Goal: Task Accomplishment & Management: Use online tool/utility

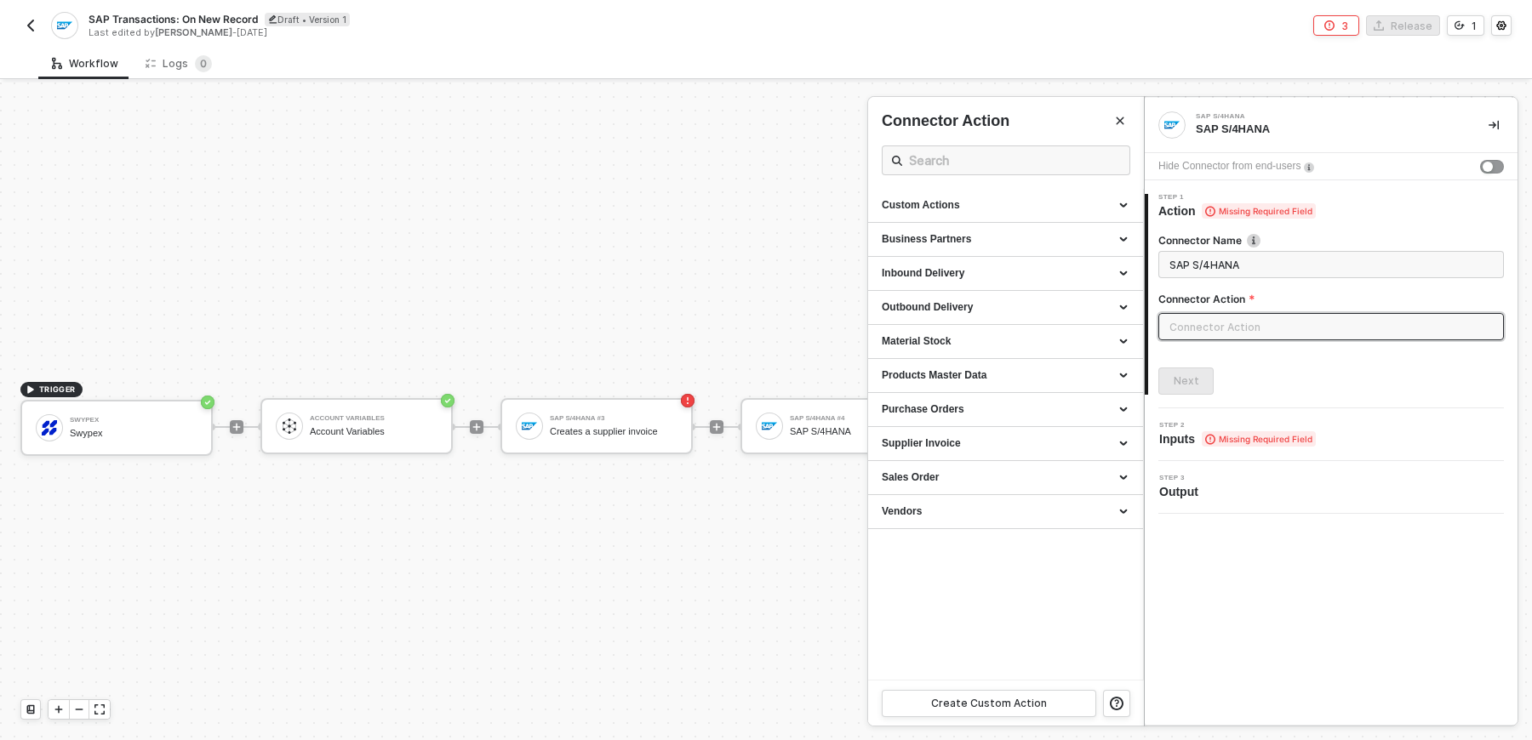
scroll to position [31, 166]
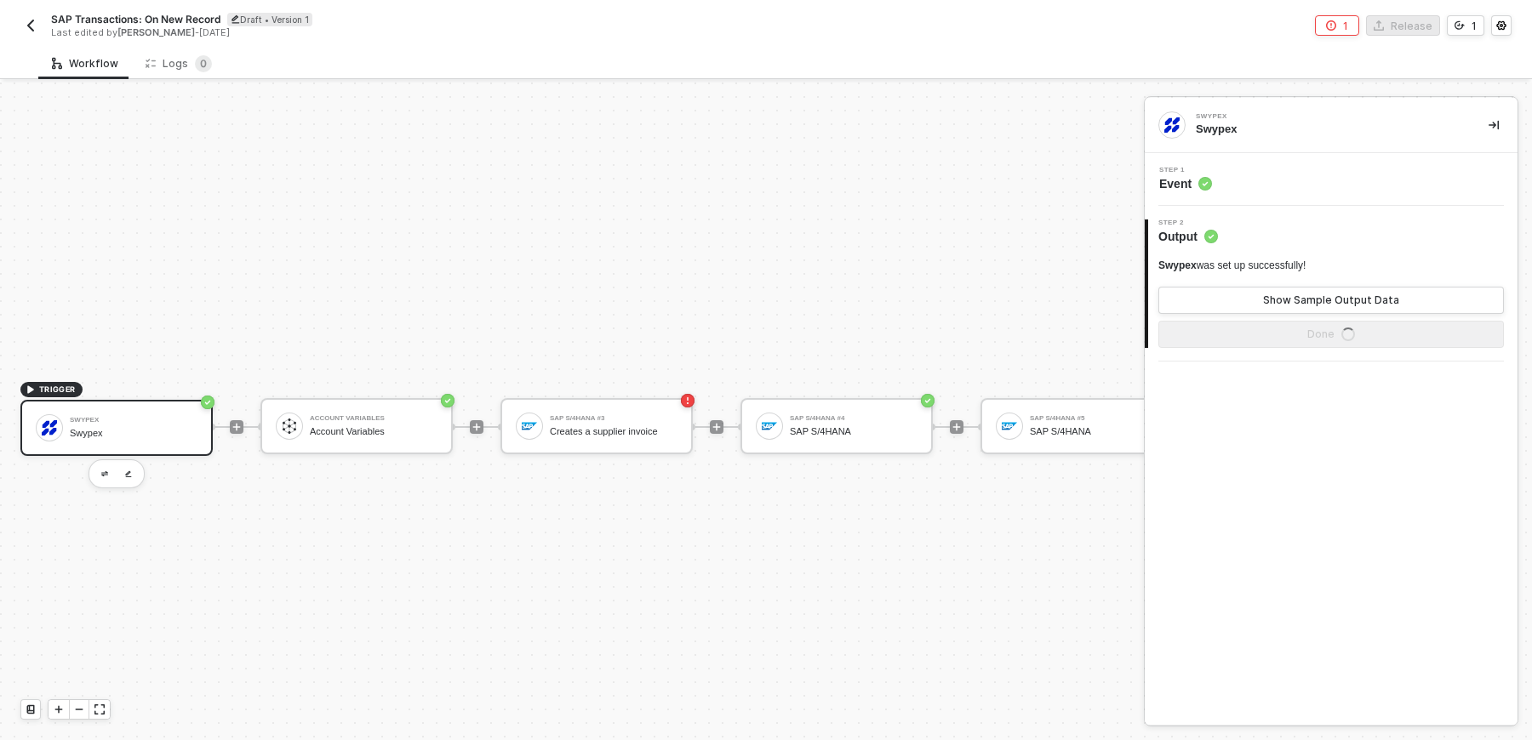
scroll to position [31, 0]
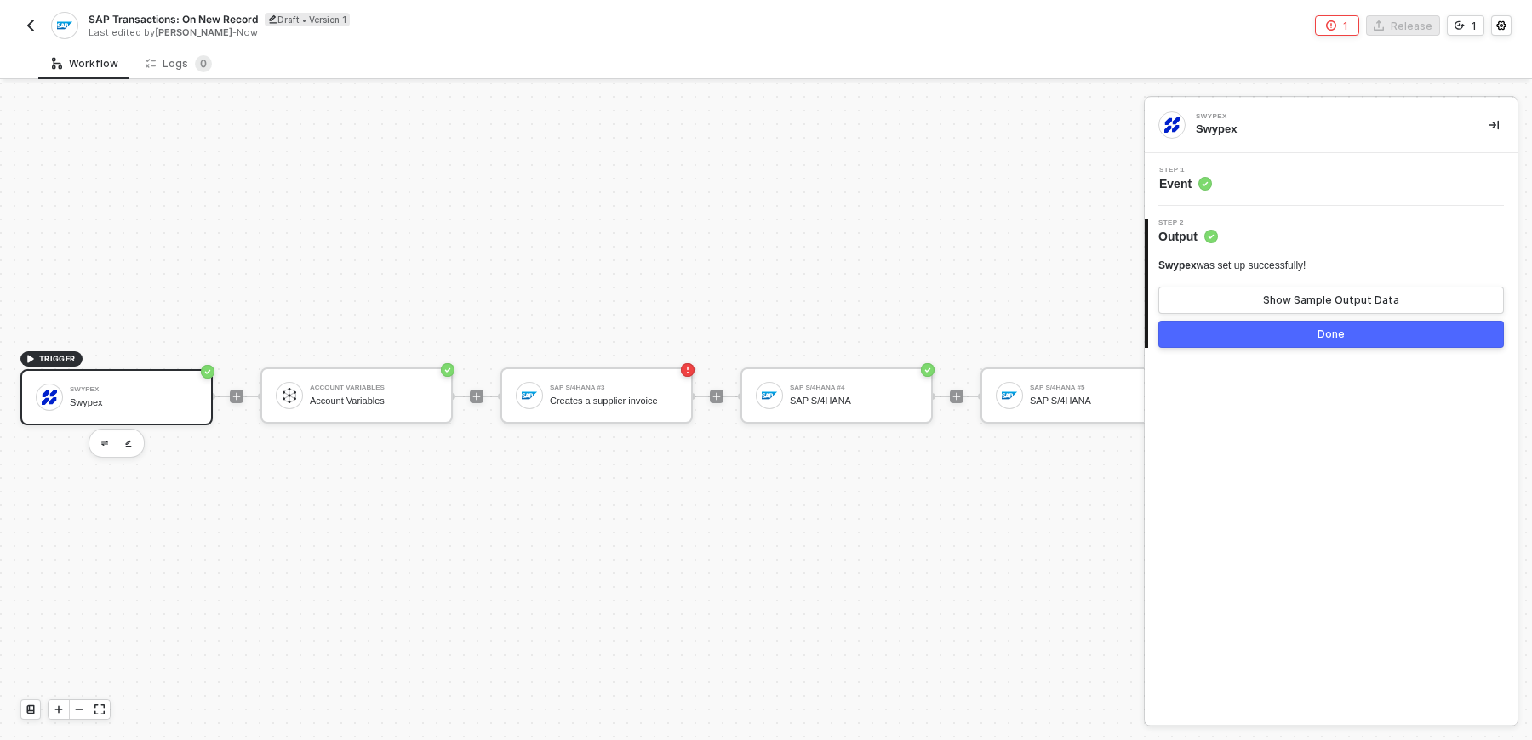
click at [27, 29] on img "button" at bounding box center [31, 26] width 14 height 14
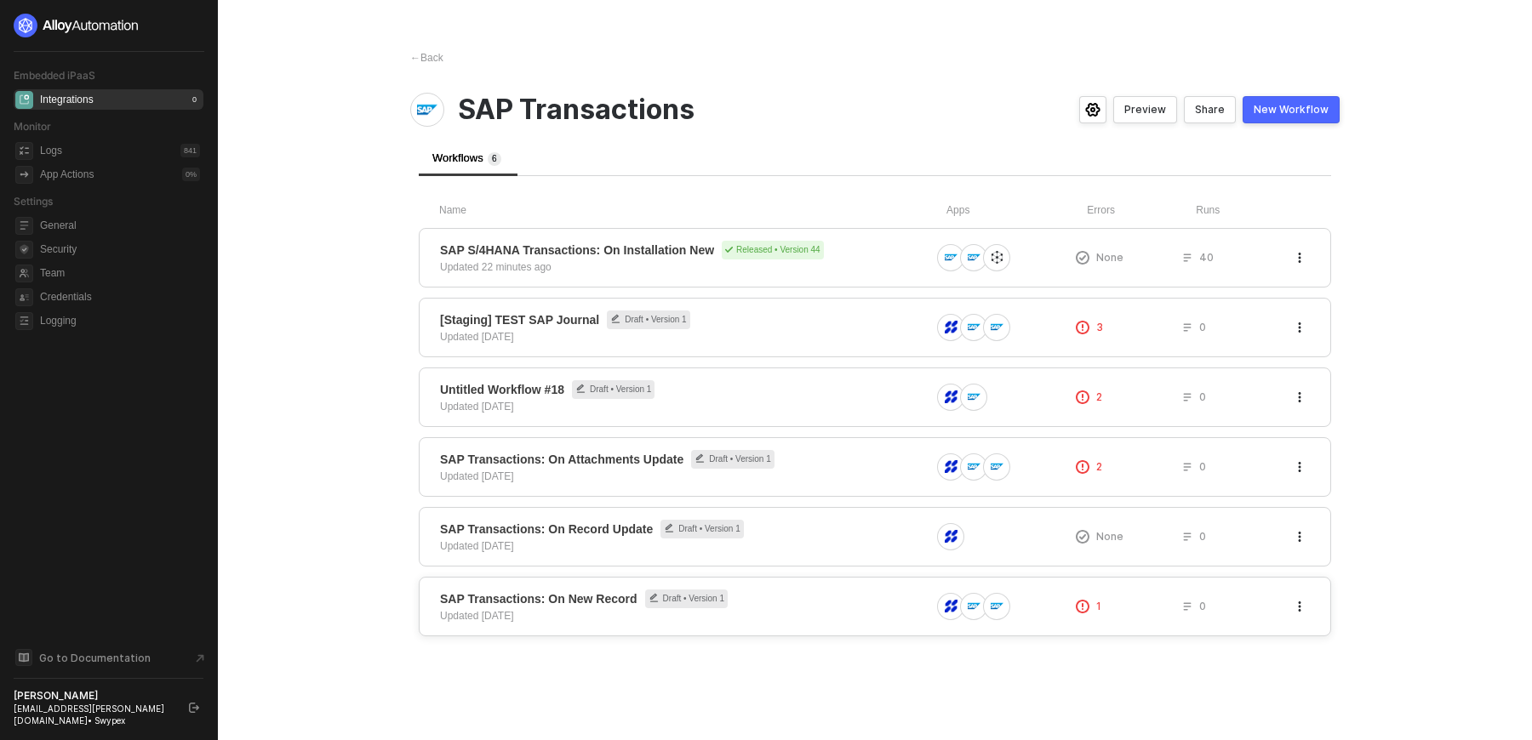
click at [799, 605] on div "SAP Transactions: On New Record Draft • Version 1 Updated 2 months ago" at bounding box center [685, 607] width 490 height 34
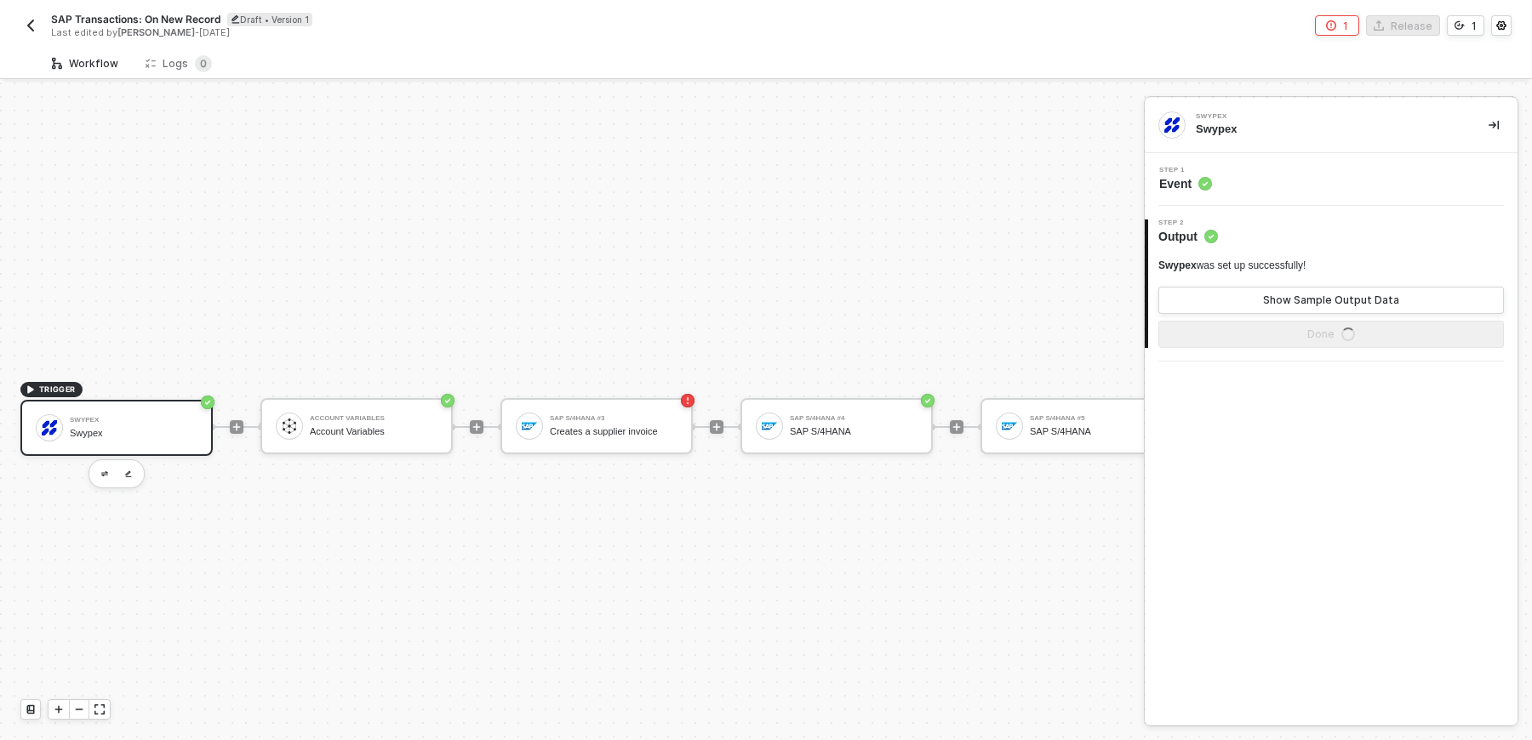
scroll to position [31, 0]
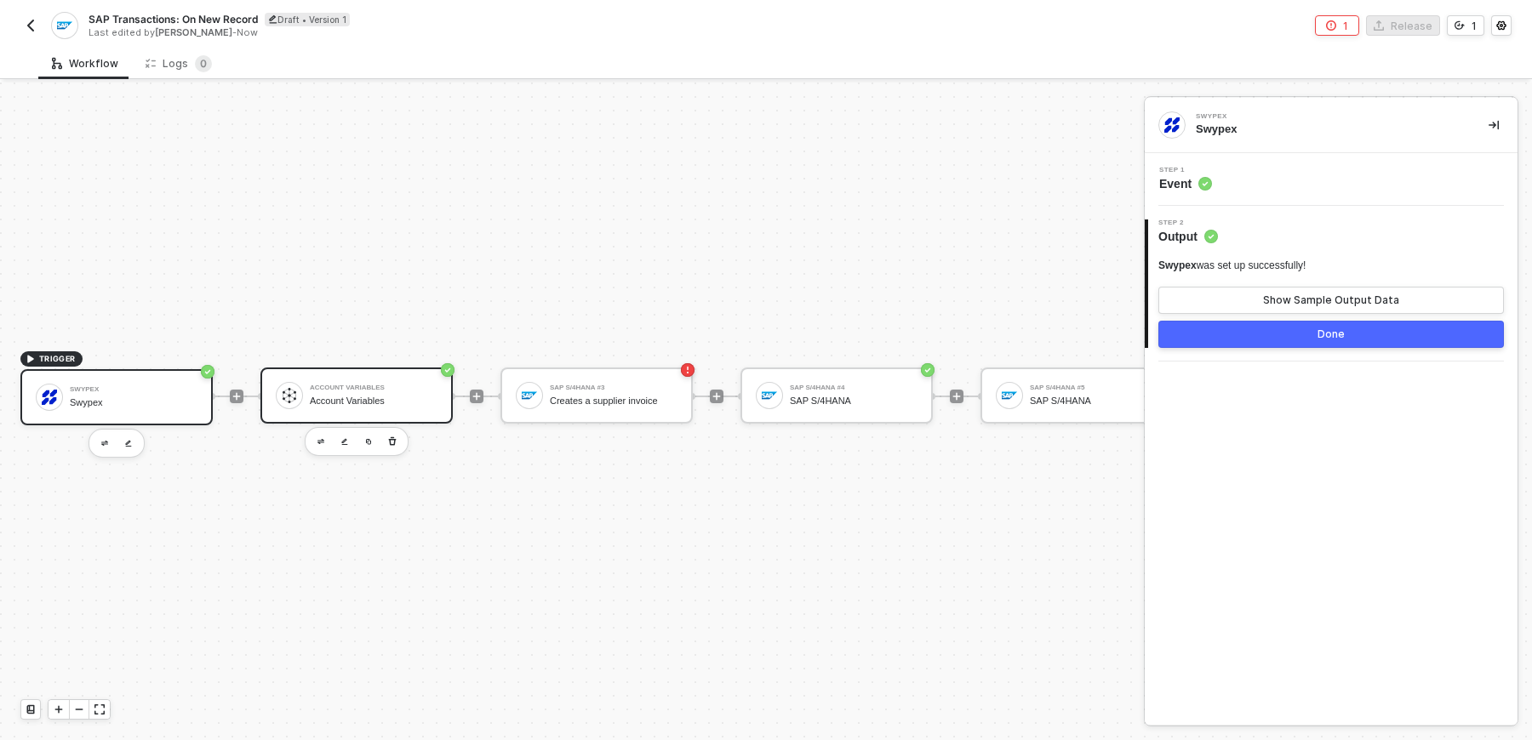
click at [392, 412] on div "Account Variables Account Variables" at bounding box center [356, 396] width 192 height 56
click at [1219, 306] on button "Show Sample Output Data" at bounding box center [1331, 300] width 346 height 27
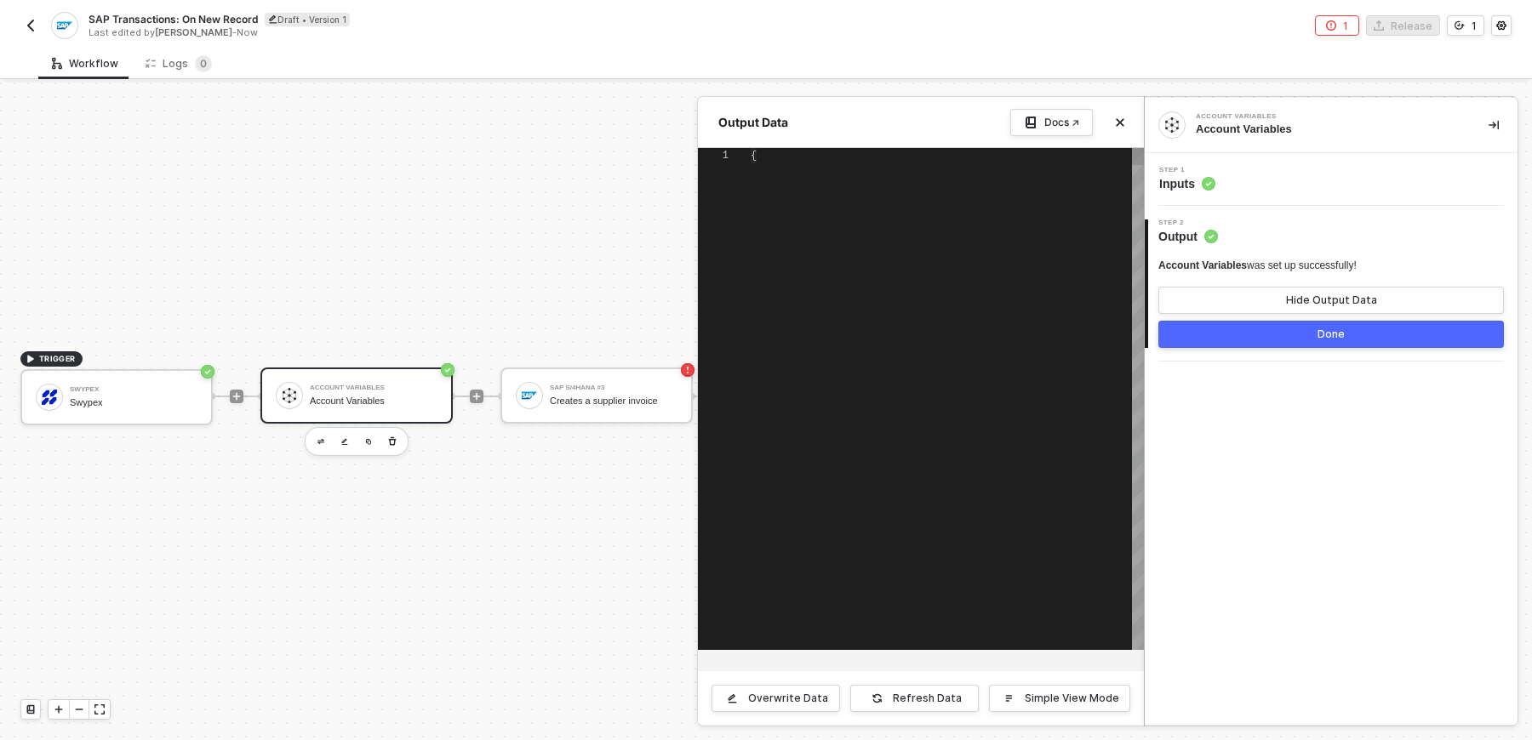
type textarea "{ "variables": { "userId": "6862a815eaf9f0162556be96", "companyId": "d0d0d64f-5…"
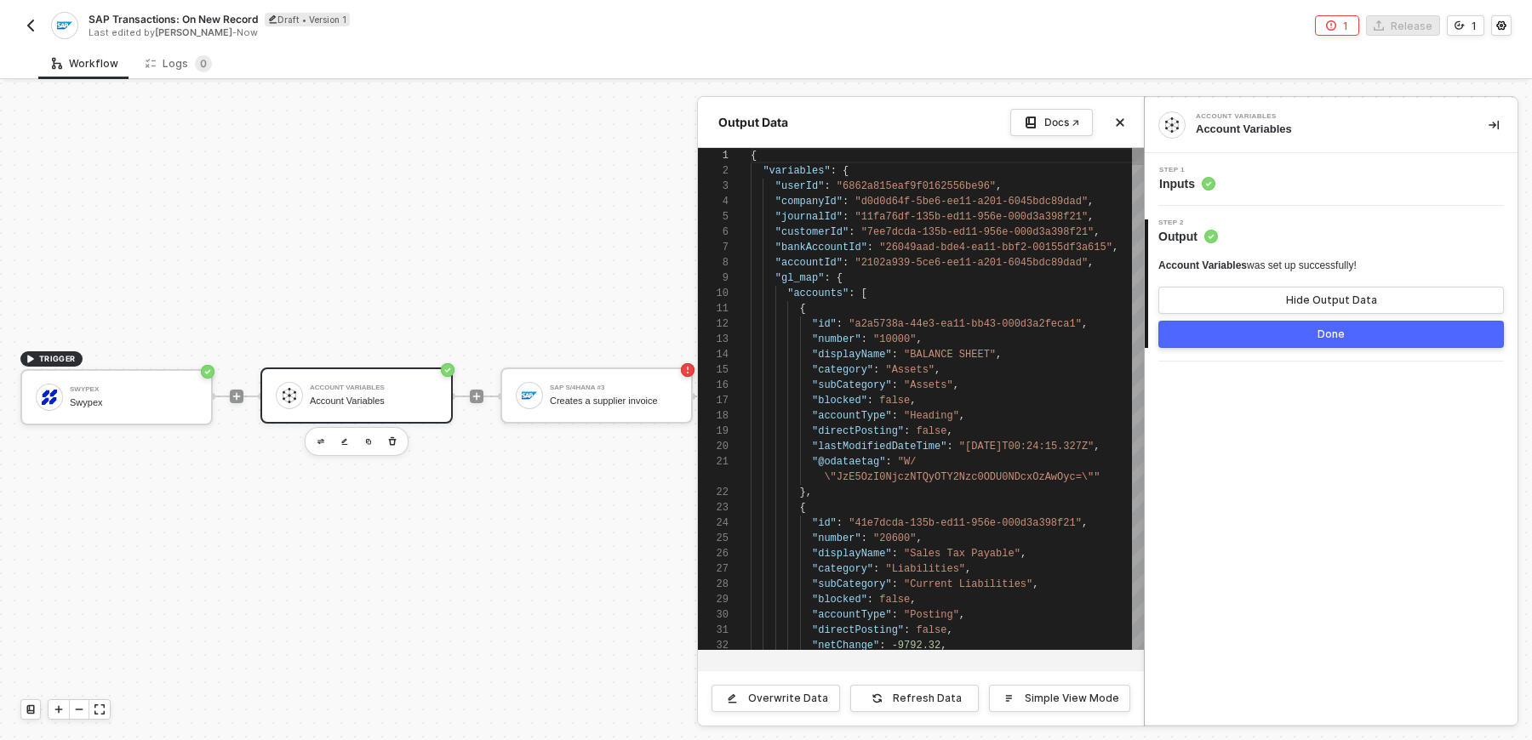
scroll to position [153, 0]
click at [552, 581] on div at bounding box center [766, 412] width 1532 height 658
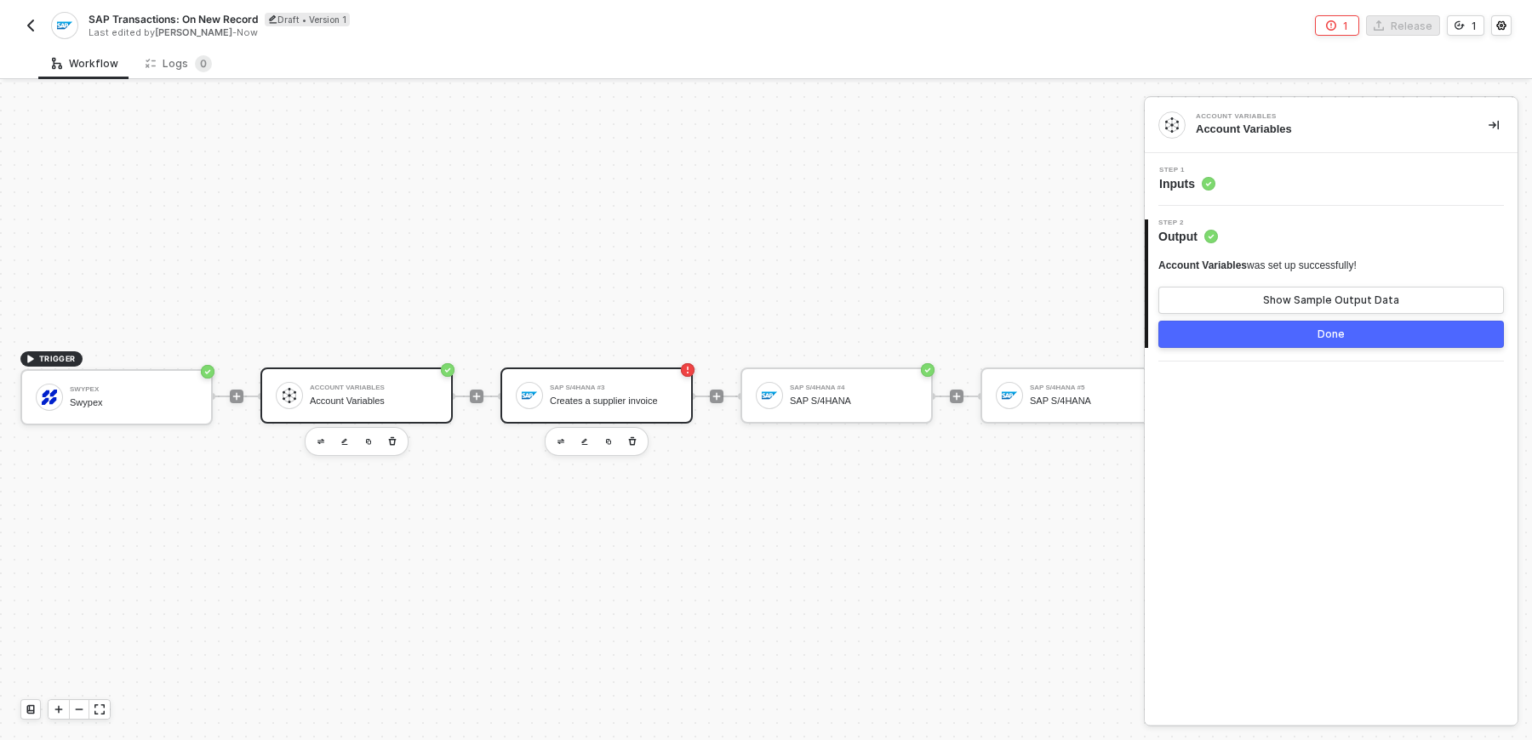
click at [611, 410] on div "SAP S/4HANA #3 Creates a supplier invoice" at bounding box center [596, 396] width 192 height 56
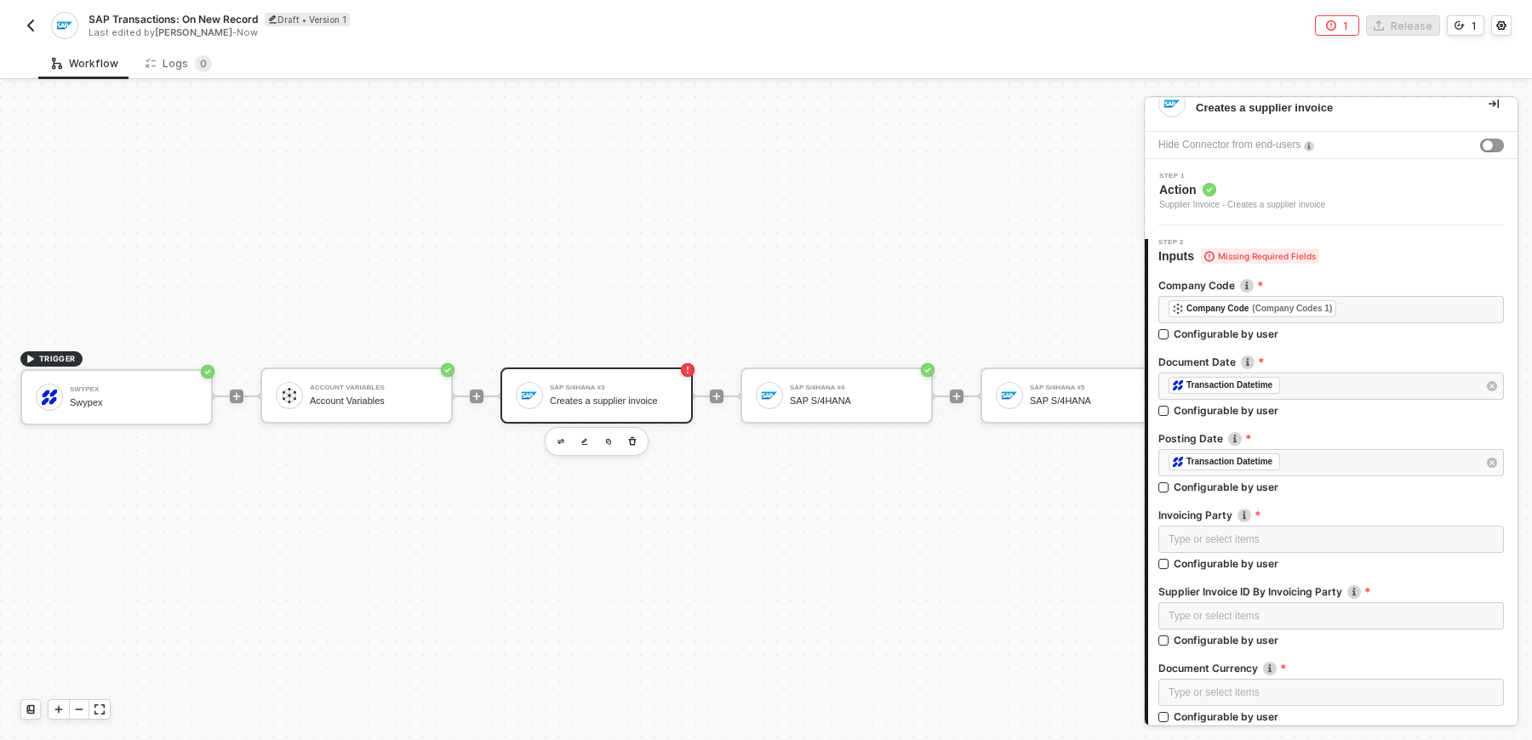
scroll to position [24, 0]
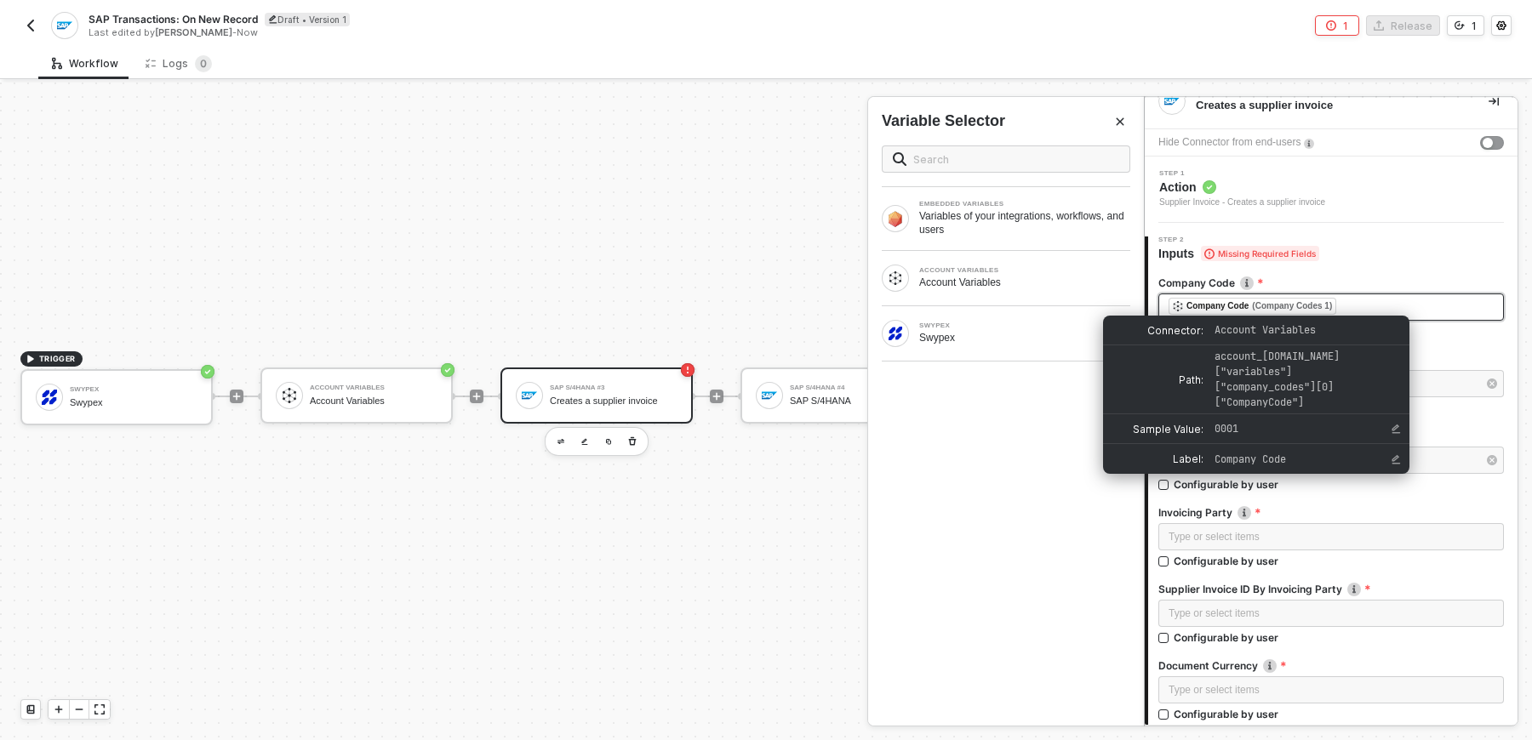
click at [1307, 310] on div "(Company Codes 1)" at bounding box center [1292, 307] width 80 height 14
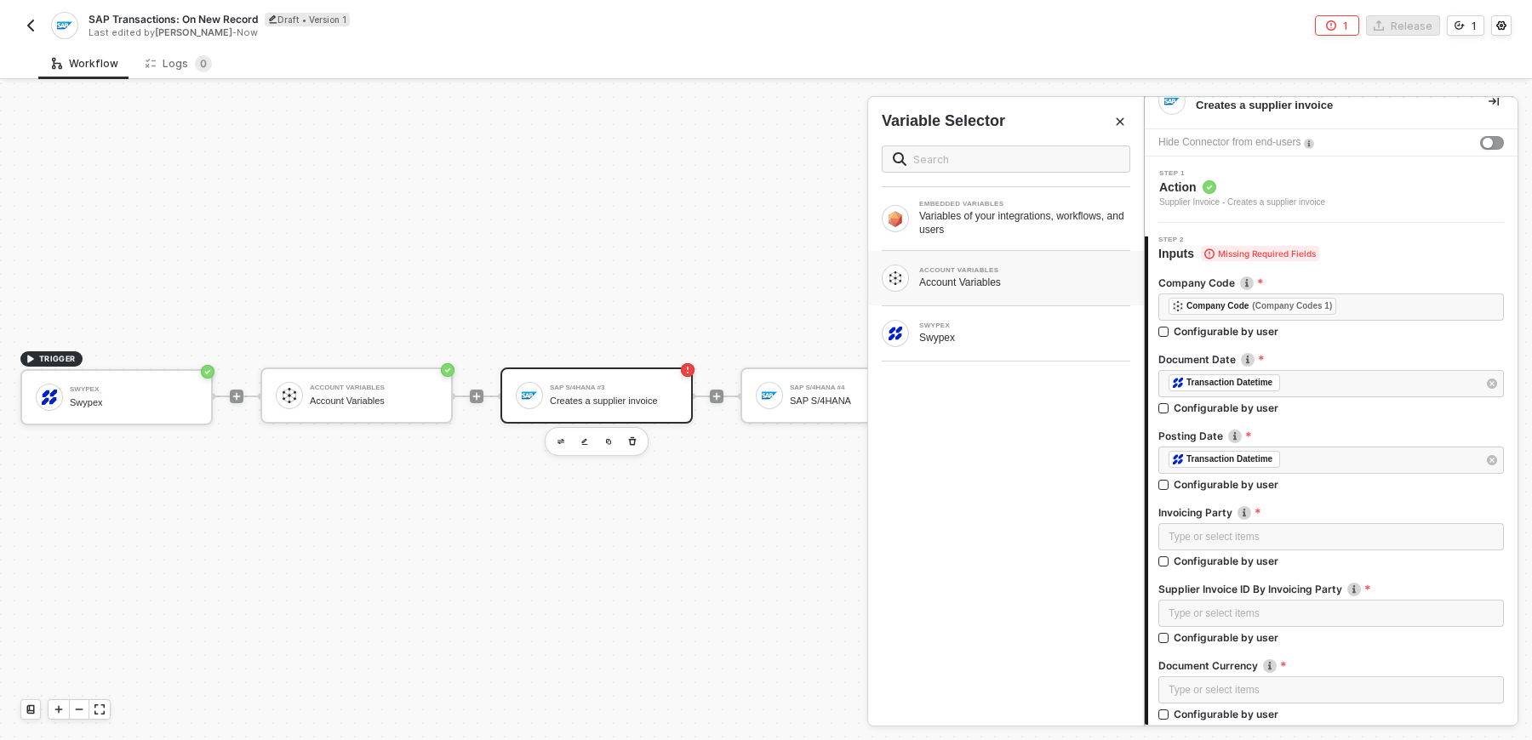
click at [1025, 294] on div "ACCOUNT VARIABLES Account Variables" at bounding box center [1006, 278] width 276 height 54
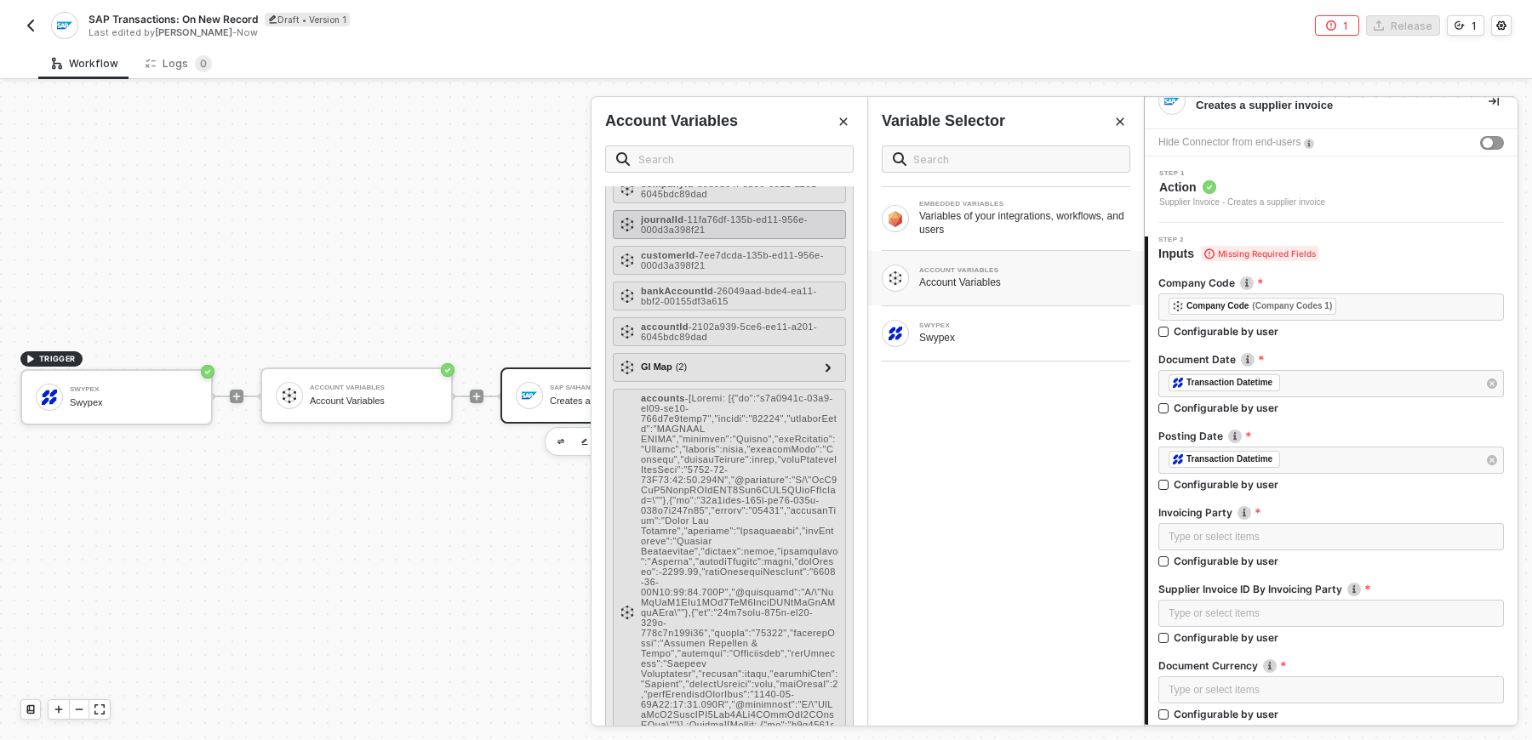
scroll to position [134, 0]
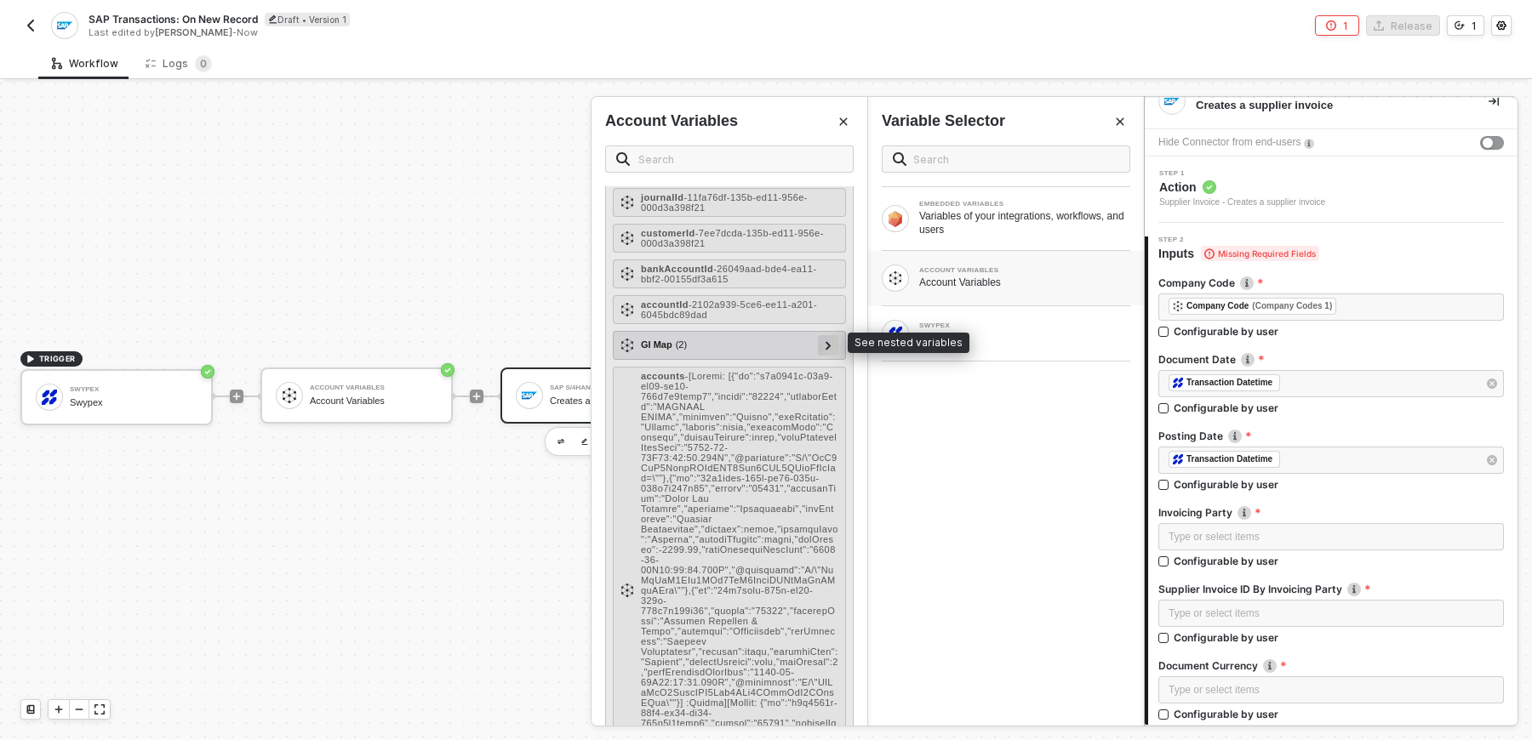
click at [823, 340] on div at bounding box center [828, 345] width 20 height 20
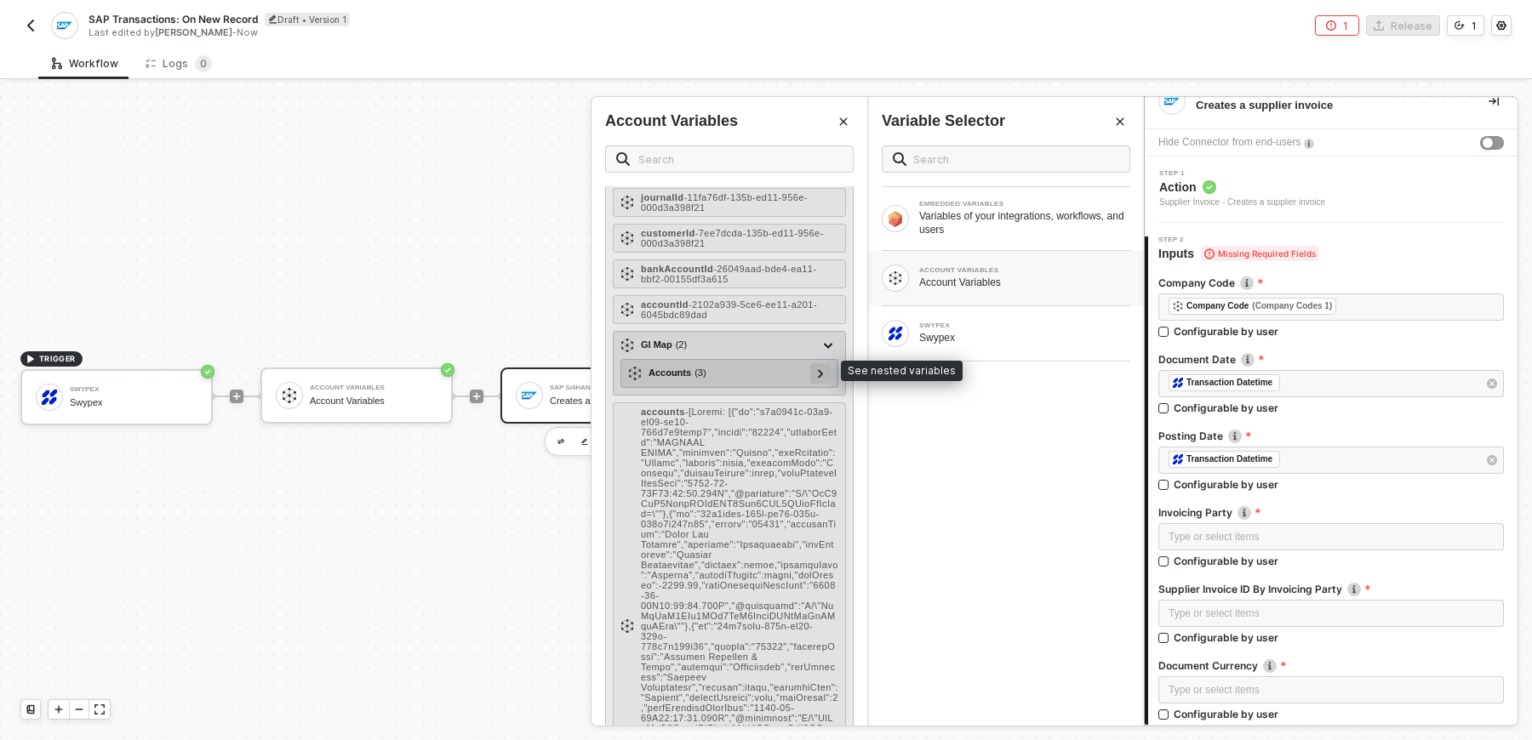
click at [827, 375] on div at bounding box center [820, 373] width 20 height 20
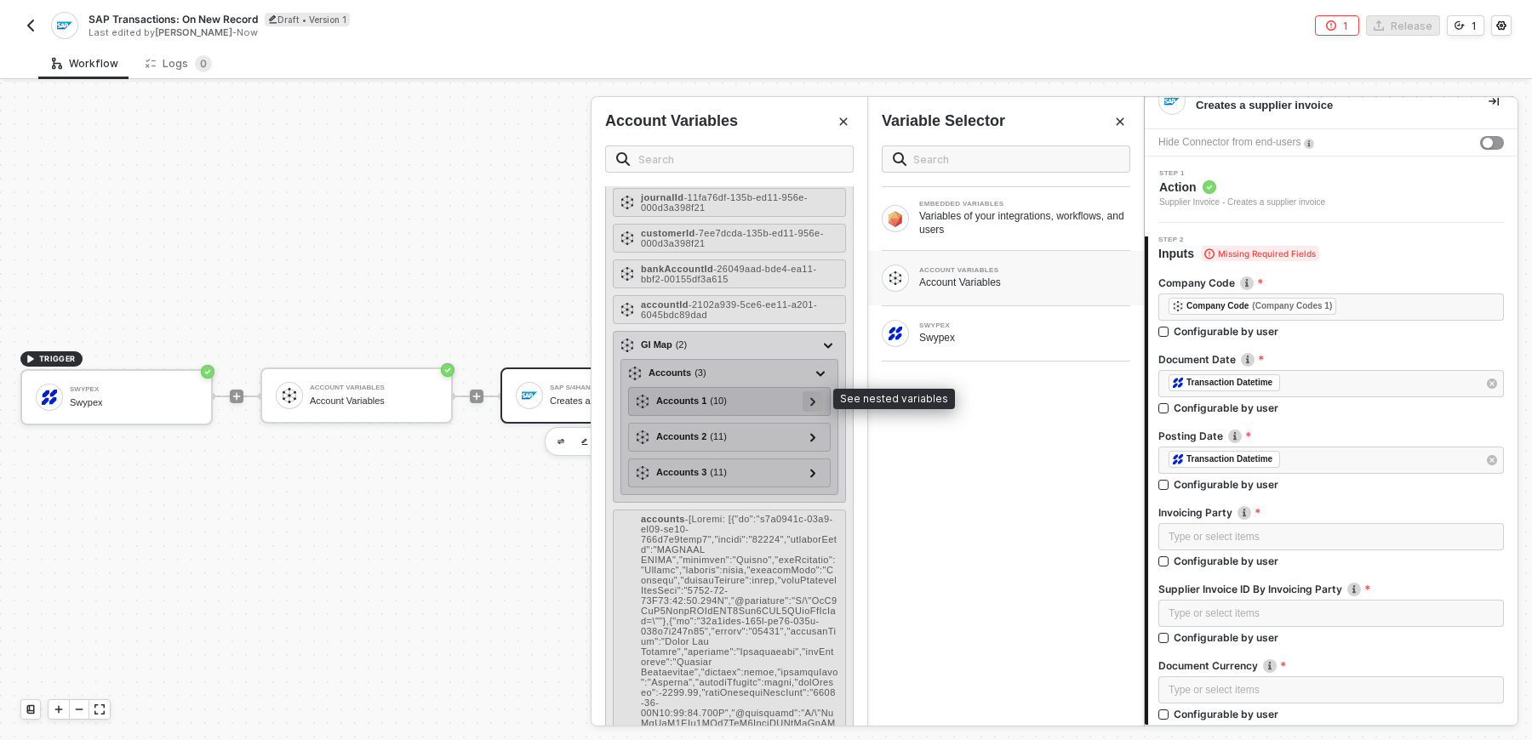
click at [814, 399] on div at bounding box center [812, 400] width 9 height 19
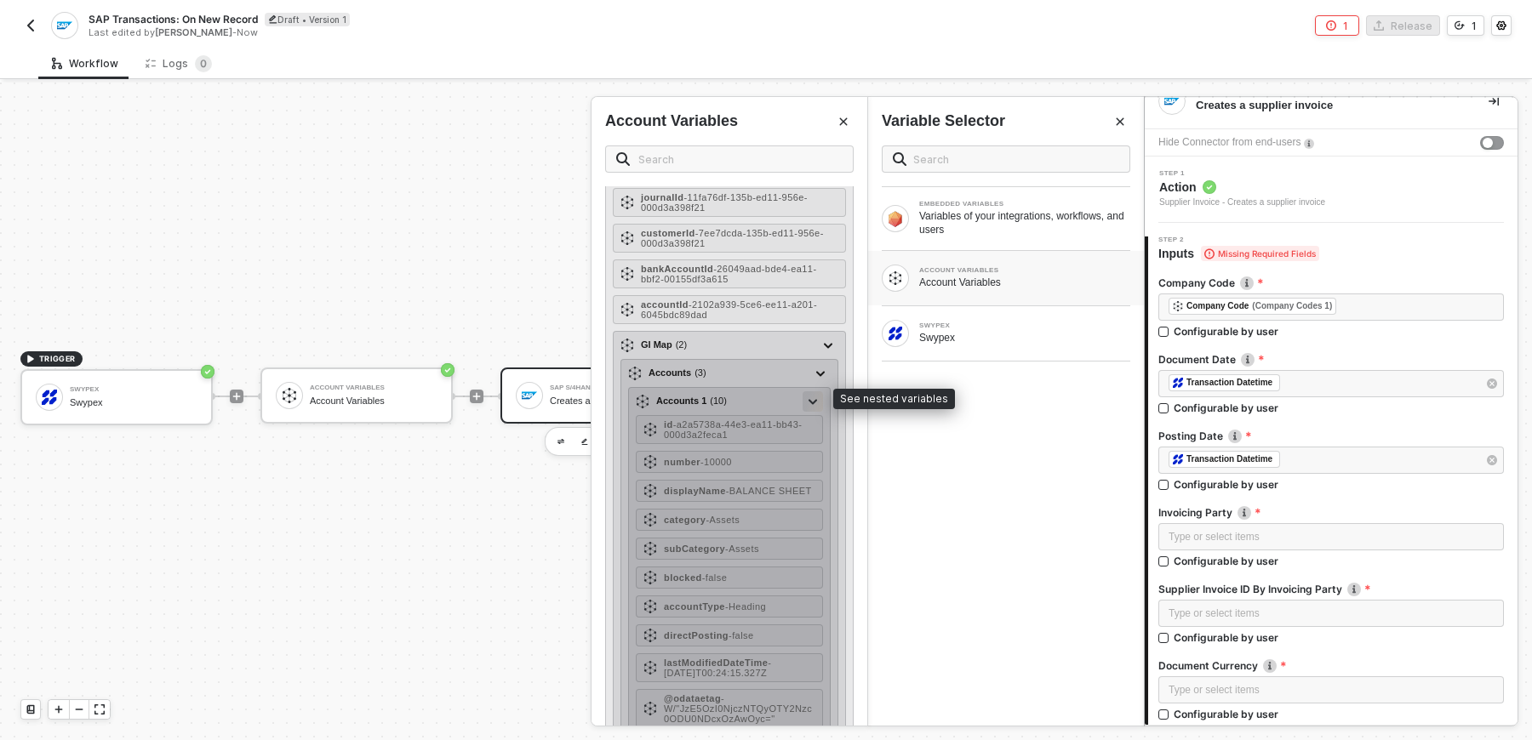
click at [814, 399] on div at bounding box center [812, 400] width 9 height 19
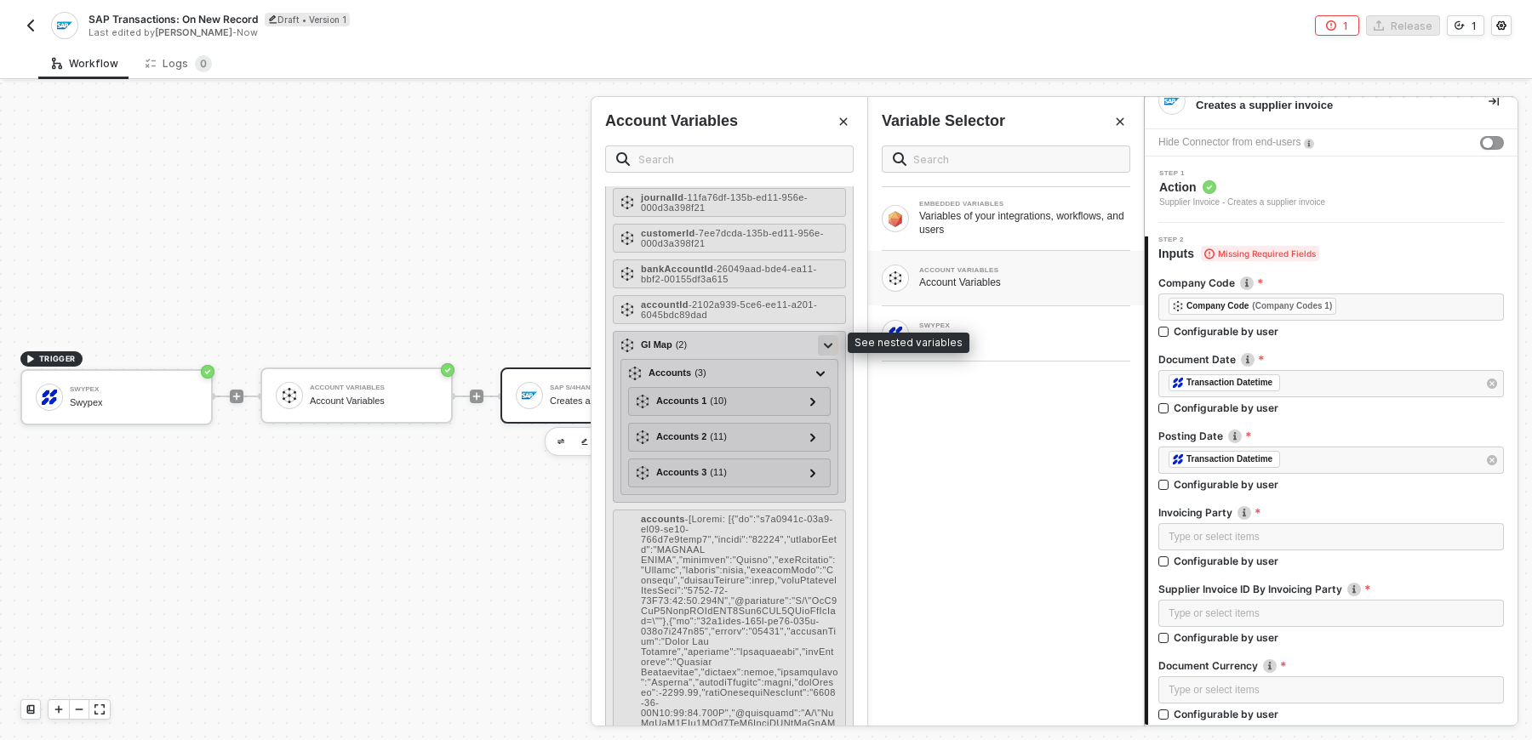
click at [828, 335] on div at bounding box center [828, 344] width 9 height 19
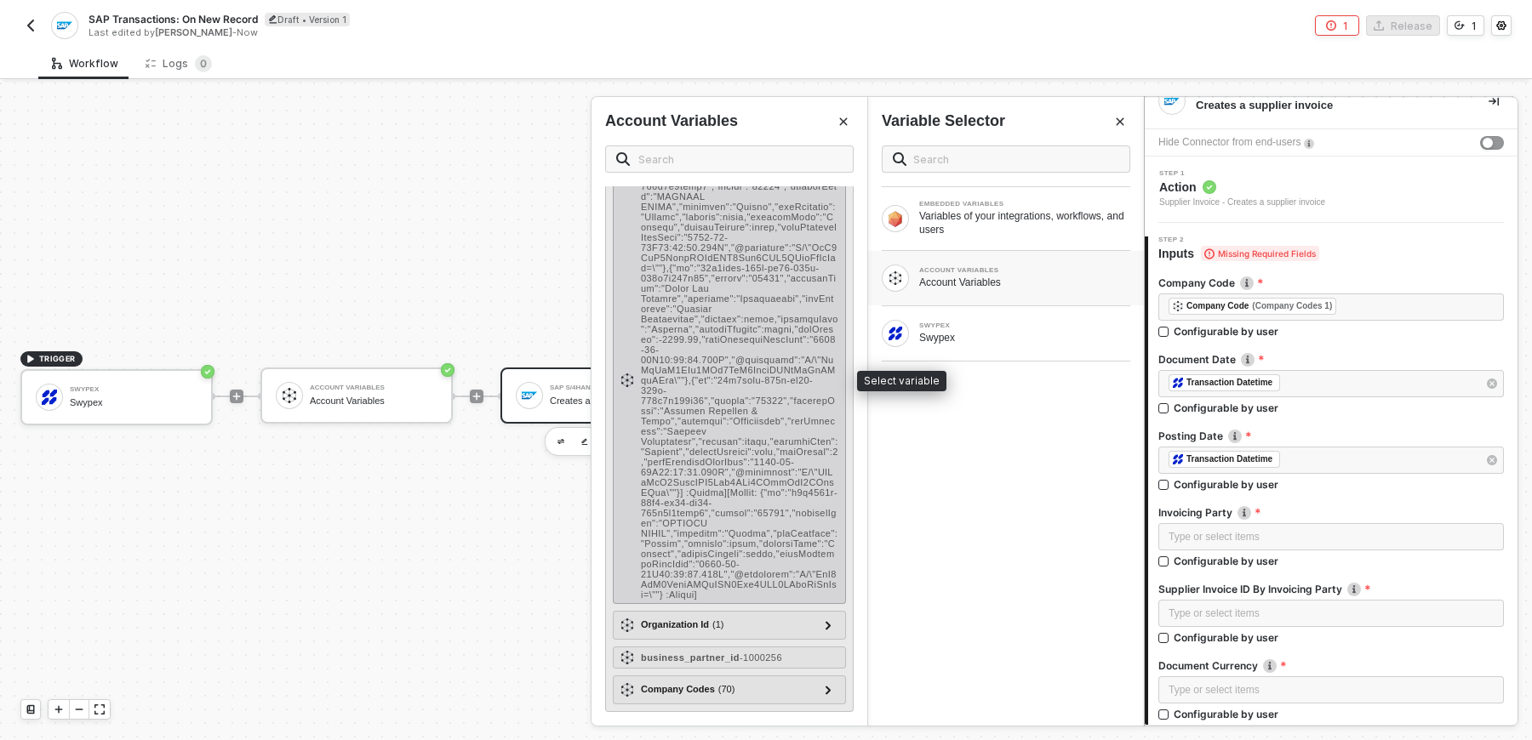
scroll to position [355, 0]
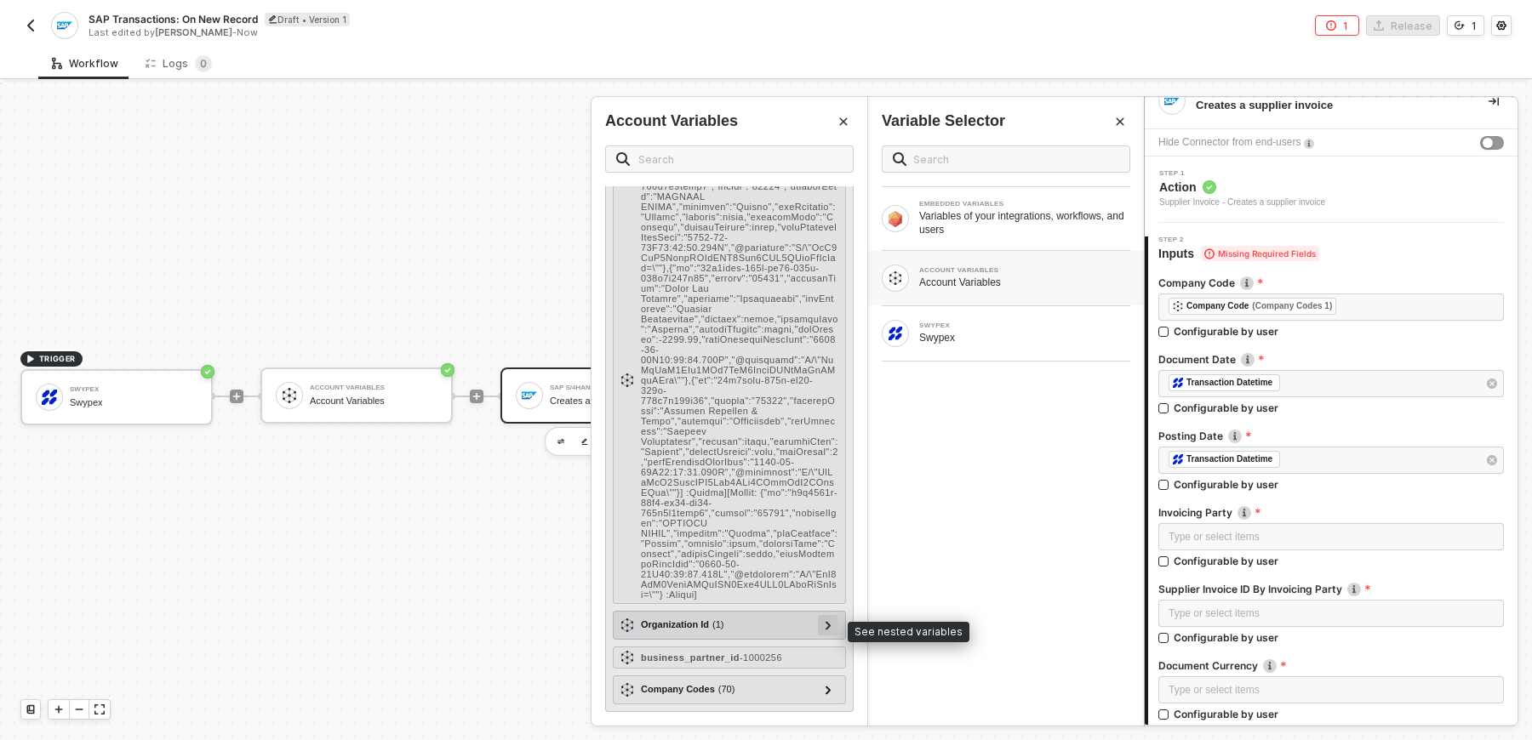
click at [826, 628] on div at bounding box center [828, 624] width 9 height 19
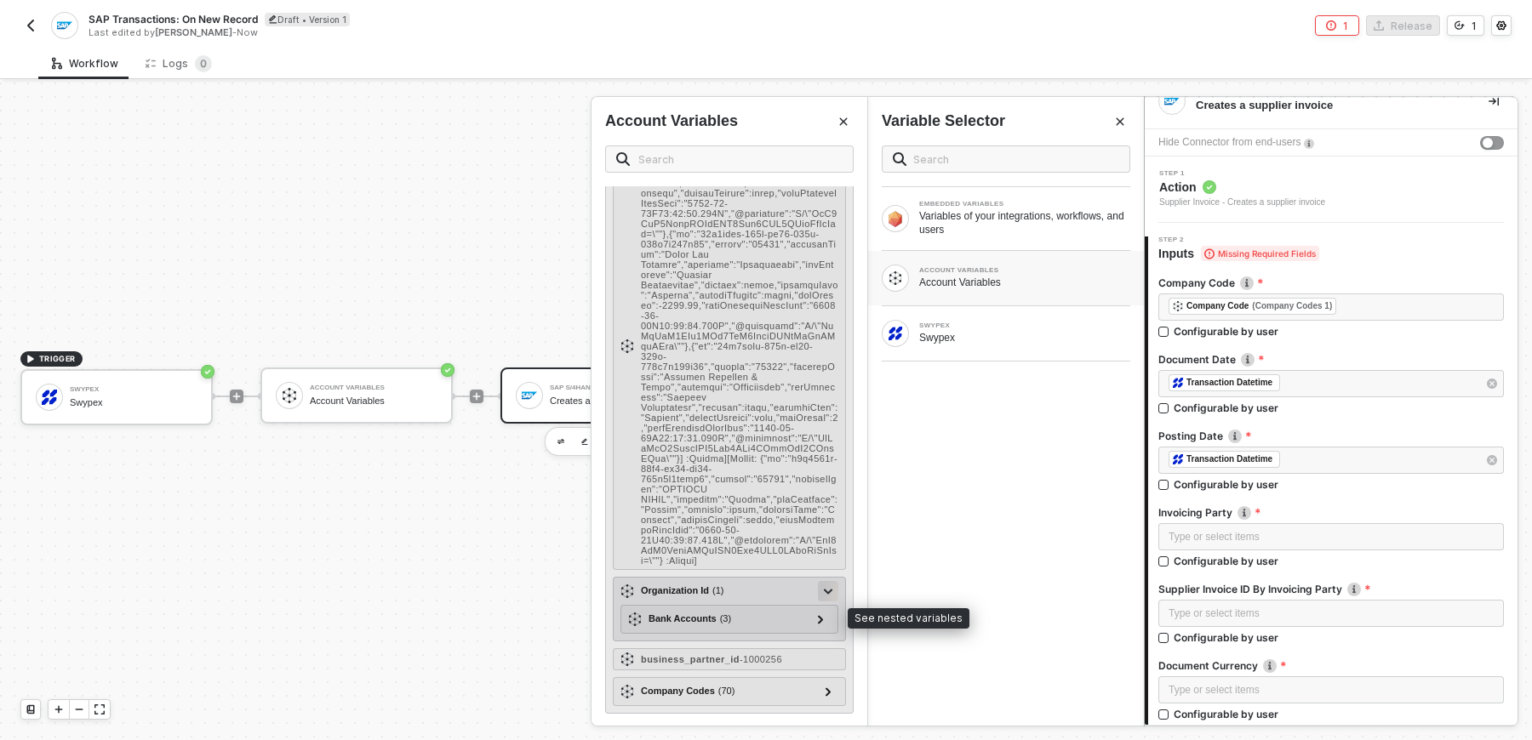
scroll to position [390, 0]
click at [825, 626] on div at bounding box center [820, 617] width 9 height 19
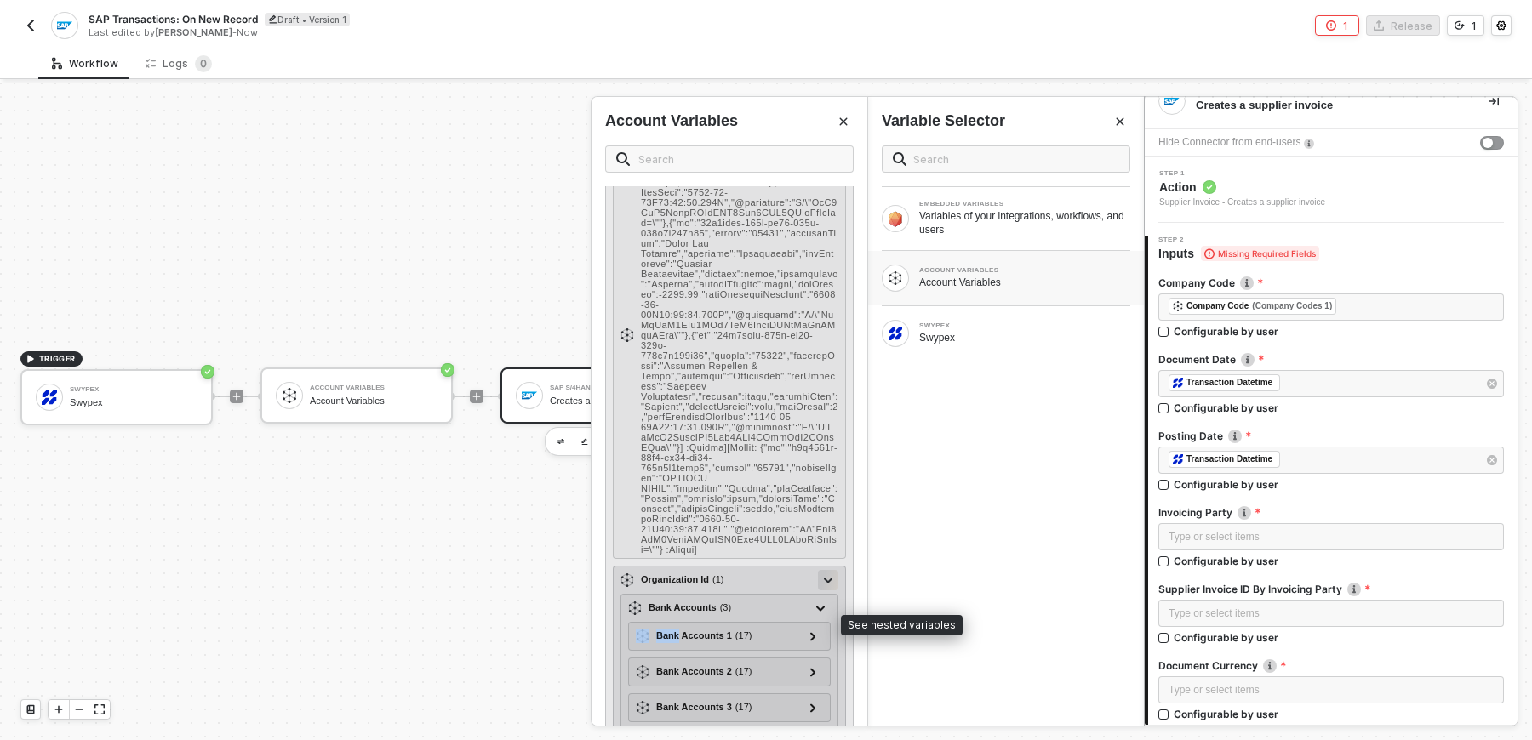
click at [825, 617] on div at bounding box center [820, 607] width 9 height 19
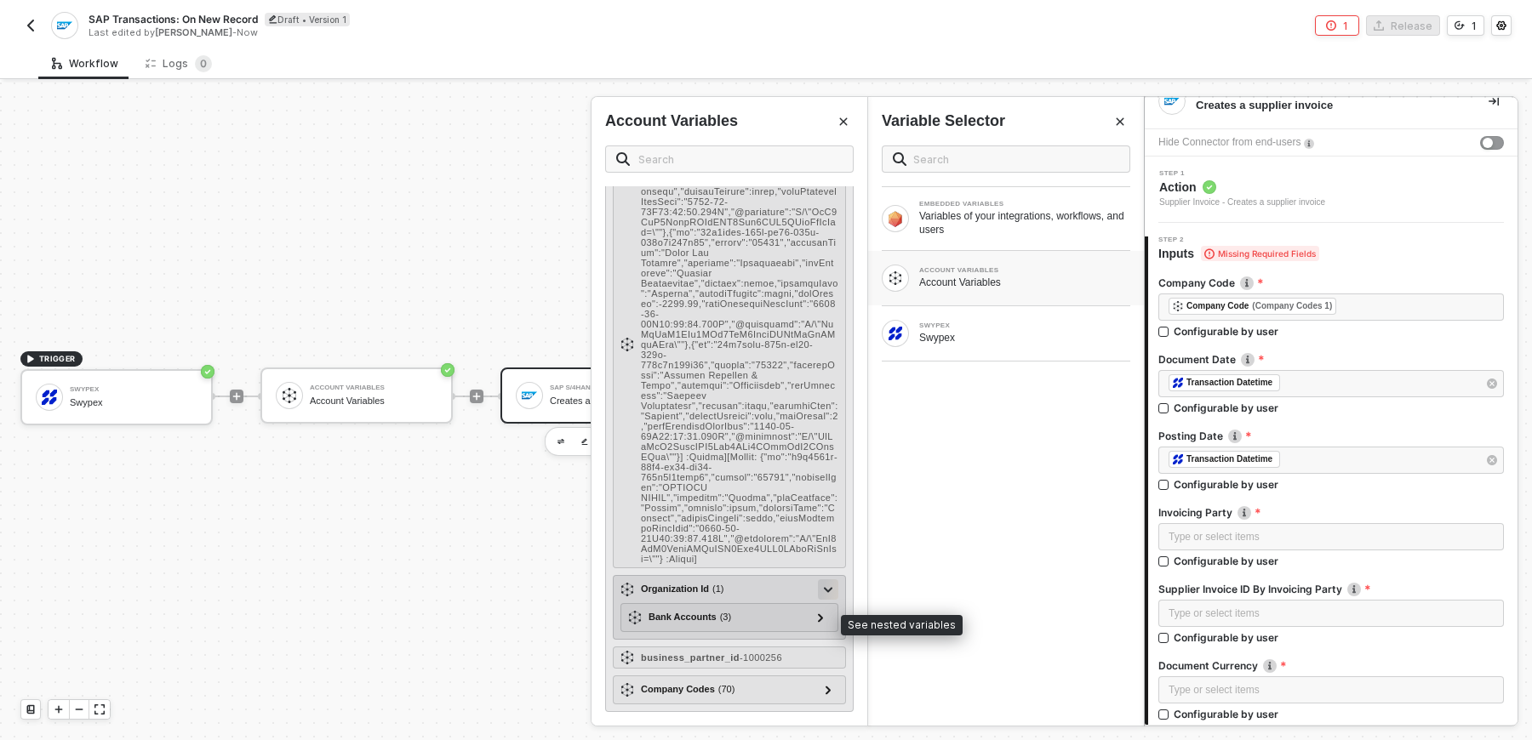
click at [825, 626] on div at bounding box center [820, 617] width 9 height 19
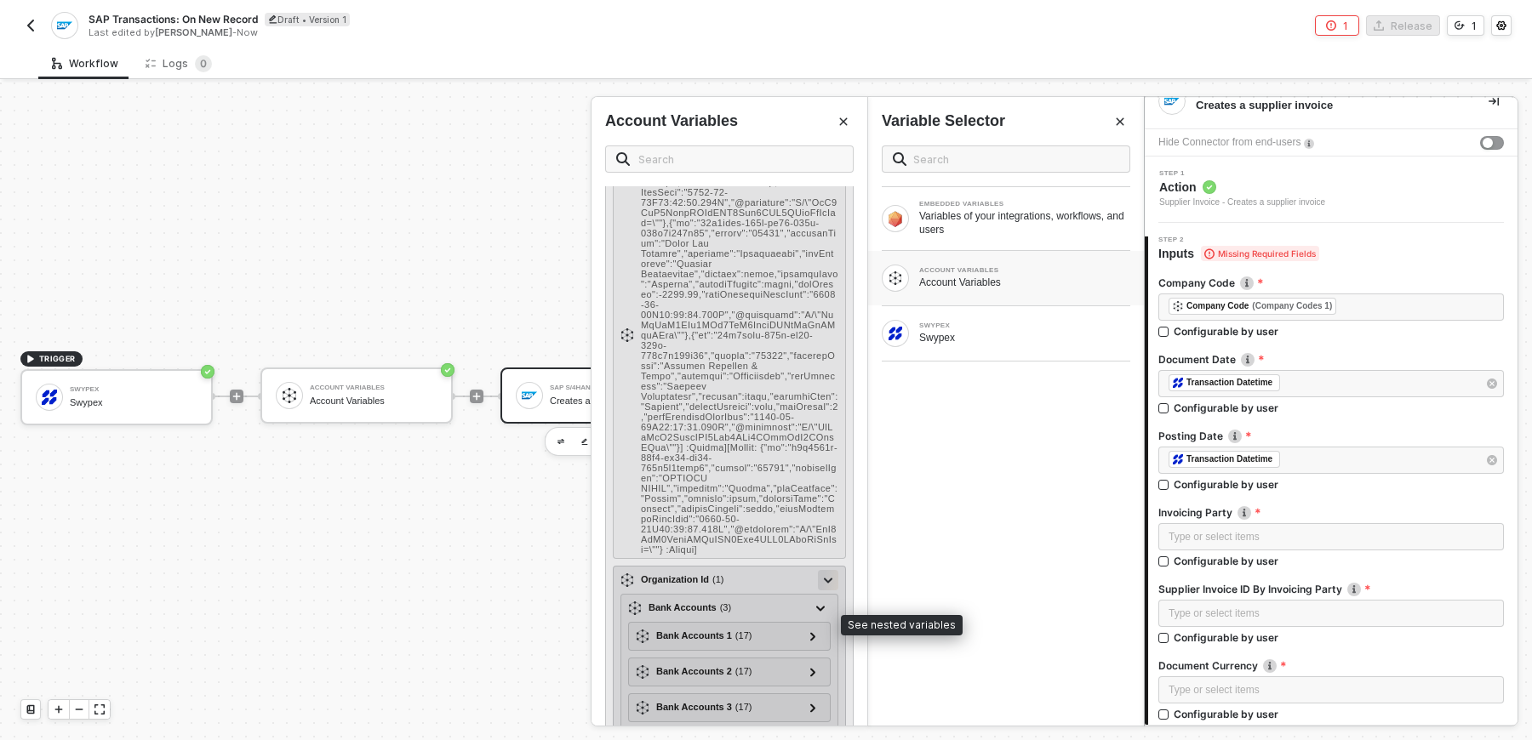
click at [825, 617] on div at bounding box center [820, 607] width 9 height 19
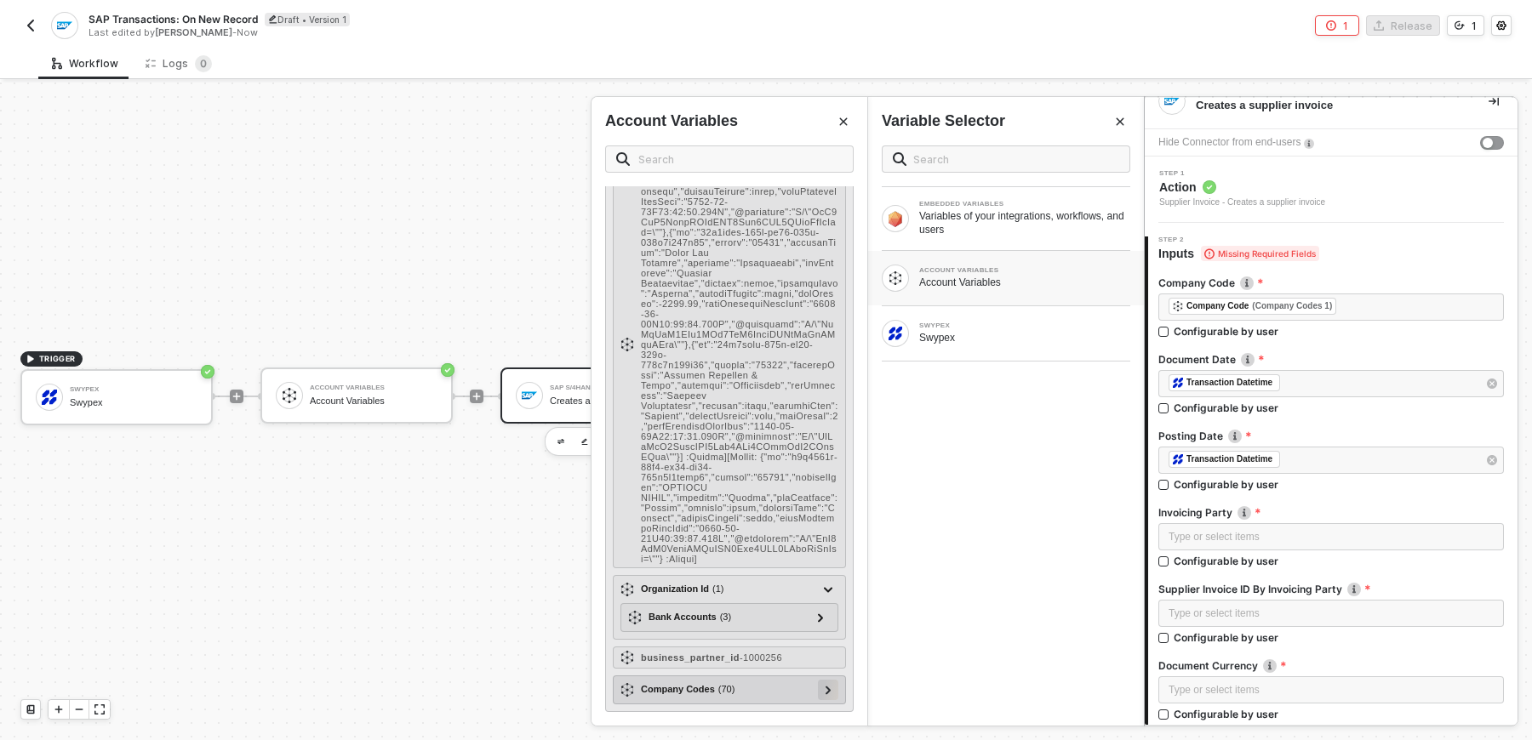
click at [831, 700] on div at bounding box center [828, 690] width 20 height 20
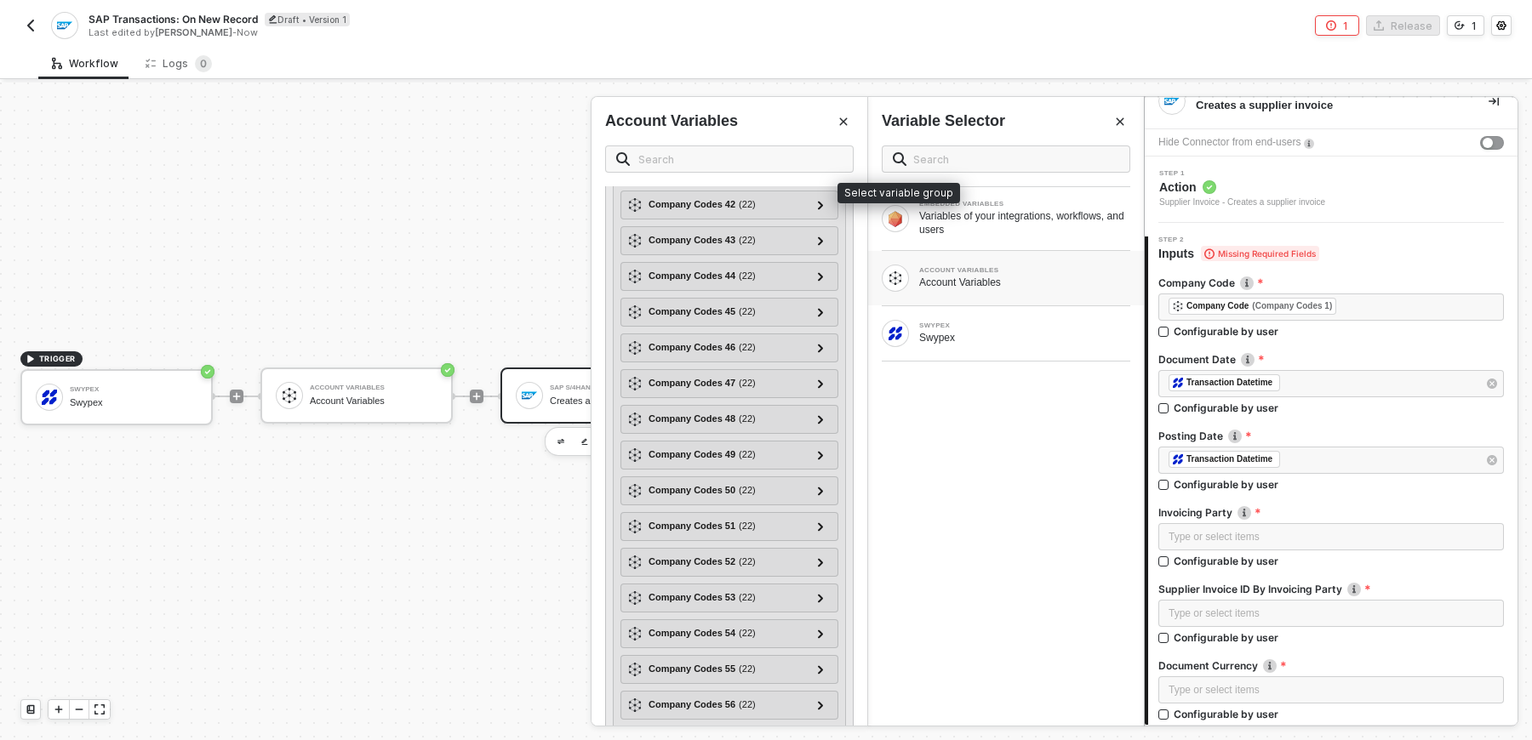
scroll to position [2847, 0]
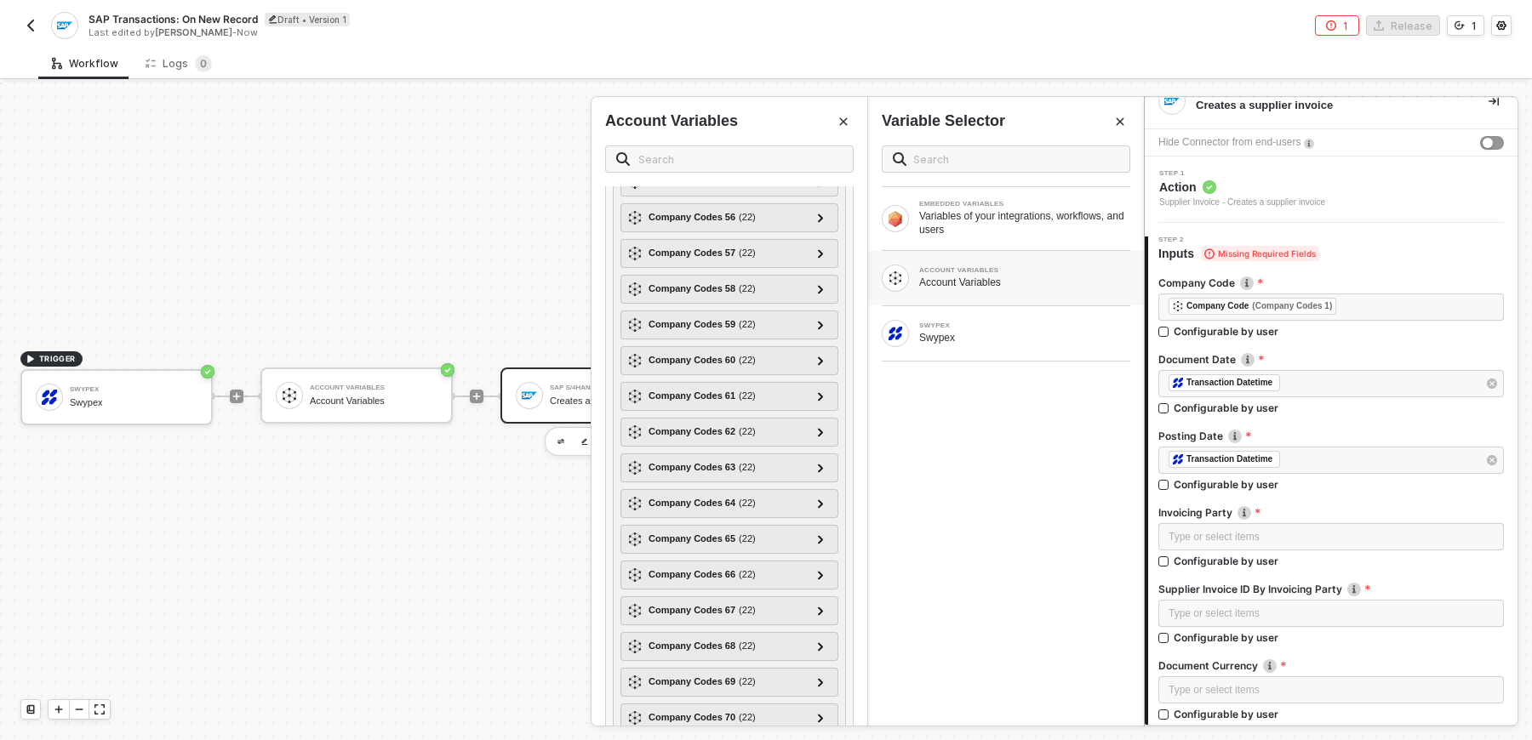
click at [844, 127] on button "Close" at bounding box center [843, 121] width 20 height 20
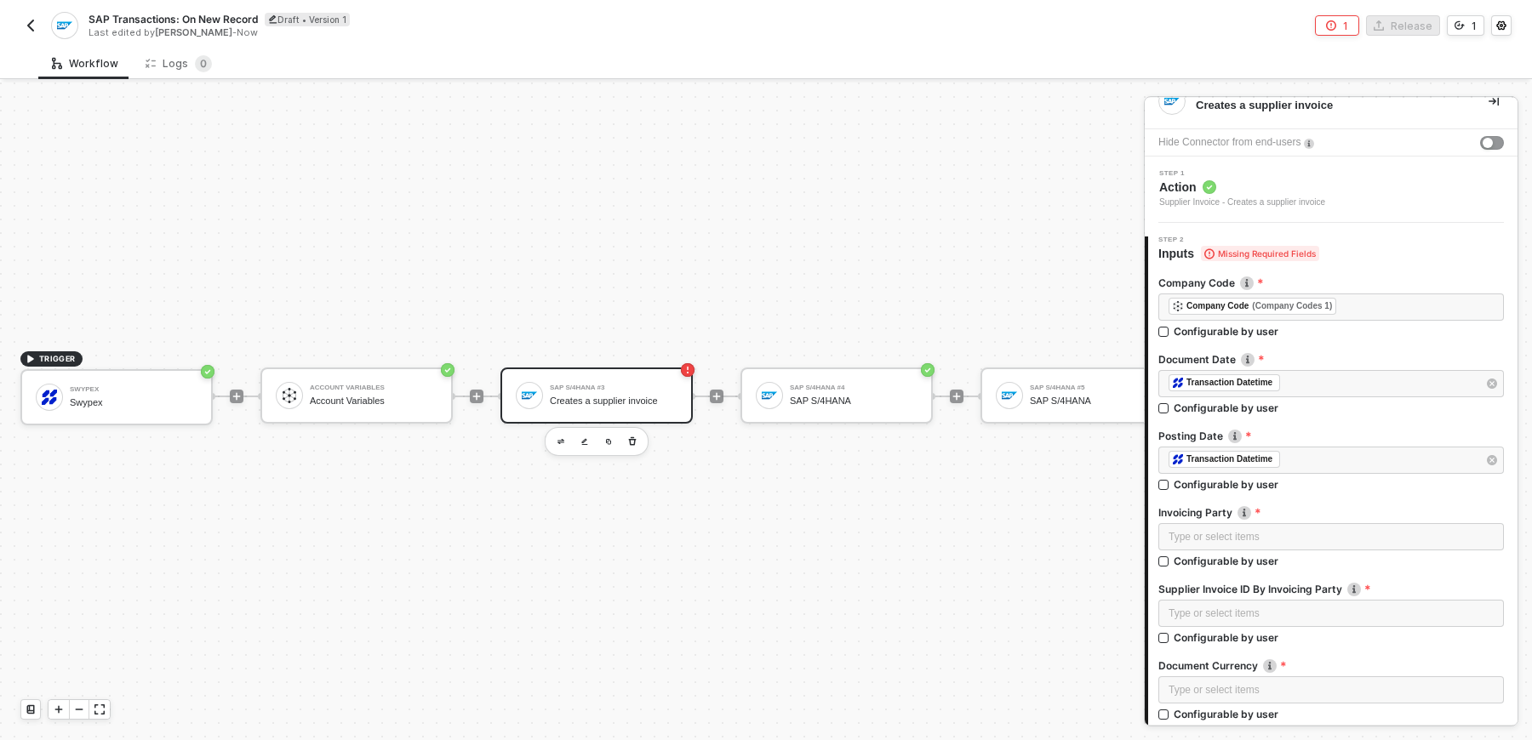
click at [597, 390] on div "SAP S/4HANA #3" at bounding box center [614, 388] width 128 height 7
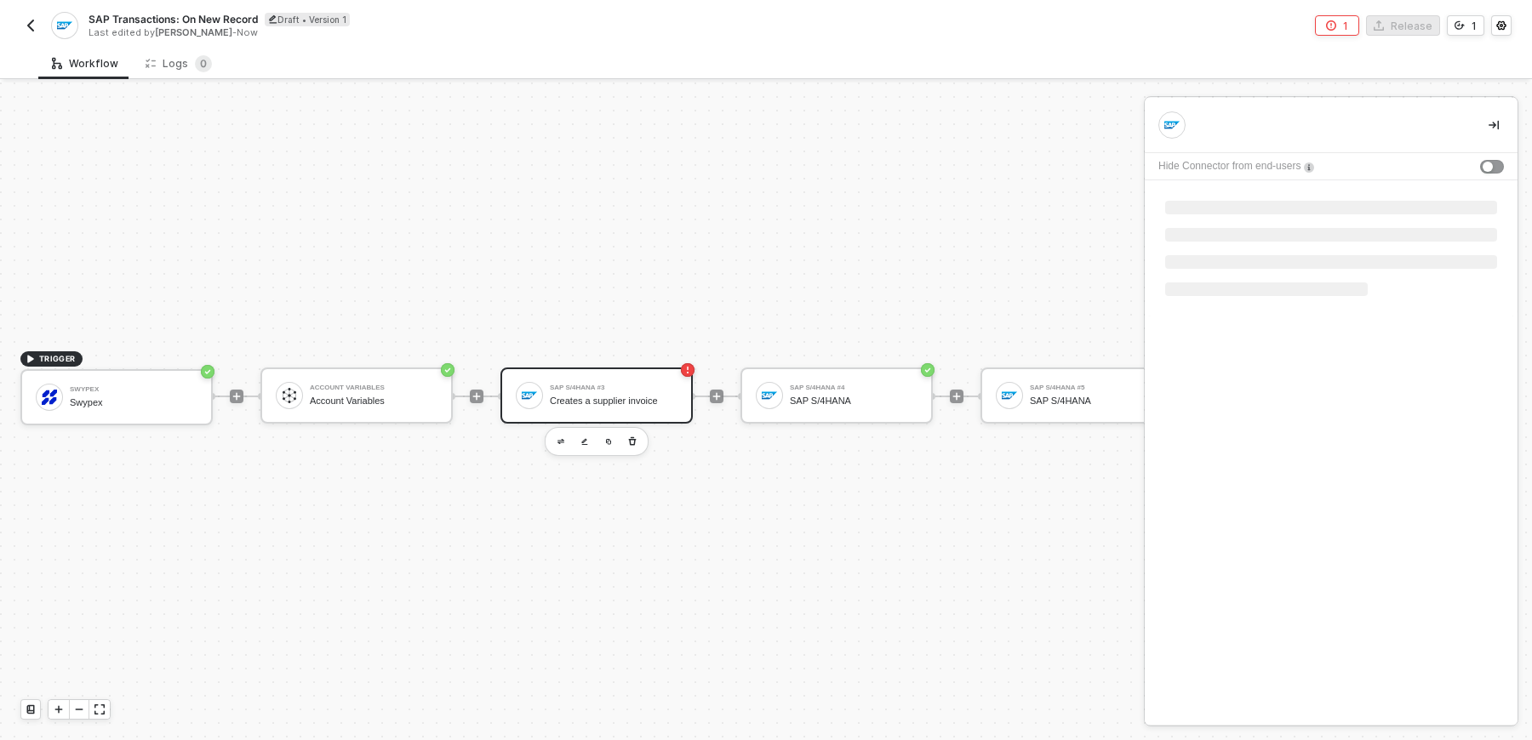
scroll to position [0, 0]
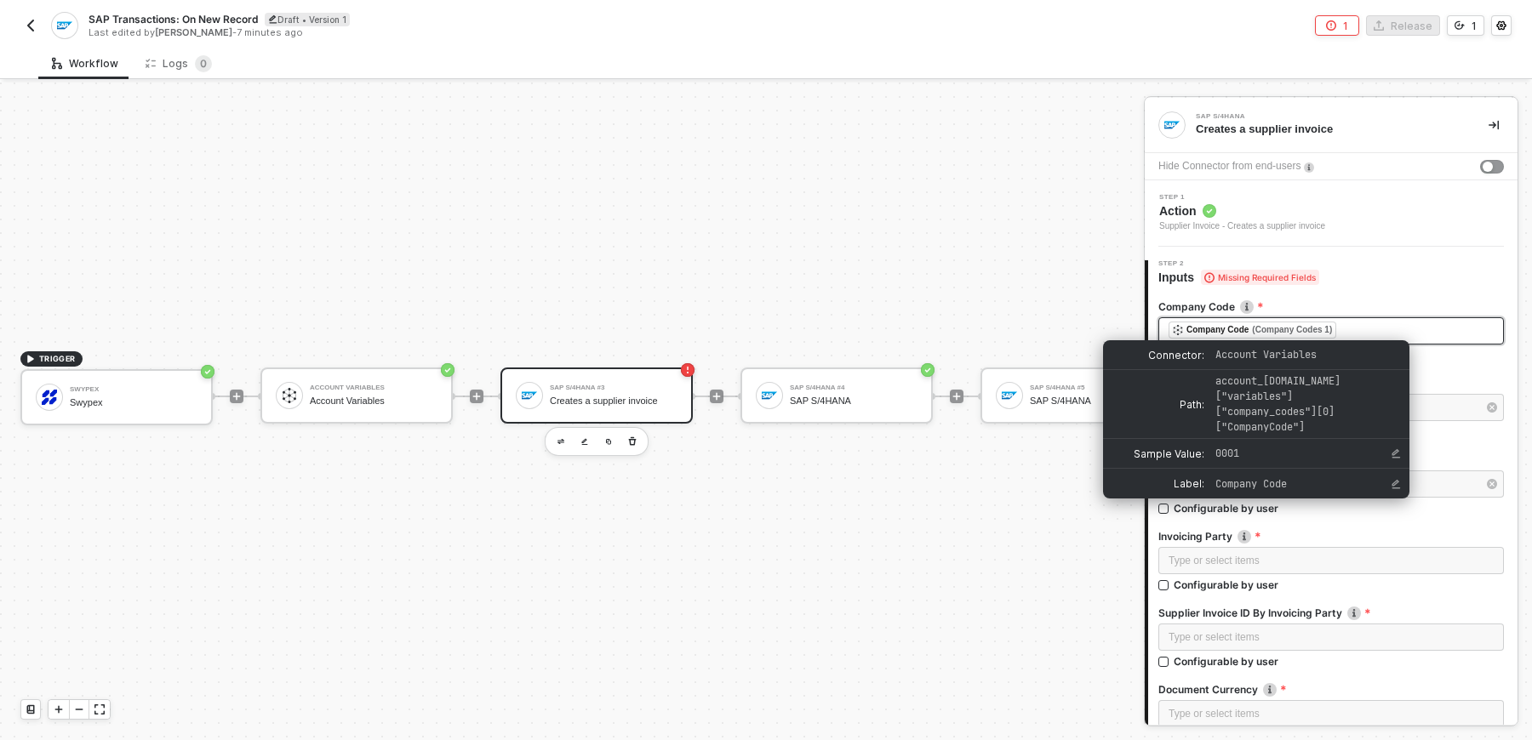
click at [1248, 329] on div "Company Code" at bounding box center [1217, 330] width 62 height 15
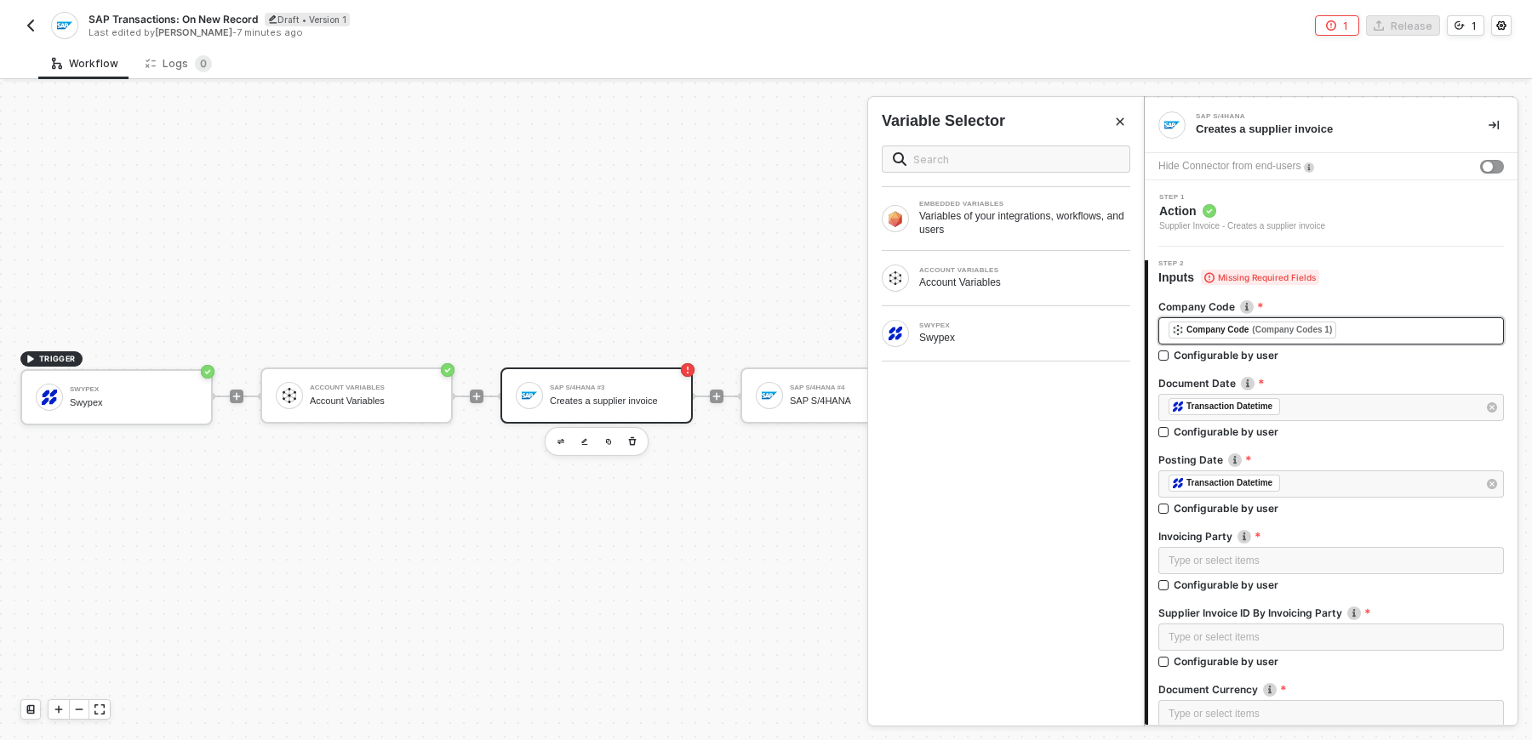
click at [1407, 317] on div "﻿ ﻿ Company Code (Company Codes 1) ﻿" at bounding box center [1331, 330] width 346 height 27
click at [1393, 333] on div "﻿ ﻿ Company Code (Company Codes 1) ﻿" at bounding box center [1330, 331] width 325 height 19
click at [1169, 331] on div "Type or select items ﻿" at bounding box center [1330, 331] width 325 height 16
click at [1021, 280] on div "Account Variables" at bounding box center [1024, 283] width 211 height 14
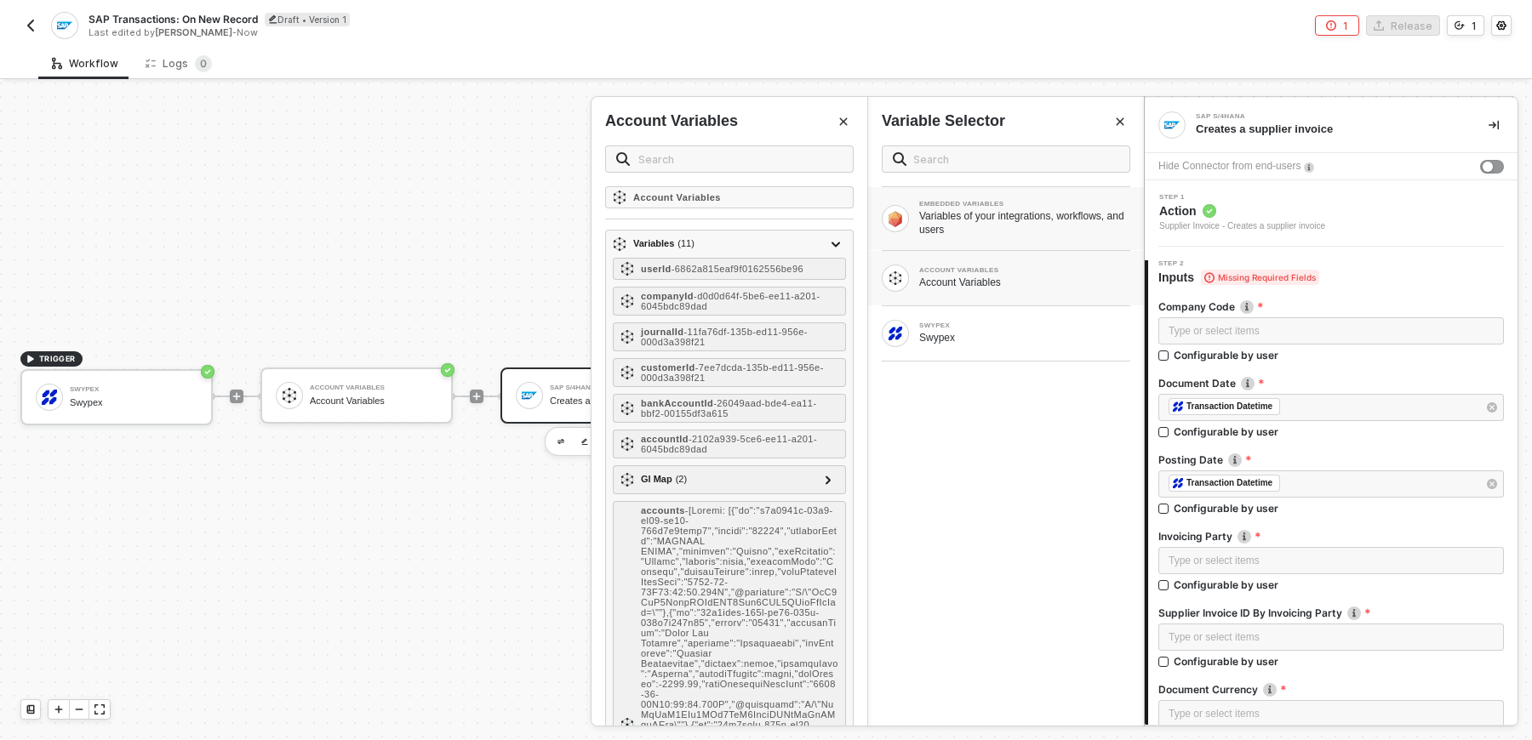
click at [1031, 229] on div "Variables of your integrations, workflows, and users" at bounding box center [1024, 222] width 211 height 27
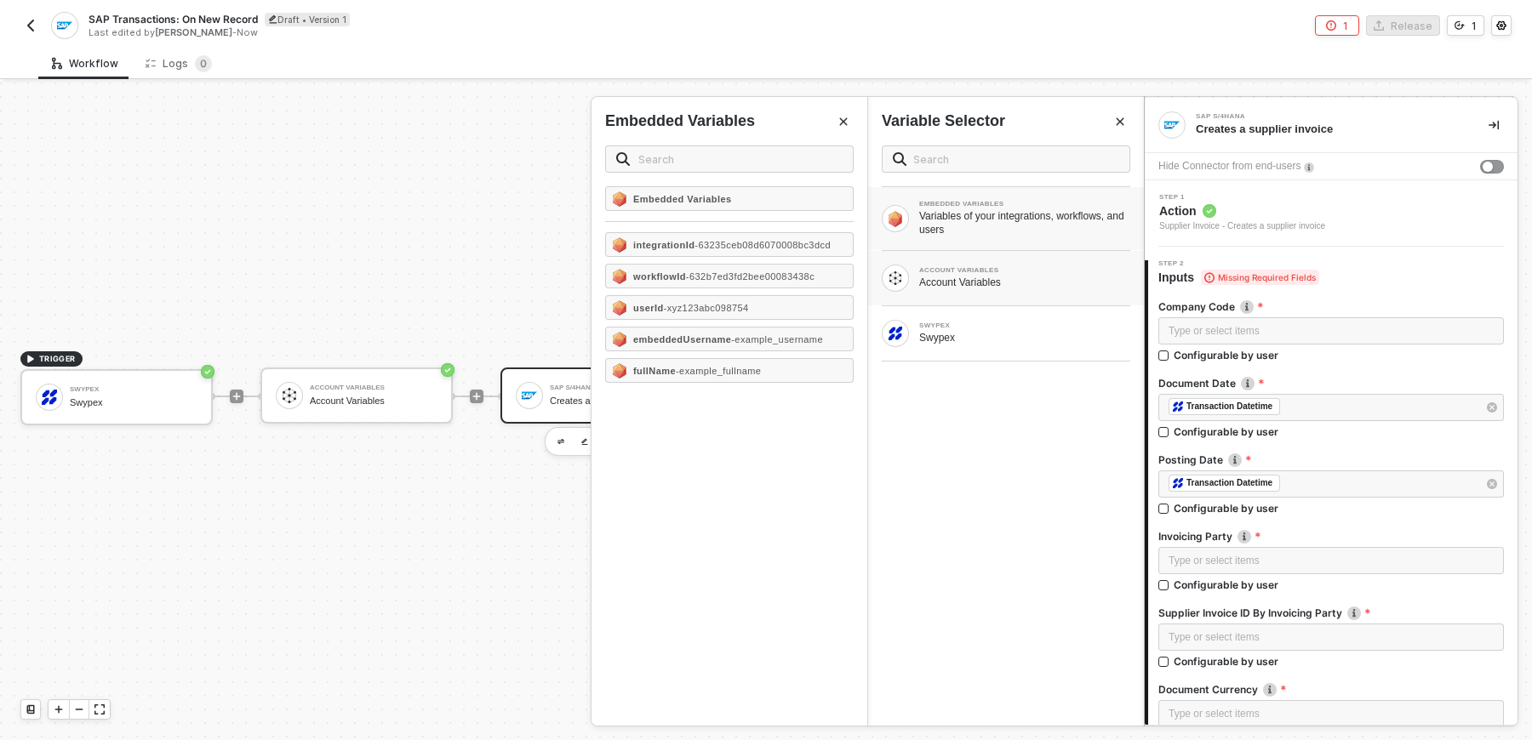
click at [1026, 265] on div "ACCOUNT VARIABLES Account Variables" at bounding box center [1006, 278] width 249 height 27
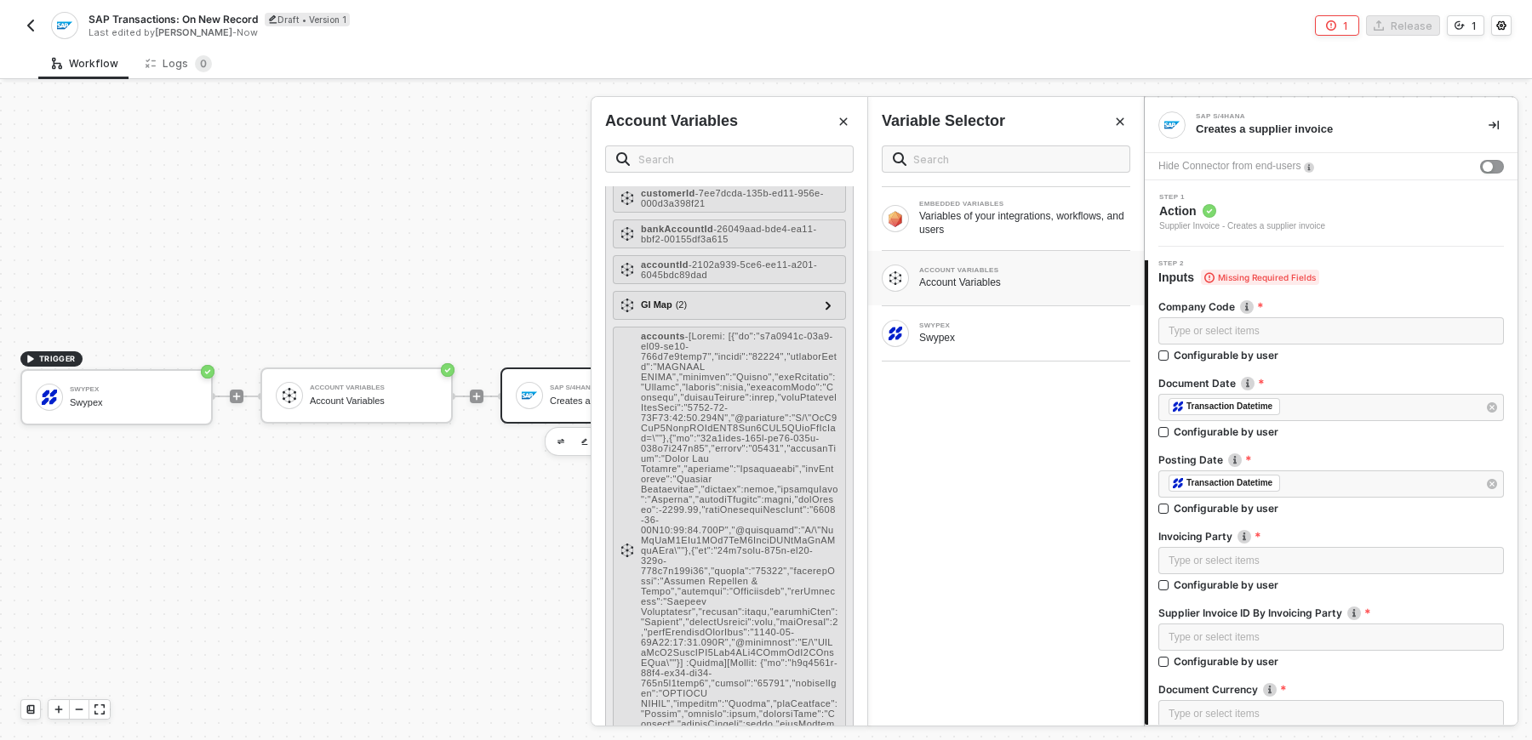
scroll to position [355, 0]
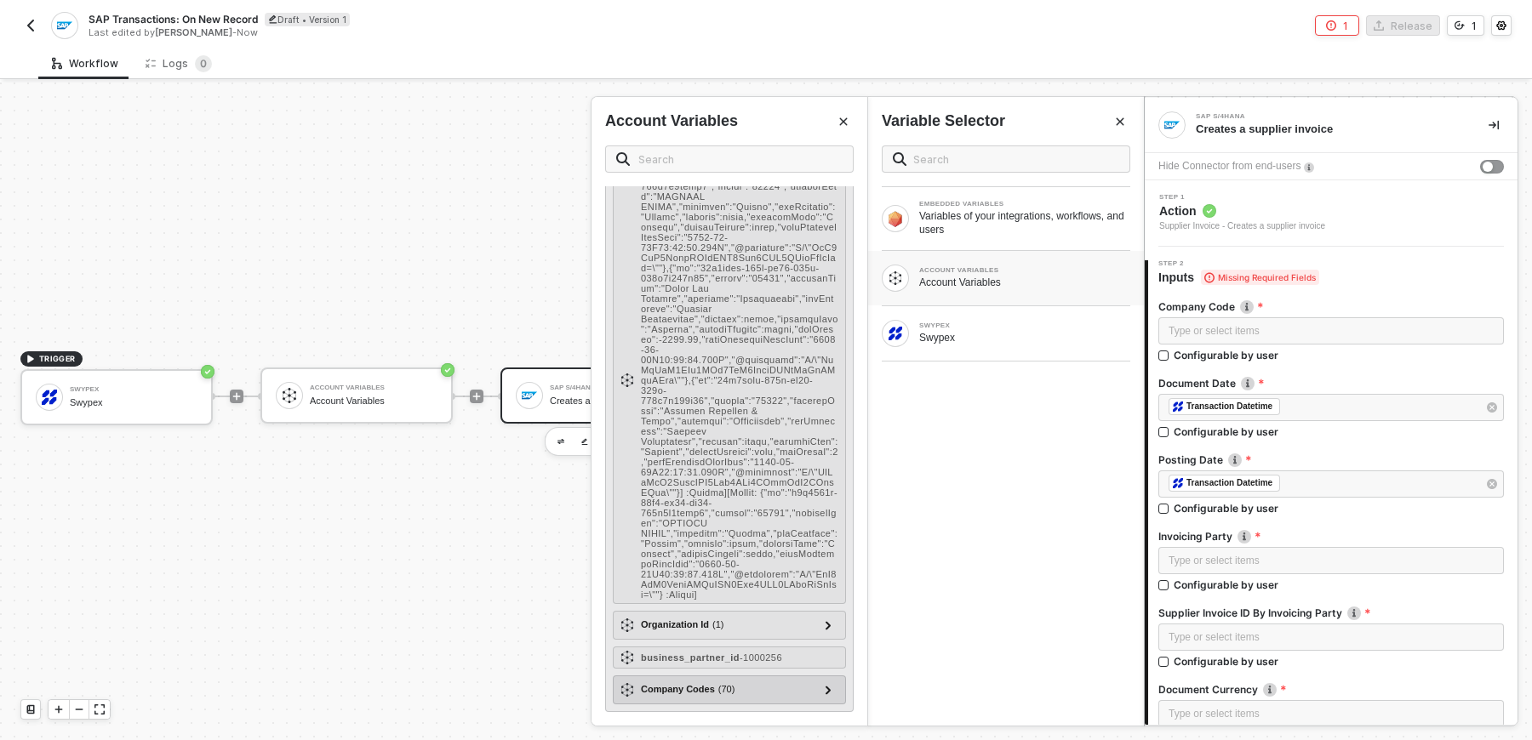
click at [741, 678] on div "Company Codes ( 70 ) Company Codes 1 ( 22 ) Metadata ( 3 ) id - https://34.196.…" at bounding box center [729, 690] width 233 height 29
click at [741, 683] on div "Company Codes ( 70 )" at bounding box center [718, 690] width 197 height 20
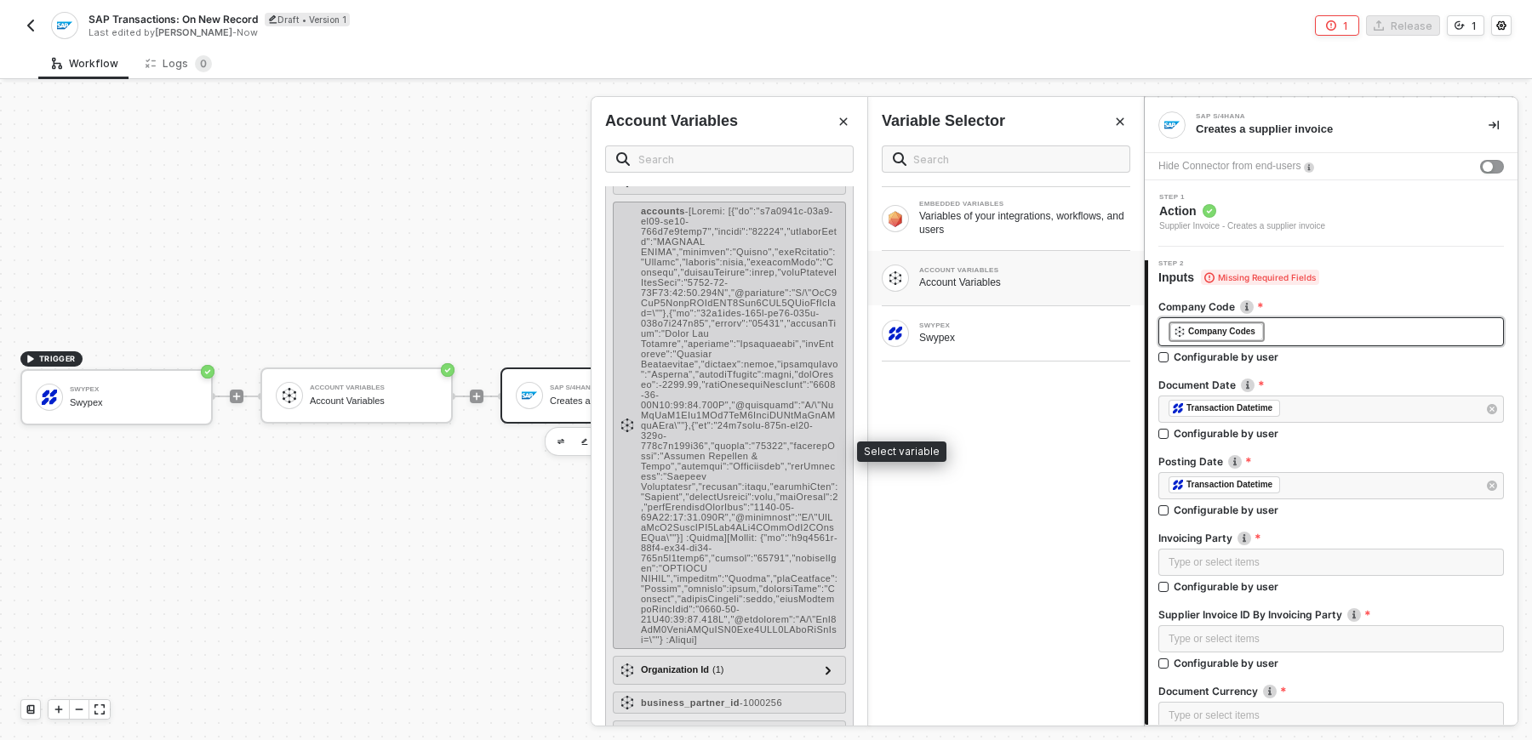
scroll to position [0, 0]
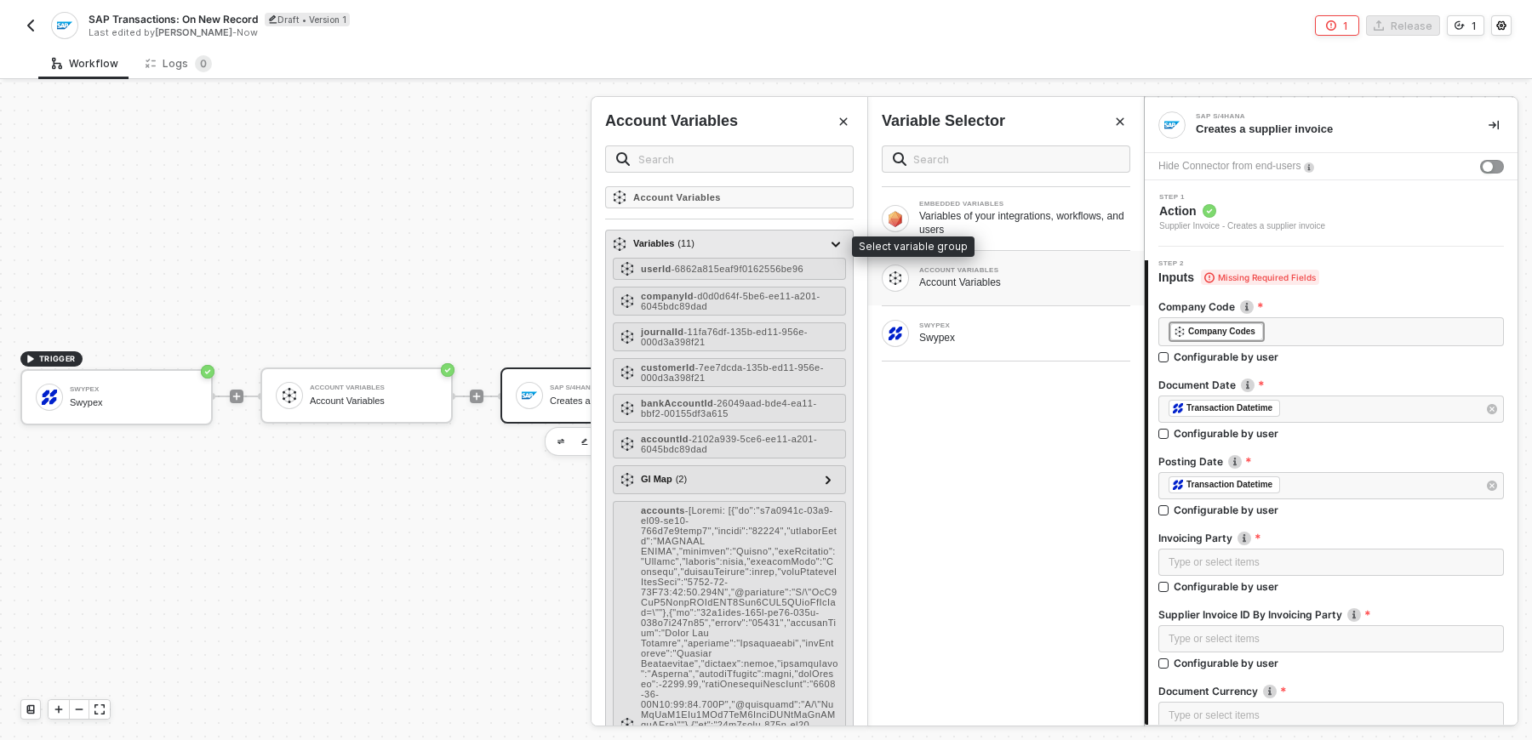
click at [742, 237] on div "Variables ( 11 )" at bounding box center [719, 244] width 213 height 20
click at [726, 340] on div "journalId - 11fa76df-135b-ed11-956e-000d3a398f21" at bounding box center [739, 337] width 197 height 20
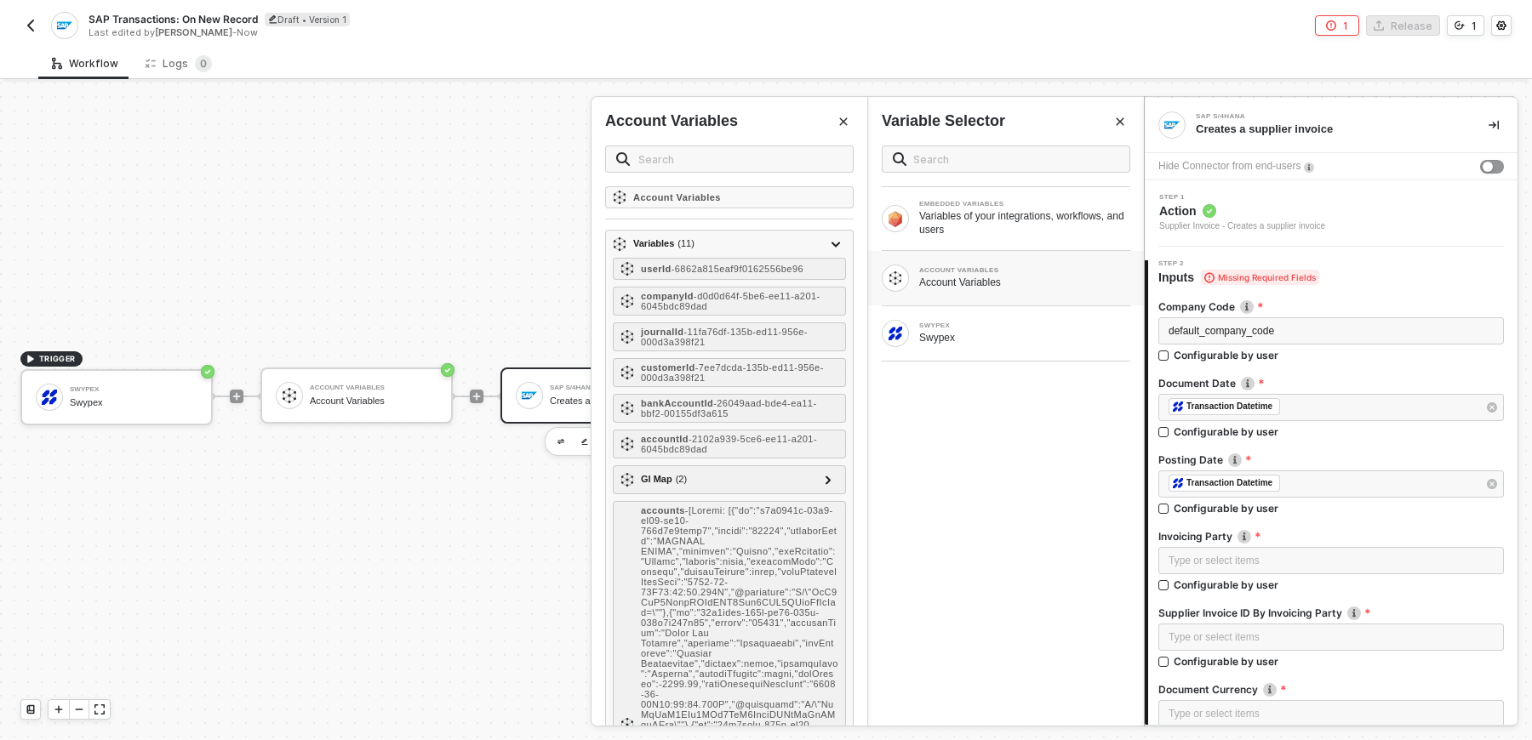
click at [1342, 384] on label "Document Date" at bounding box center [1331, 383] width 346 height 14
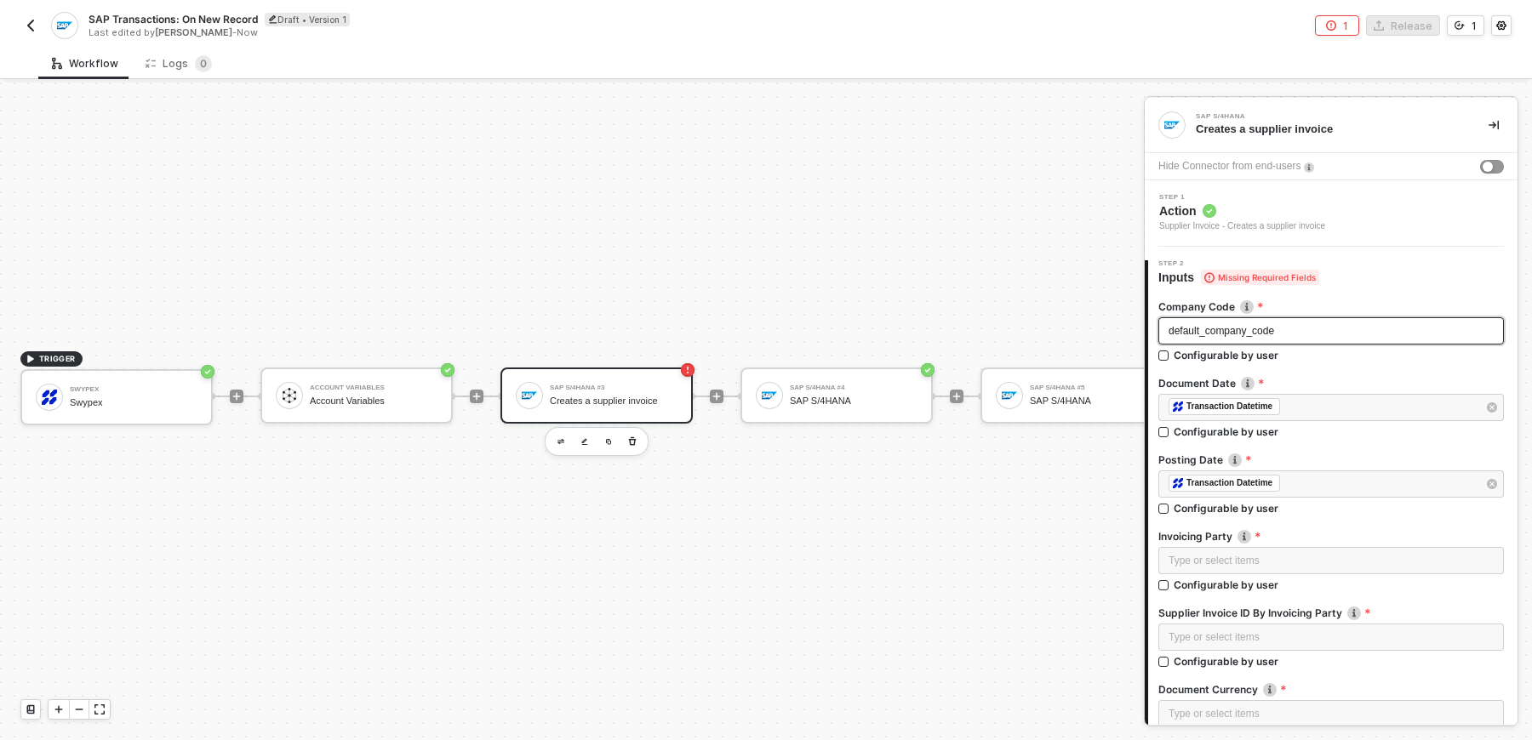
click at [1204, 330] on span "default_company_code" at bounding box center [1221, 331] width 106 height 12
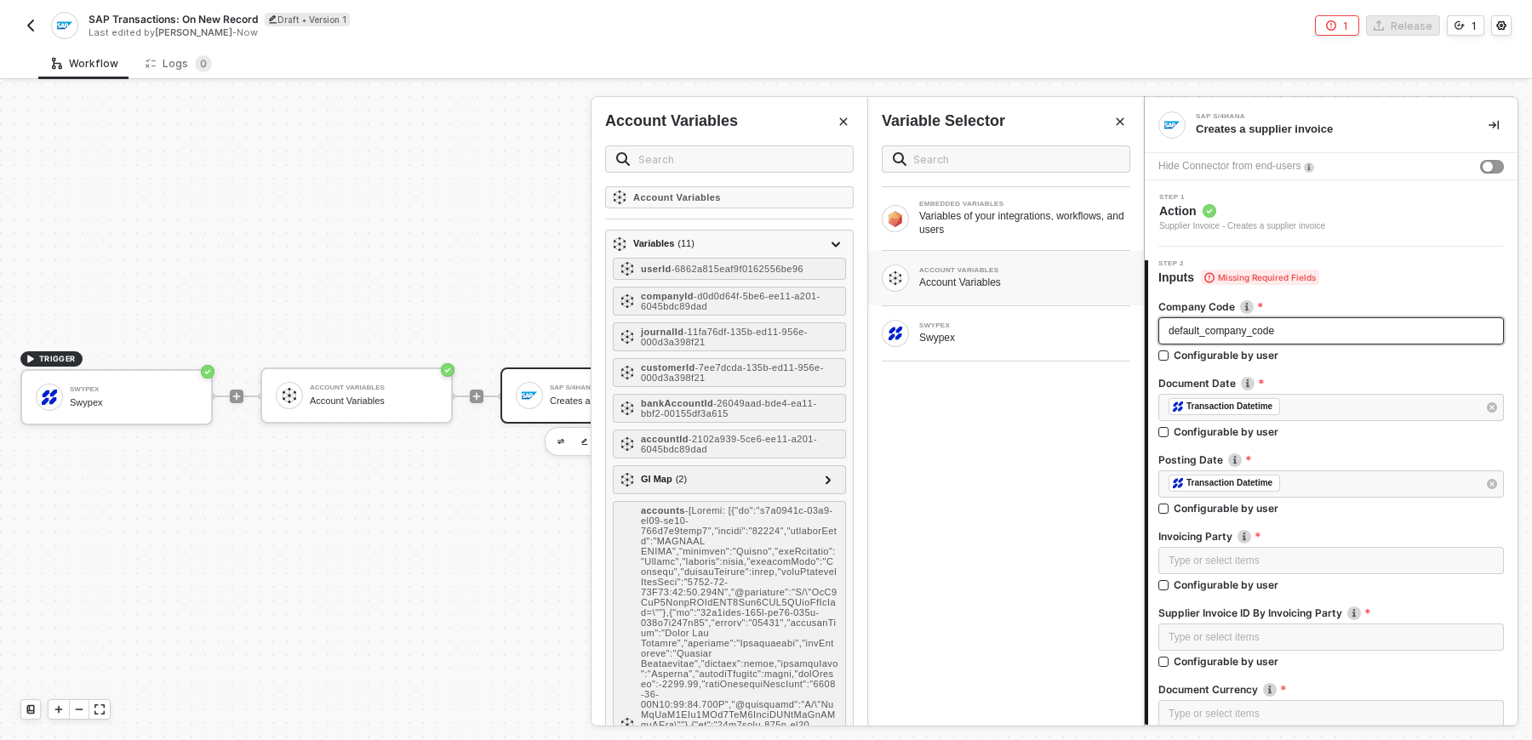
click at [1164, 333] on div "default_company_code" at bounding box center [1331, 330] width 346 height 27
click at [1353, 296] on div "Company Code variables.default_company_code Configurable by user Document Date …" at bounding box center [1331, 591] width 346 height 610
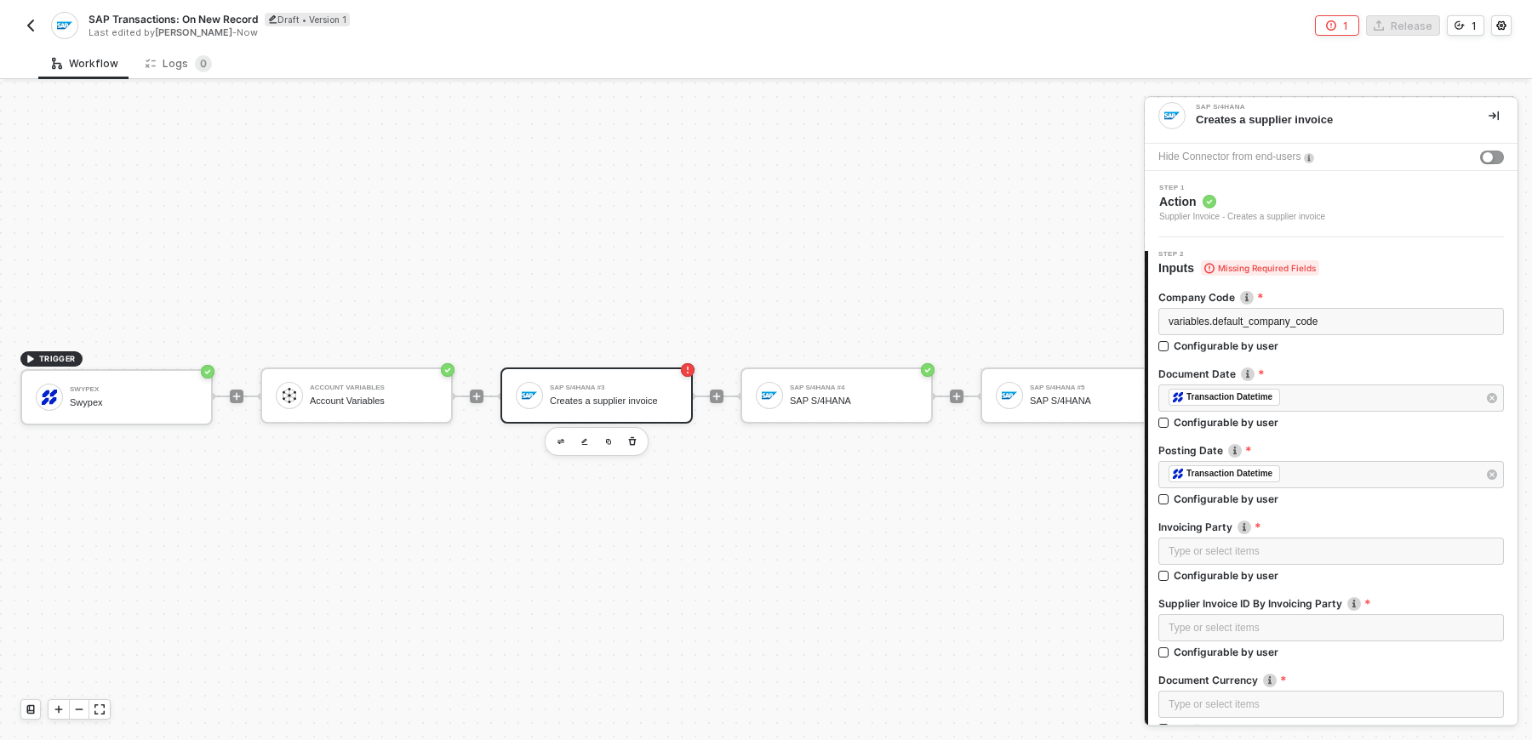
scroll to position [11, 0]
click at [1351, 321] on div "variables.default_company_code" at bounding box center [1330, 320] width 325 height 16
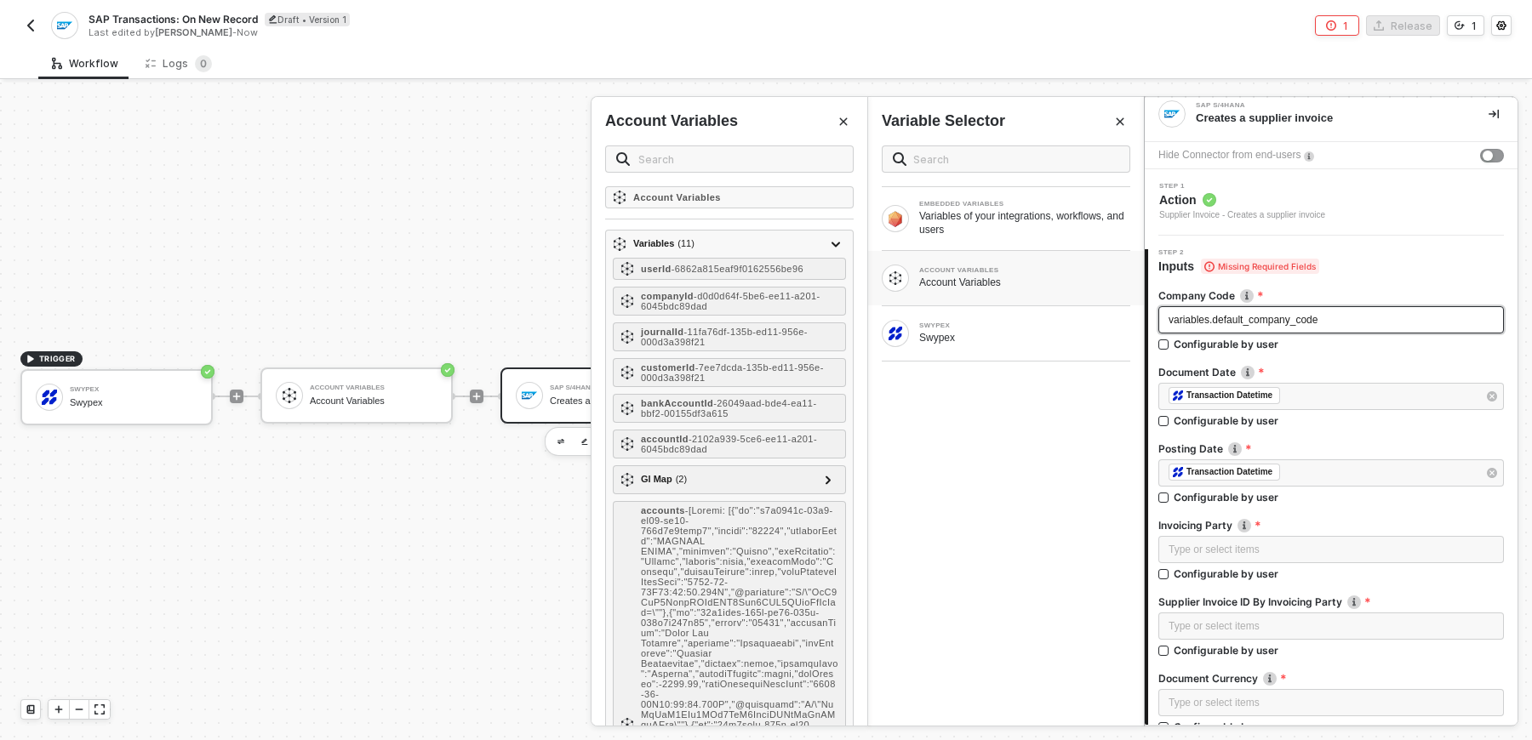
click at [1283, 314] on span "variables.default_company_code" at bounding box center [1242, 320] width 149 height 12
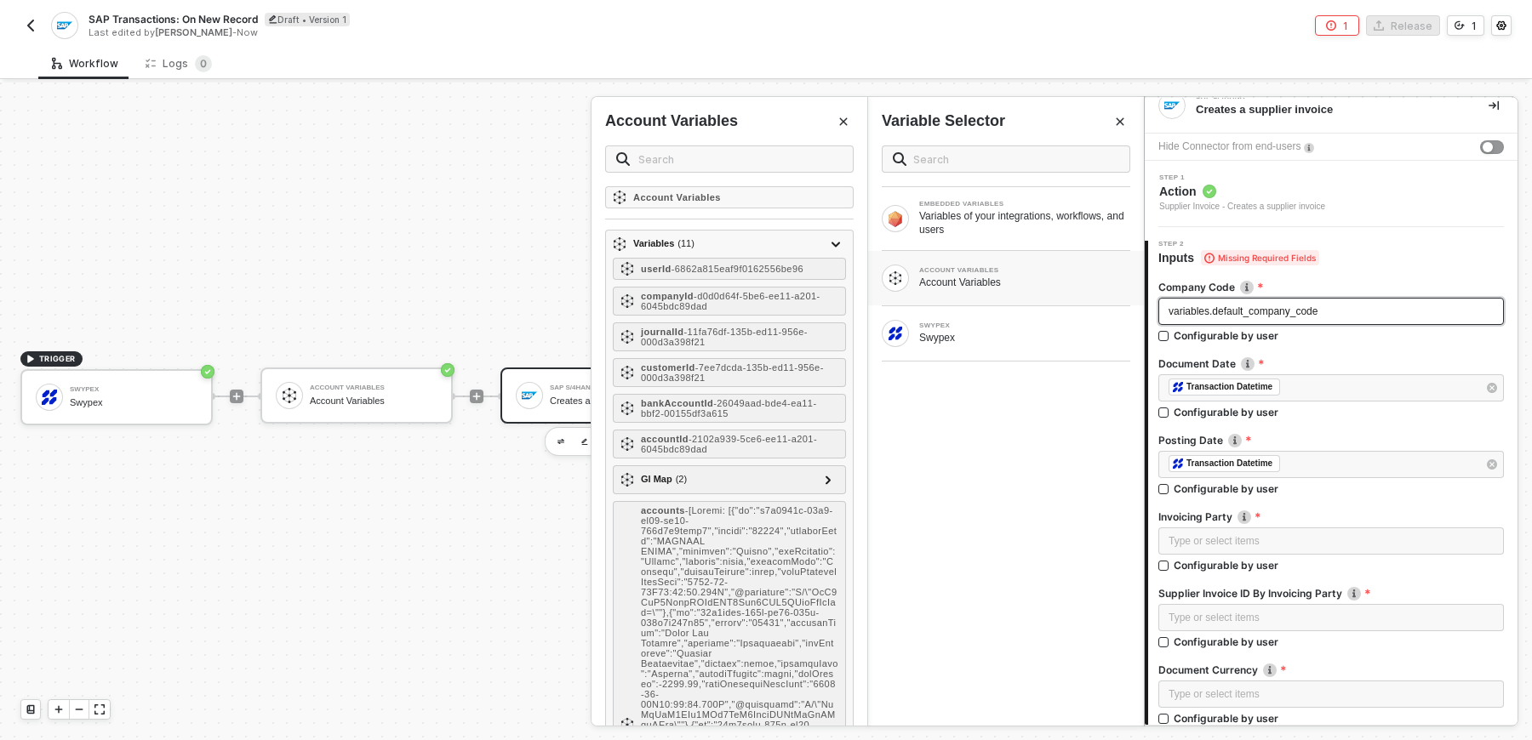
click at [1361, 305] on div "variables.default_company_code" at bounding box center [1330, 312] width 325 height 16
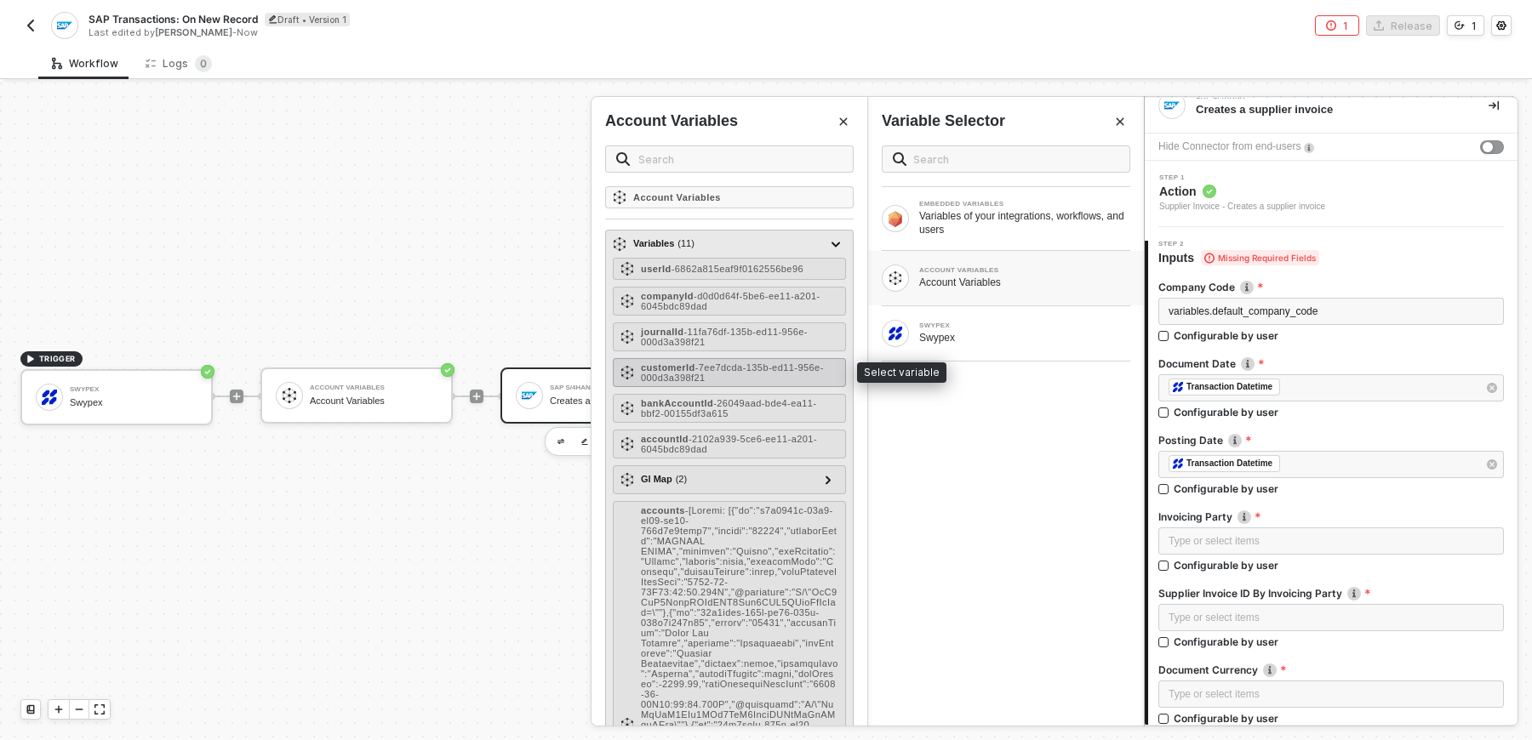
click at [729, 369] on span "- 7ee7dcda-135b-ed11-956e-000d3a398f21" at bounding box center [732, 373] width 183 height 20
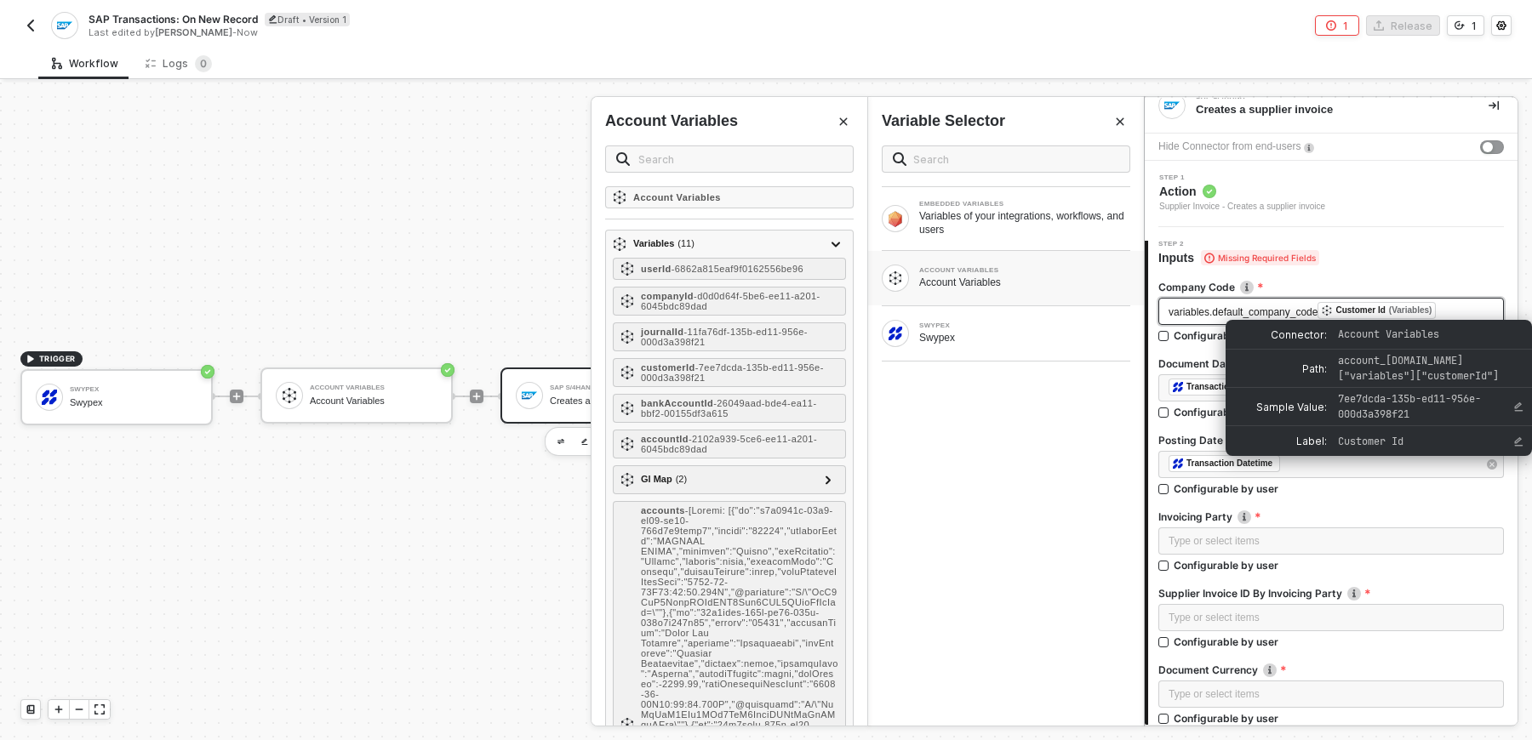
click at [1385, 306] on div "Customer Id" at bounding box center [1359, 310] width 49 height 15
drag, startPoint x: 1340, startPoint y: 364, endPoint x: 1463, endPoint y: 382, distance: 123.8
click at [1465, 382] on div "Path: account_variables.data["variables"]["customerId"]" at bounding box center [1378, 369] width 306 height 38
click at [1460, 379] on span "account_variables.data["variables"]["customerId"]" at bounding box center [1418, 368] width 161 height 29
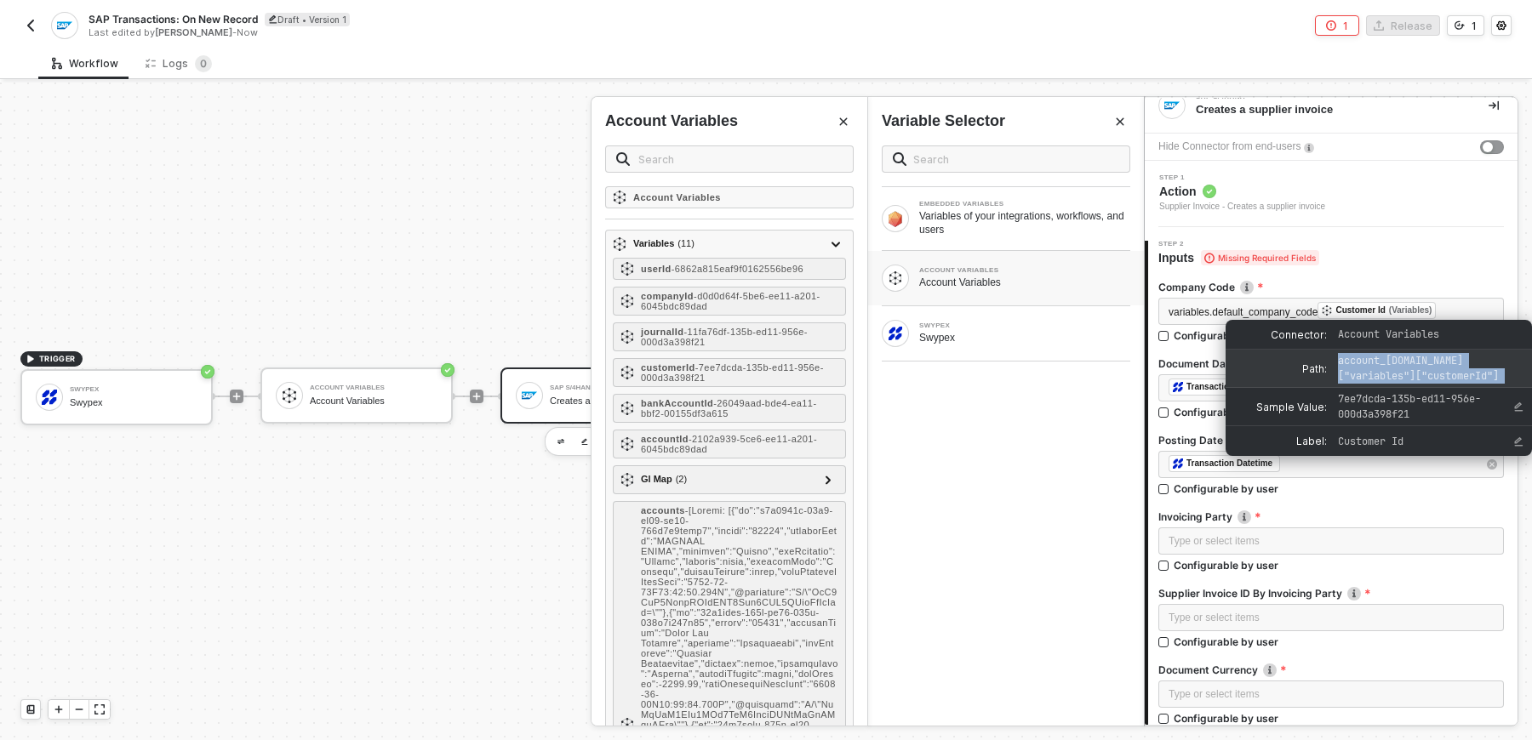
click at [1460, 379] on span "account_variables.data["variables"]["customerId"]" at bounding box center [1418, 368] width 161 height 29
copy span "account_variables.data["variables"]["customerId"]"
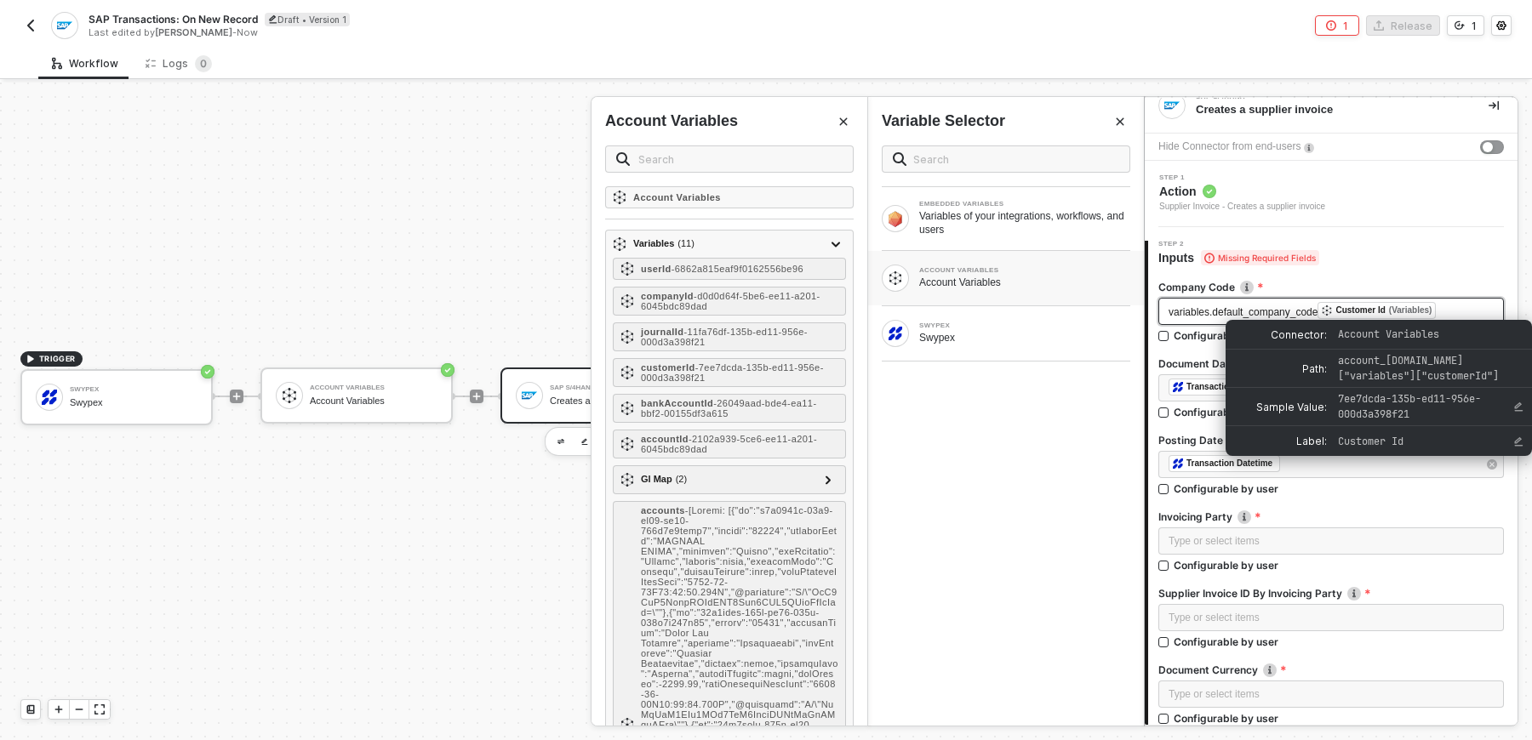
click at [1471, 314] on div "variables.default_company_code ﻿ Customer Id (Variables) ﻿" at bounding box center [1330, 311] width 325 height 19
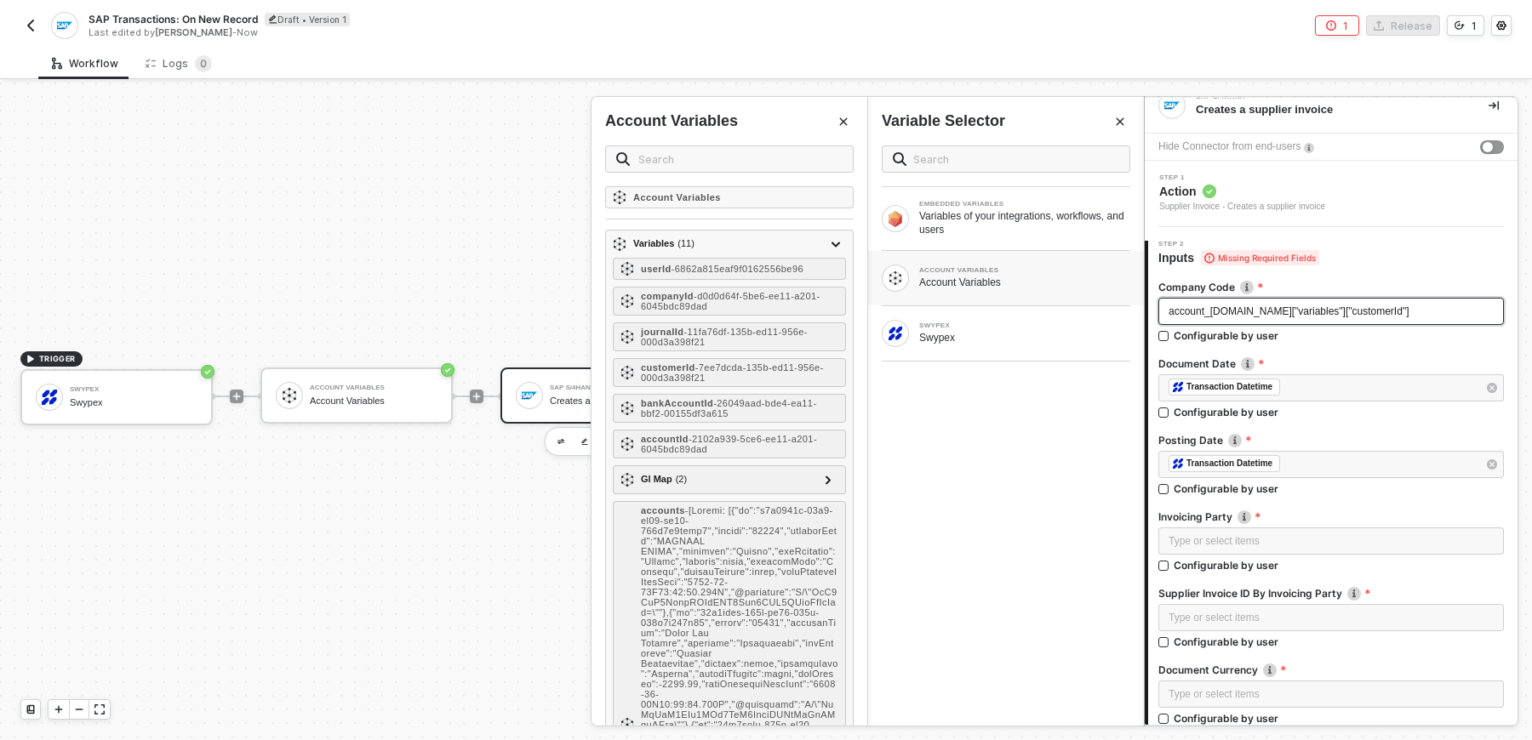
click at [1357, 311] on span "account_variables.data["variables"]["customerId"]" at bounding box center [1288, 312] width 240 height 12
click at [1369, 314] on span "account_variables.data["variables"]["defualt_company_code"]" at bounding box center [1315, 312] width 295 height 12
click at [1394, 351] on div at bounding box center [1331, 353] width 346 height 7
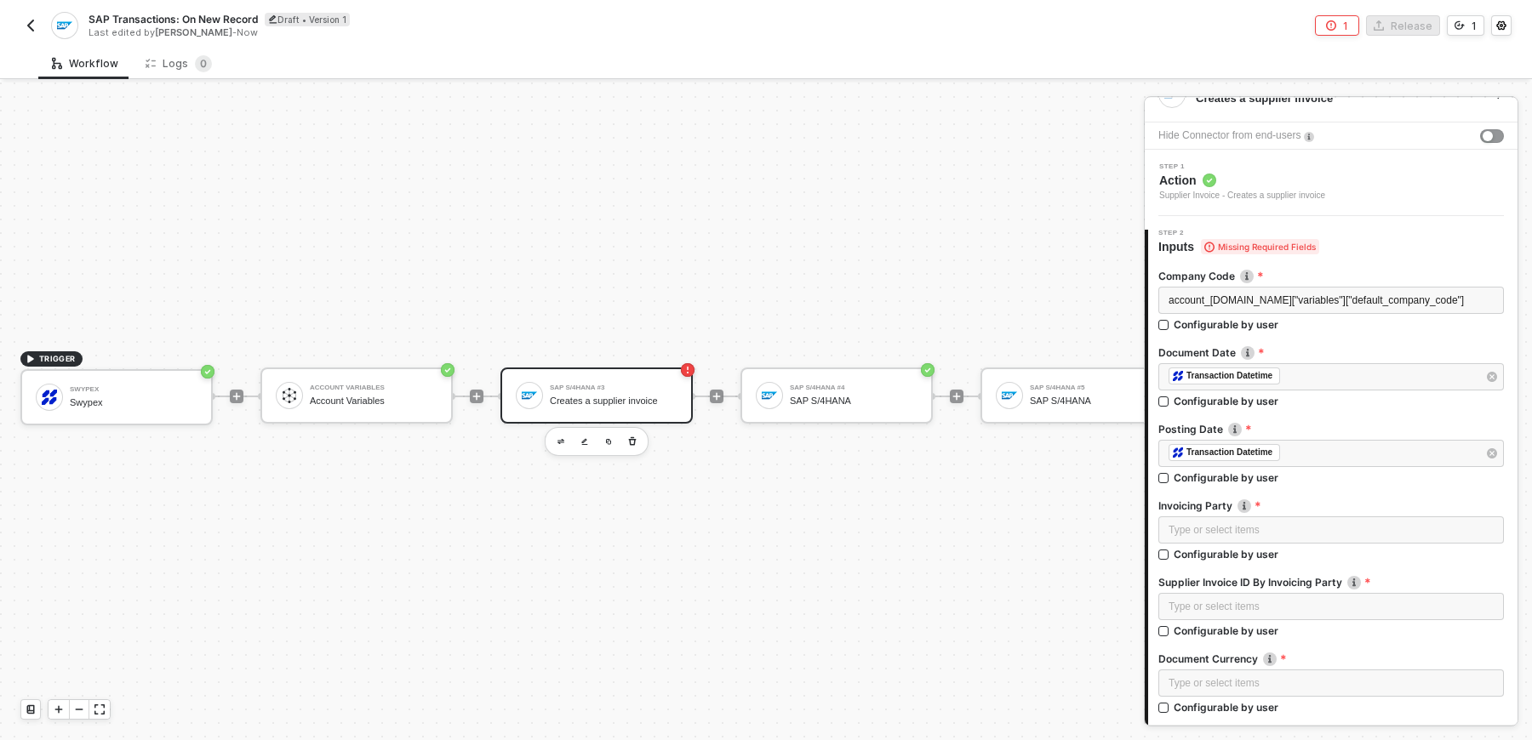
scroll to position [35, 0]
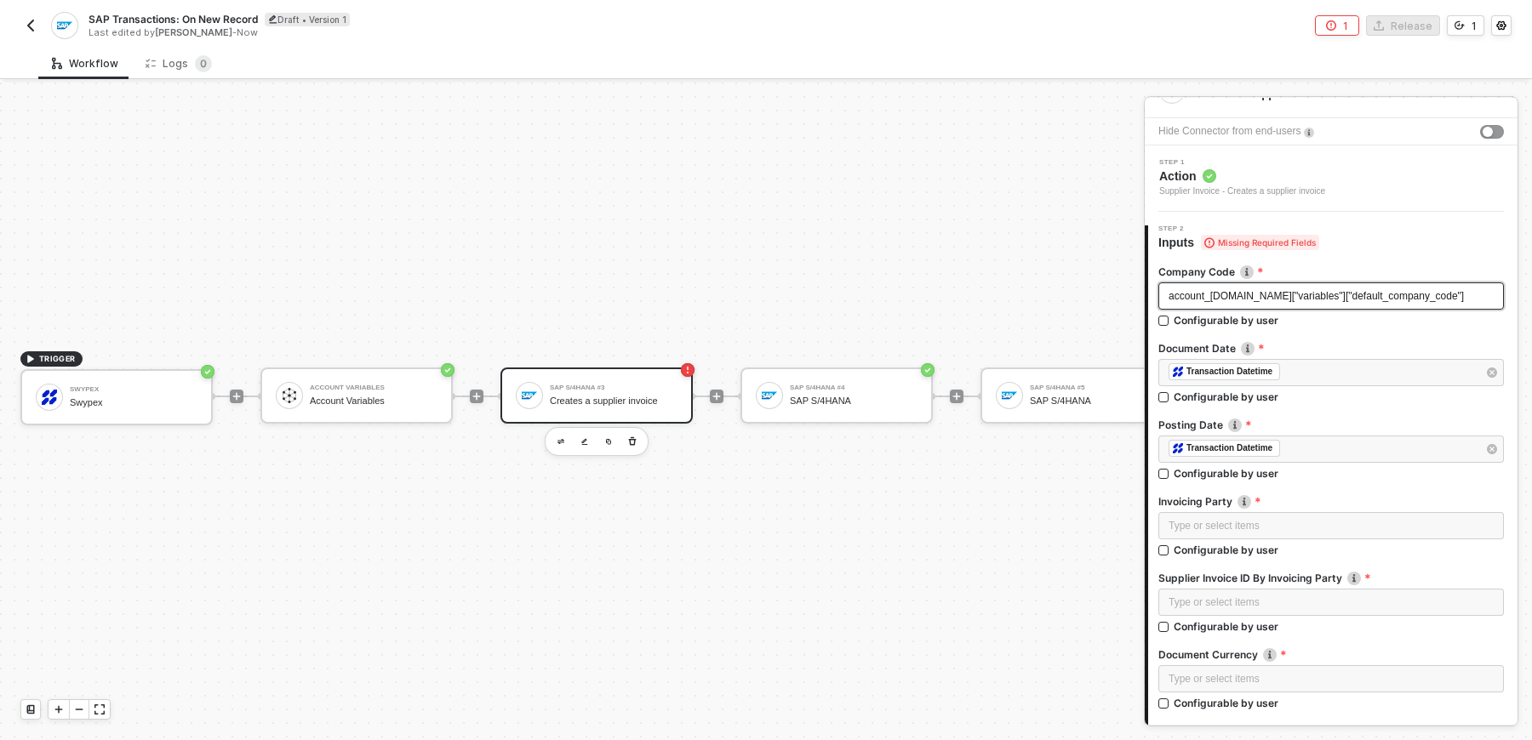
click at [1334, 302] on div "account_variables.data["variables"]["default_company_code"]" at bounding box center [1330, 297] width 325 height 16
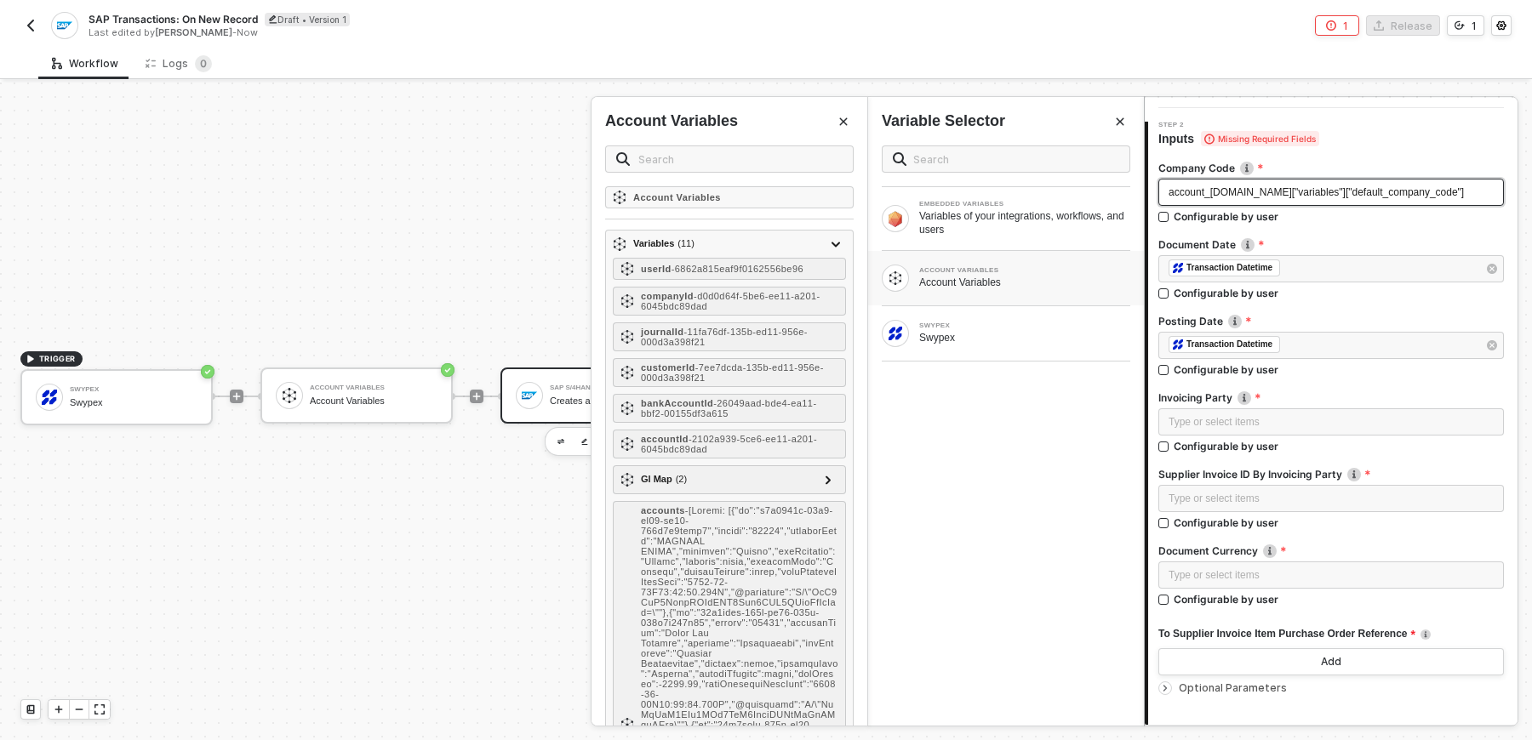
scroll to position [141, 0]
click at [1309, 412] on div "Type or select items ﻿" at bounding box center [1330, 420] width 325 height 16
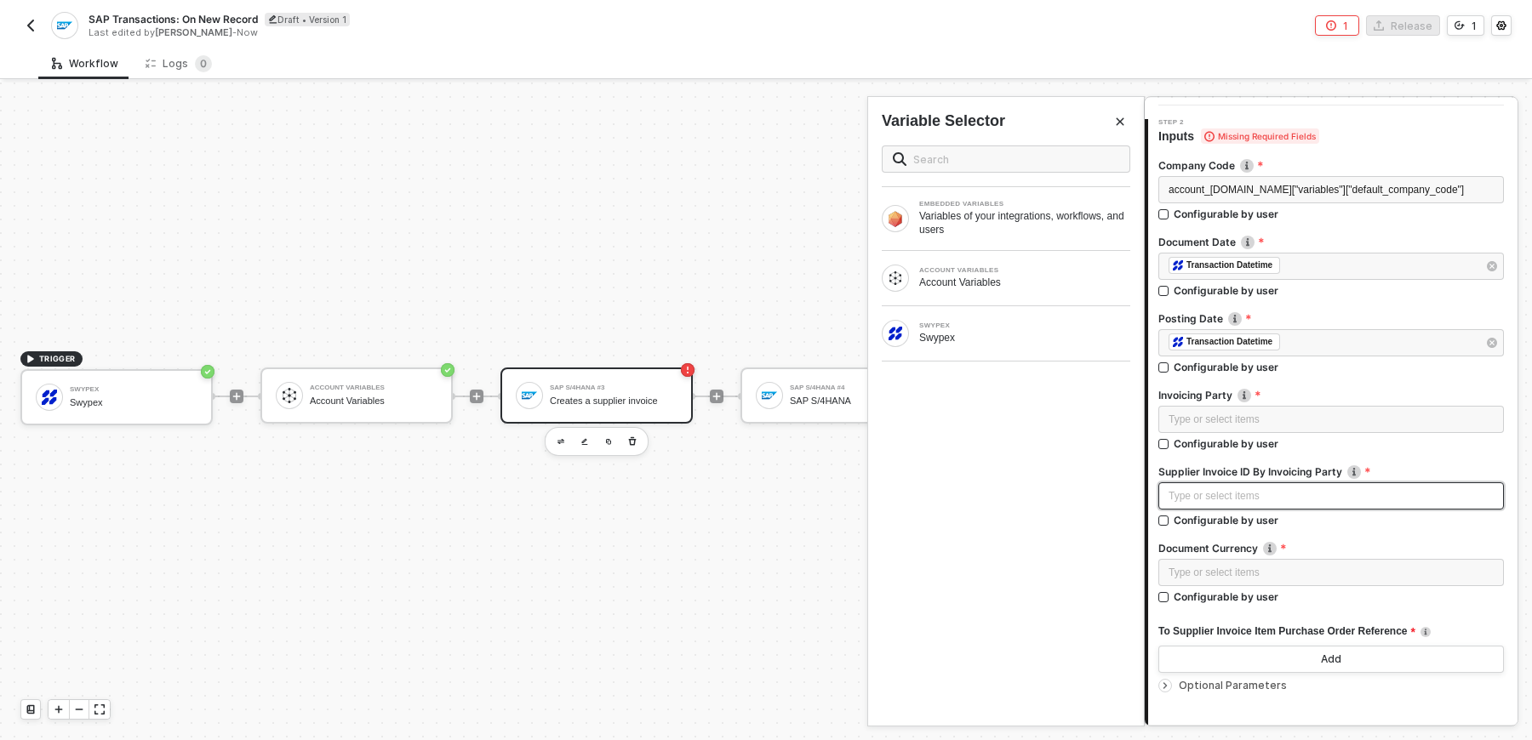
click at [1272, 488] on div "Type or select items ﻿" at bounding box center [1330, 496] width 325 height 16
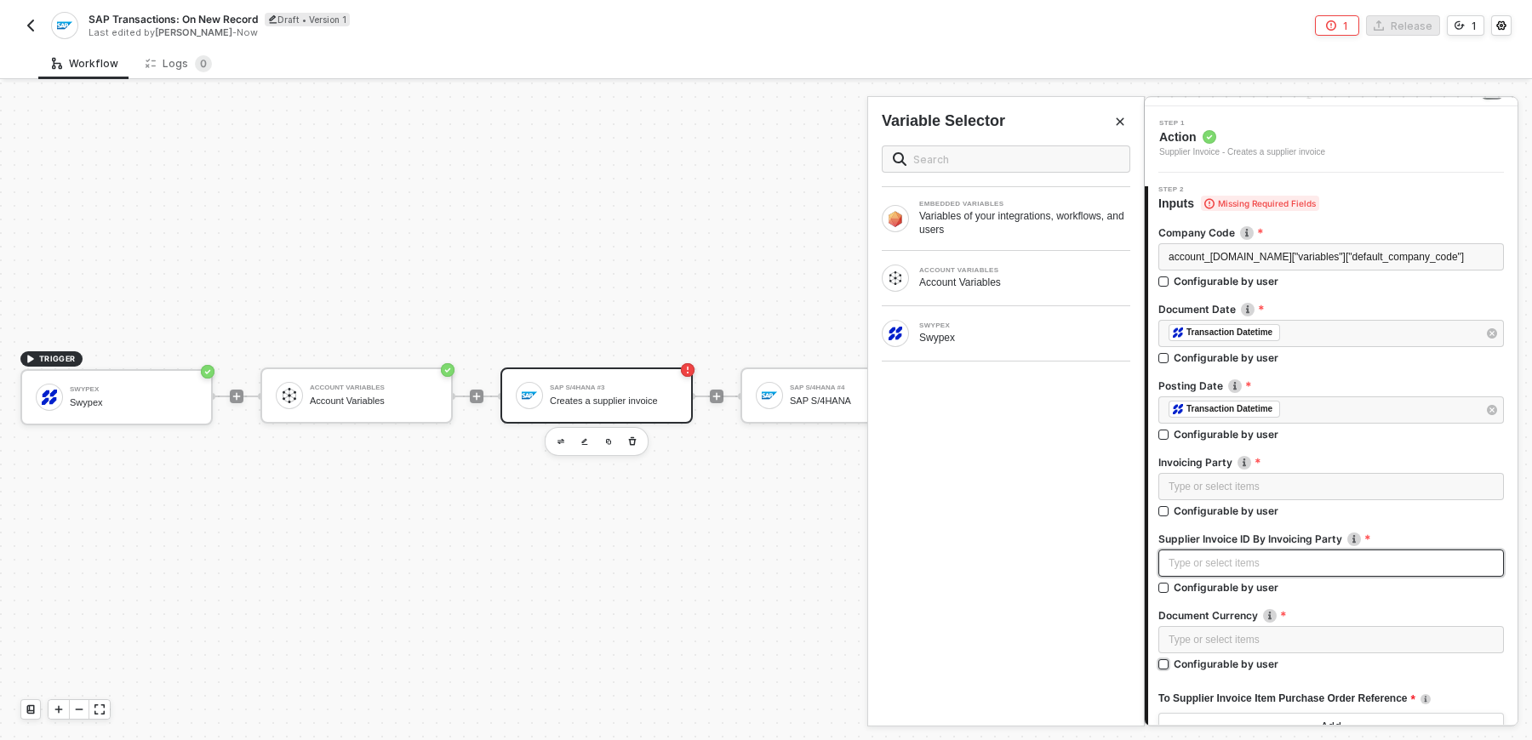
scroll to position [72, 0]
click at [1267, 491] on div "Type or select items ﻿" at bounding box center [1330, 489] width 325 height 16
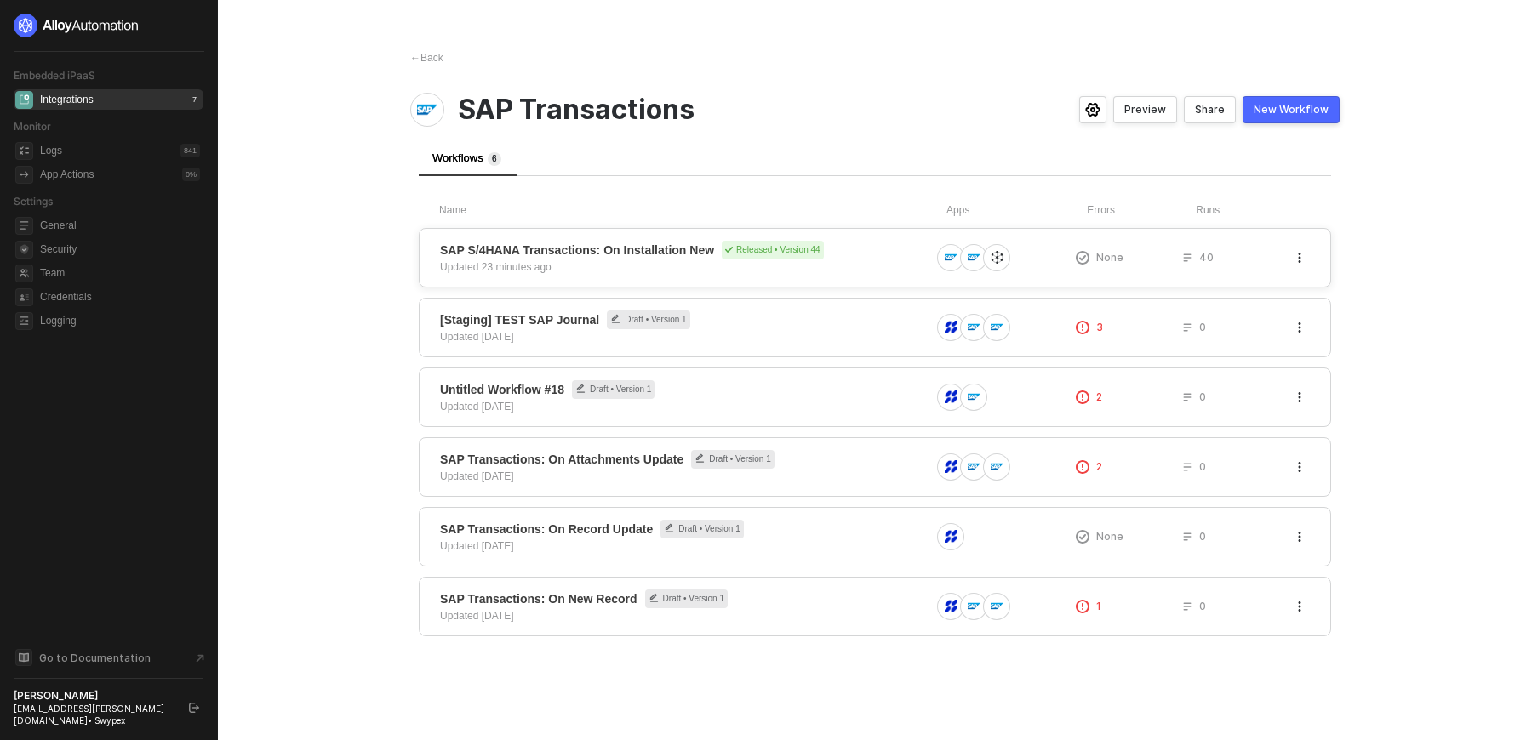
click at [588, 264] on div "SAP S/4HANA Transactions: On Installation New Released • Version 44 Updated 23 …" at bounding box center [685, 258] width 490 height 34
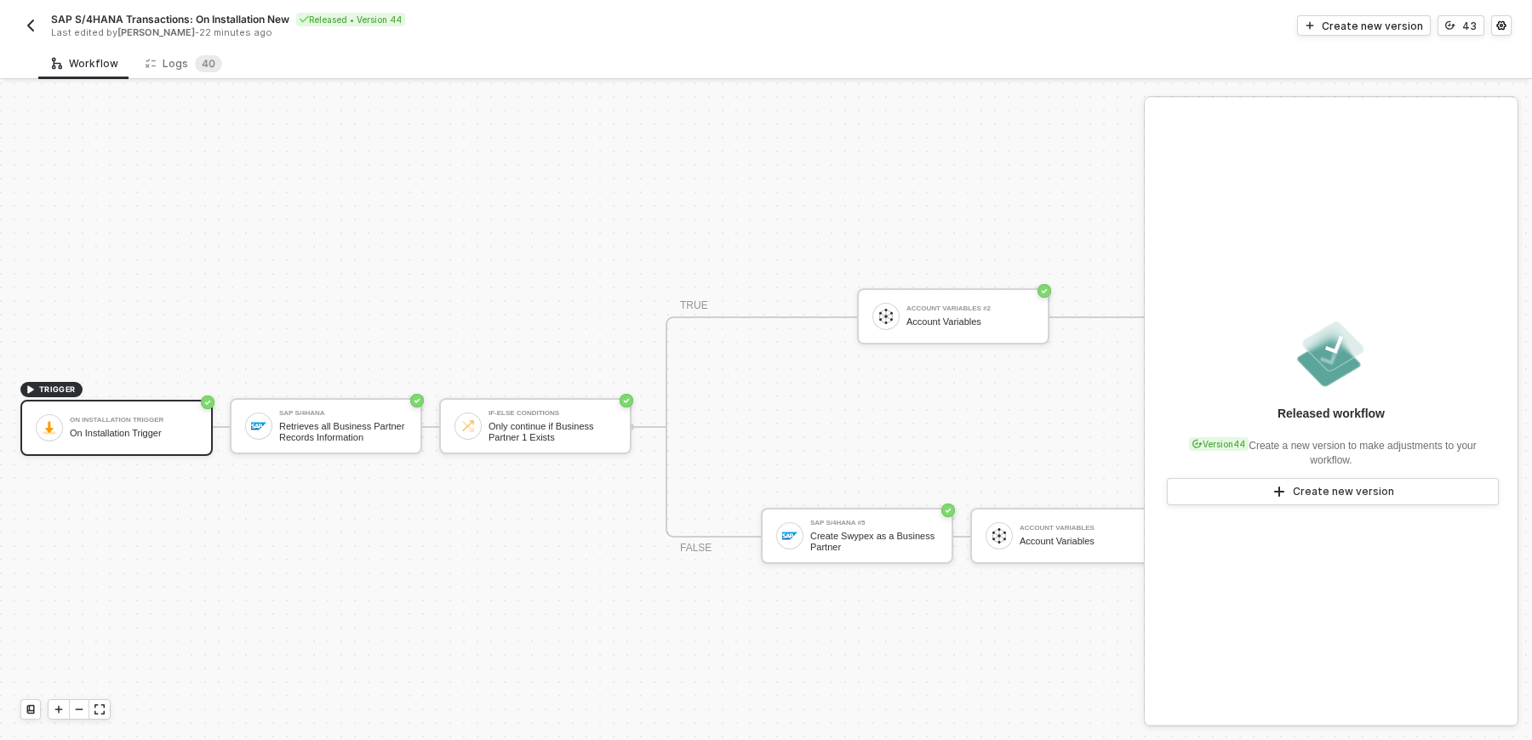
scroll to position [31, 0]
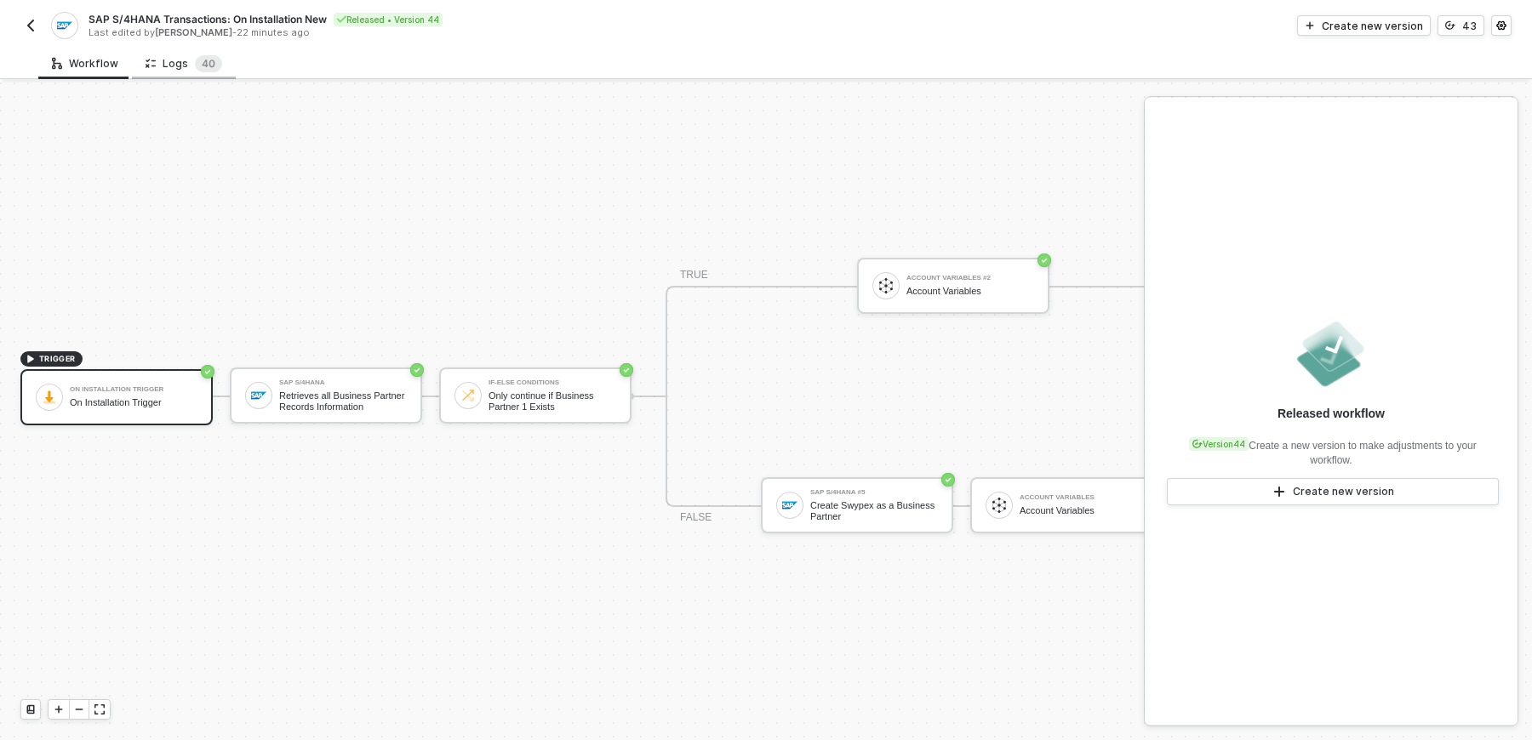
click at [164, 73] on div "Logs 4 0" at bounding box center [184, 63] width 104 height 31
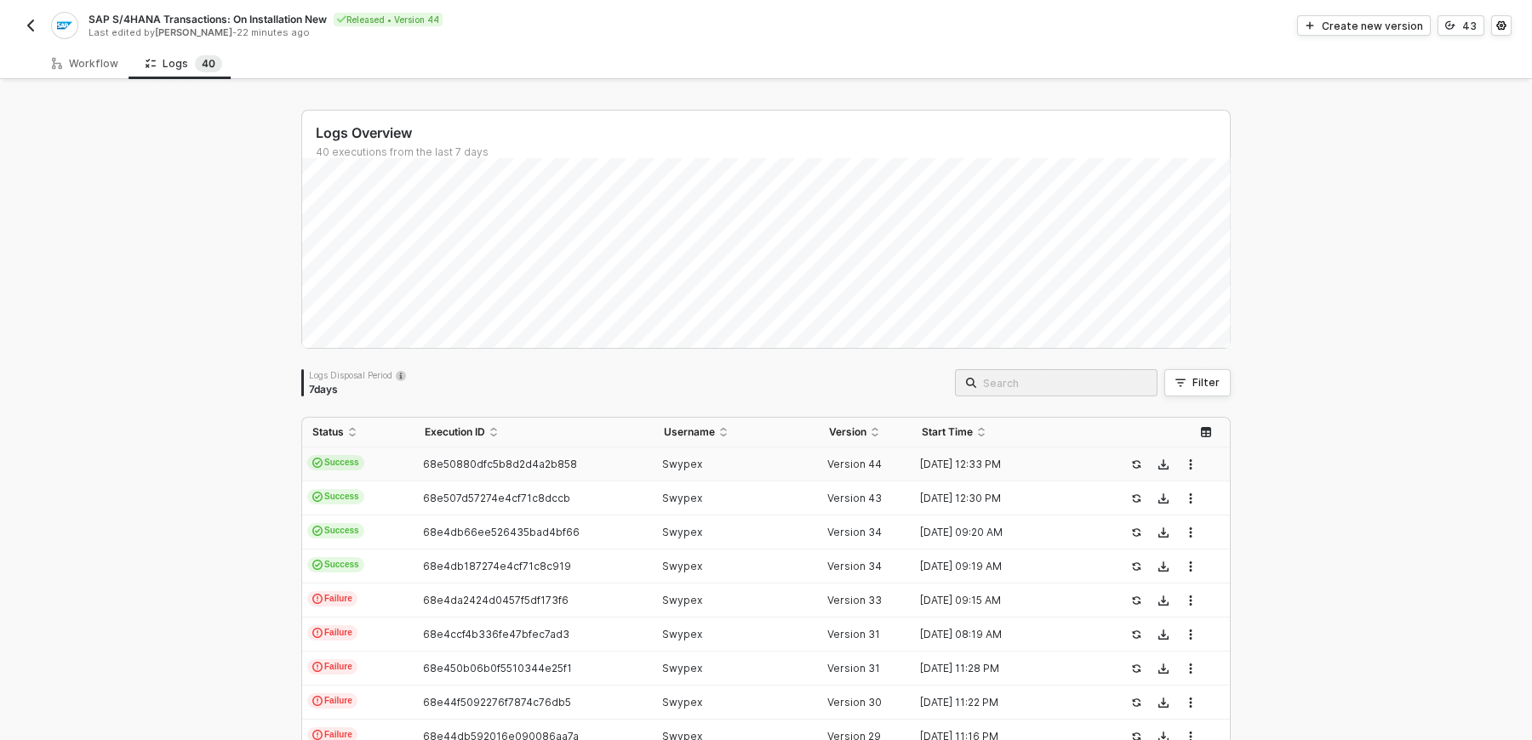
click at [651, 479] on td "68e50880dfc5b8d2d4a2b858" at bounding box center [533, 465] width 238 height 34
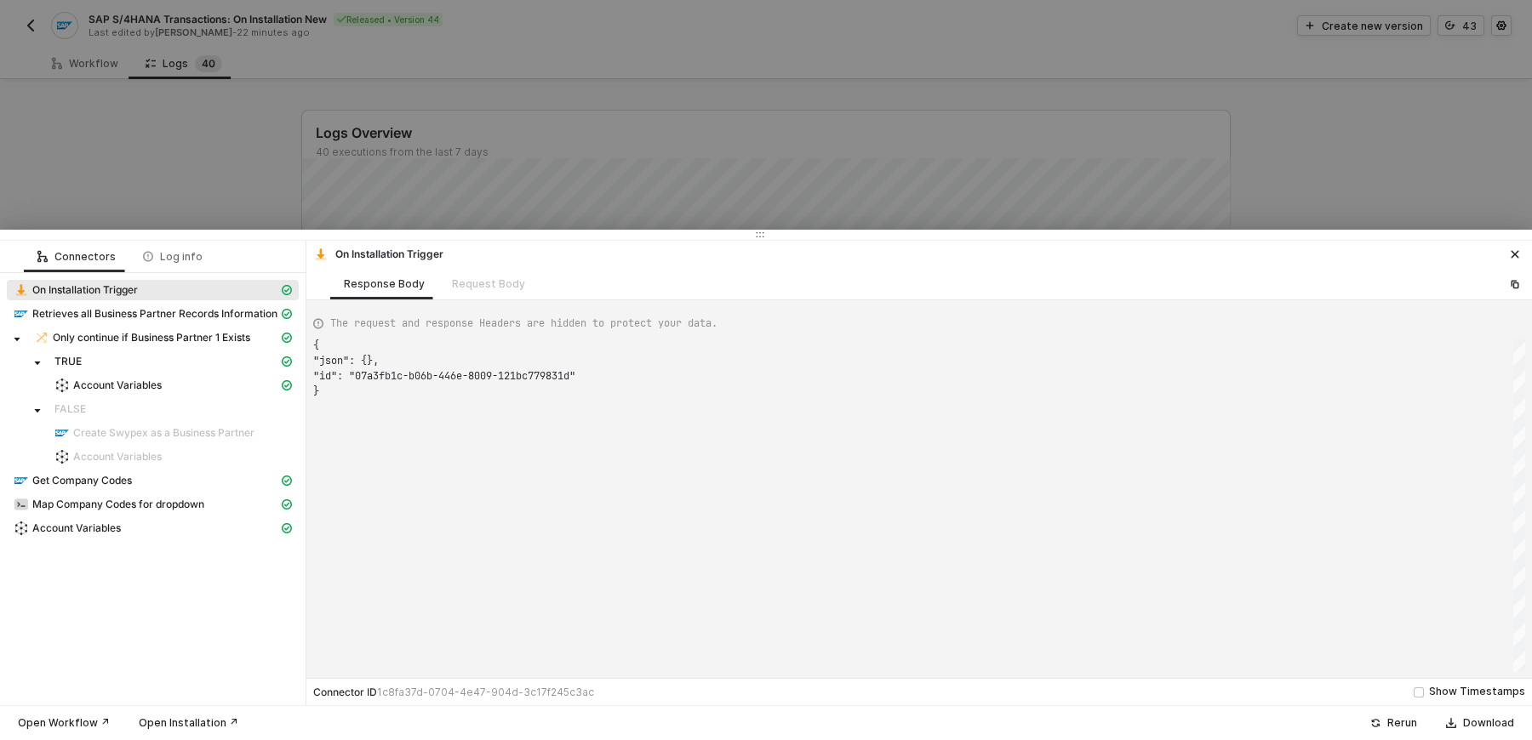
scroll to position [45, 0]
click at [134, 506] on span "Map Company Codes for dropdown" at bounding box center [118, 505] width 172 height 14
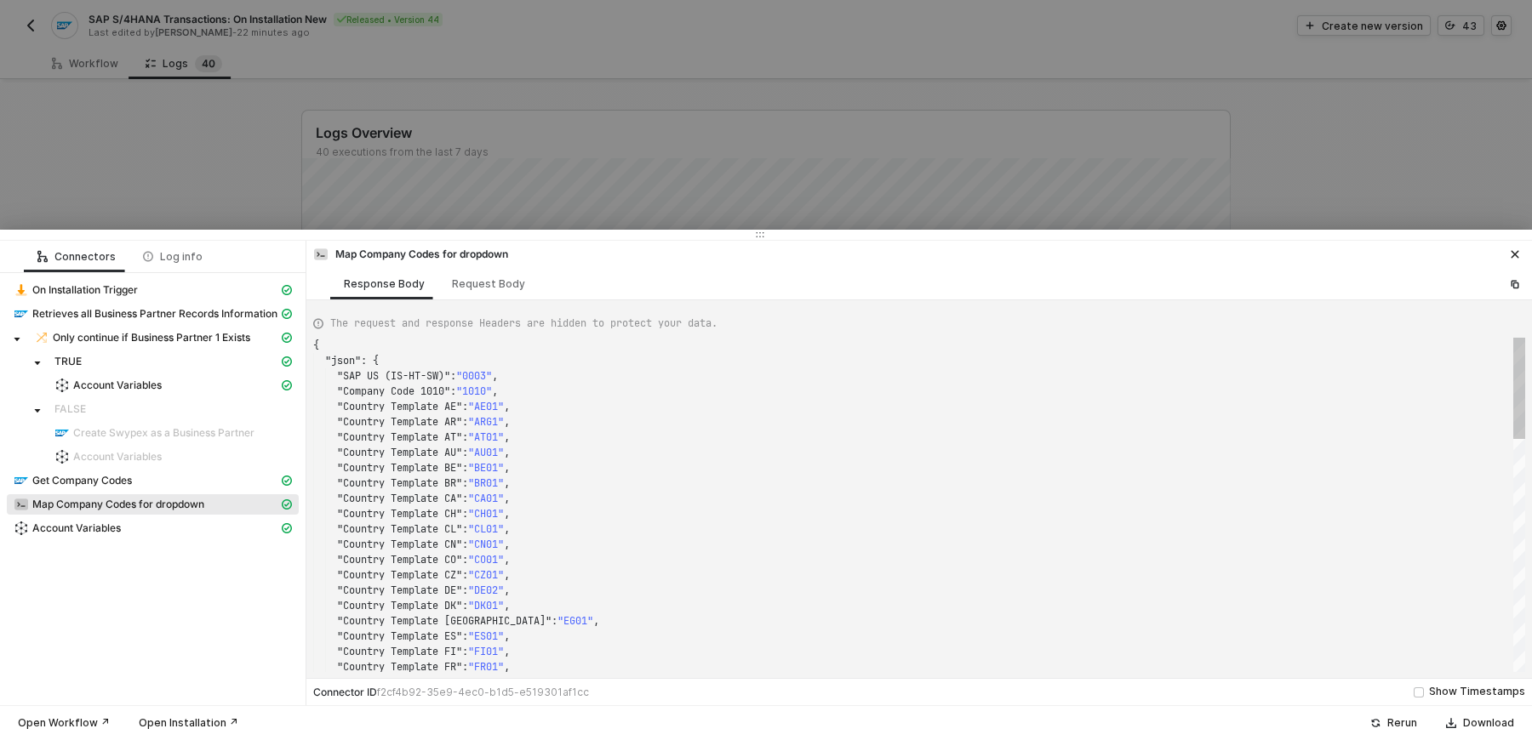
scroll to position [153, 0]
click at [131, 537] on span "Account Variables" at bounding box center [153, 528] width 292 height 20
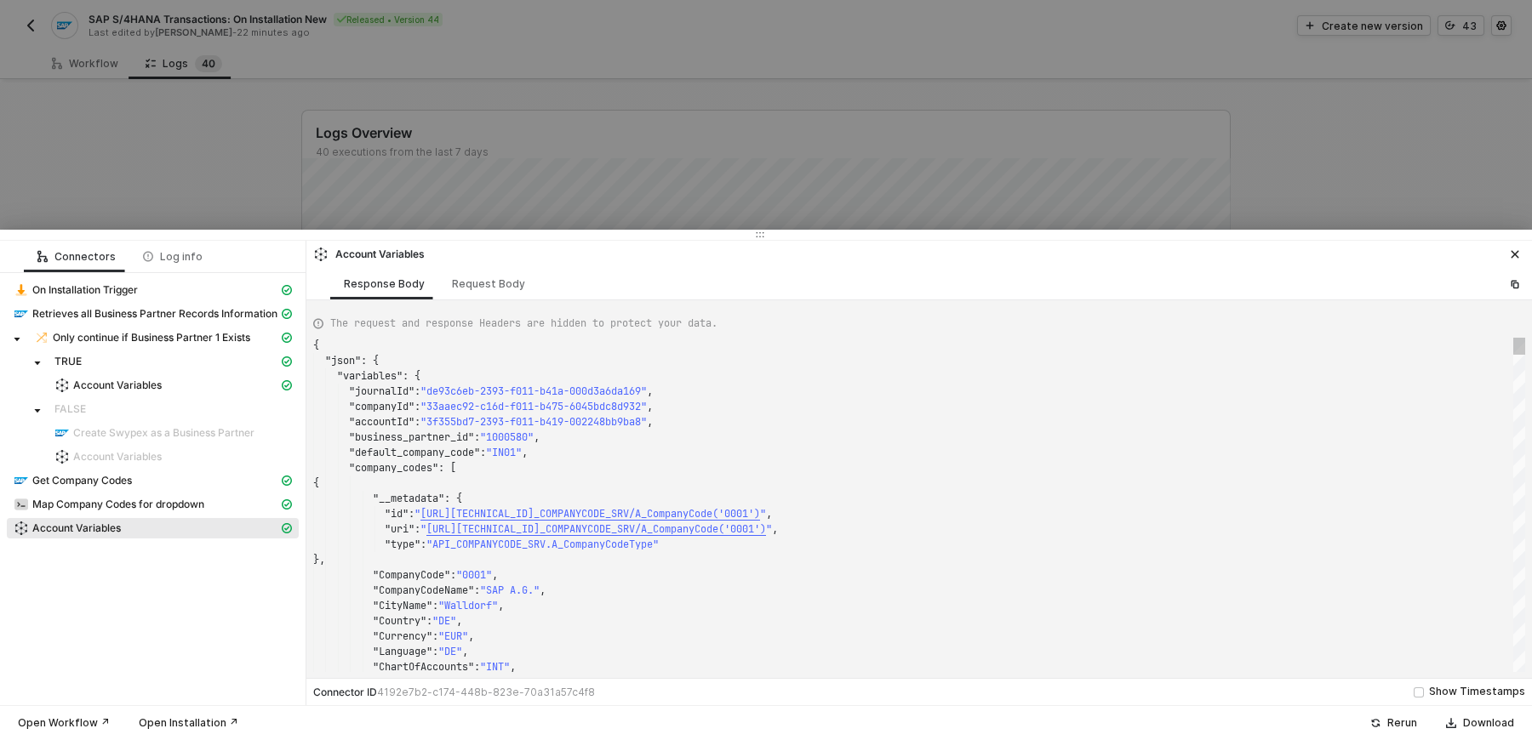
click at [522, 449] on span ""IN01"" at bounding box center [504, 453] width 36 height 14
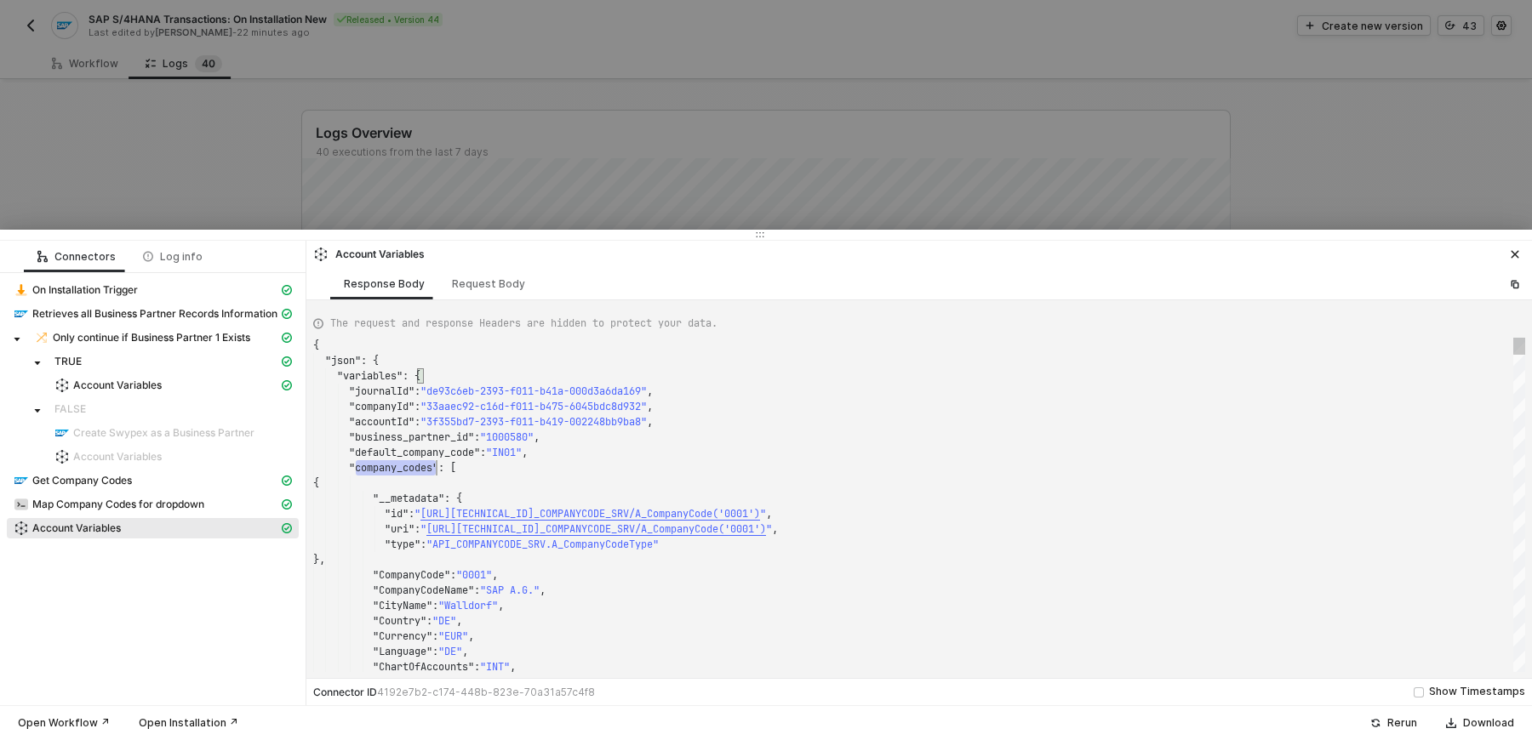
click at [429, 456] on div ""__metadata" : { "id" : " [URL][TECHNICAL_ID] _COMPANYCODE_SRV/A_CompanyCode('0…" at bounding box center [919, 505] width 1212 height 334
click at [196, 479] on div "Get Company Codes" at bounding box center [146, 480] width 265 height 15
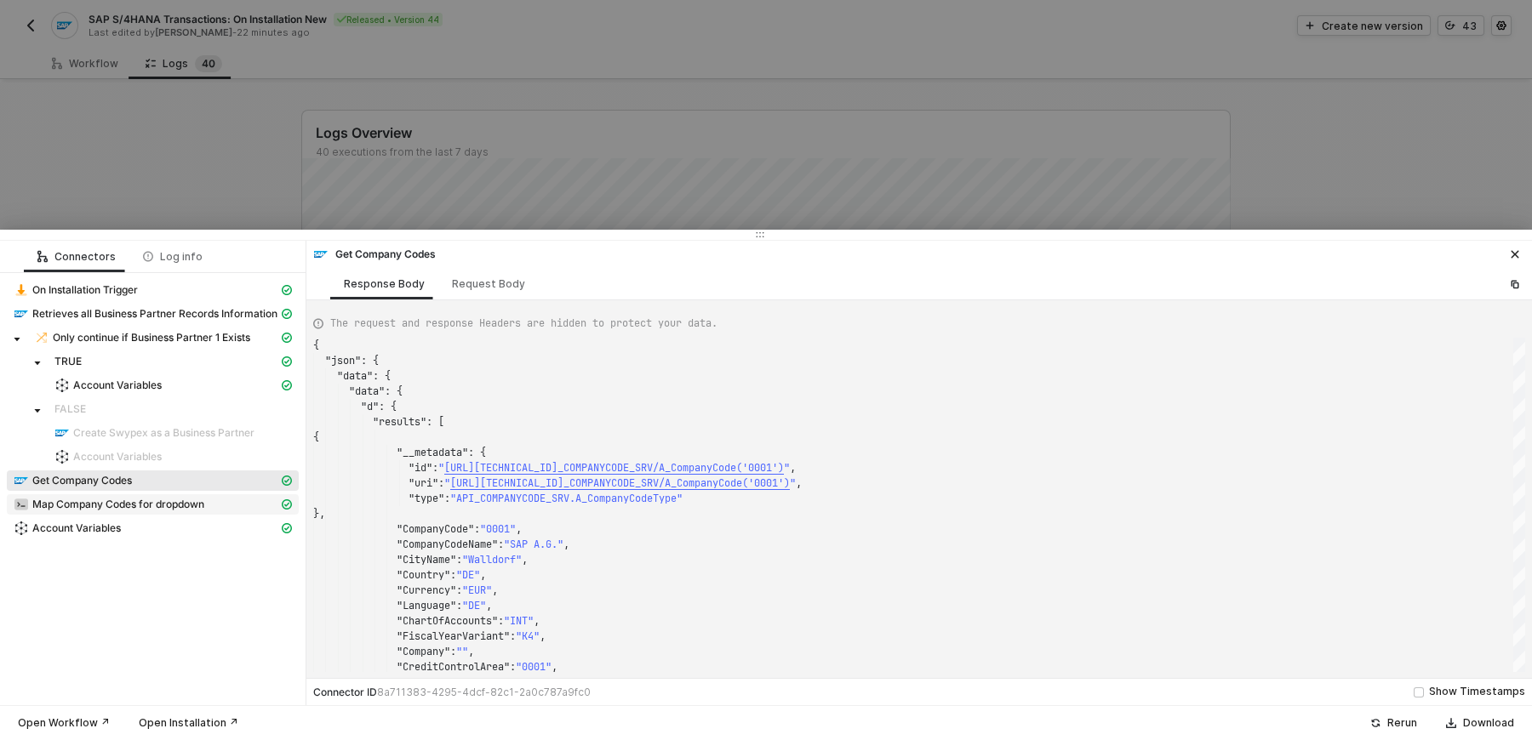
click at [191, 508] on span "Map Company Codes for dropdown" at bounding box center [118, 505] width 172 height 14
type textarea "{ "json": { "SAP US (IS-HT-SW)": "0003", "Company Code 1010": "1010", "Country …"
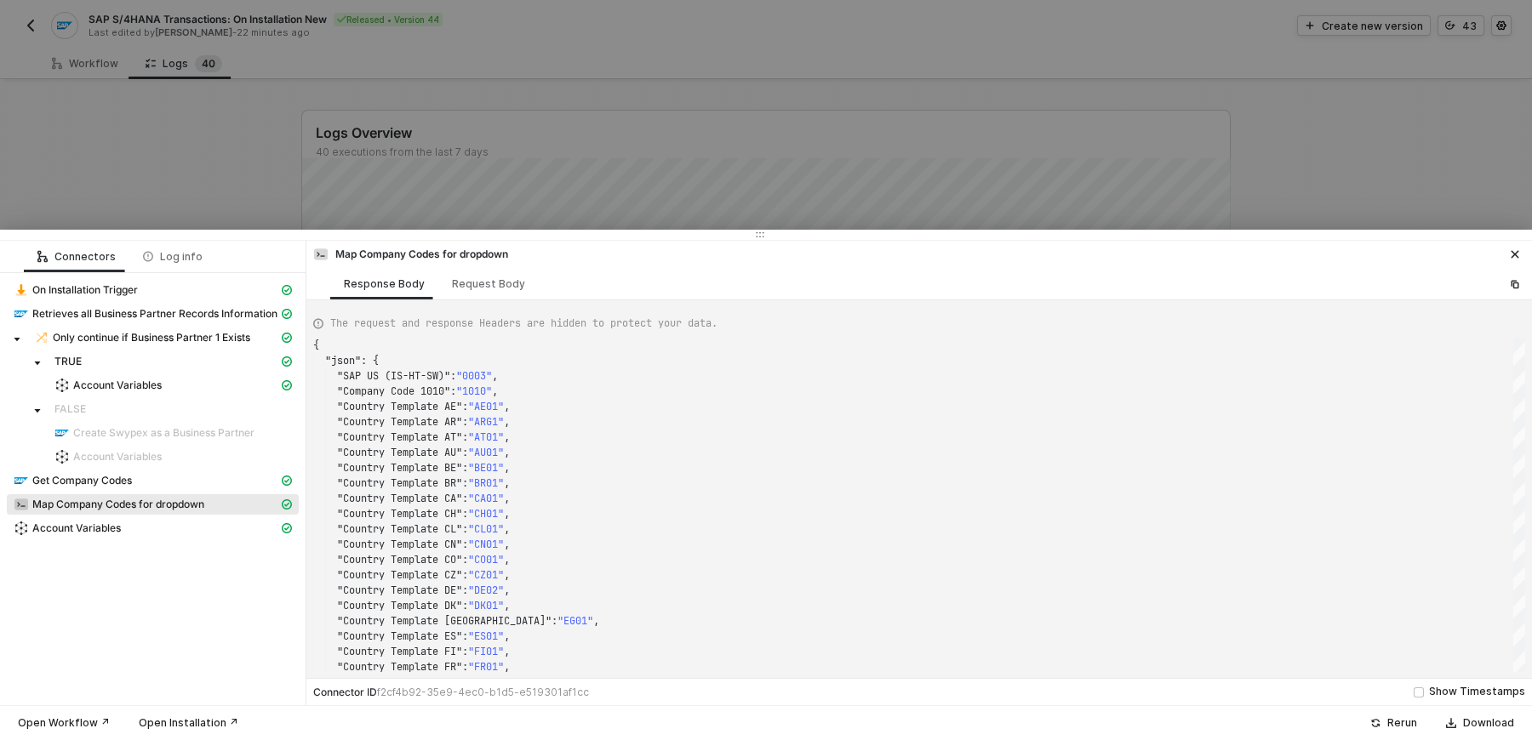
click at [234, 184] on div at bounding box center [766, 370] width 1532 height 740
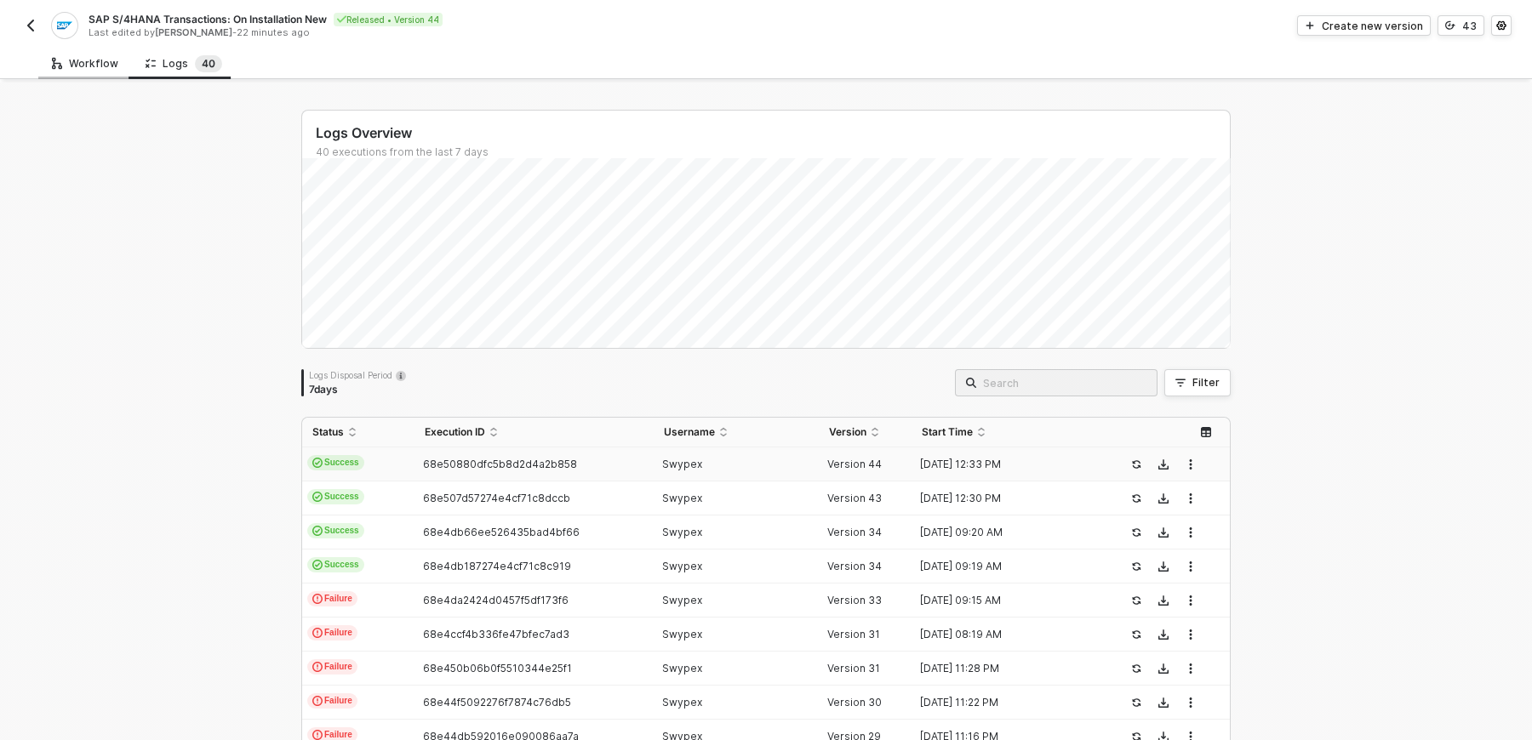
click at [73, 60] on div "Workflow" at bounding box center [85, 64] width 66 height 14
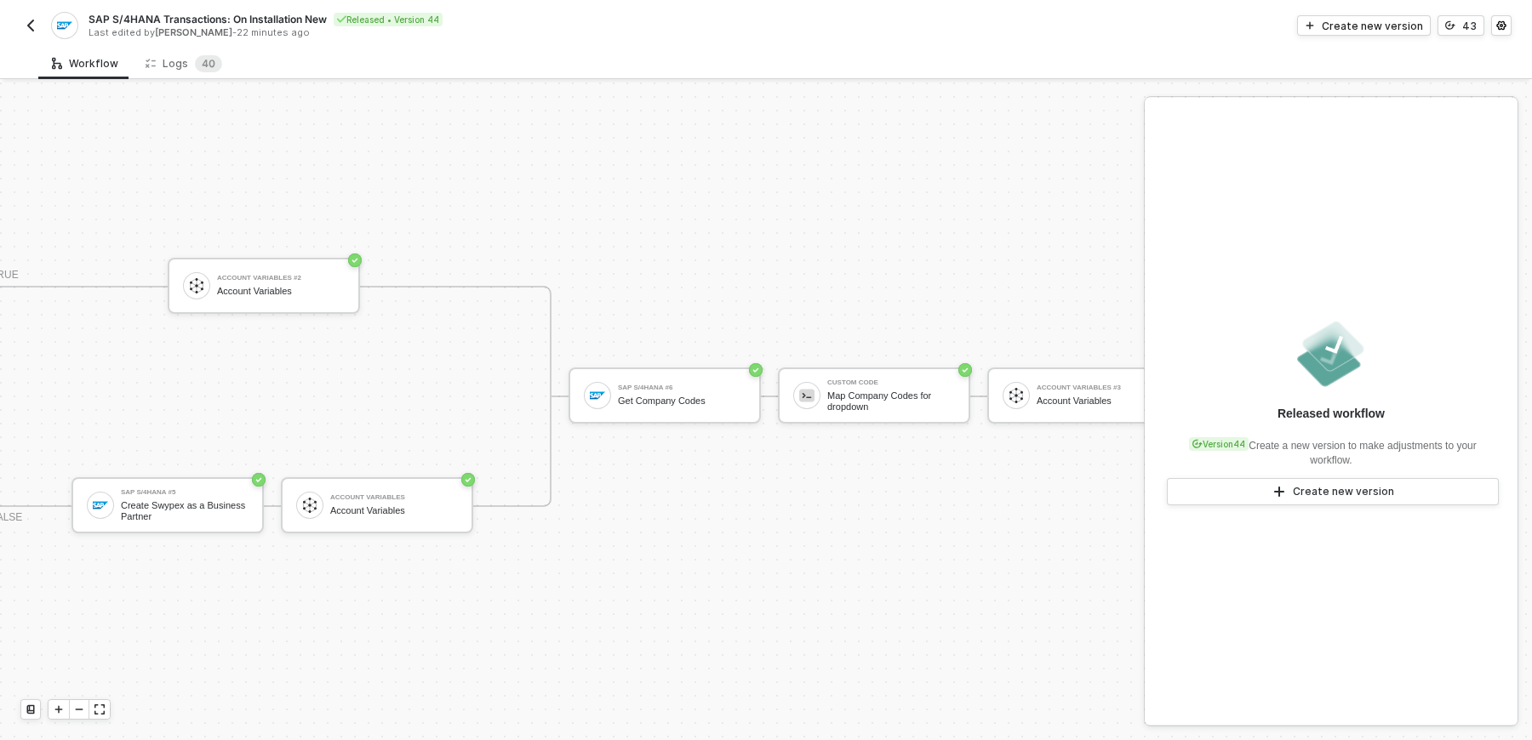
scroll to position [31, 733]
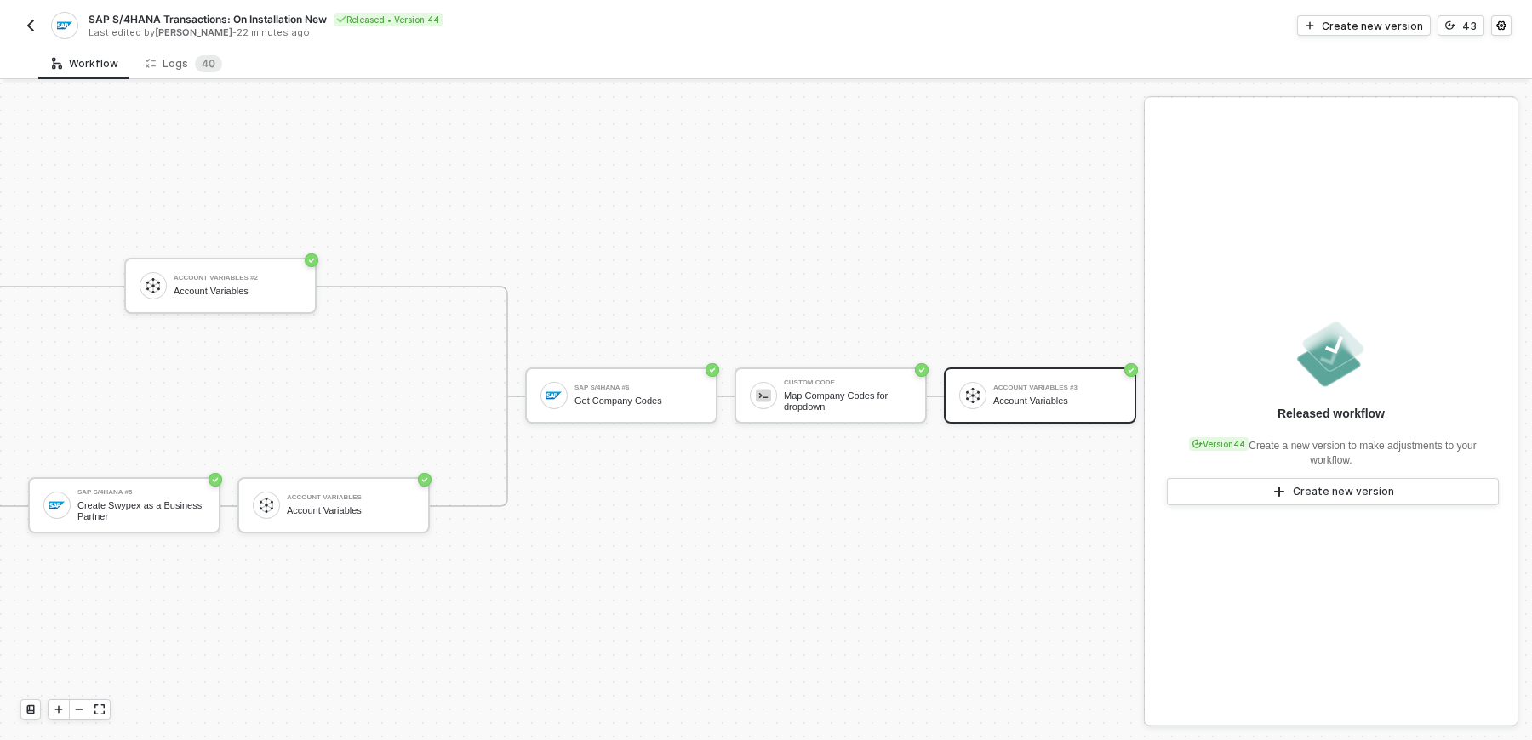
click at [979, 409] on div "Account Variables #3 Account Variables" at bounding box center [1040, 396] width 192 height 56
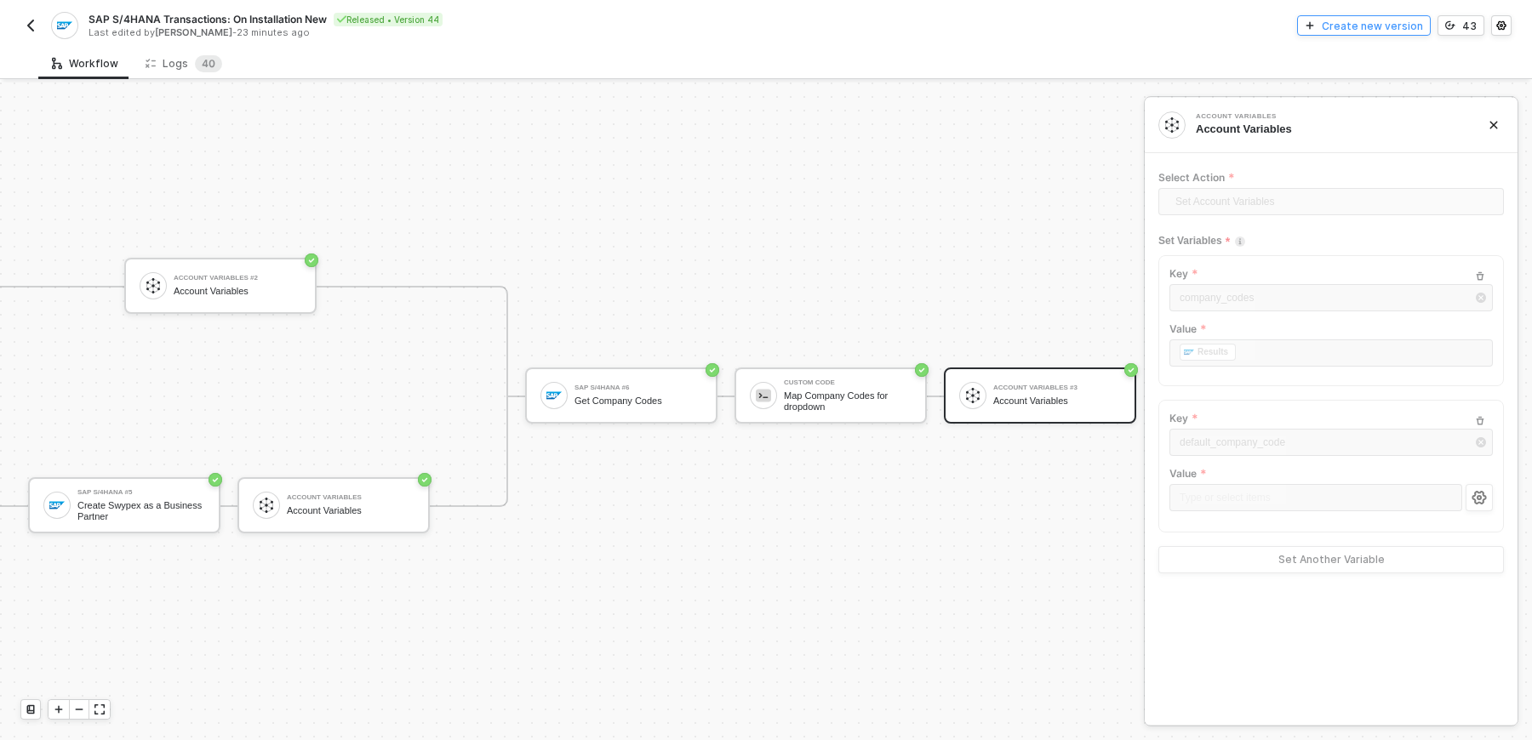
click at [1421, 28] on div "Create new version" at bounding box center [1372, 26] width 101 height 14
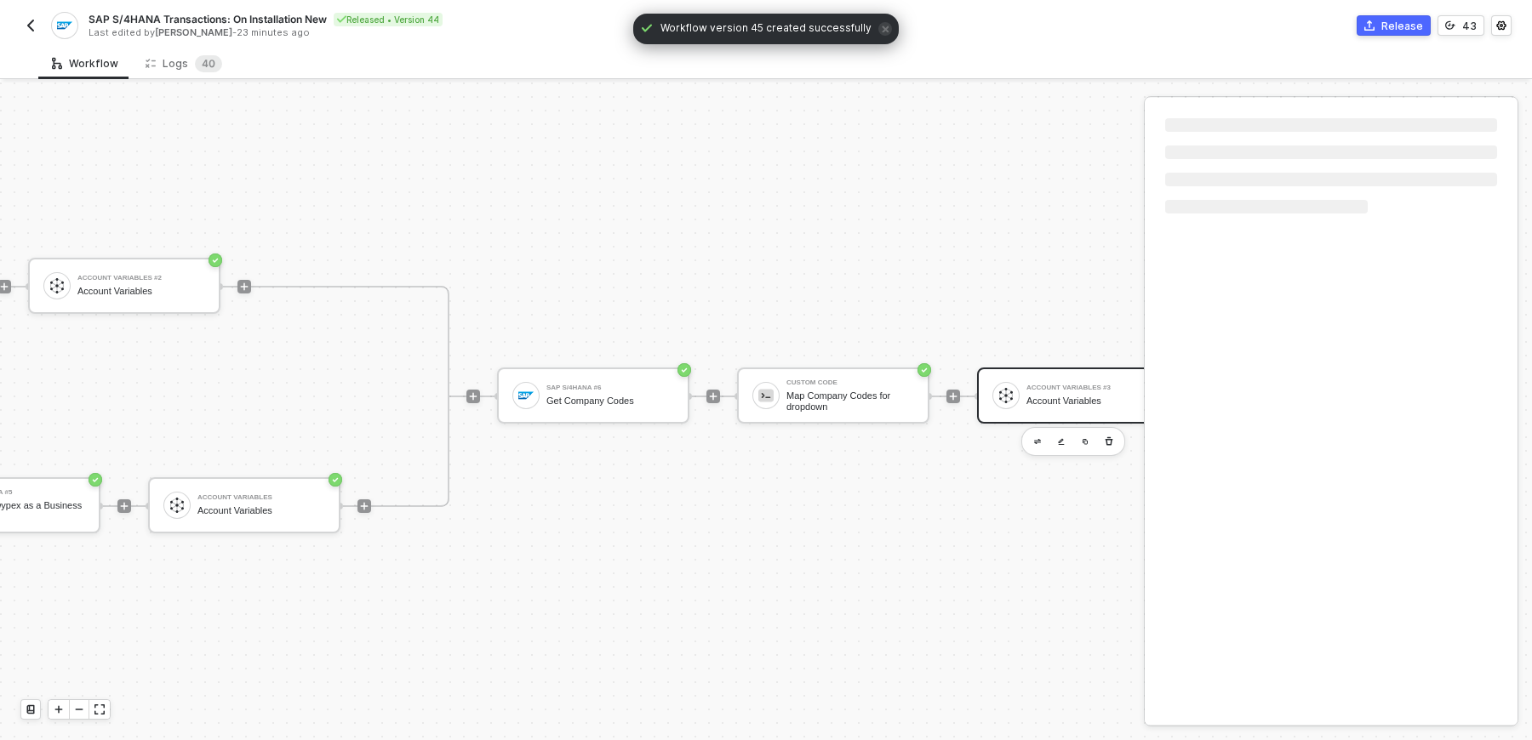
scroll to position [31, 1089]
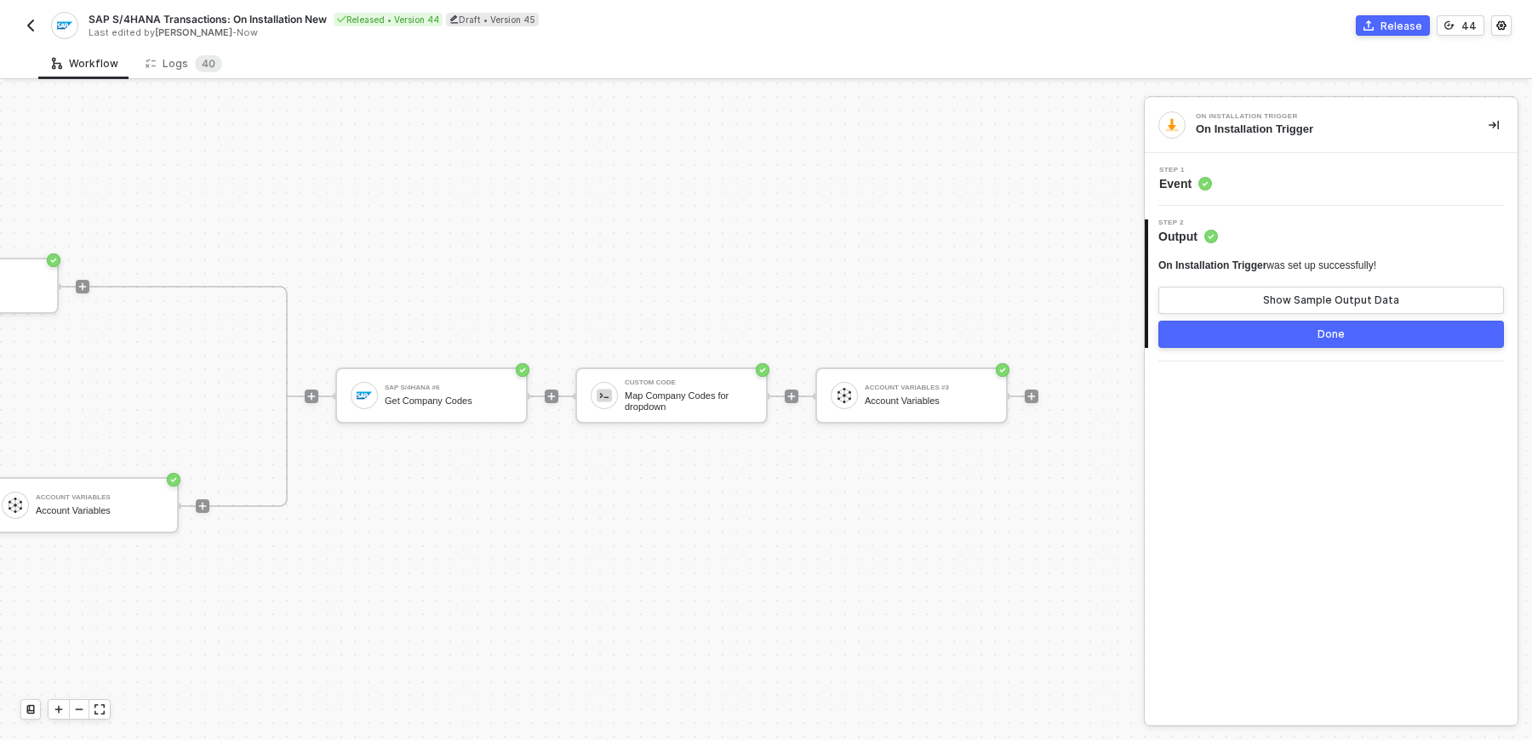
click at [1264, 194] on div "Step 1 Event" at bounding box center [1331, 179] width 373 height 53
click at [1261, 170] on div "Step 1 Event" at bounding box center [1333, 180] width 369 height 26
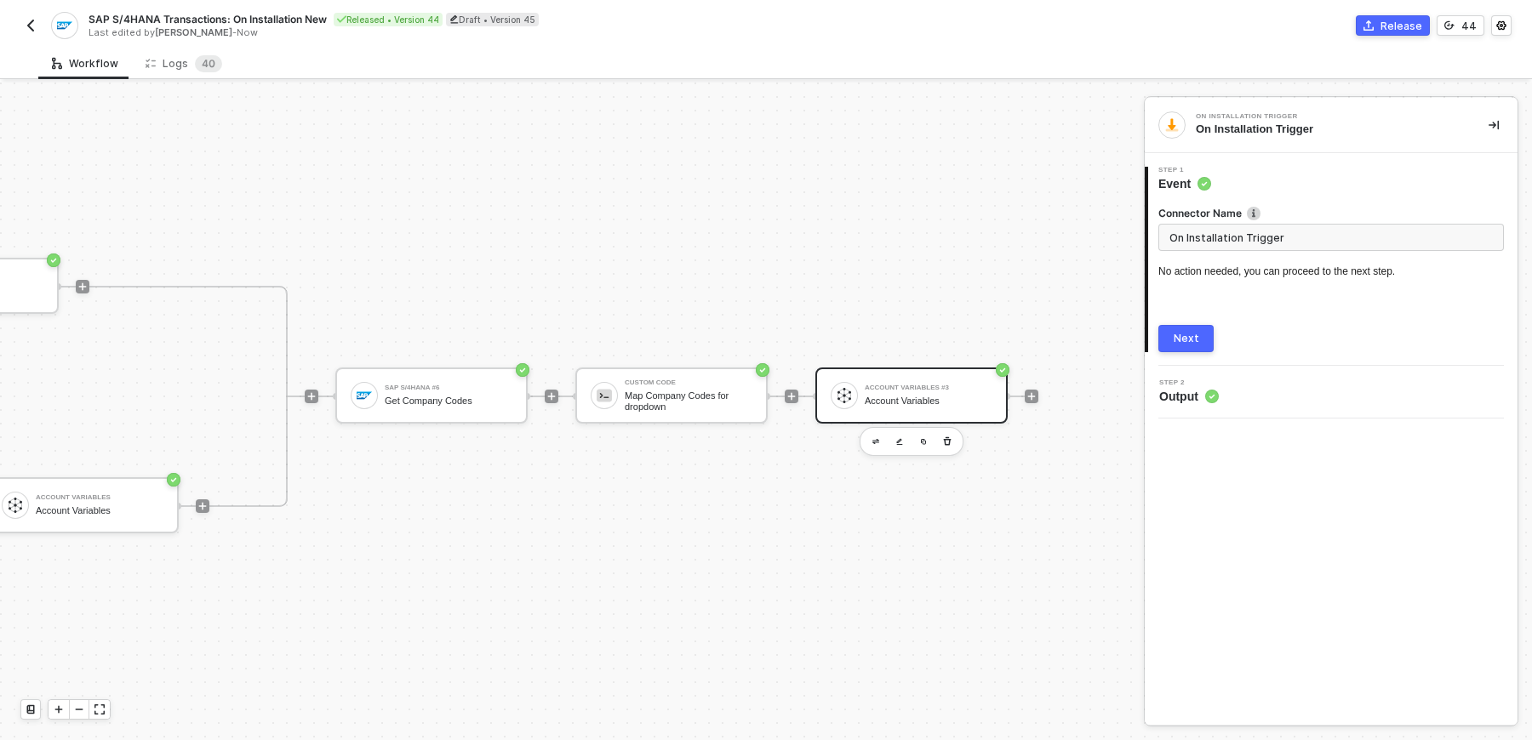
click at [895, 391] on div "Account Variables #3 Account Variables" at bounding box center [929, 396] width 128 height 32
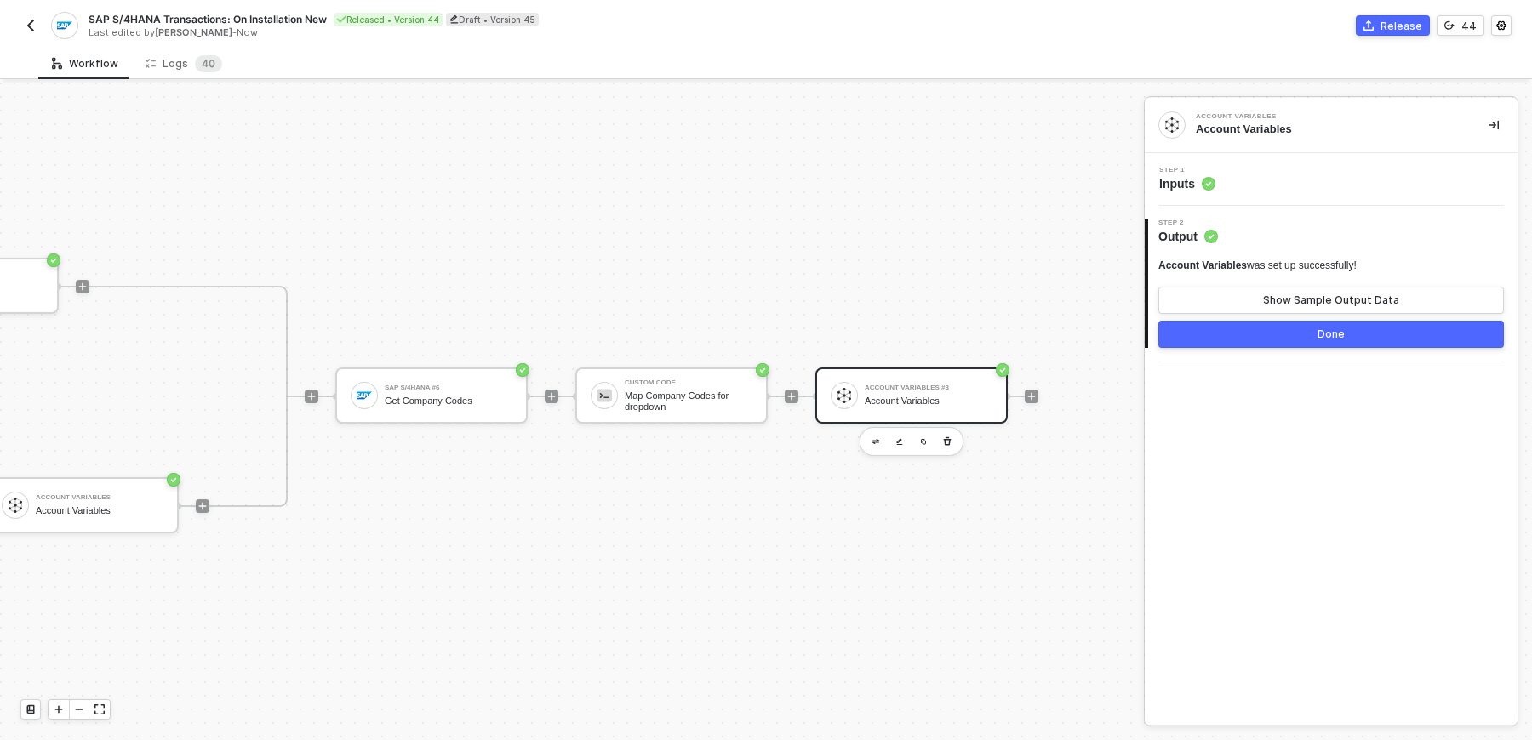
click at [1287, 254] on div "Account Variables was set up successfully! Show Sample Output Data Done" at bounding box center [1331, 296] width 346 height 103
click at [1284, 155] on div "Step 1 Inputs" at bounding box center [1331, 179] width 373 height 53
click at [1283, 175] on div "Step 1 Inputs" at bounding box center [1333, 180] width 369 height 26
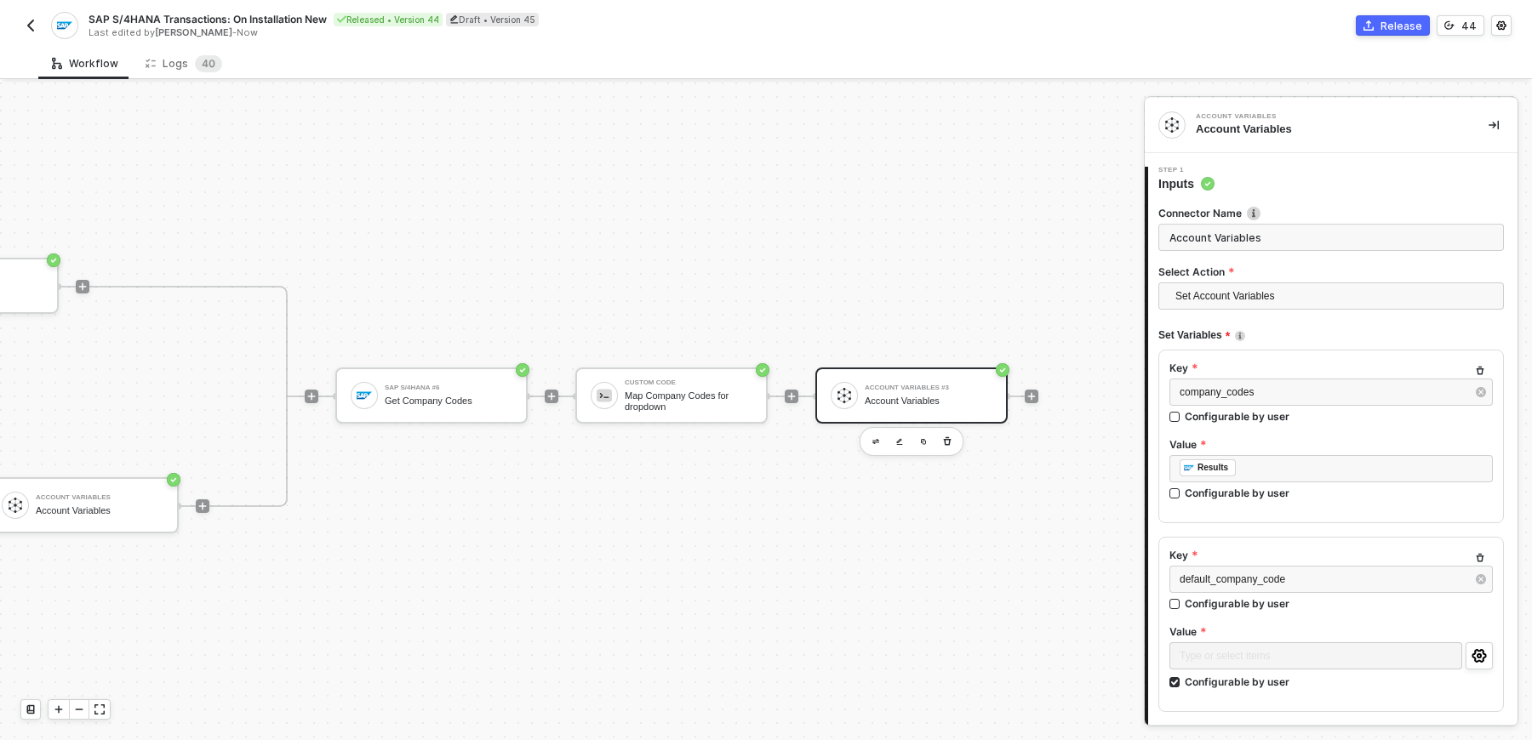
click at [1230, 482] on div "﻿ ﻿ Results ﻿" at bounding box center [1330, 470] width 323 height 31
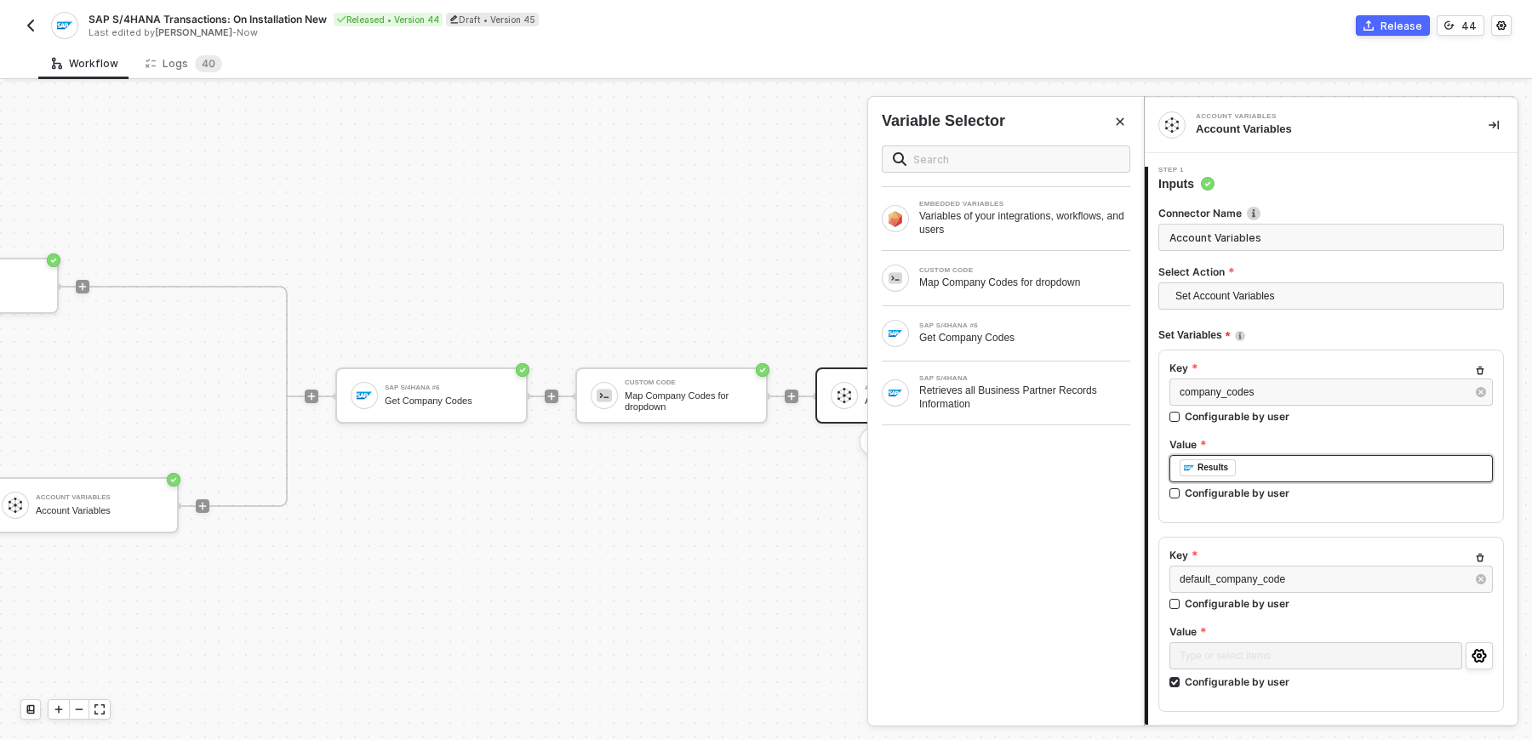
click at [1247, 477] on div "﻿ ﻿ Results ﻿" at bounding box center [1330, 468] width 323 height 27
click at [1248, 472] on div "﻿ ﻿ Results ﻿" at bounding box center [1331, 469] width 303 height 19
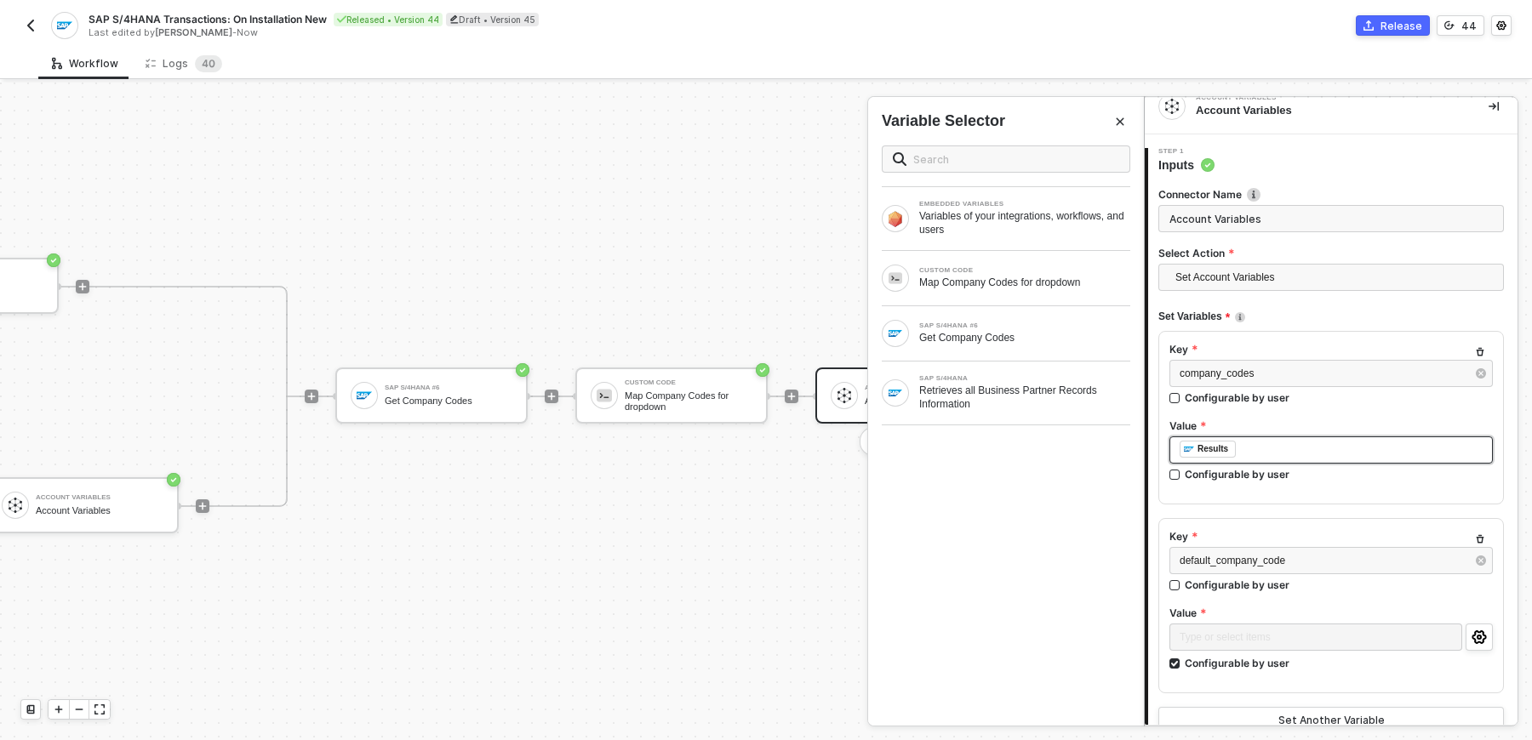
scroll to position [26, 0]
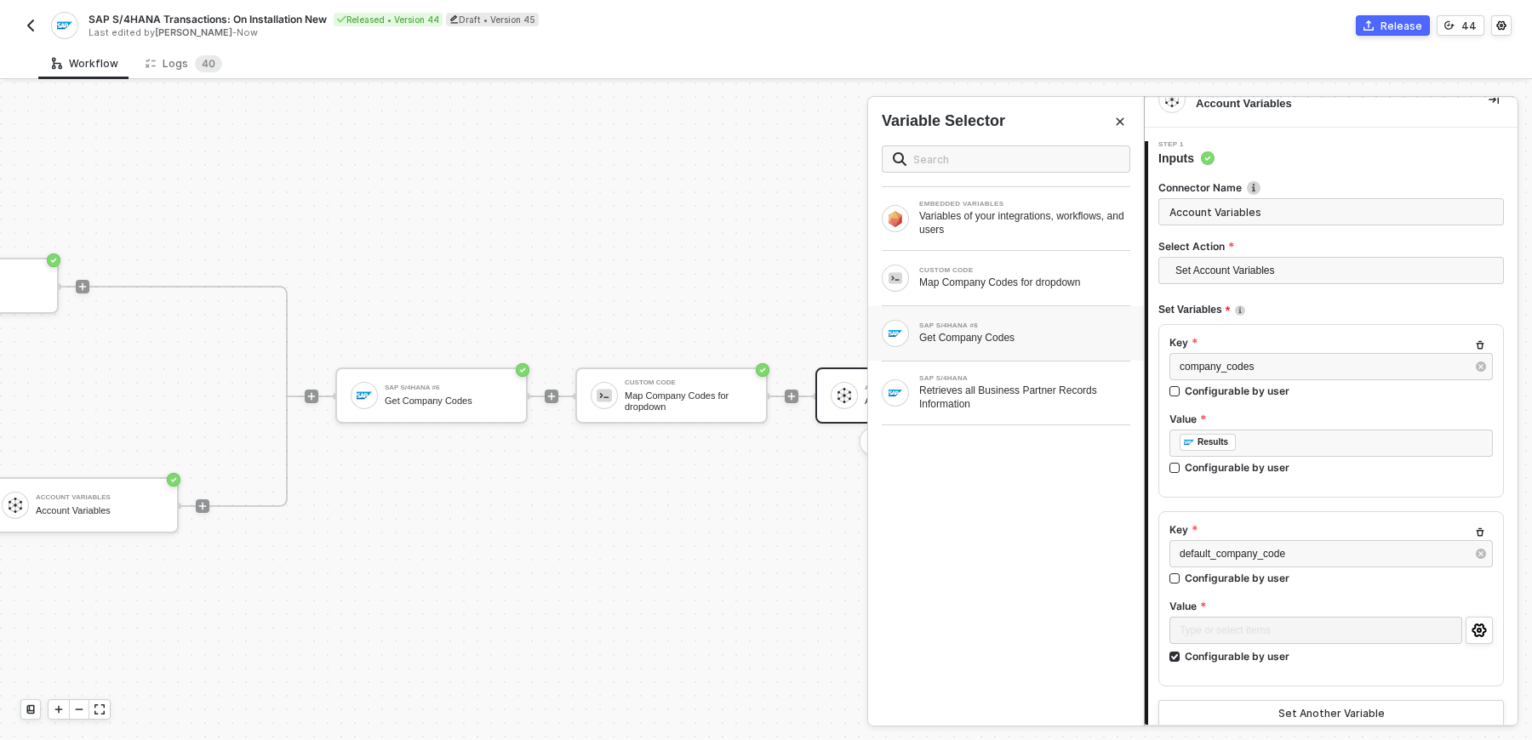
click at [1066, 346] on div "SAP S/4HANA #6 Get Company Codes" at bounding box center [1006, 333] width 276 height 54
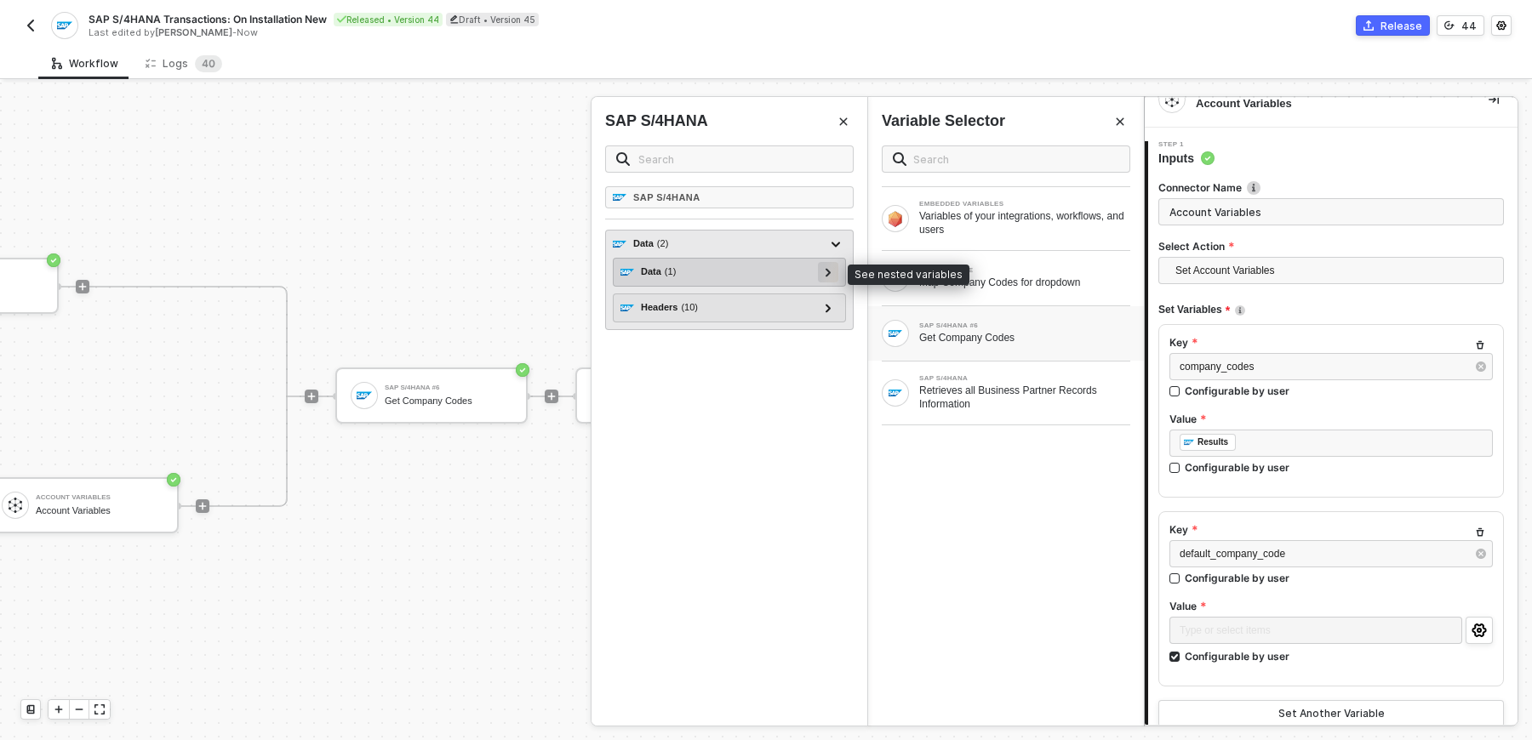
click at [823, 272] on div at bounding box center [828, 272] width 20 height 20
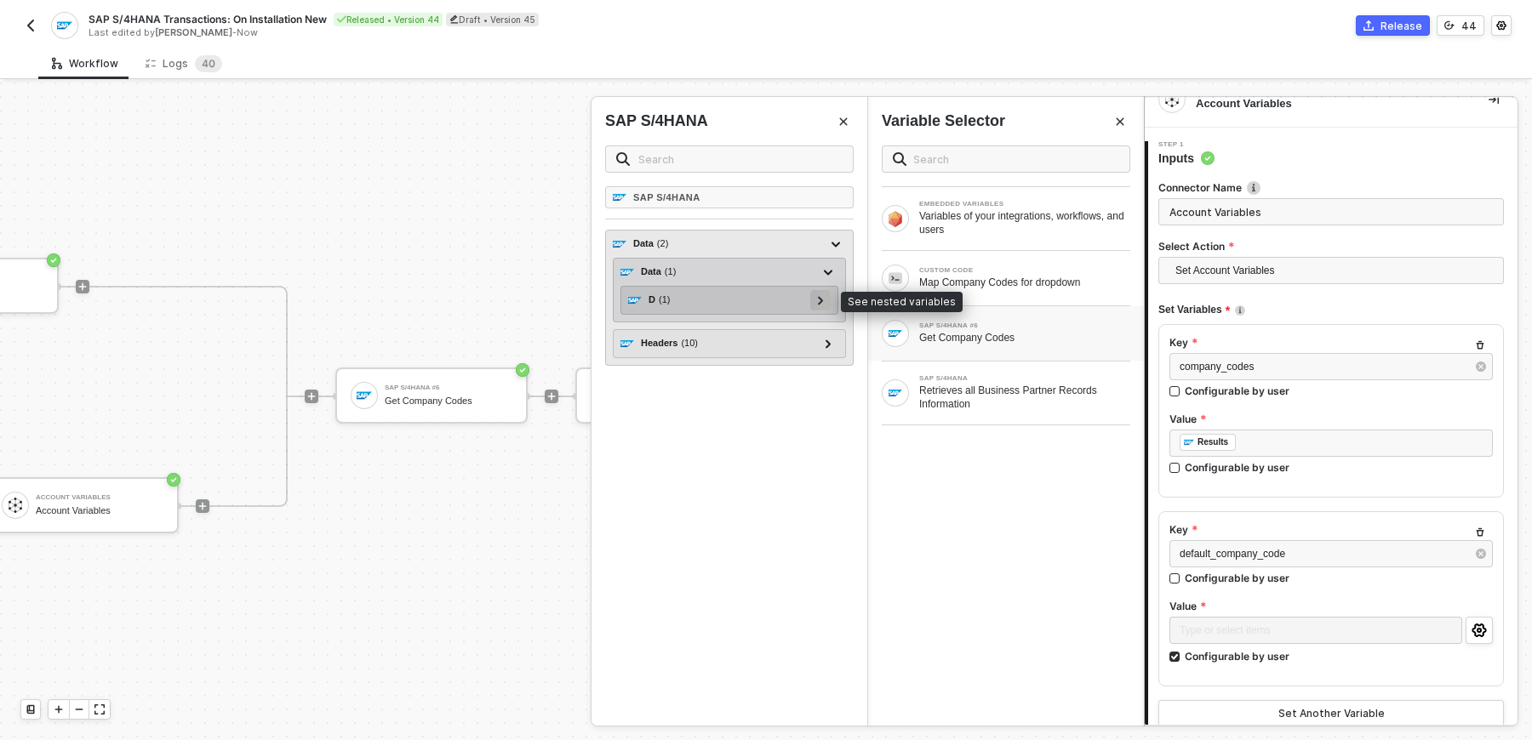
click at [826, 307] on div at bounding box center [820, 300] width 20 height 20
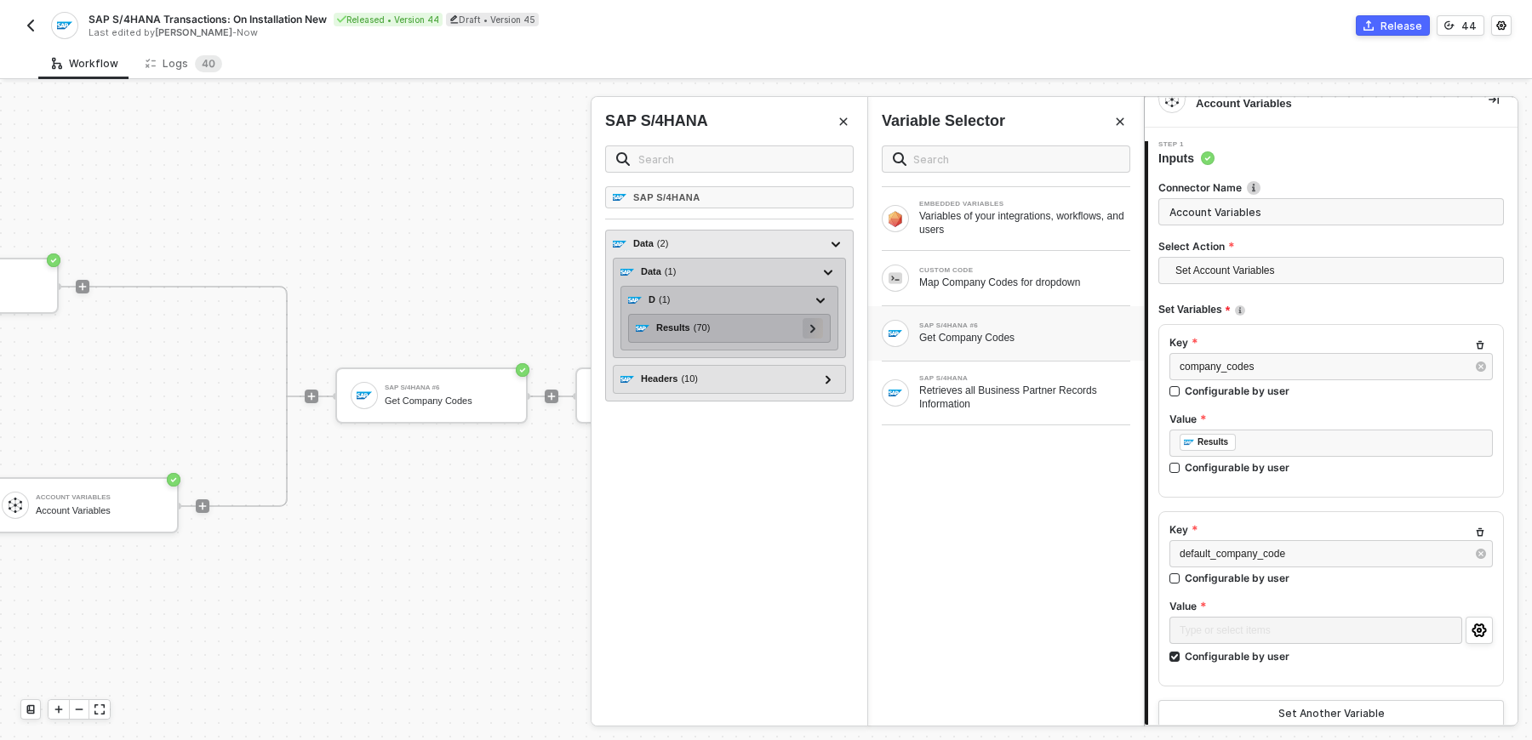
click at [821, 332] on div at bounding box center [813, 328] width 20 height 20
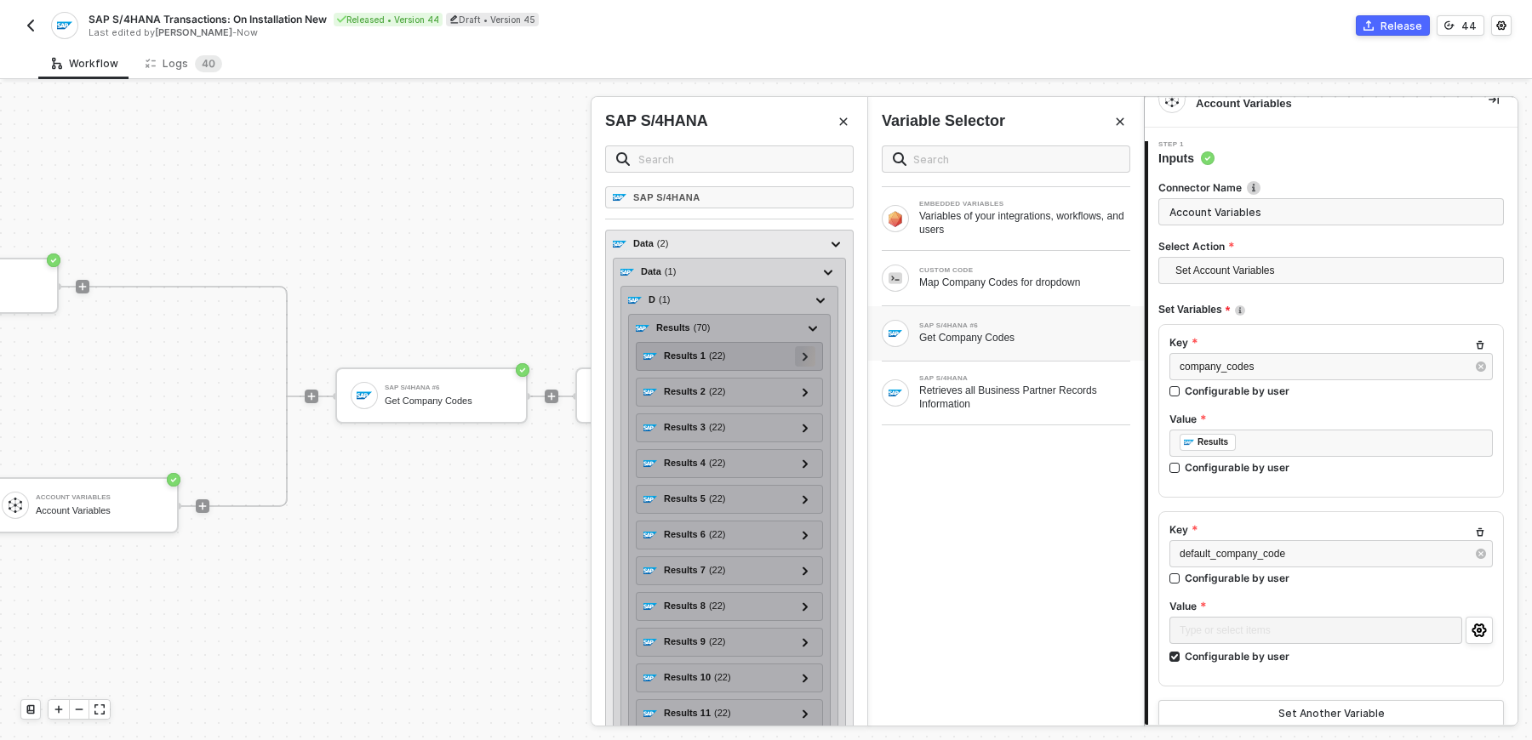
click at [815, 349] on div at bounding box center [805, 356] width 20 height 20
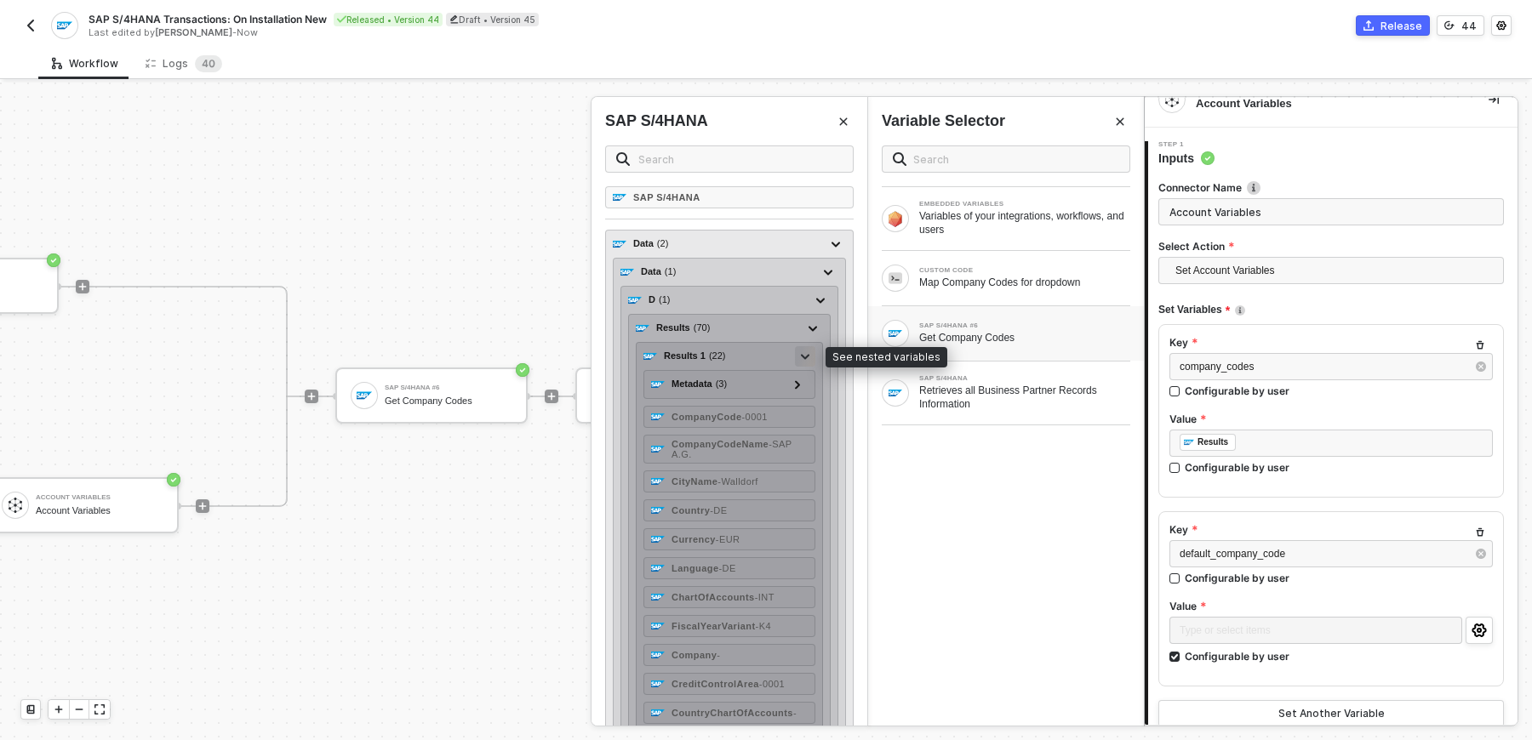
click at [815, 350] on div at bounding box center [805, 356] width 20 height 20
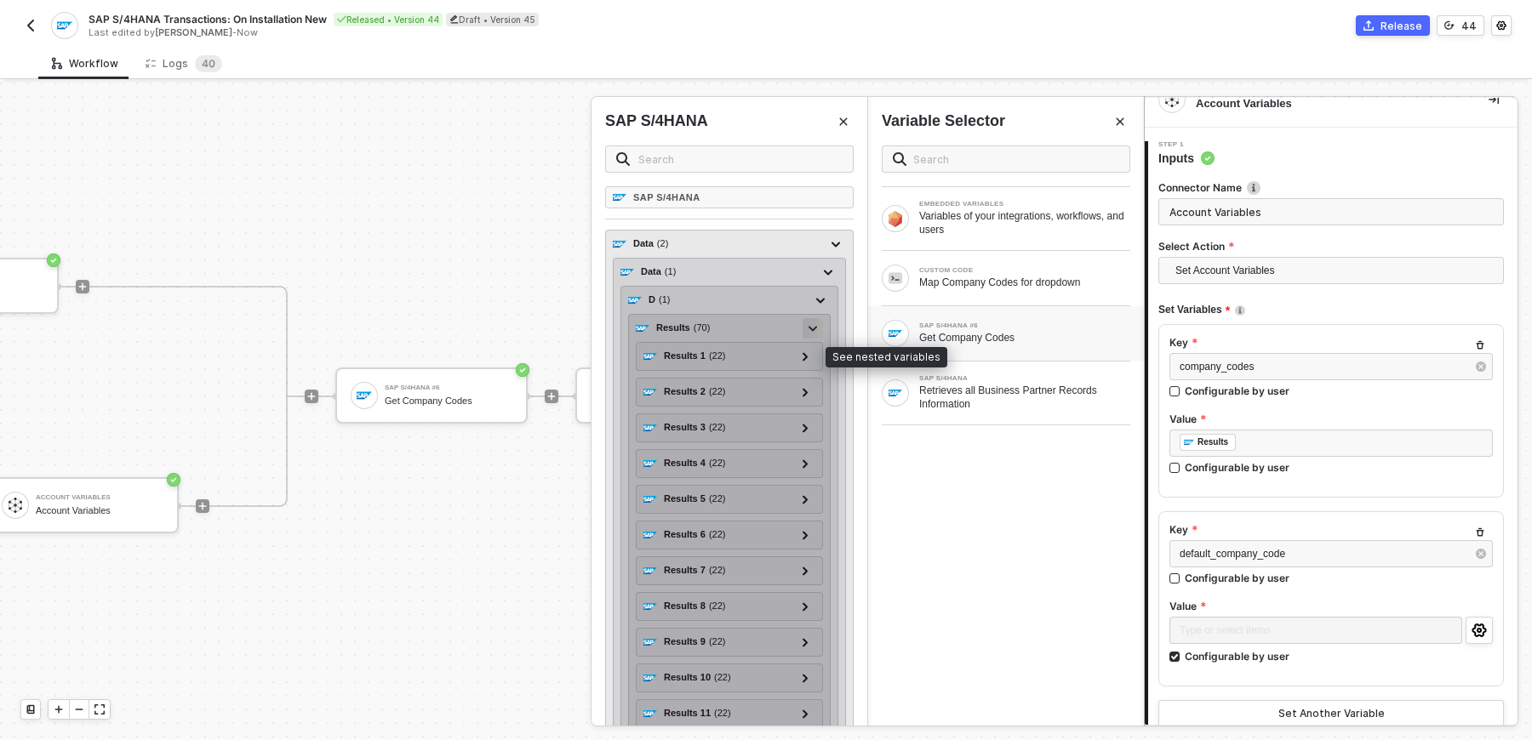
click at [817, 327] on icon at bounding box center [812, 329] width 9 height 6
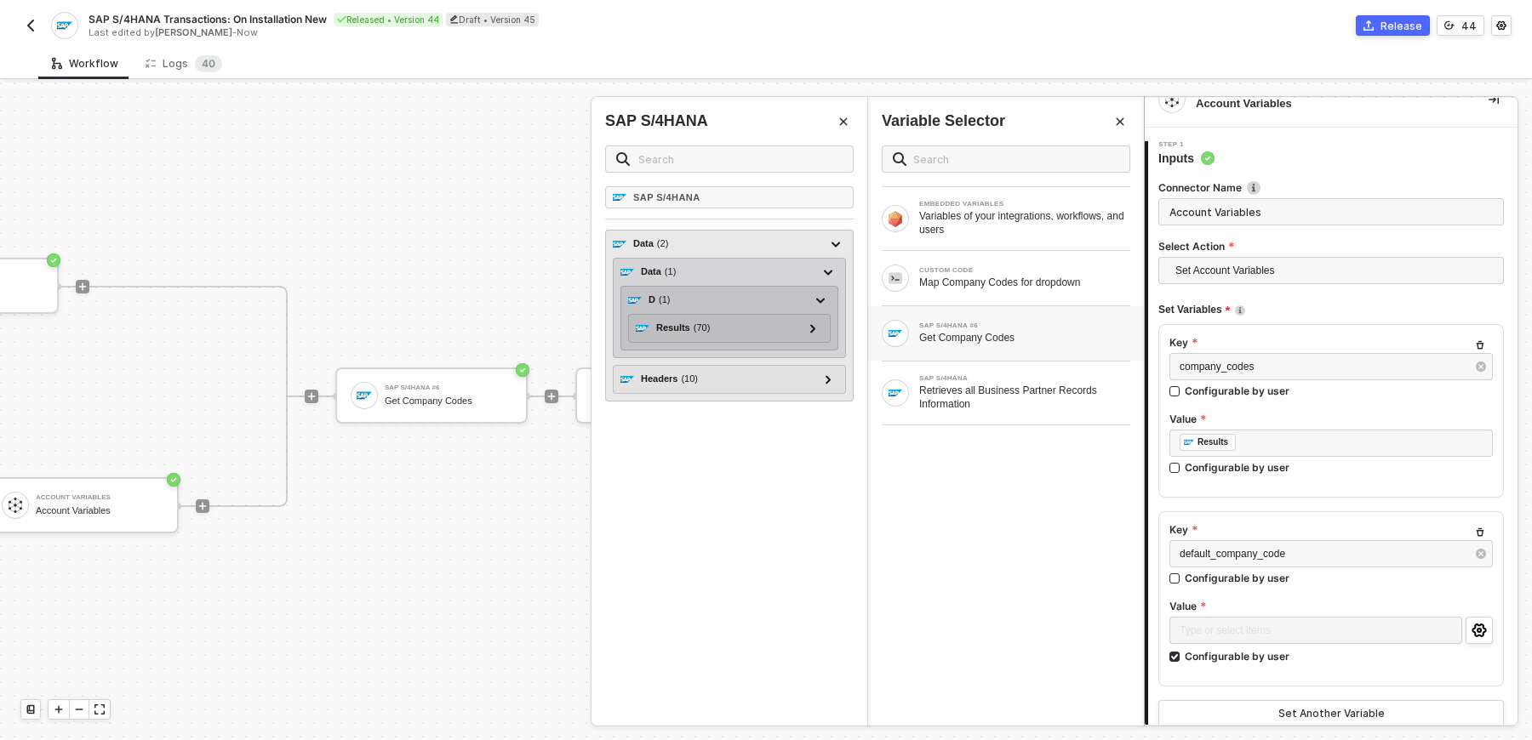
click at [832, 304] on div "D ( 1 ) Results ( 70 ) Results 1 ( 22 ) Metadata ( 3 ) id - [URL][TECHNICAL_ID]…" at bounding box center [729, 318] width 218 height 65
click at [832, 303] on div "D ( 1 ) Results ( 70 ) Results 1 ( 22 ) Metadata ( 3 ) id - [URL][TECHNICAL_ID]…" at bounding box center [729, 318] width 218 height 65
click at [825, 301] on div at bounding box center [820, 299] width 9 height 19
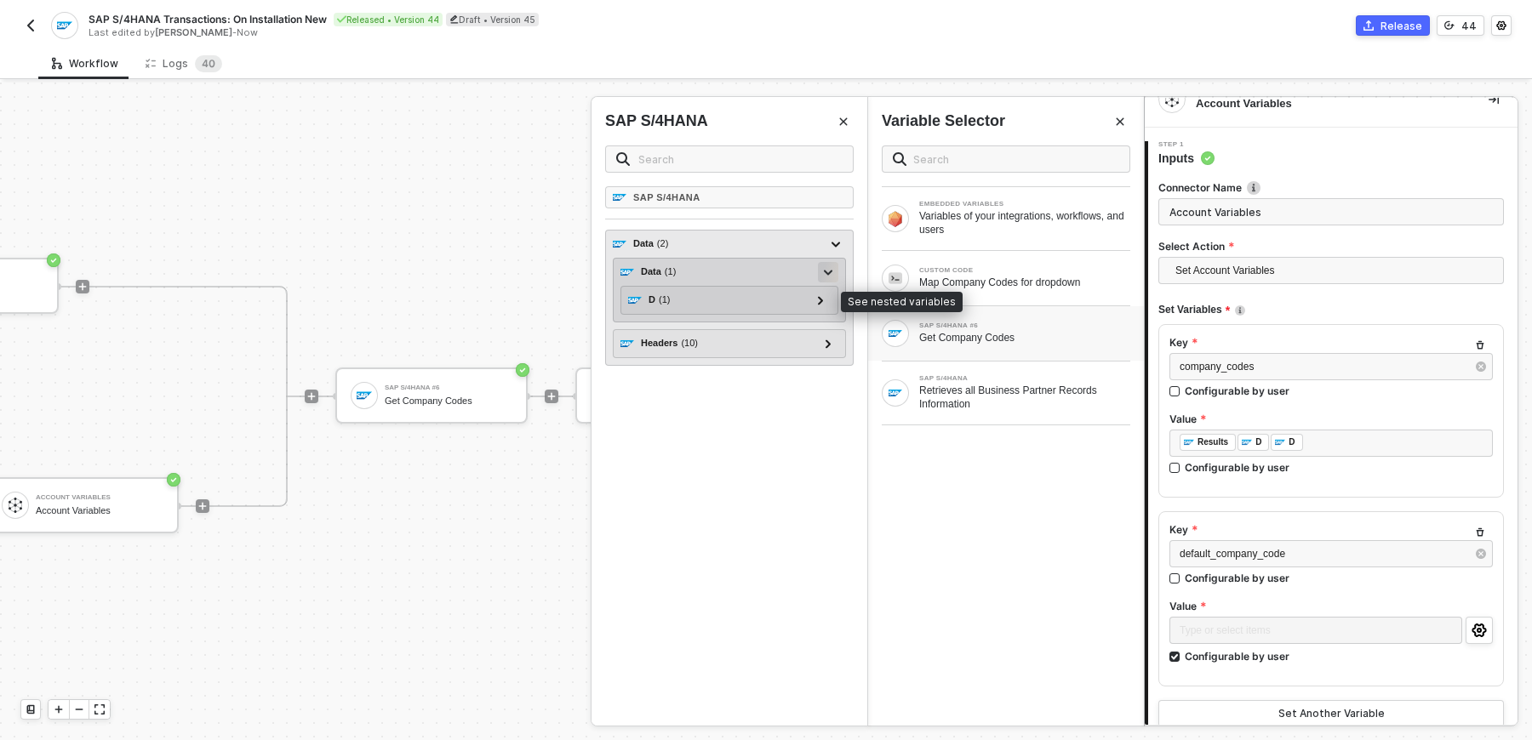
click at [837, 267] on div at bounding box center [828, 272] width 20 height 20
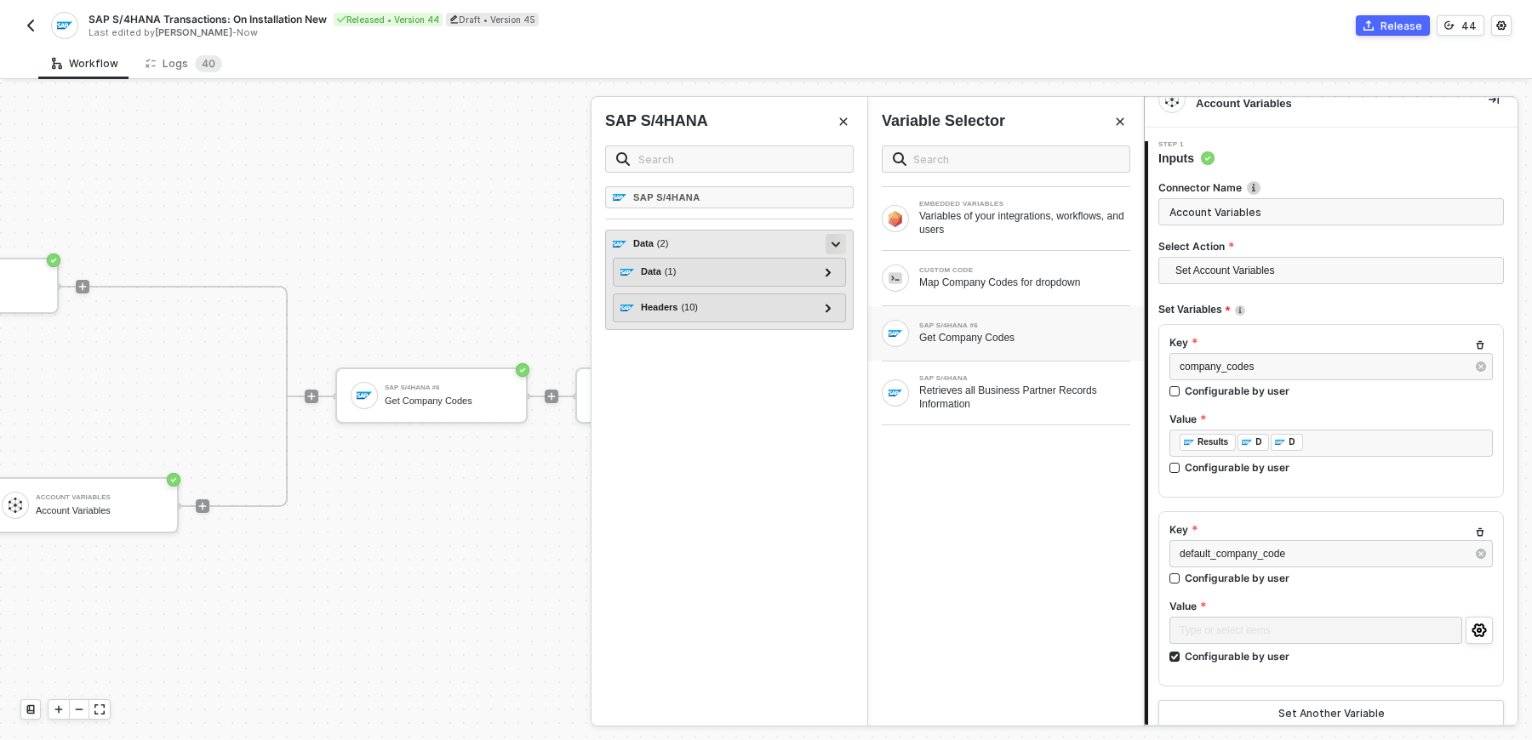
click at [837, 245] on icon at bounding box center [835, 245] width 9 height 6
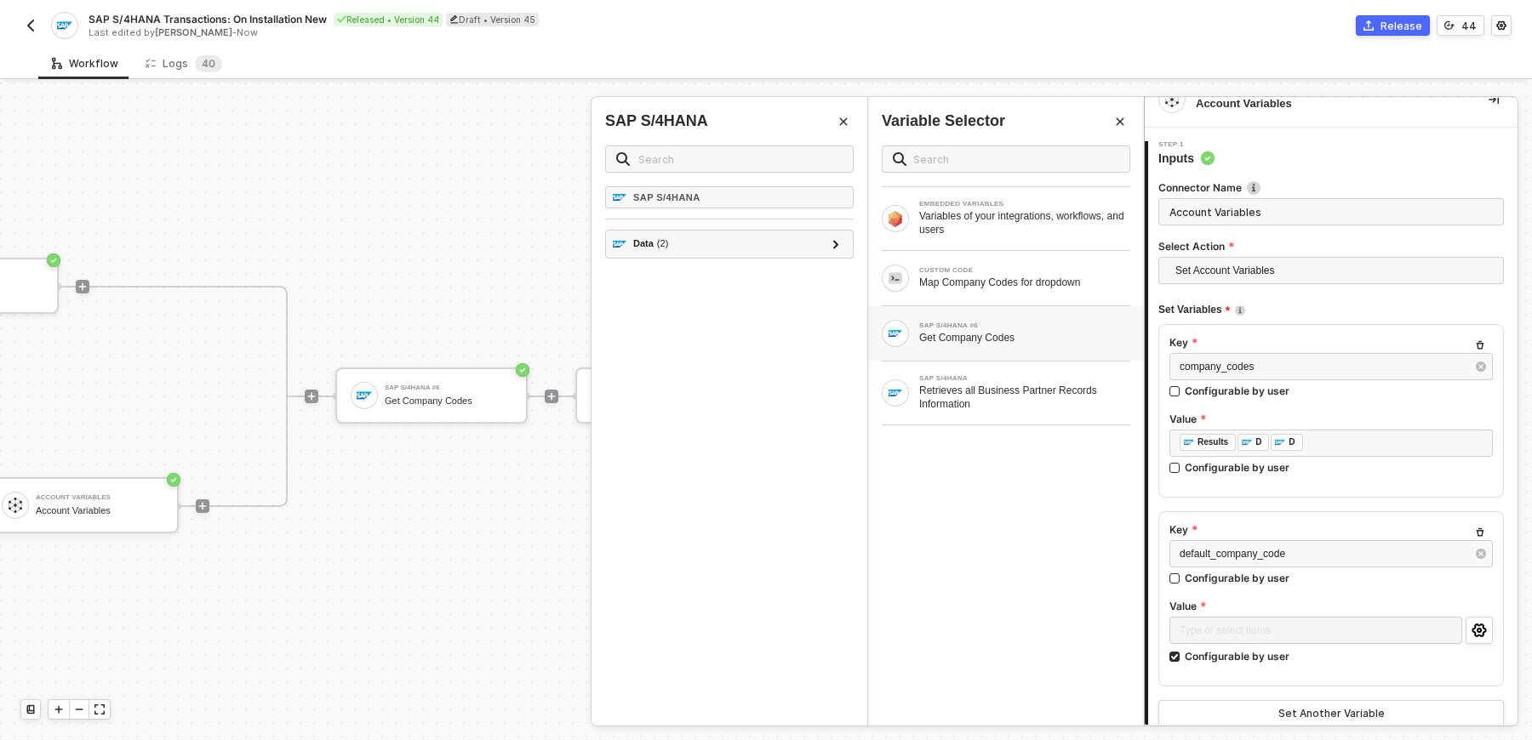
click at [805, 328] on div "SAP S/4HANA Data ( 2 ) Data ( 1 ) D ( 1 ) Results ( 70 ) Results 1 ( 22 ) Metad…" at bounding box center [729, 456] width 276 height 540
click at [1116, 123] on icon "Close" at bounding box center [1120, 122] width 10 height 10
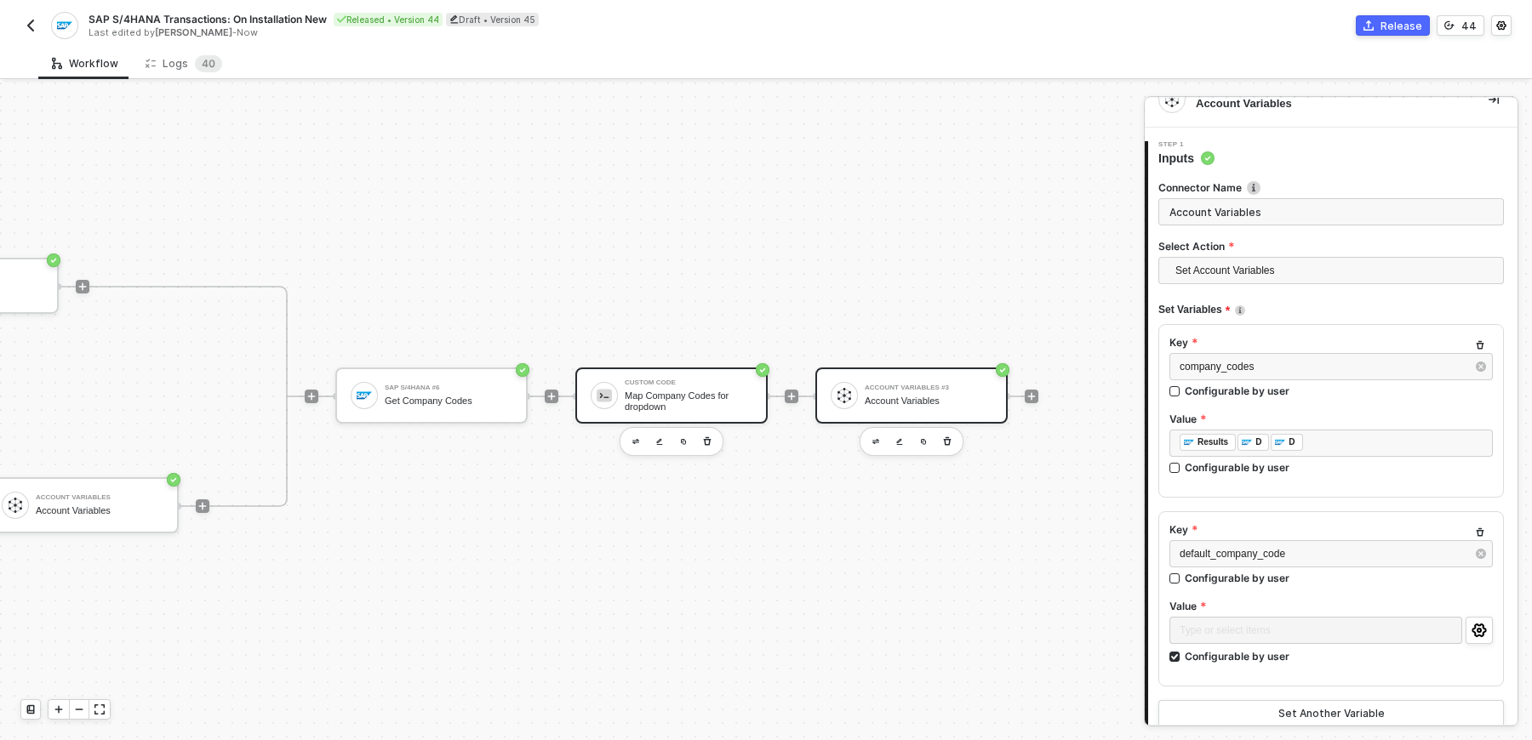
click at [611, 401] on div at bounding box center [604, 395] width 27 height 27
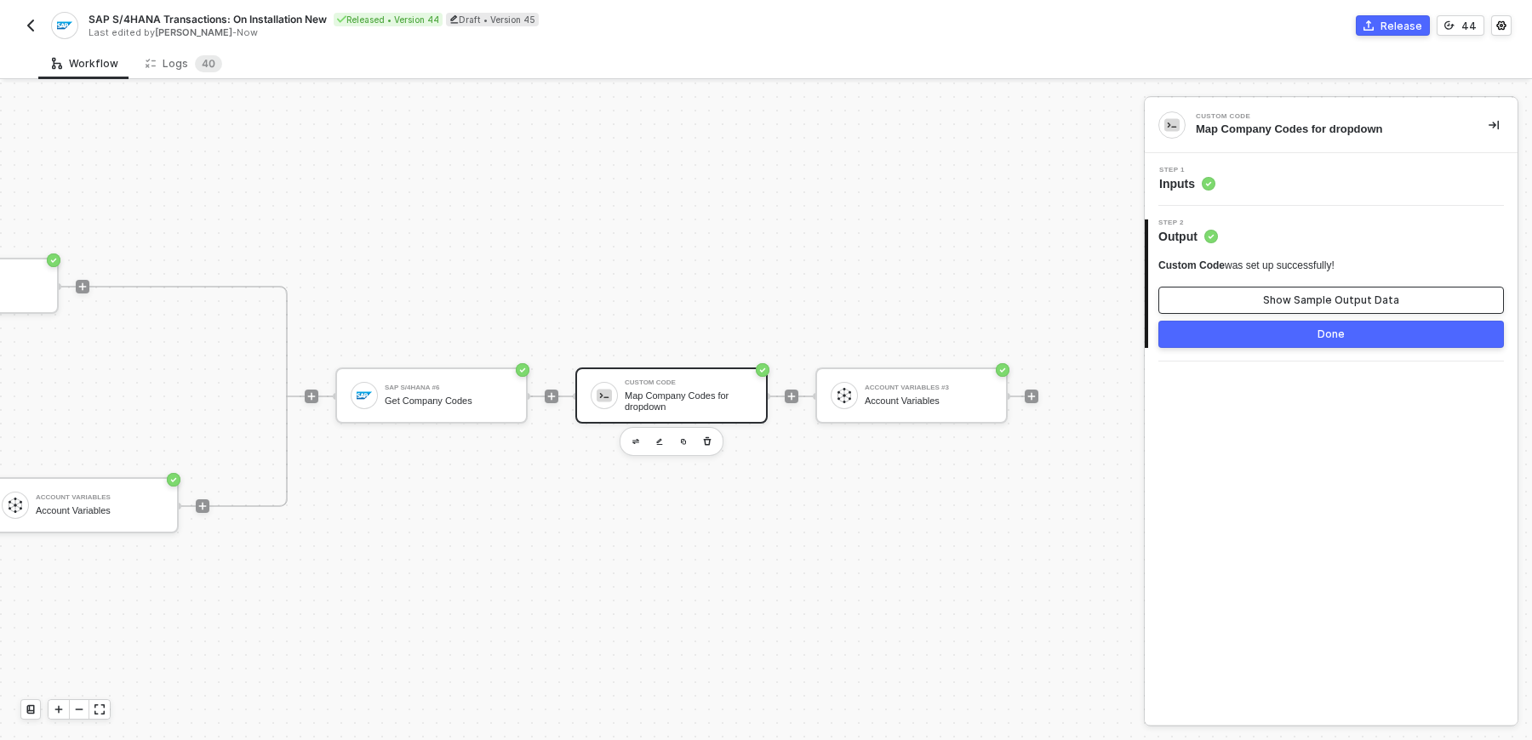
click at [1257, 312] on button "Show Sample Output Data" at bounding box center [1331, 300] width 346 height 27
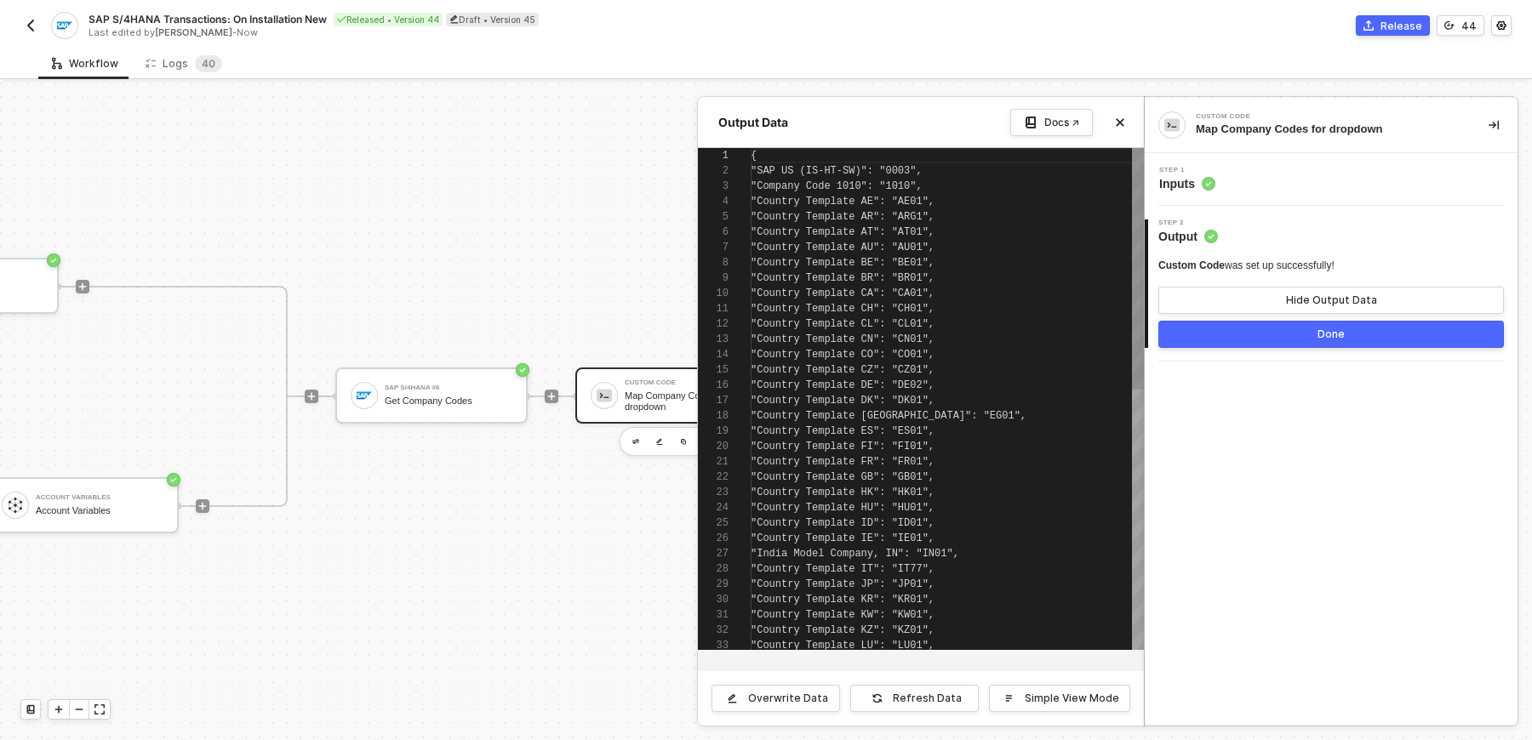
scroll to position [153, 0]
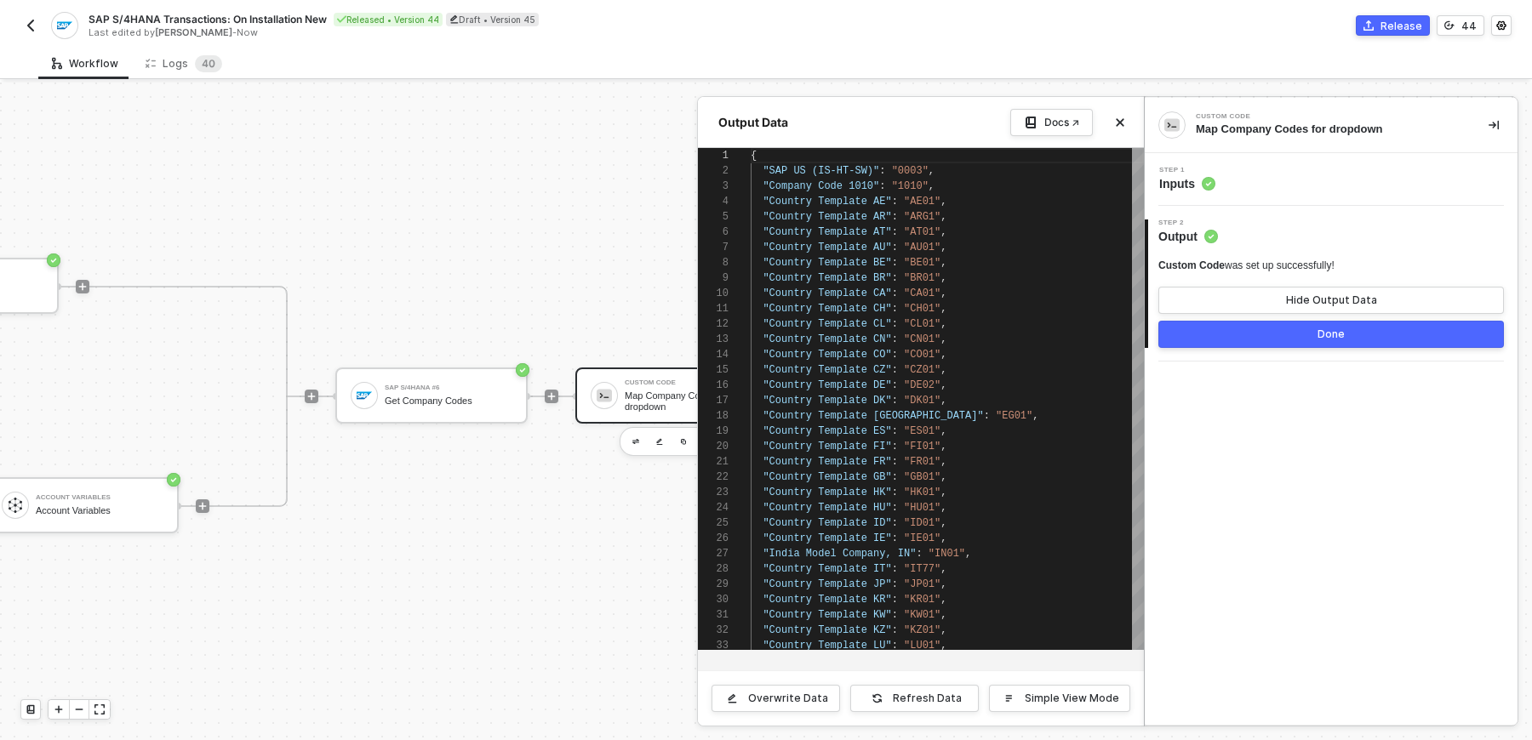
click at [556, 551] on div at bounding box center [766, 412] width 1532 height 658
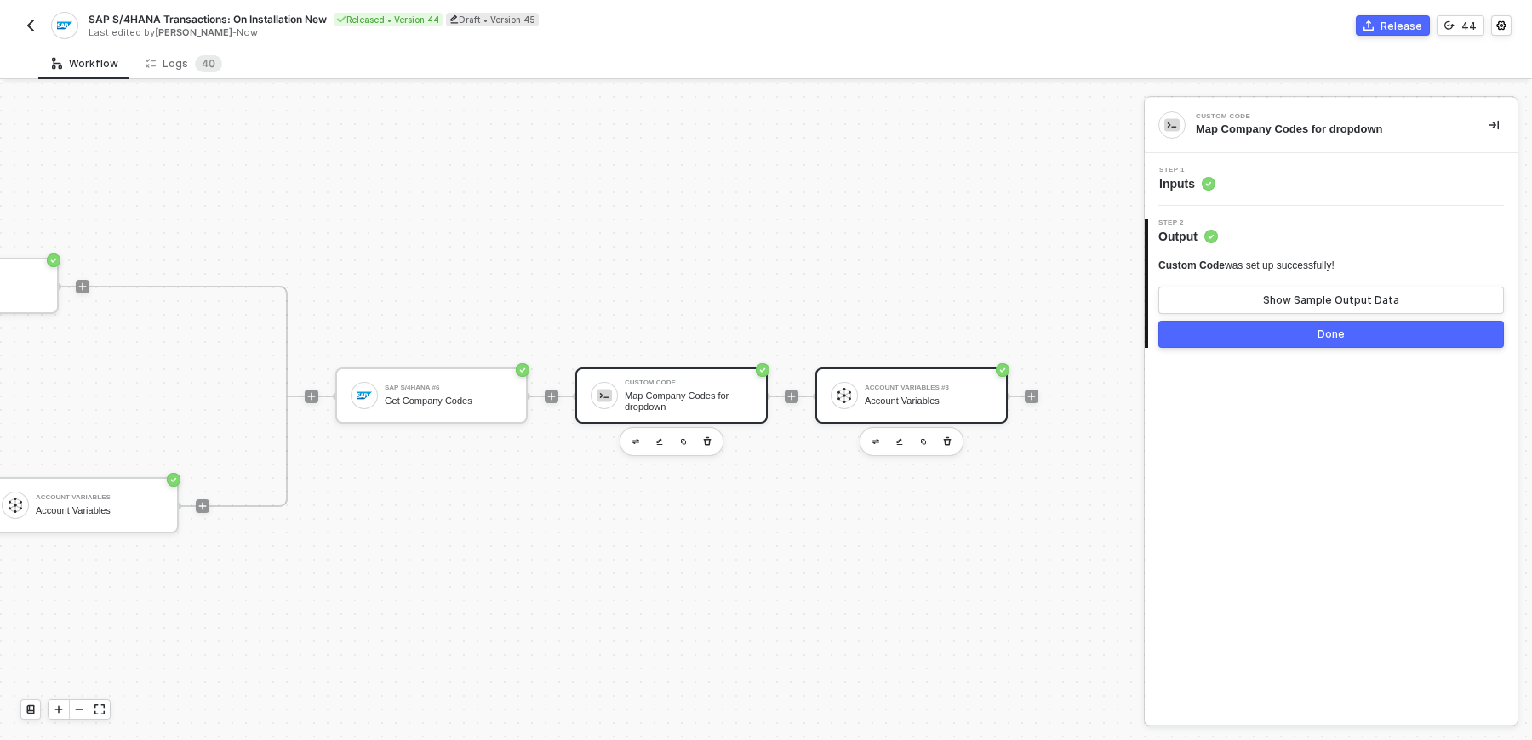
click at [918, 414] on div "Account Variables #3 Account Variables" at bounding box center [911, 396] width 192 height 56
click at [1289, 184] on div "Step 1 Inputs" at bounding box center [1333, 180] width 369 height 26
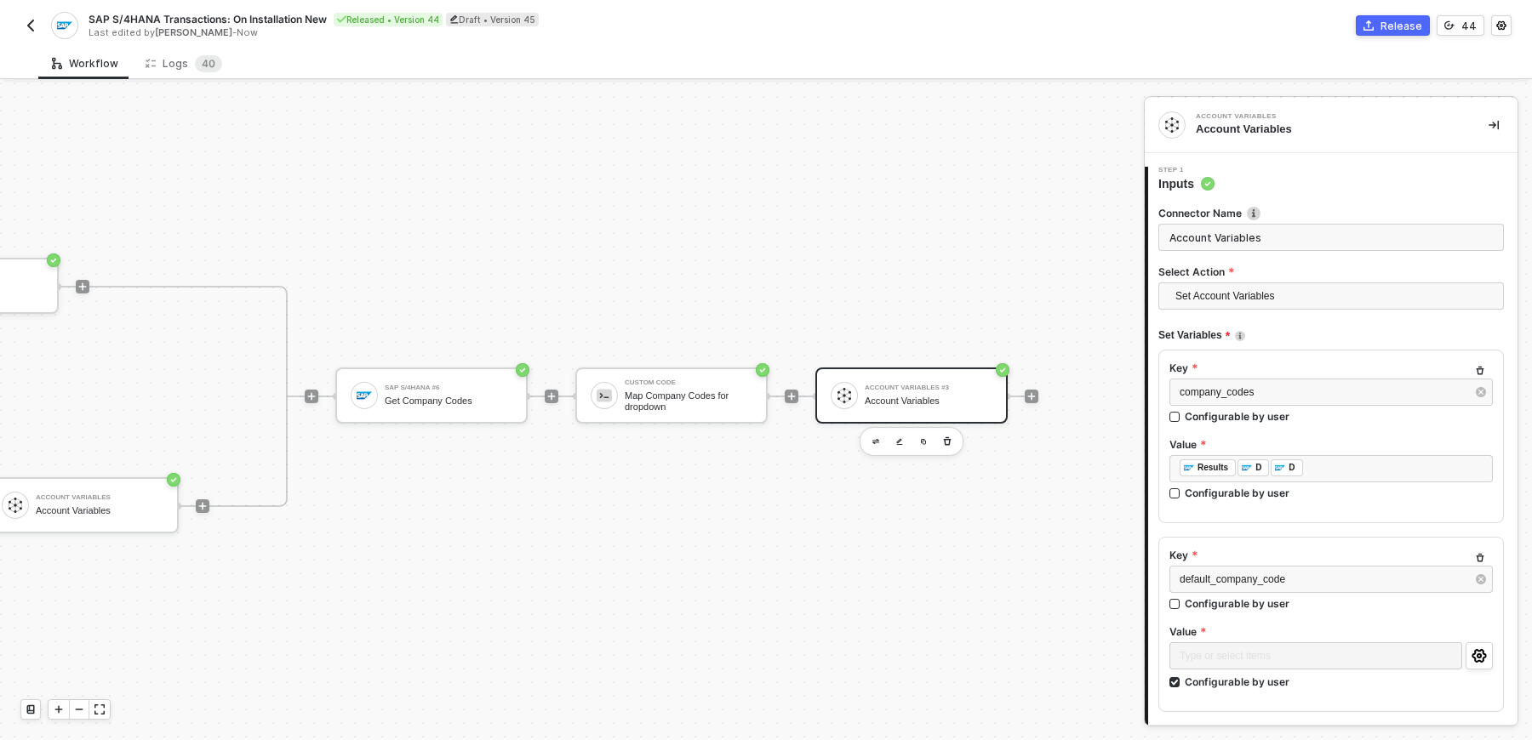
scroll to position [26, 0]
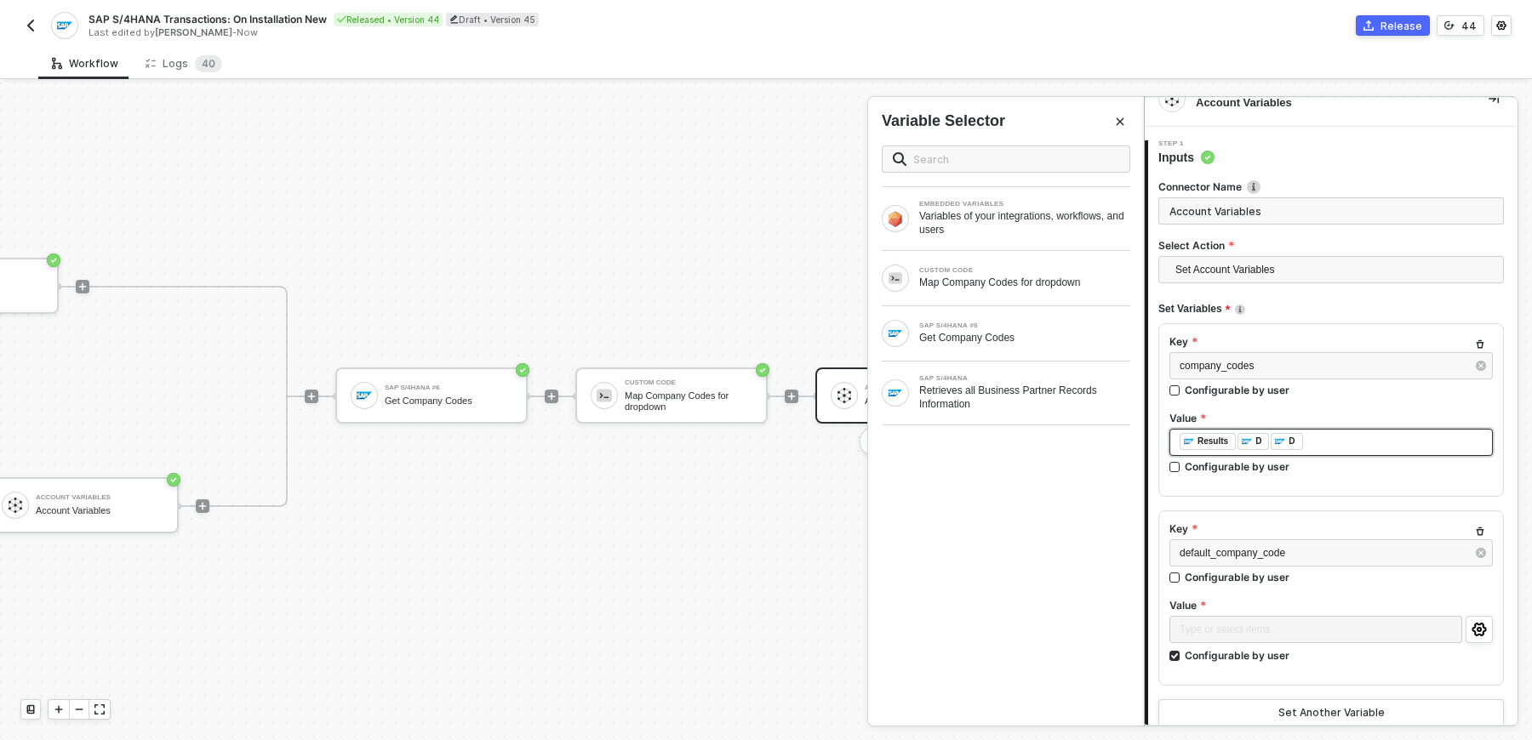
click at [1308, 435] on div "﻿ ﻿ Results ﻿ ﻿ D ﻿ ﻿ D ﻿" at bounding box center [1331, 442] width 303 height 19
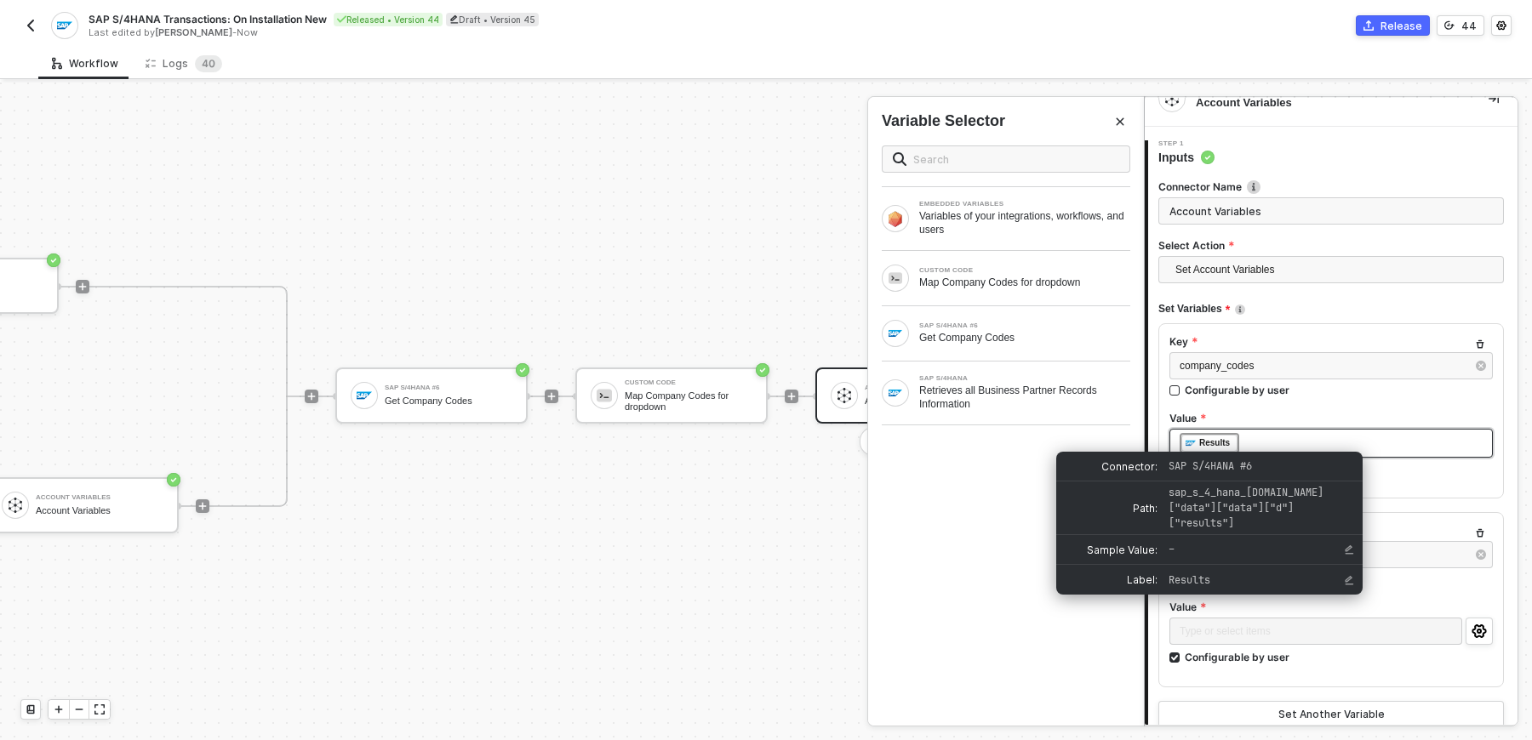
click at [1210, 439] on div "Results" at bounding box center [1214, 443] width 31 height 15
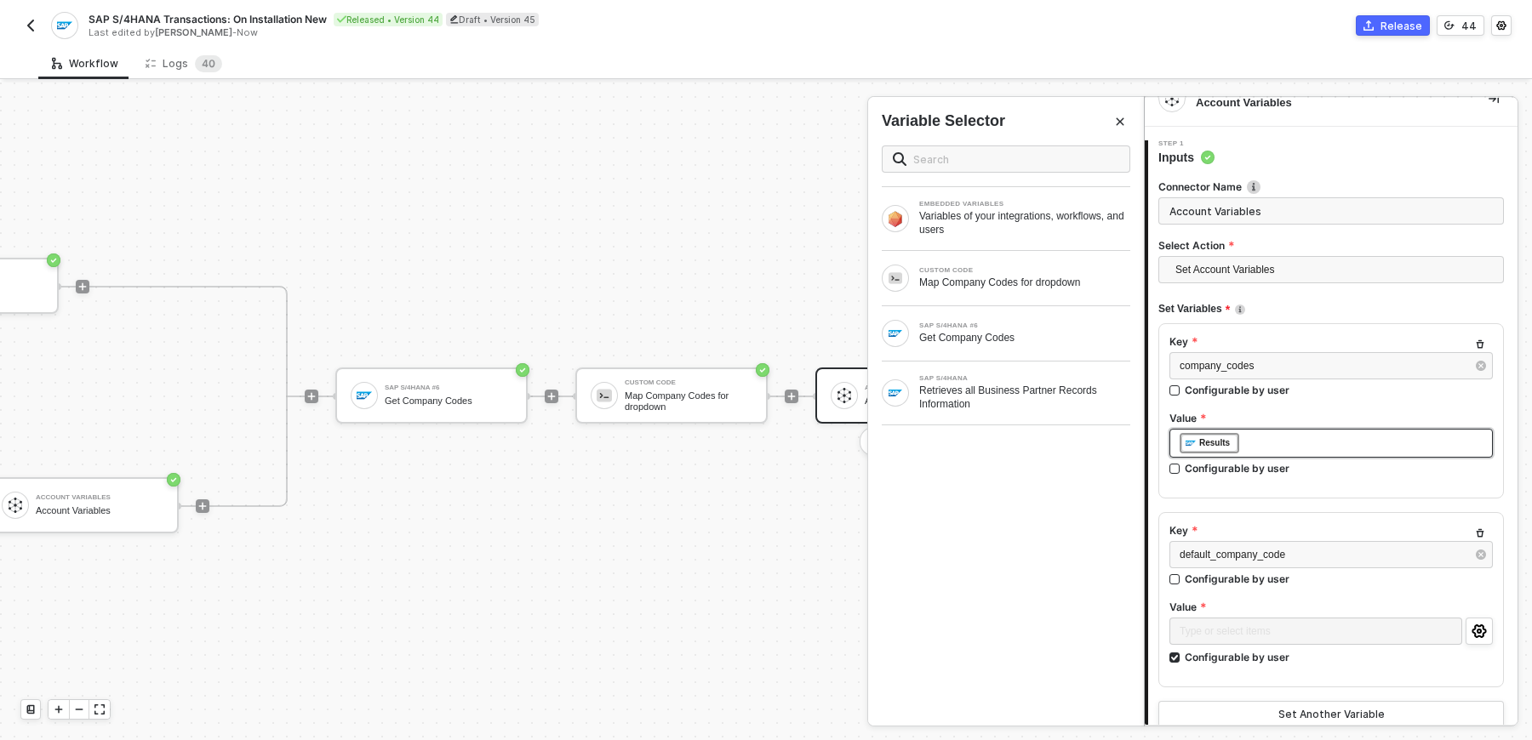
click at [1258, 448] on div "﻿ ﻿ Results ﻿" at bounding box center [1331, 443] width 303 height 20
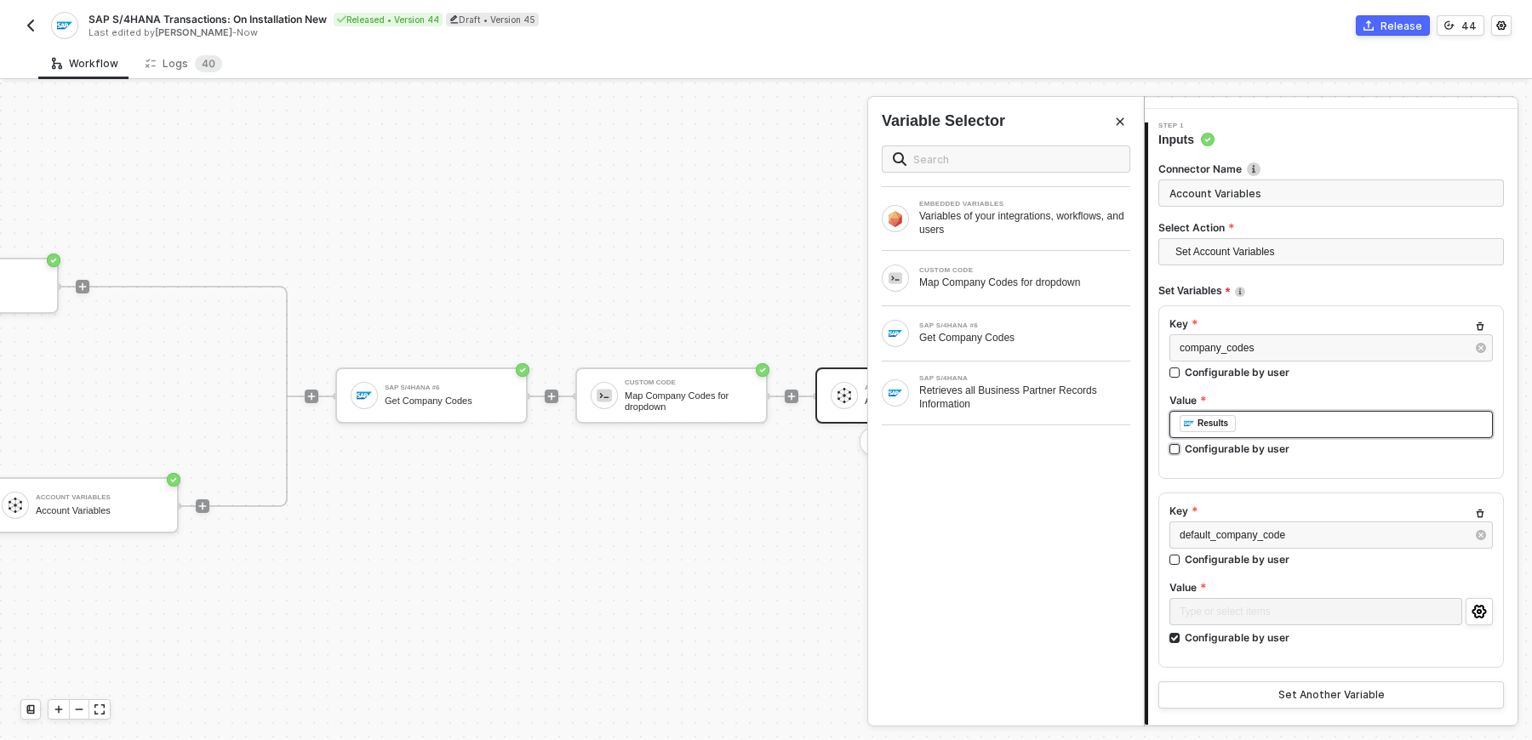
scroll to position [43, 0]
click at [1246, 426] on div "﻿ ﻿ Results ﻿" at bounding box center [1331, 426] width 303 height 19
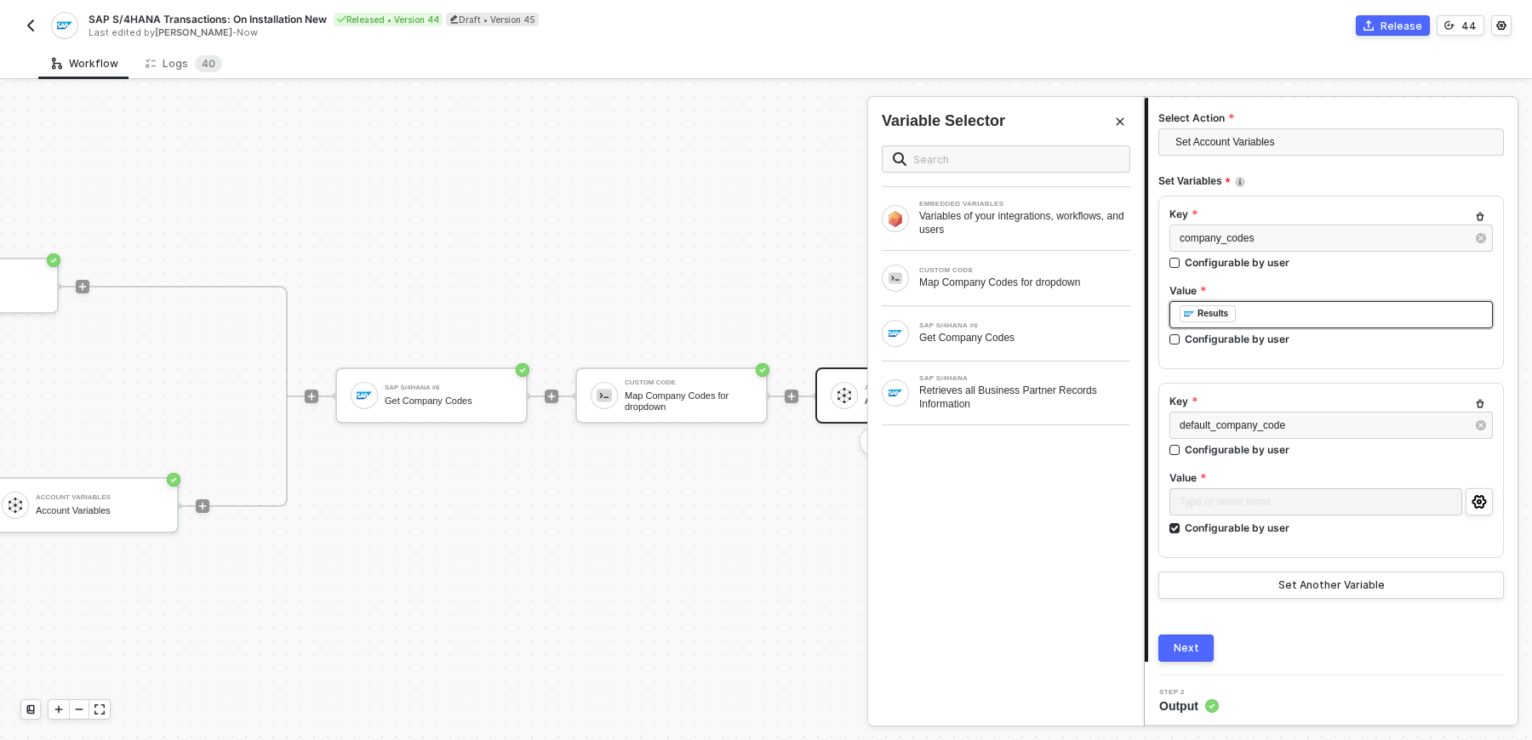
scroll to position [154, 0]
click at [1186, 648] on div "Next" at bounding box center [1187, 649] width 26 height 14
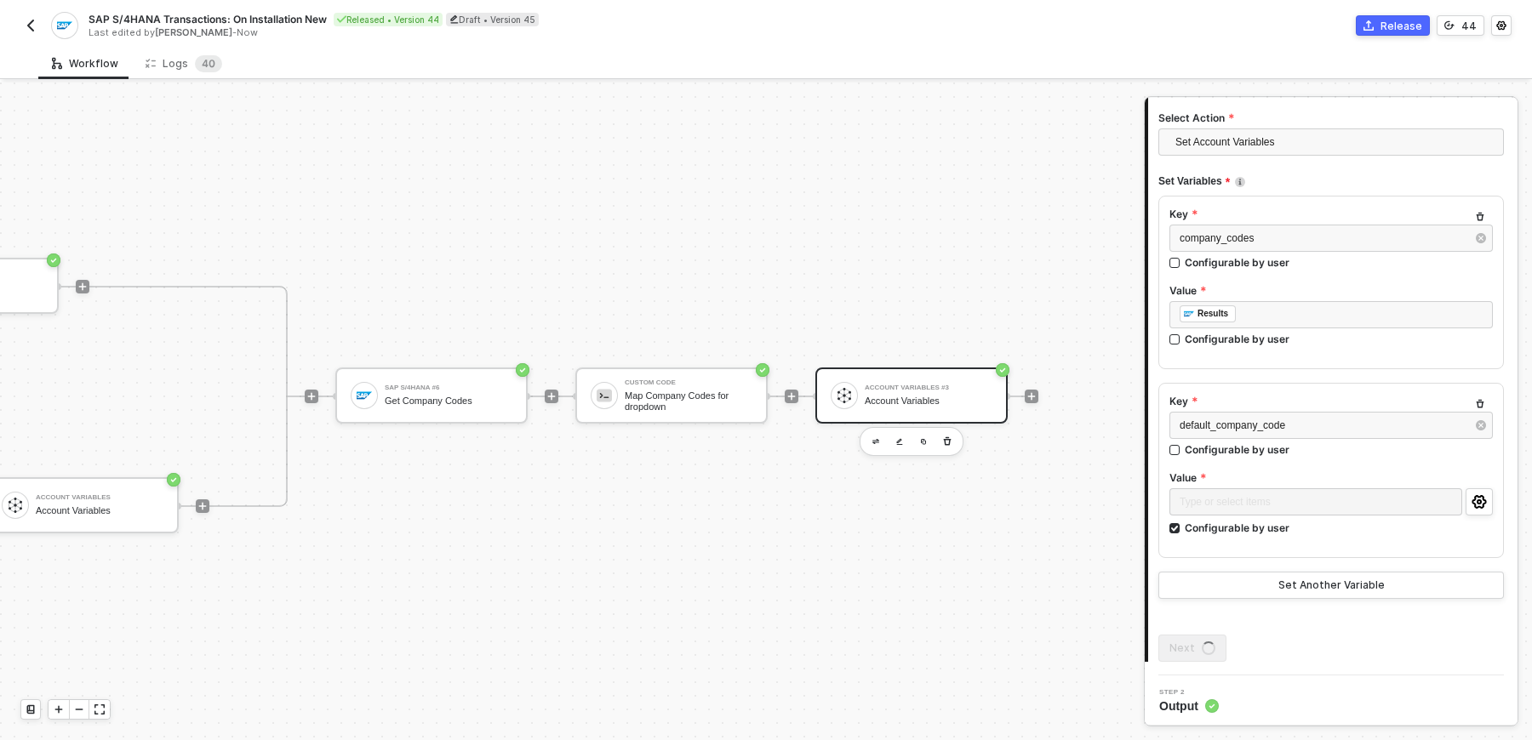
scroll to position [0, 0]
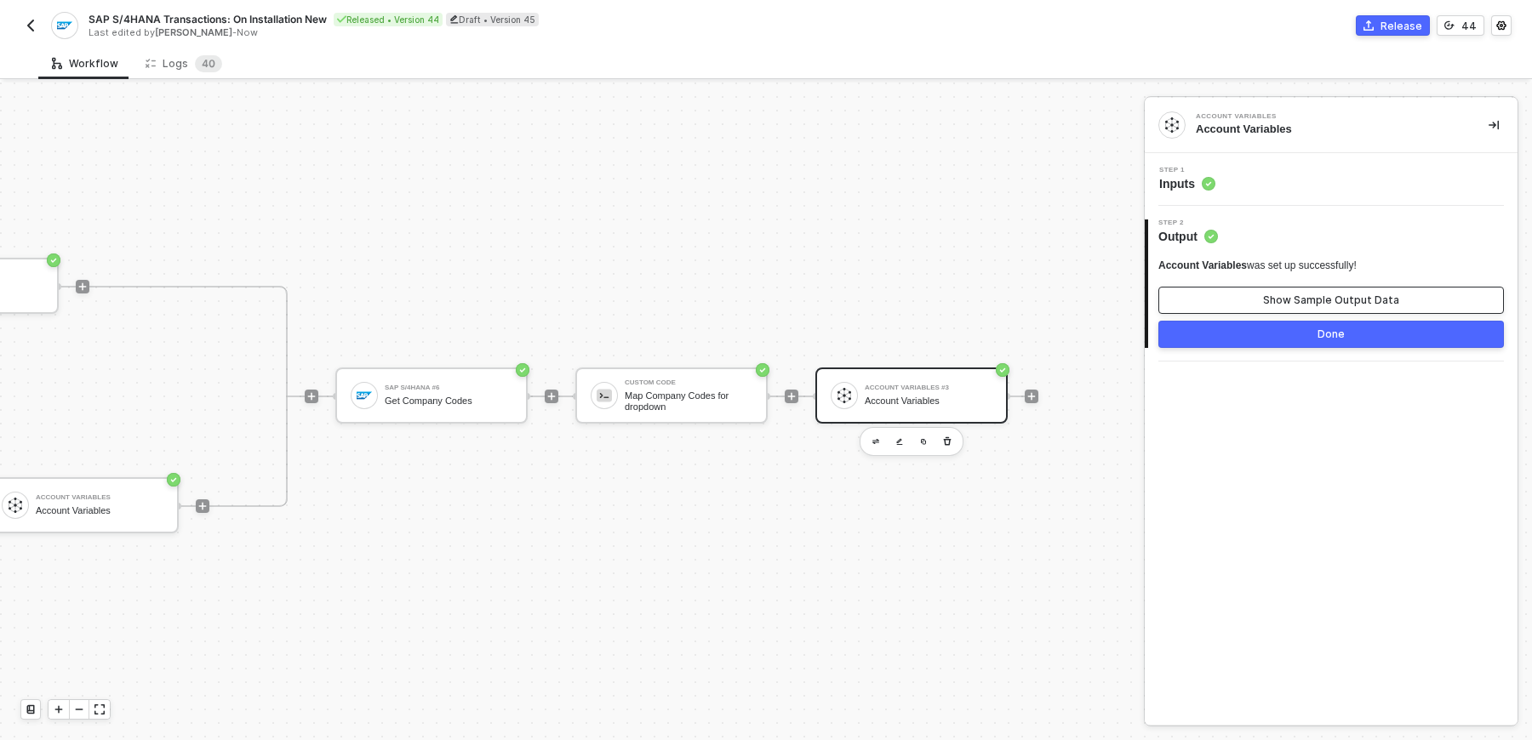
click at [1242, 303] on button "Show Sample Output Data" at bounding box center [1331, 300] width 346 height 27
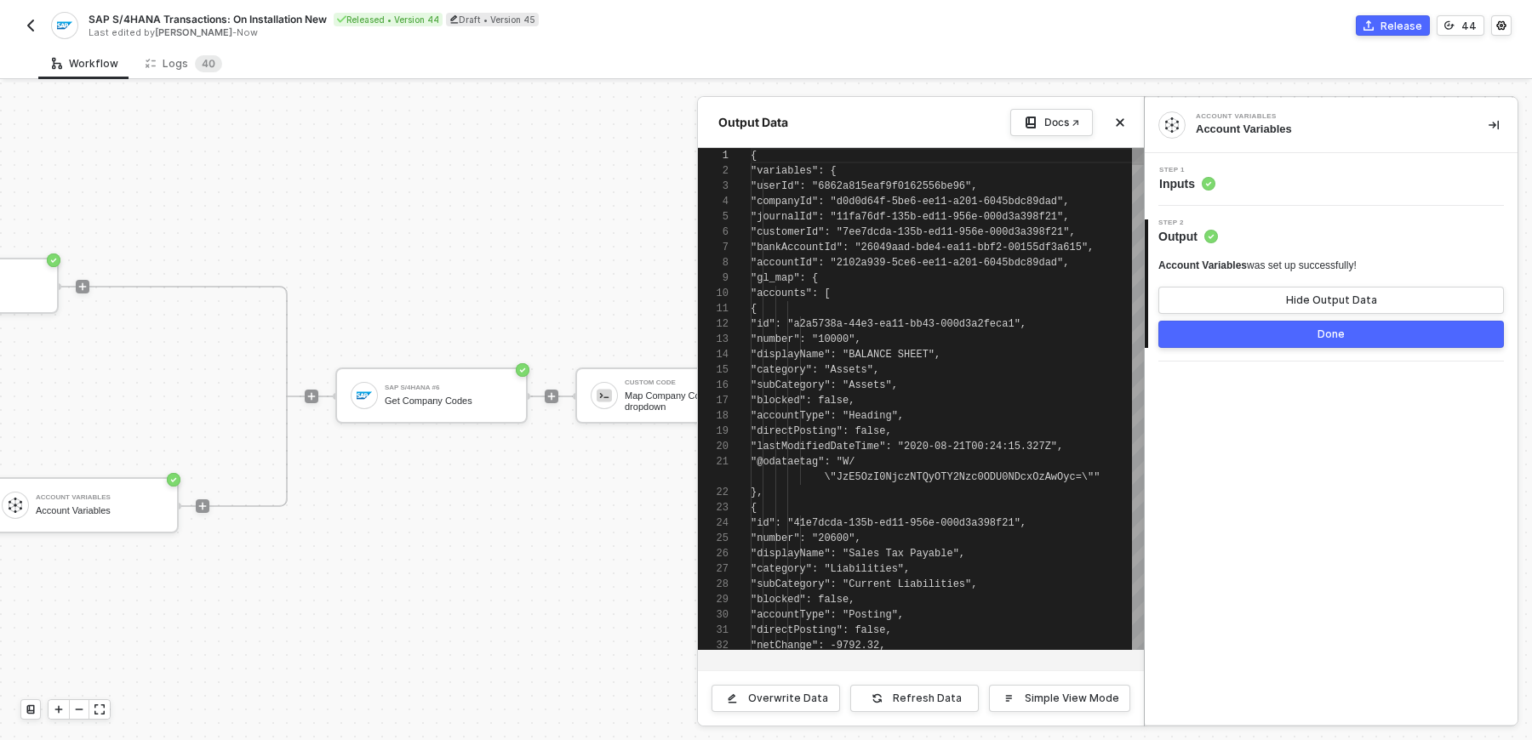
scroll to position [153, 0]
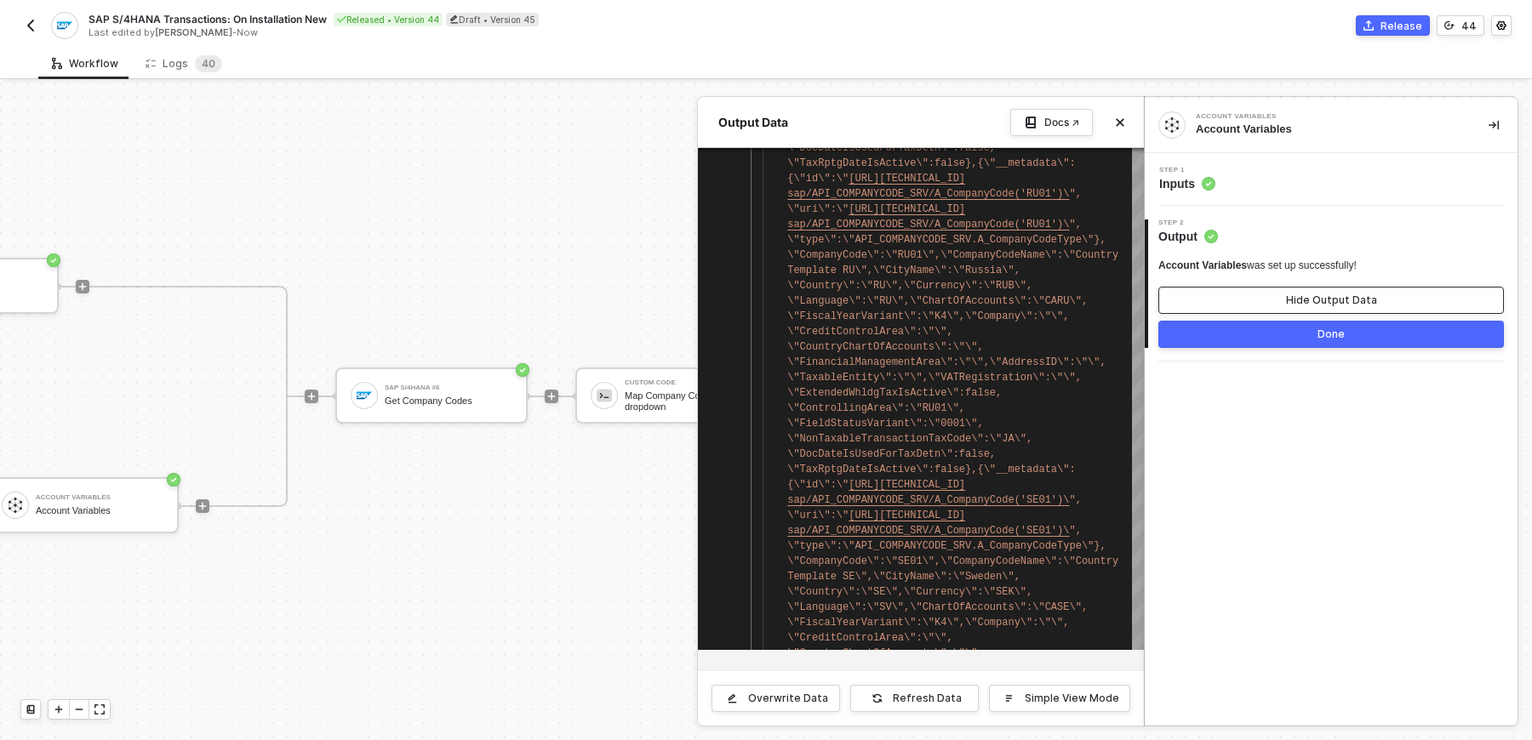
click at [1288, 299] on div "Hide Output Data" at bounding box center [1331, 301] width 91 height 14
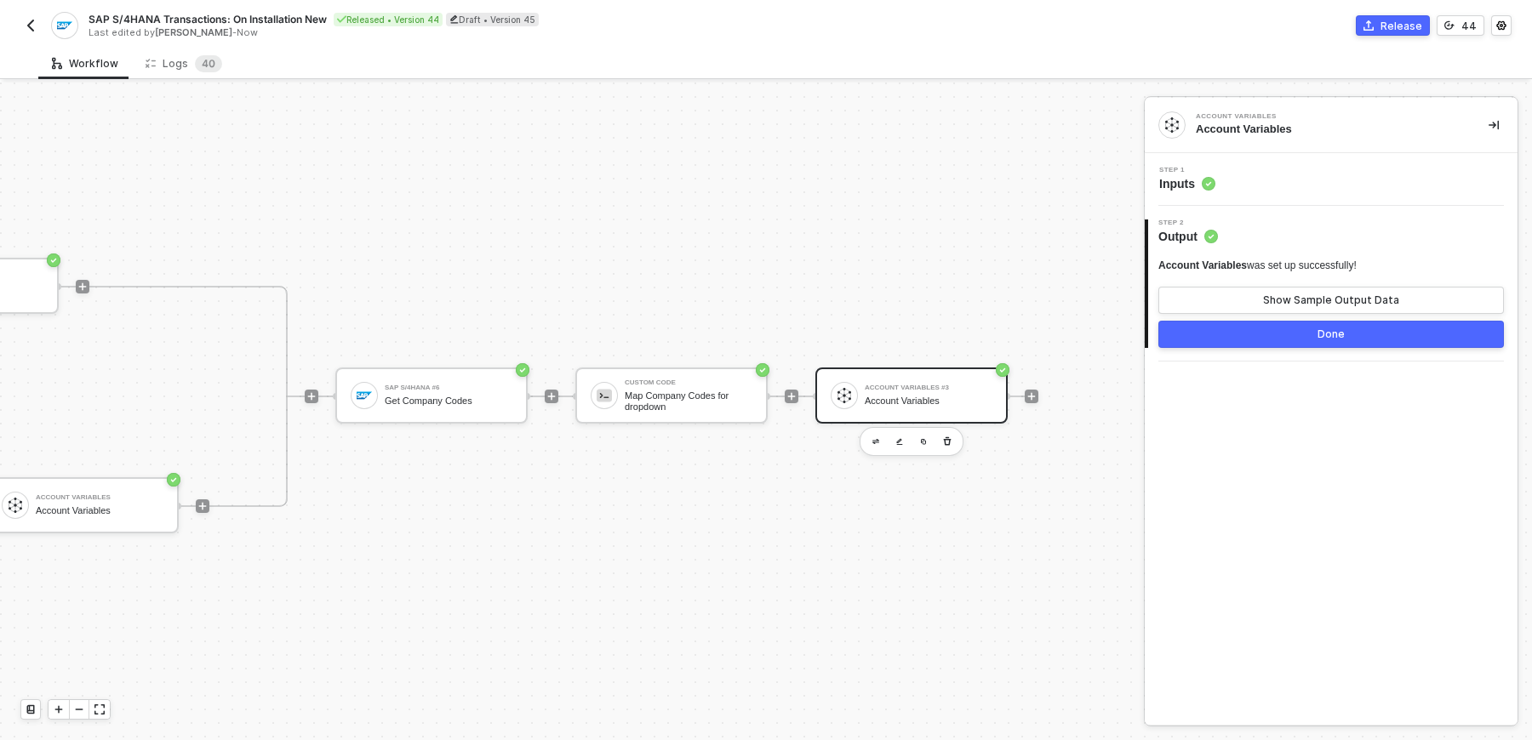
click at [1269, 255] on div "Account Variables was set up successfully! Show Sample Output Data Done" at bounding box center [1331, 296] width 346 height 103
click at [1260, 173] on div "Step 1 Inputs" at bounding box center [1333, 180] width 369 height 26
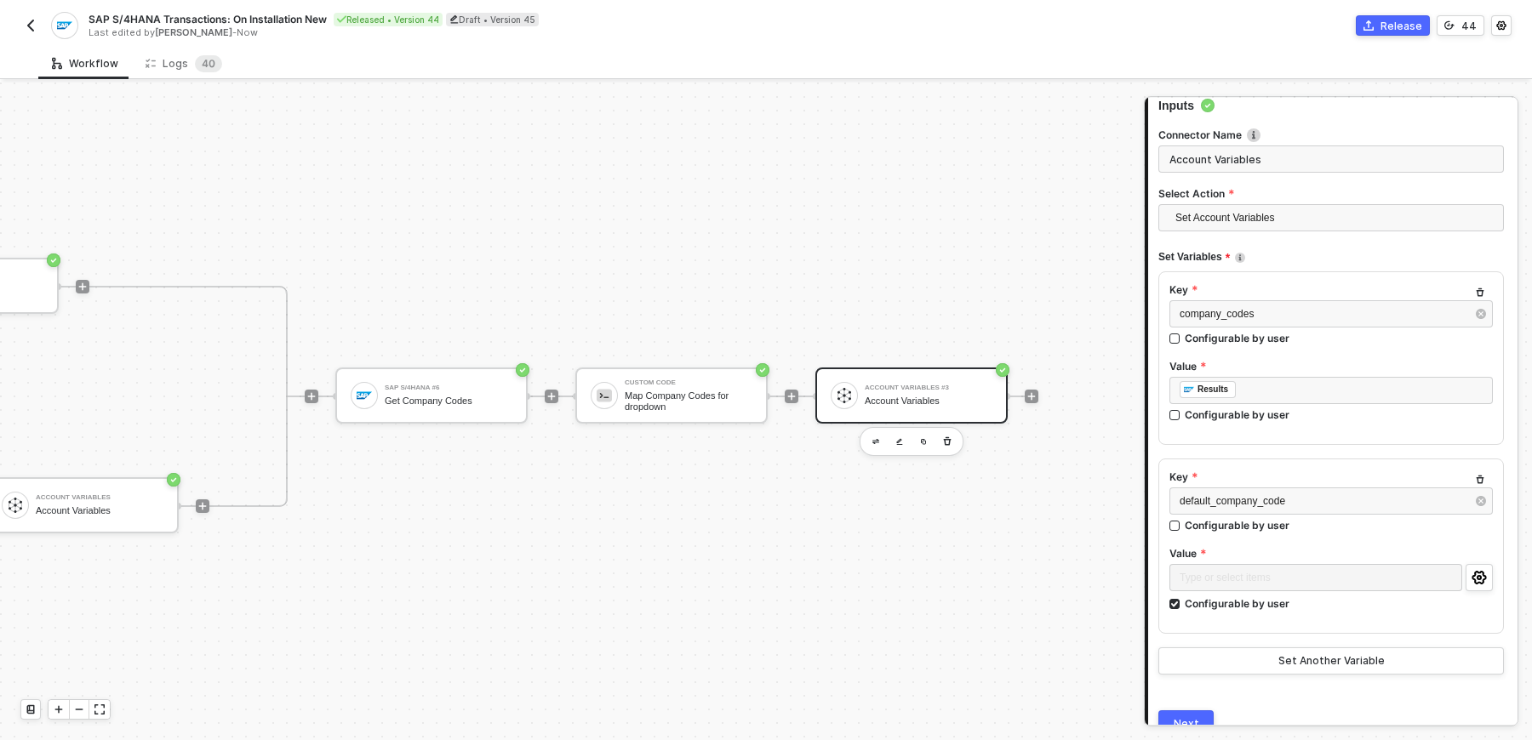
scroll to position [154, 0]
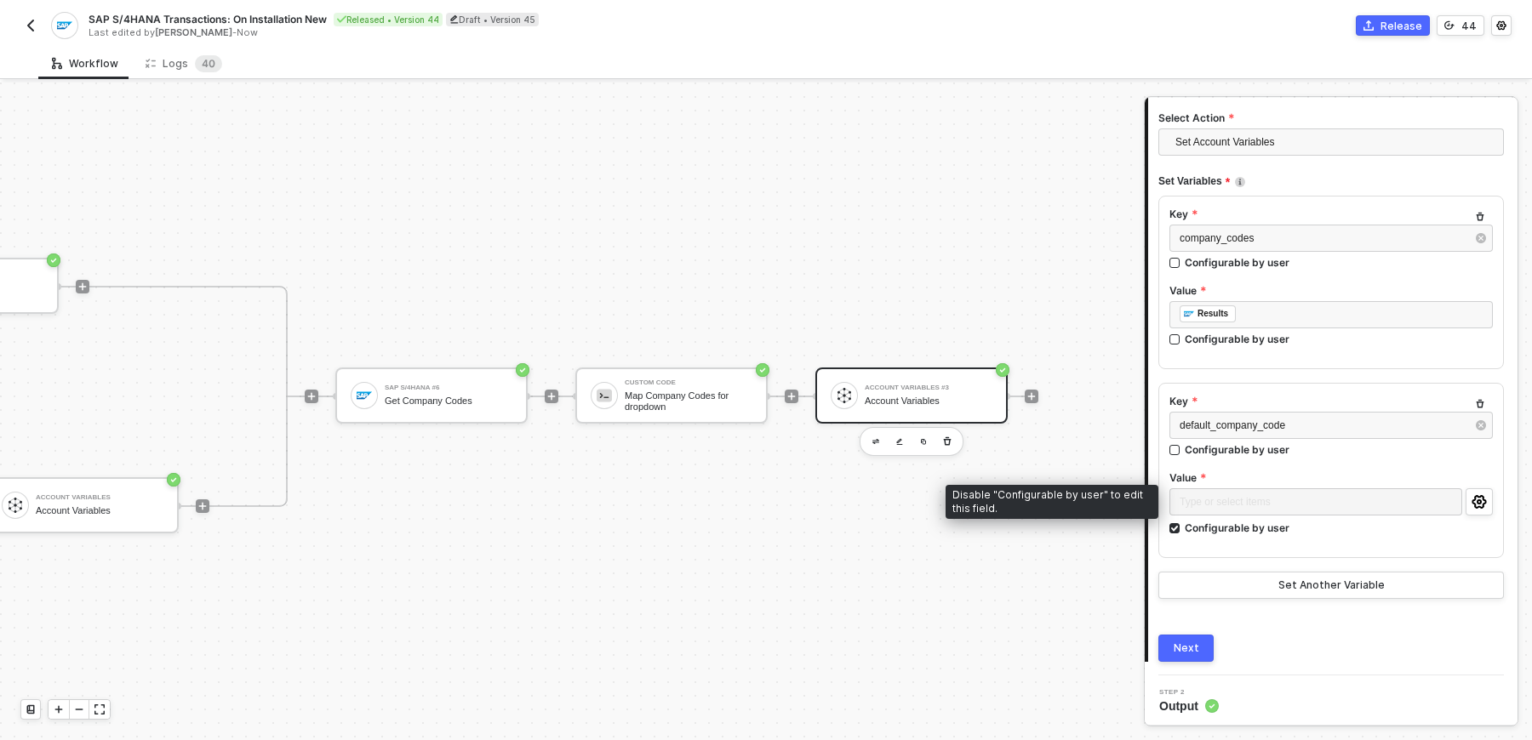
click at [1279, 497] on div "Type or select items ﻿" at bounding box center [1315, 503] width 293 height 31
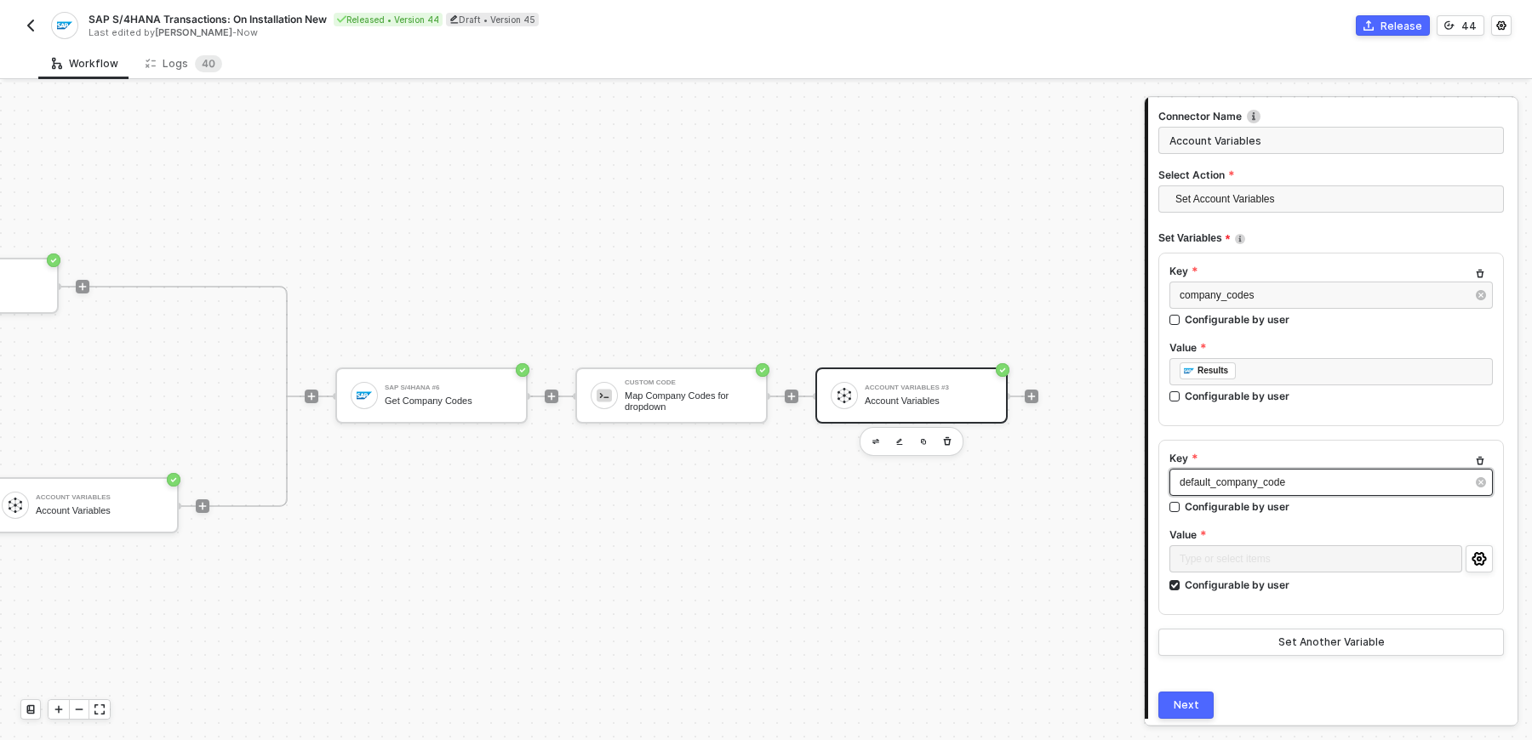
scroll to position [96, 0]
click at [1298, 279] on div "Key" at bounding box center [1330, 274] width 323 height 18
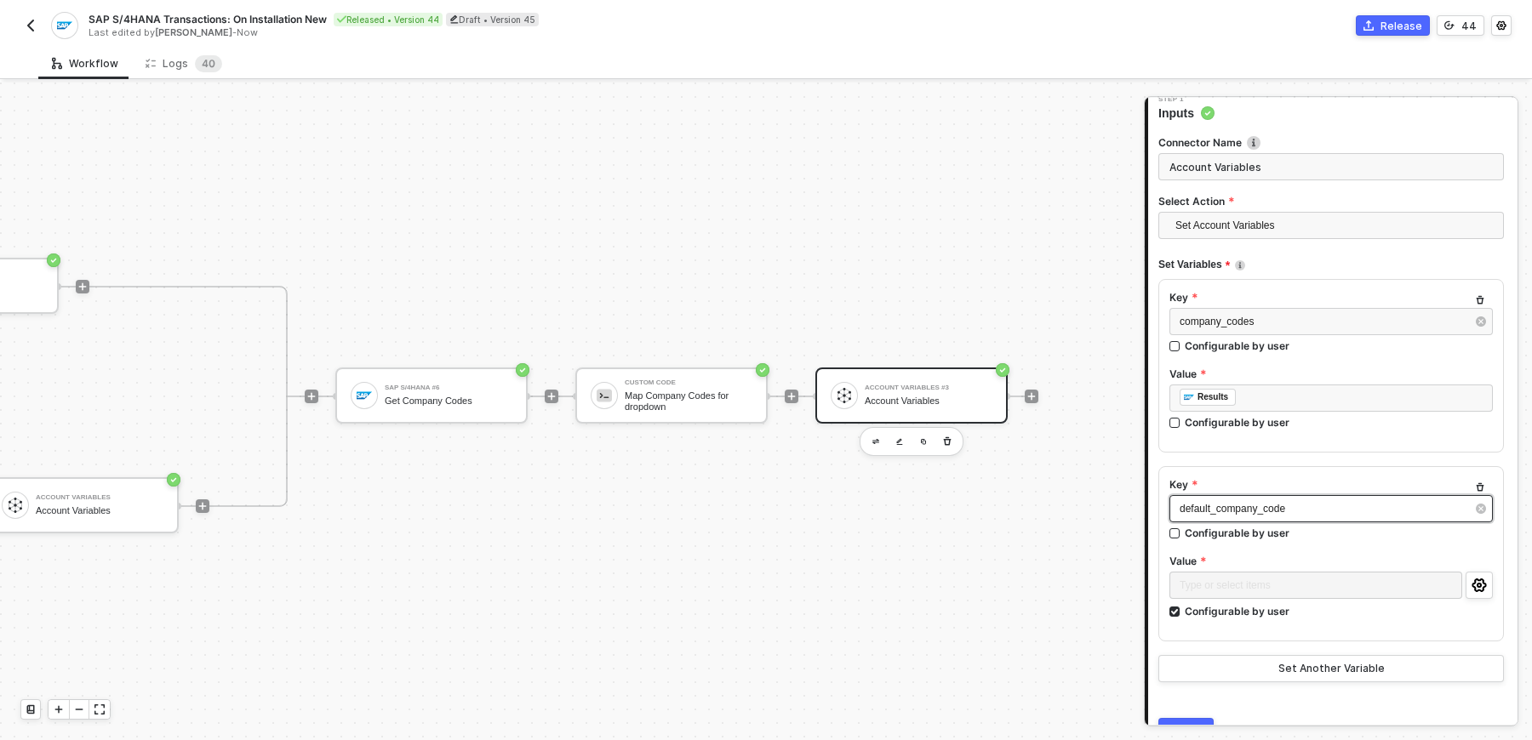
scroll to position [111, 0]
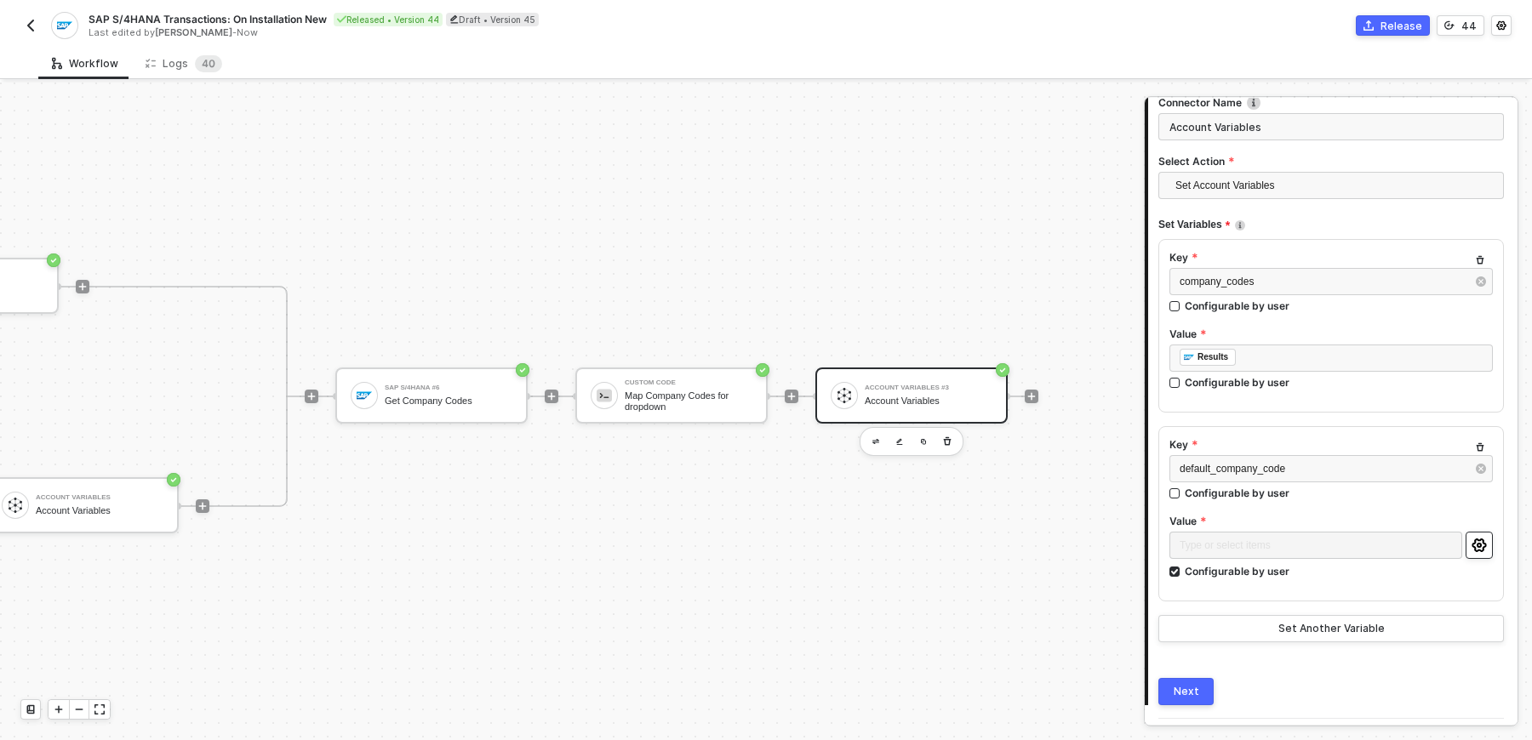
click at [1474, 543] on icon "icon-settings" at bounding box center [1478, 546] width 14 height 14
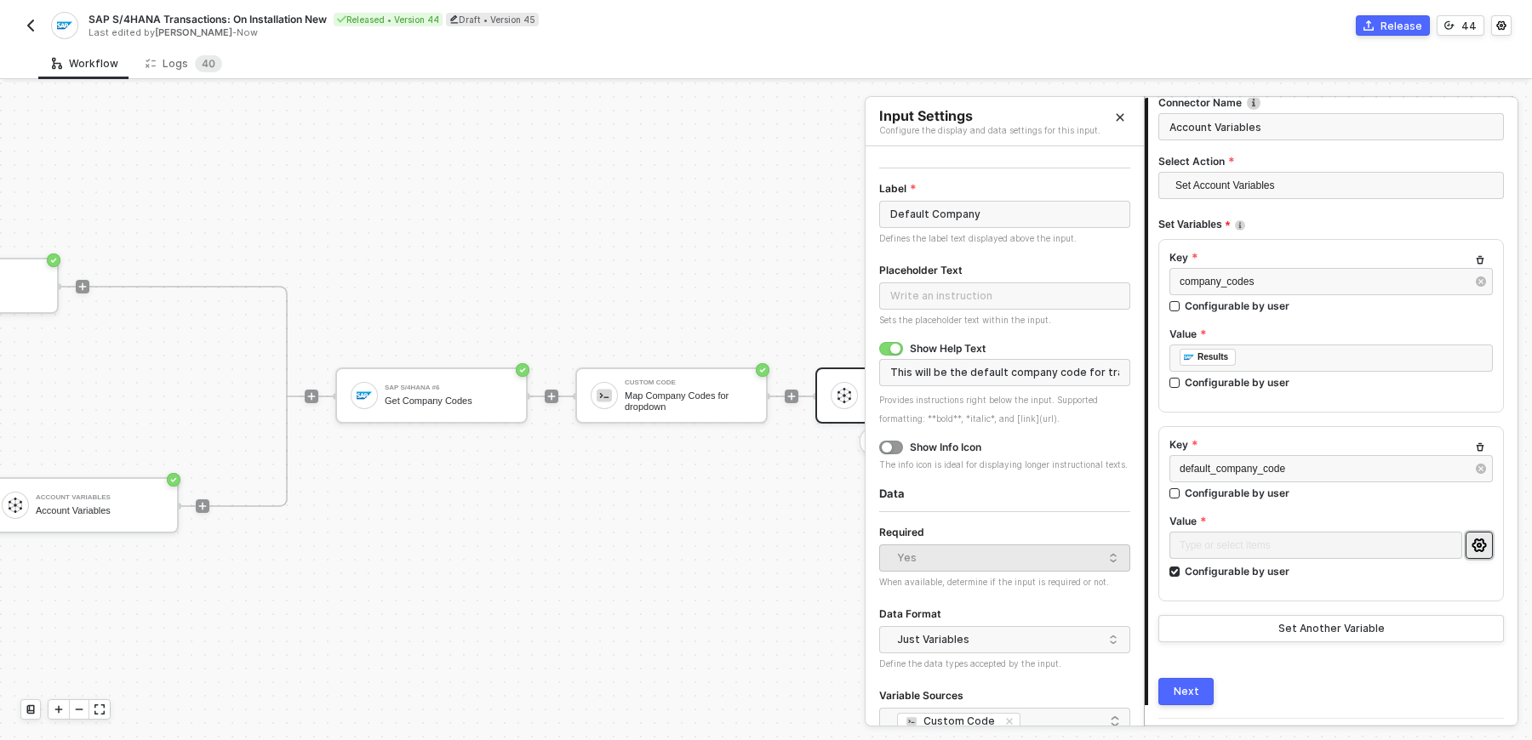
scroll to position [17, 0]
click at [1029, 301] on input "text" at bounding box center [1004, 294] width 251 height 27
type input "Choose a default company"
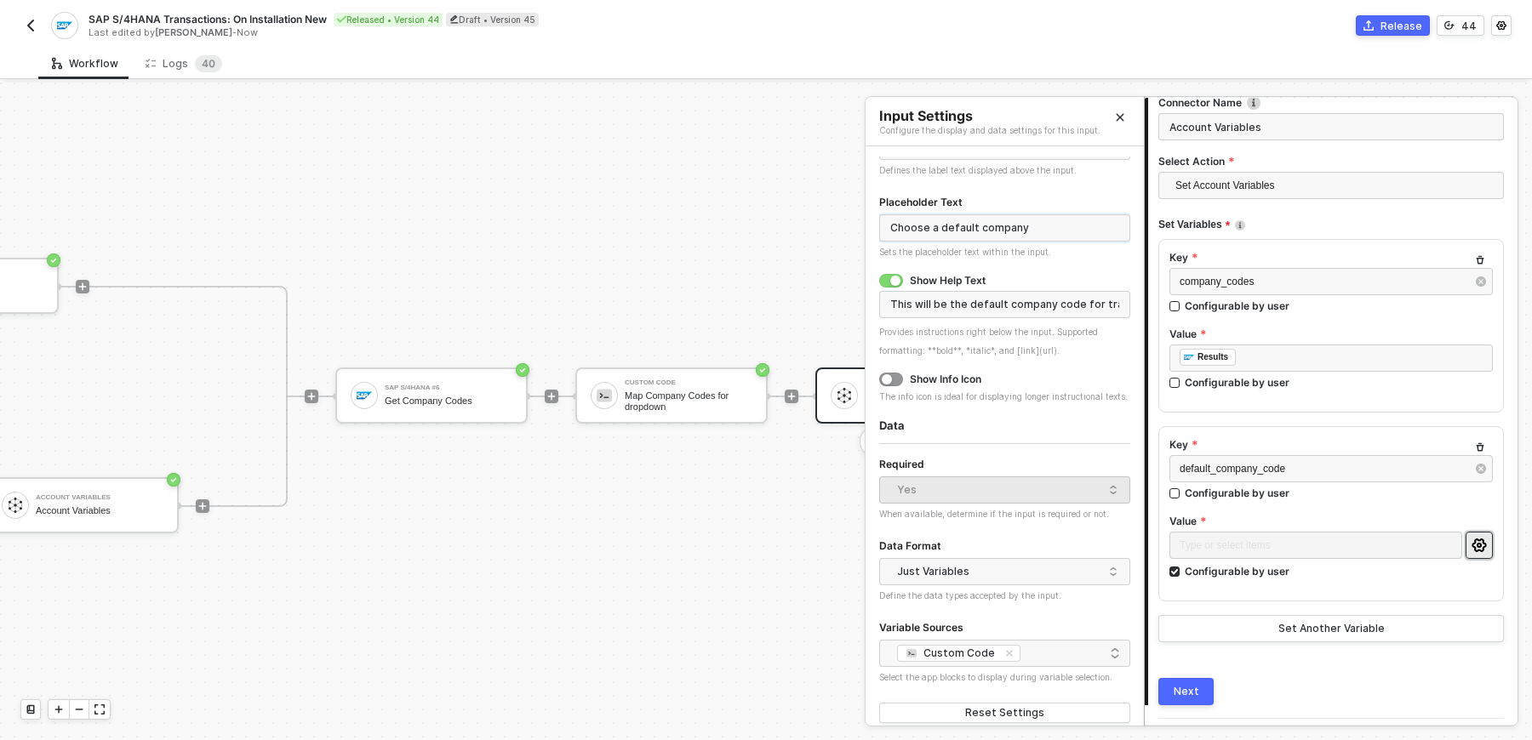
scroll to position [95, 0]
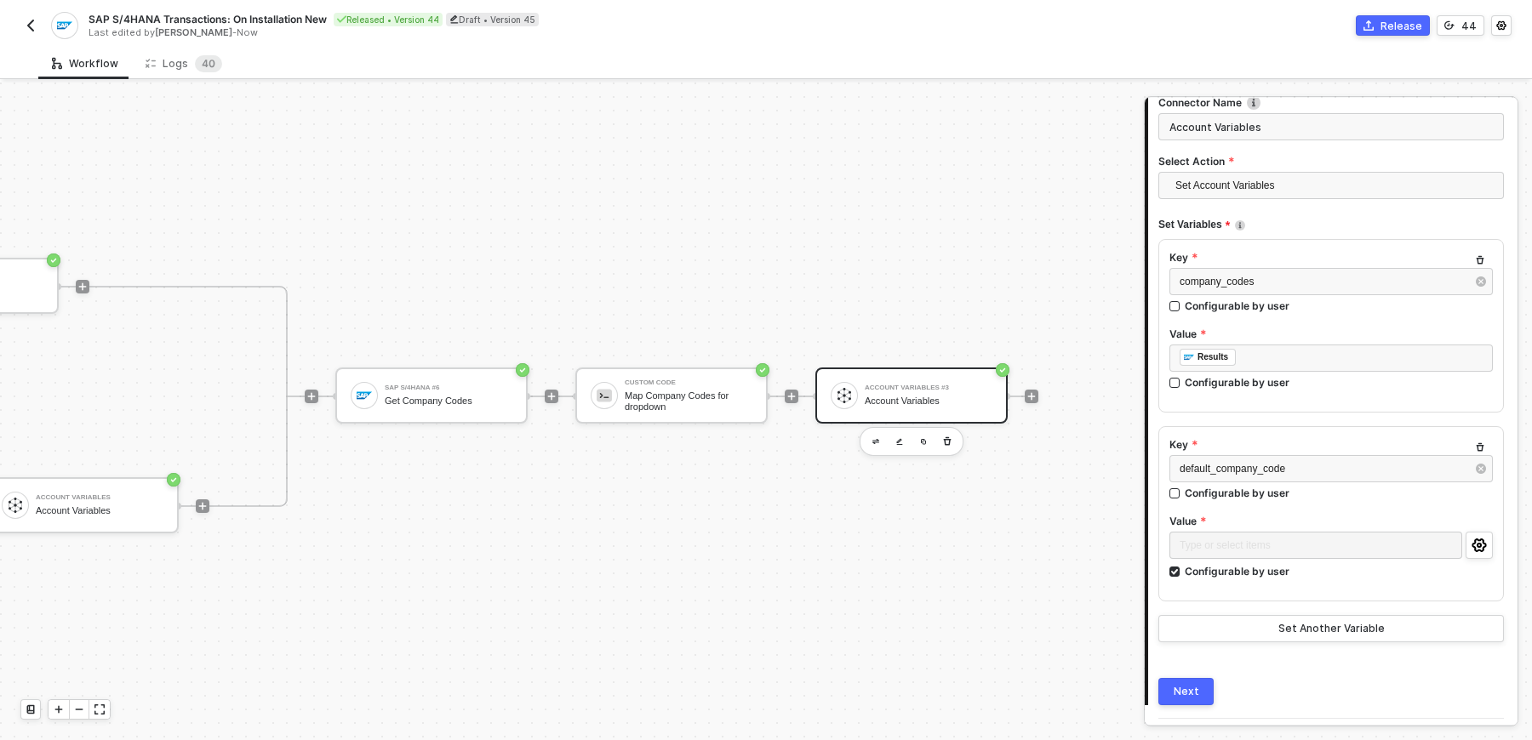
click at [1183, 695] on div "Next" at bounding box center [1187, 692] width 26 height 14
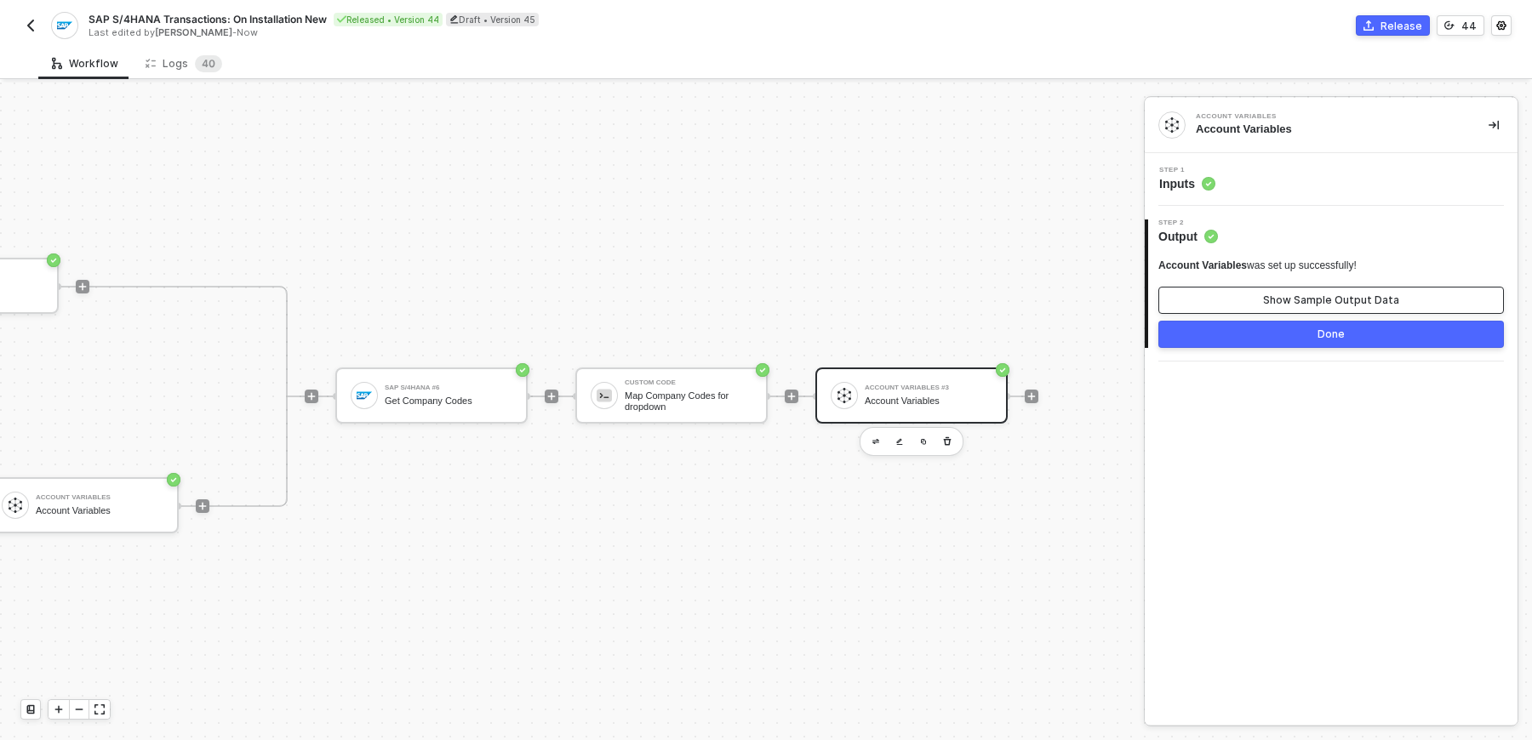
click at [1294, 312] on button "Show Sample Output Data" at bounding box center [1331, 300] width 346 height 27
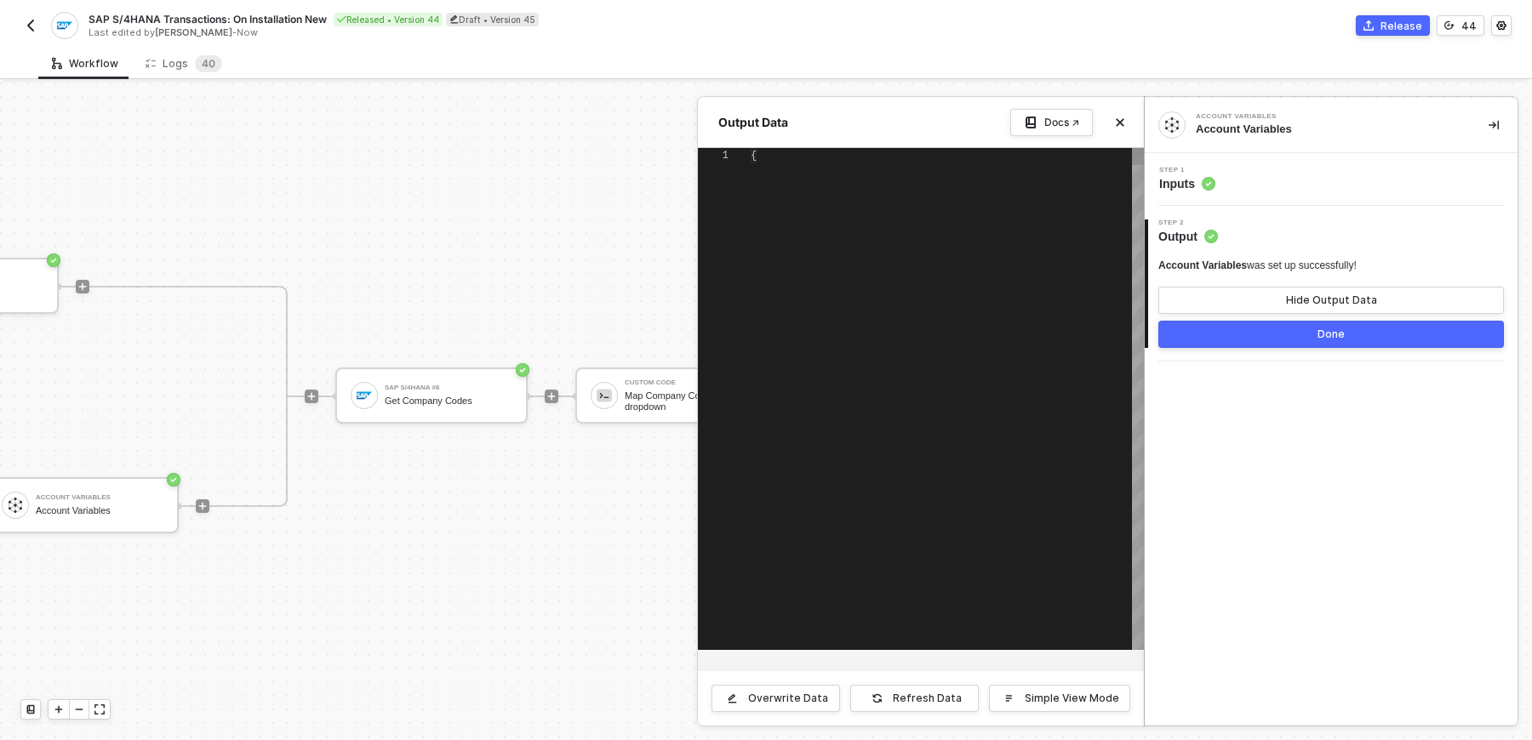
scroll to position [153, 0]
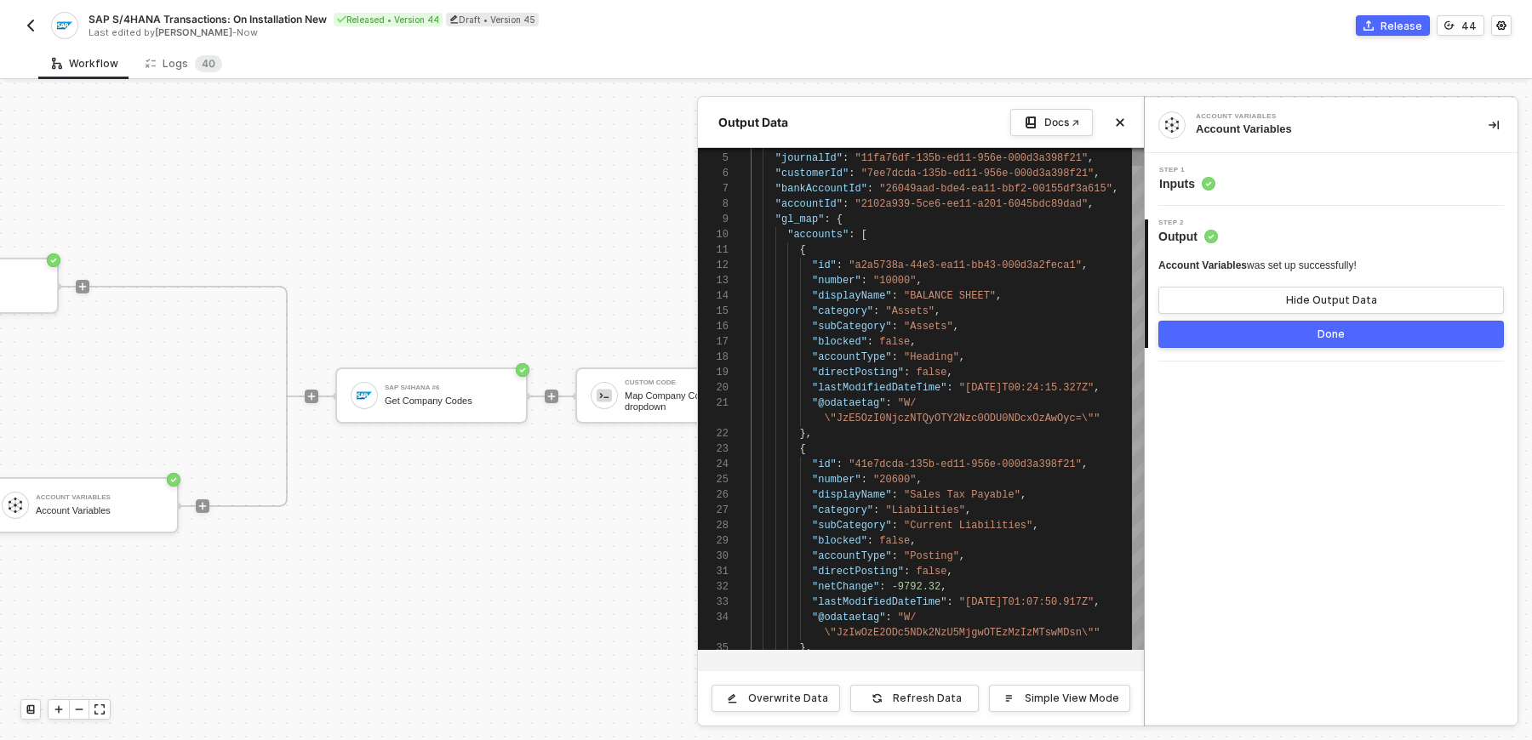
type textarea "{ "id": "a2a5738a-44e3-ea11-bb43-000d3a2feca1", "number": "10000", "displayName…"
click at [965, 293] on div "4 5 6 7 8 9 10 11 12 13 14 15 16 17 18 19 20 21 22 23 24 25 26 27 28 29 30 31 3…" at bounding box center [921, 399] width 446 height 502
type textarea "de"
type textarea ""displayName": "Accrued Salaries & Wages", "category": "Liabilities", "subCateg…"
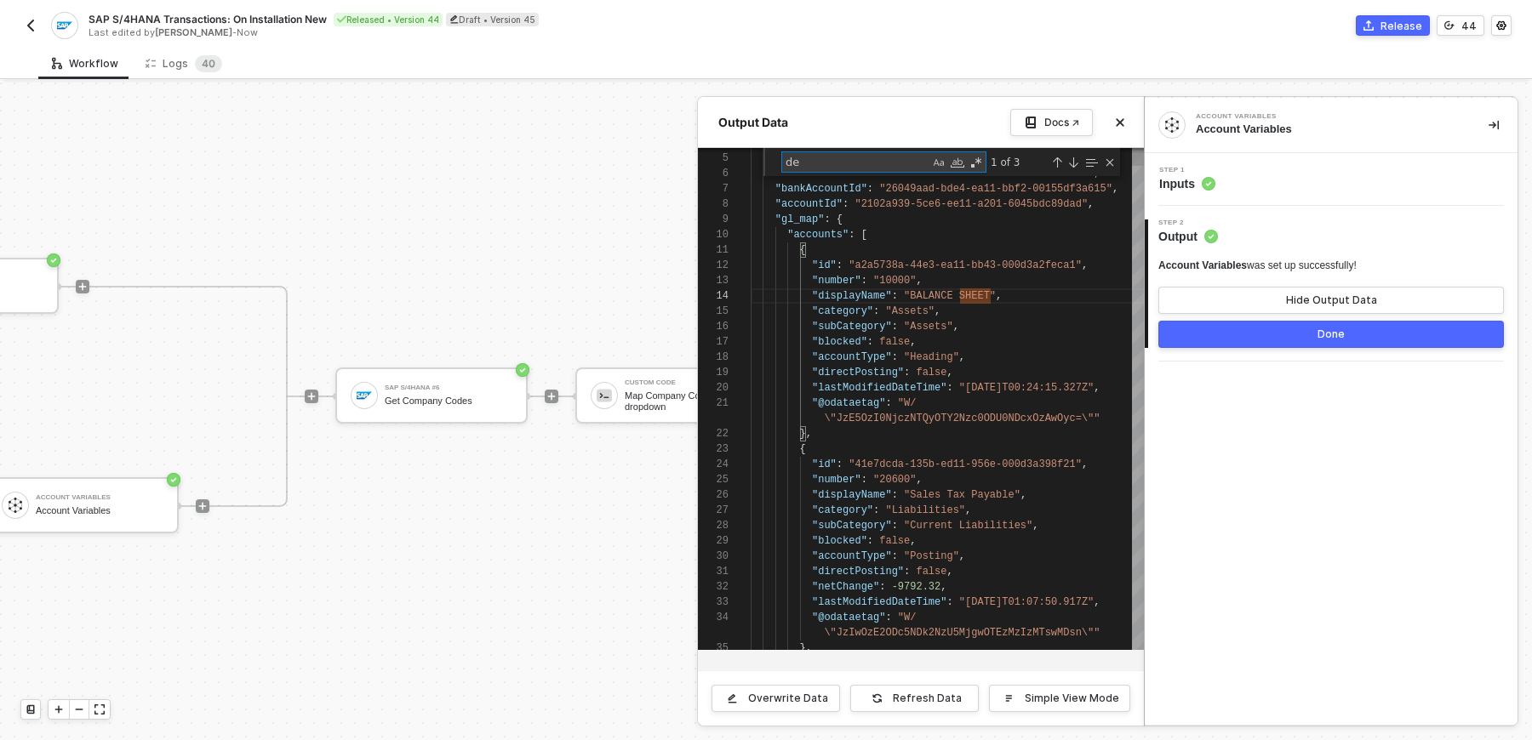
scroll to position [137, 179]
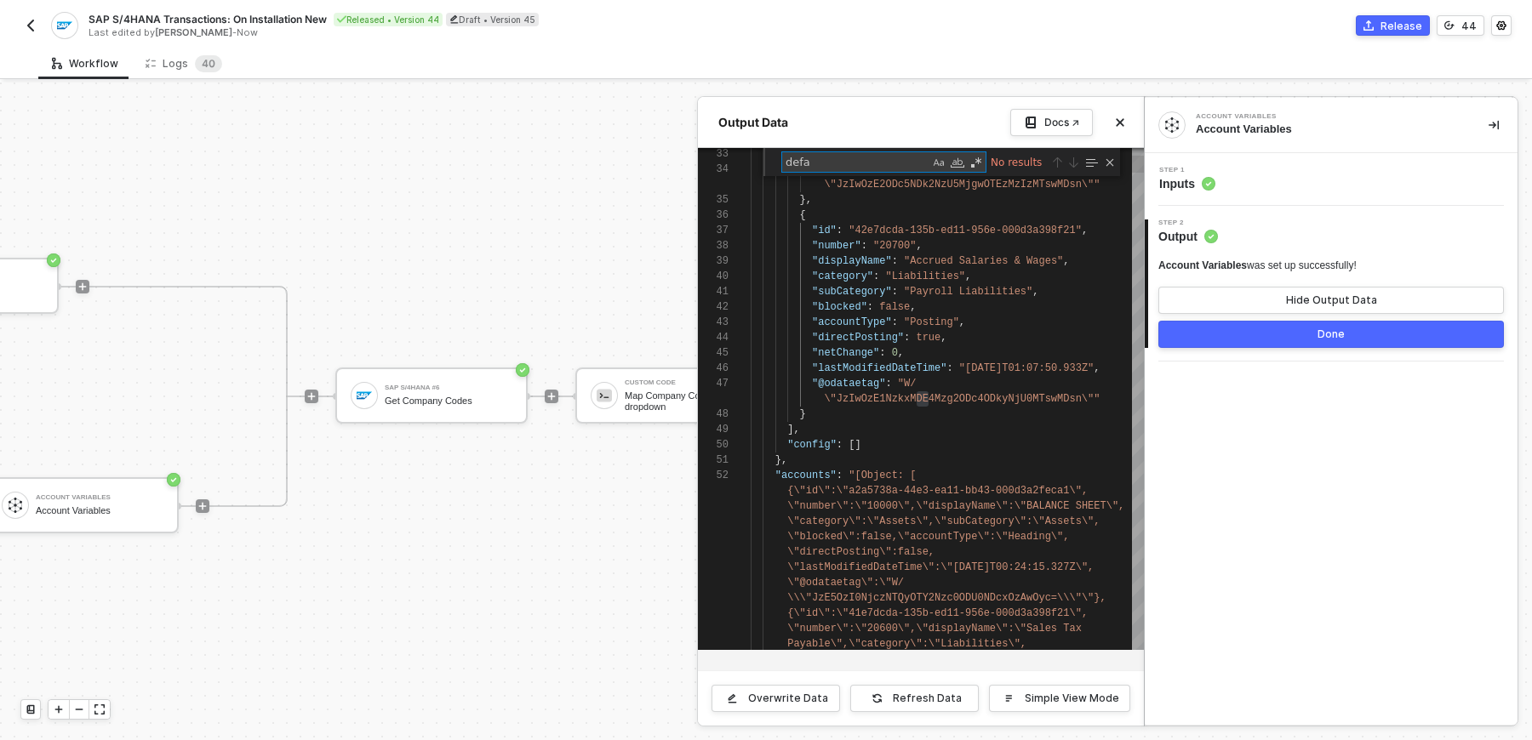
type textarea "defa"
click at [1109, 170] on div "No results" at bounding box center [1051, 161] width 130 height 21
click at [1109, 169] on div "No results" at bounding box center [1051, 161] width 130 height 21
click at [1109, 161] on div "Close (Escape)" at bounding box center [1110, 163] width 14 height 14
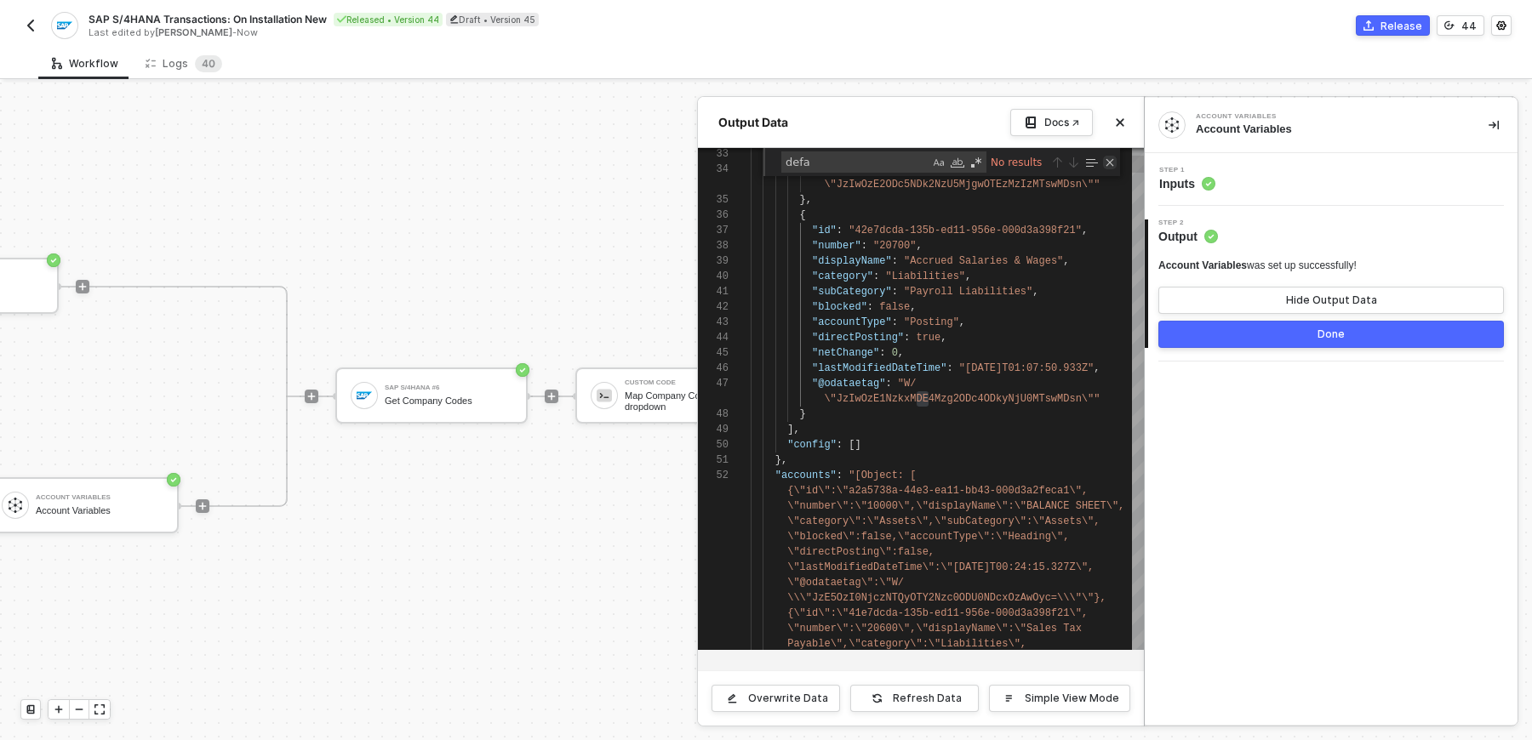
scroll to position [122, 179]
click at [1131, 120] on div "Output Data Docs ↗" at bounding box center [921, 122] width 446 height 51
click at [1123, 120] on icon "icon-close" at bounding box center [1120, 122] width 10 height 10
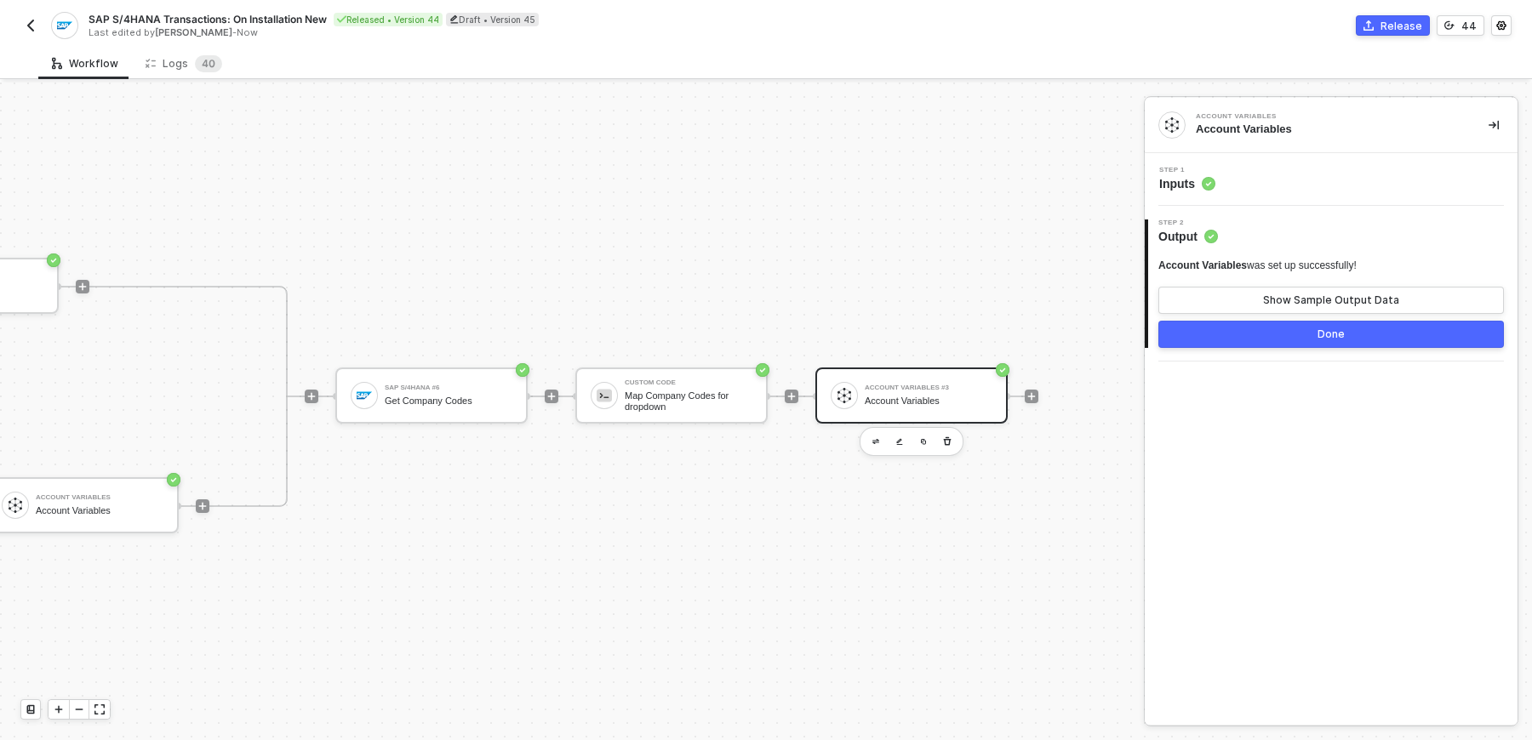
click at [872, 314] on div "TRUE Account Variables #2 Account Variables FALSE SAP S/4HANA #5 Create Swypex …" at bounding box center [320, 396] width 1435 height 221
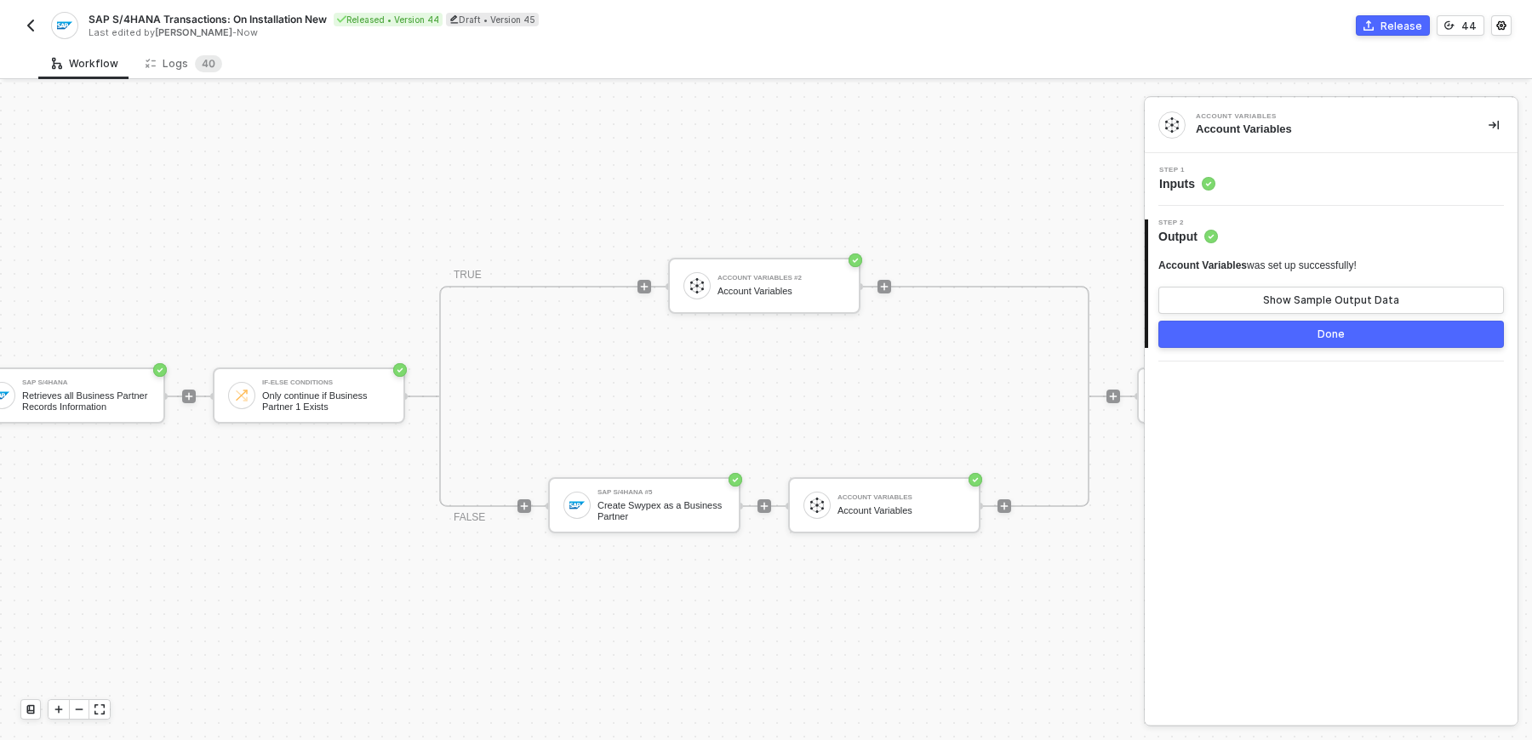
scroll to position [31, 0]
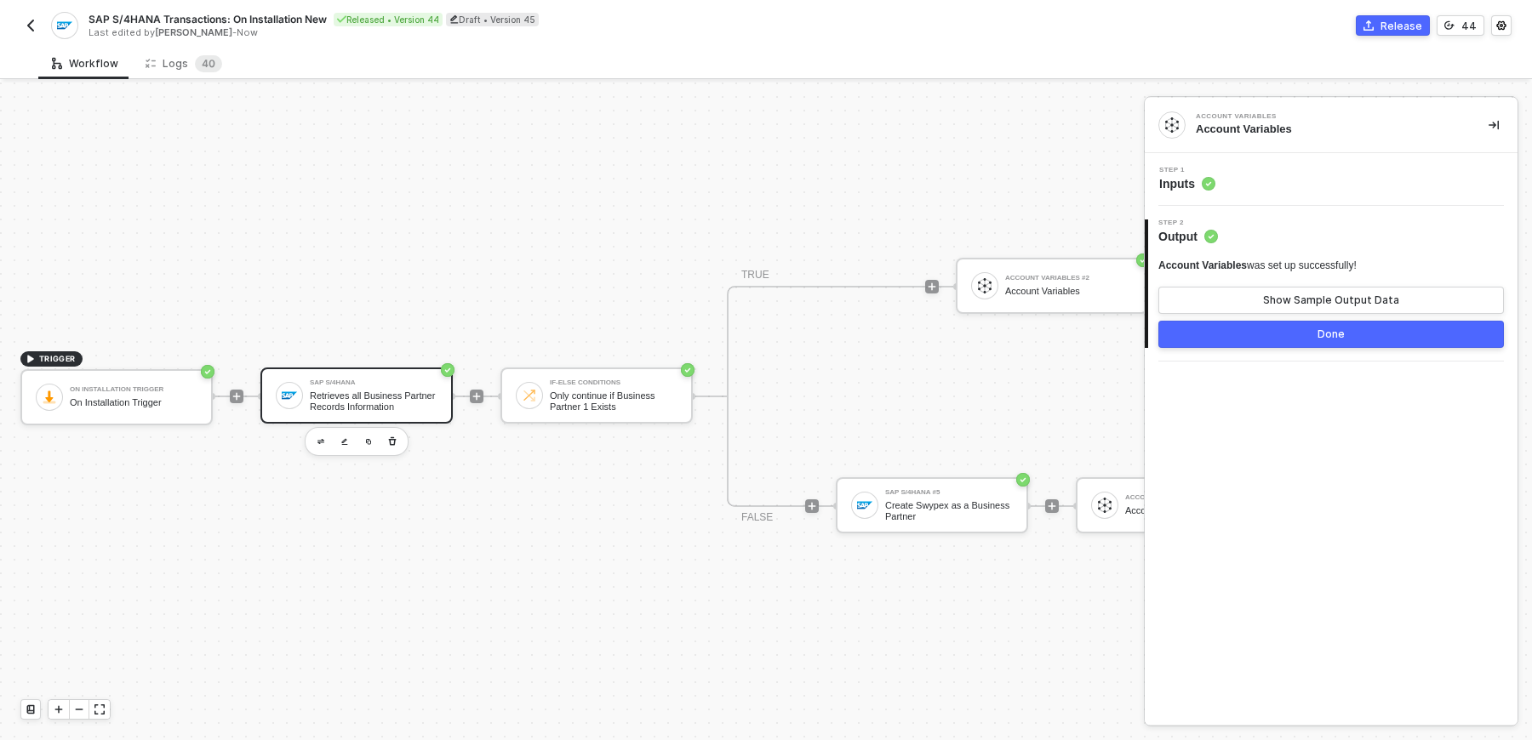
click at [359, 391] on div "Retrieves all Business Partner Records Information" at bounding box center [374, 401] width 128 height 21
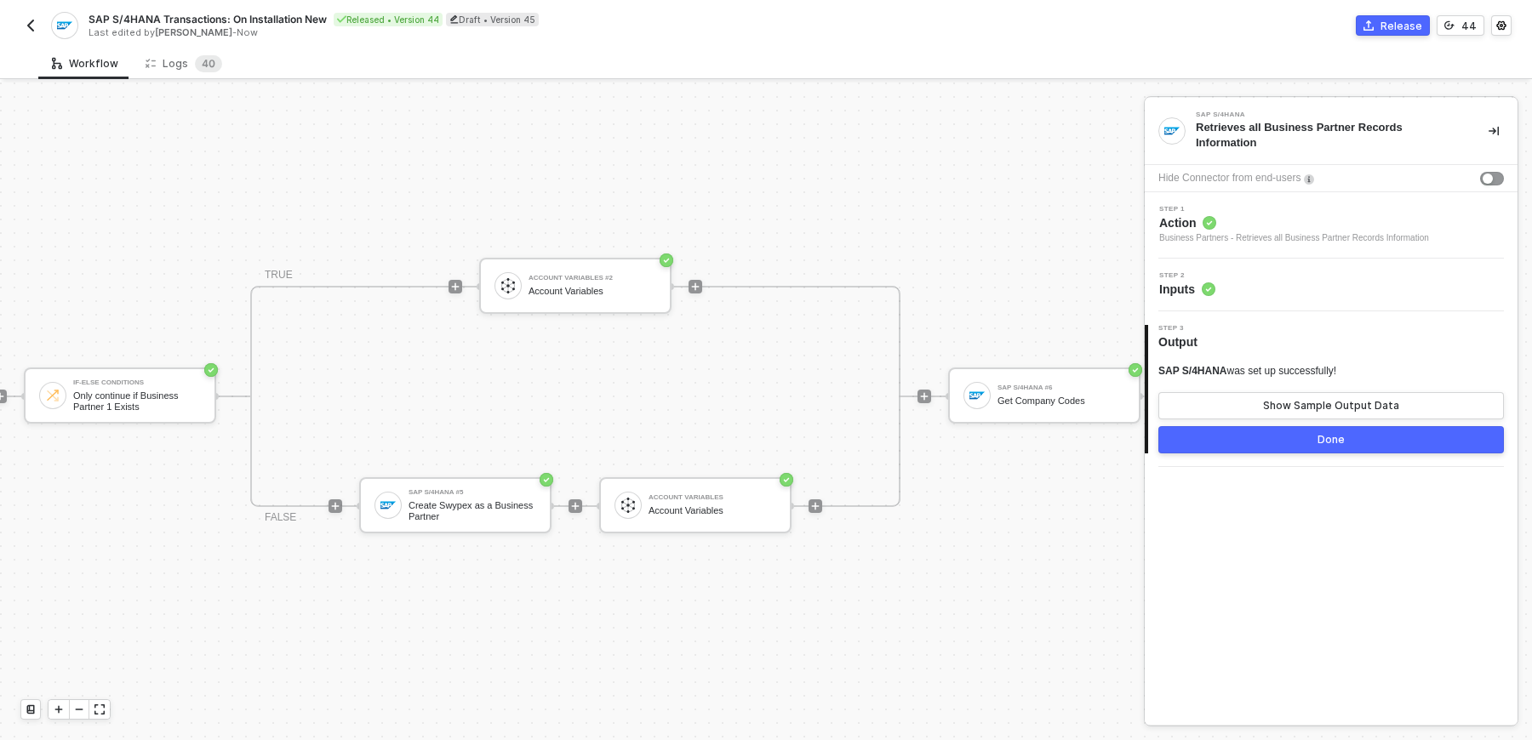
scroll to position [31, 519]
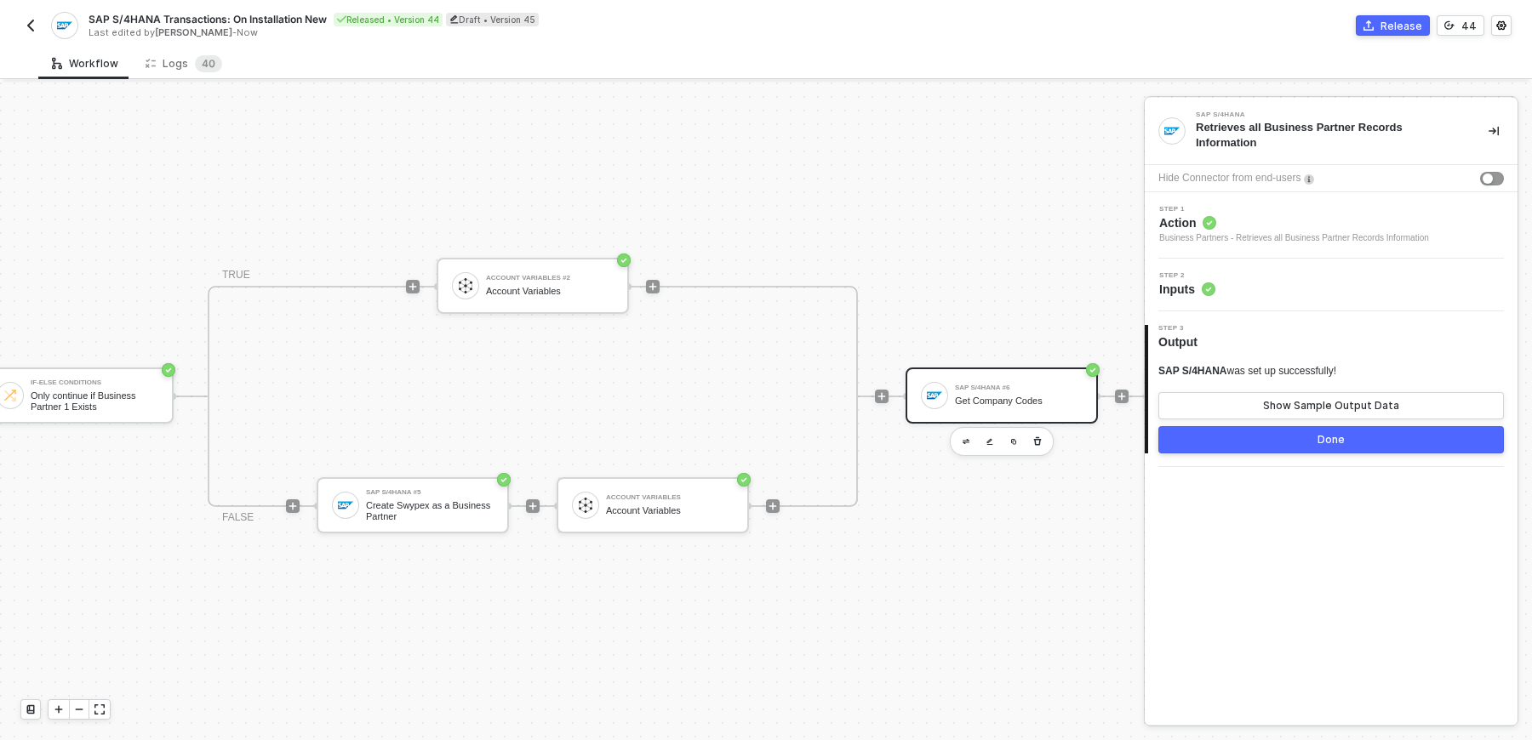
click at [962, 391] on div "SAP S/4HANA #6 Get Company Codes" at bounding box center [1019, 396] width 128 height 32
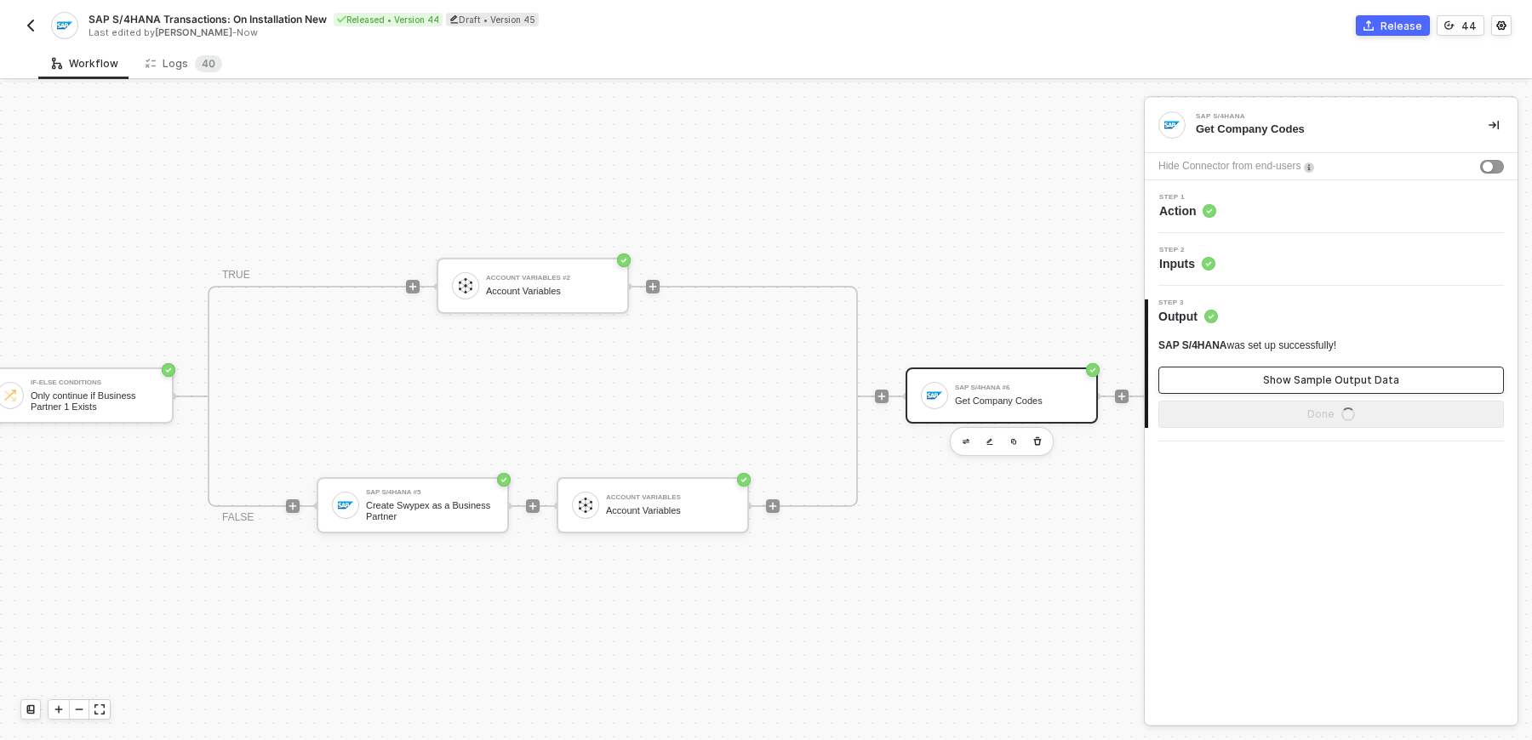
click at [1305, 379] on div "Show Sample Output Data" at bounding box center [1331, 381] width 136 height 14
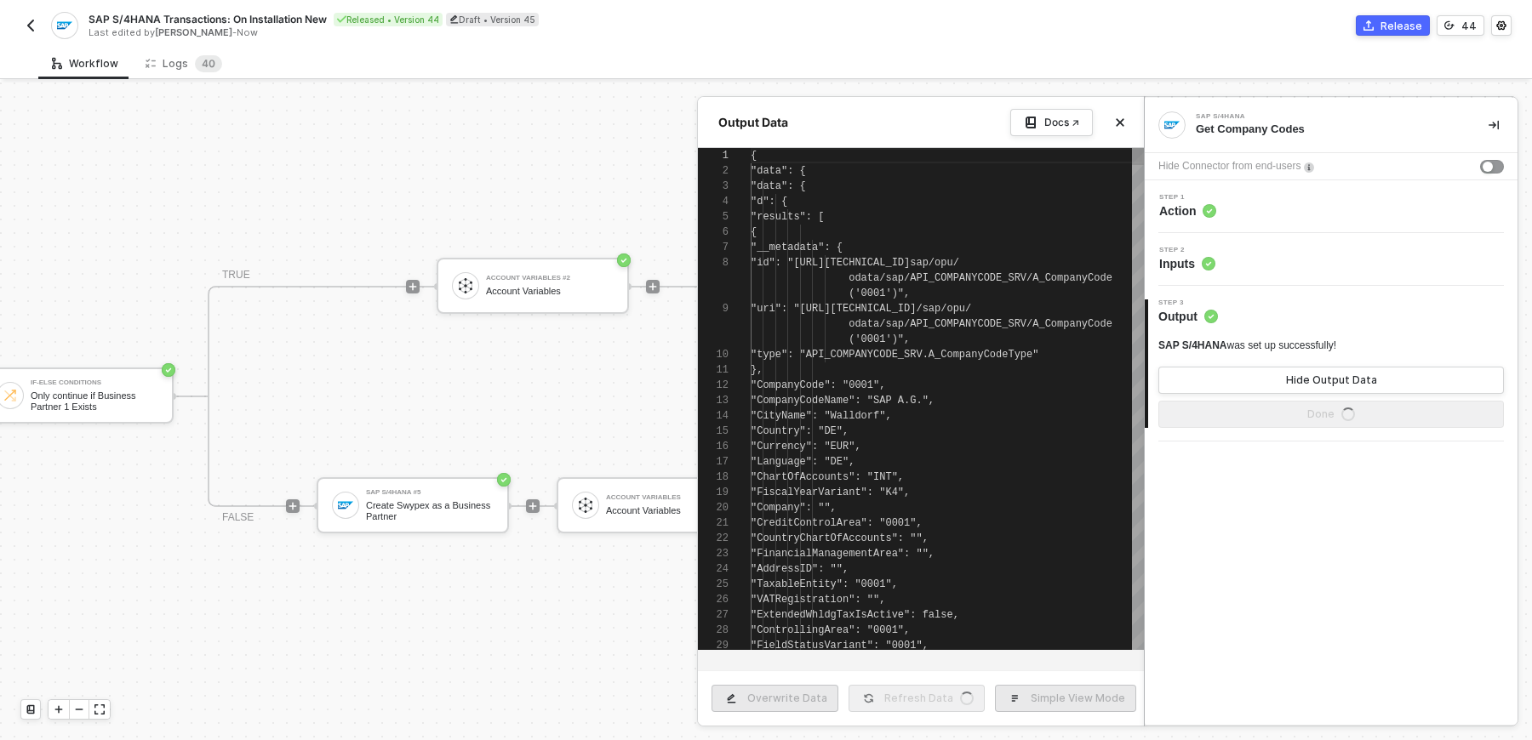
scroll to position [122, 0]
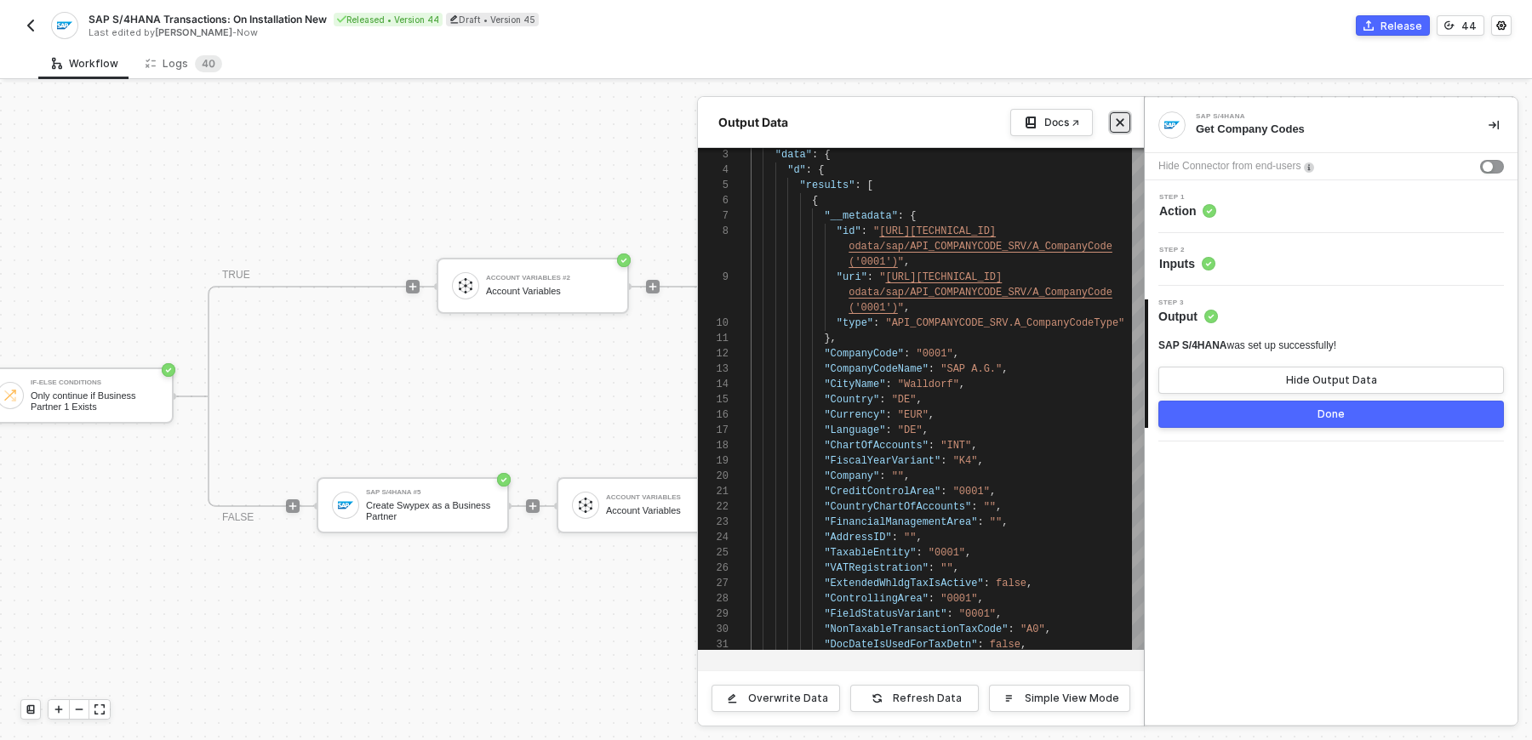
click at [1122, 117] on icon "icon-close" at bounding box center [1120, 122] width 10 height 10
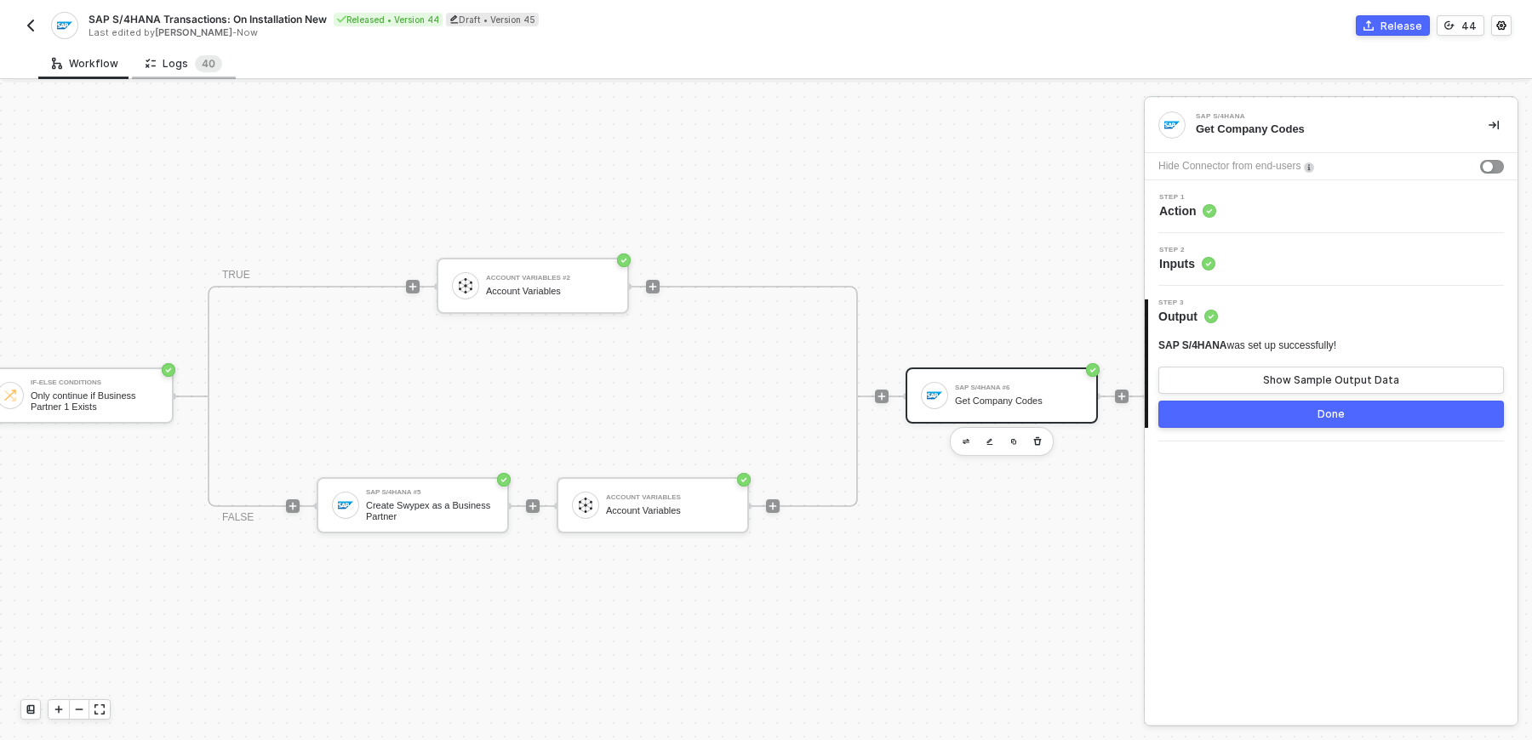
click at [179, 65] on div "Logs 4 0" at bounding box center [184, 63] width 77 height 17
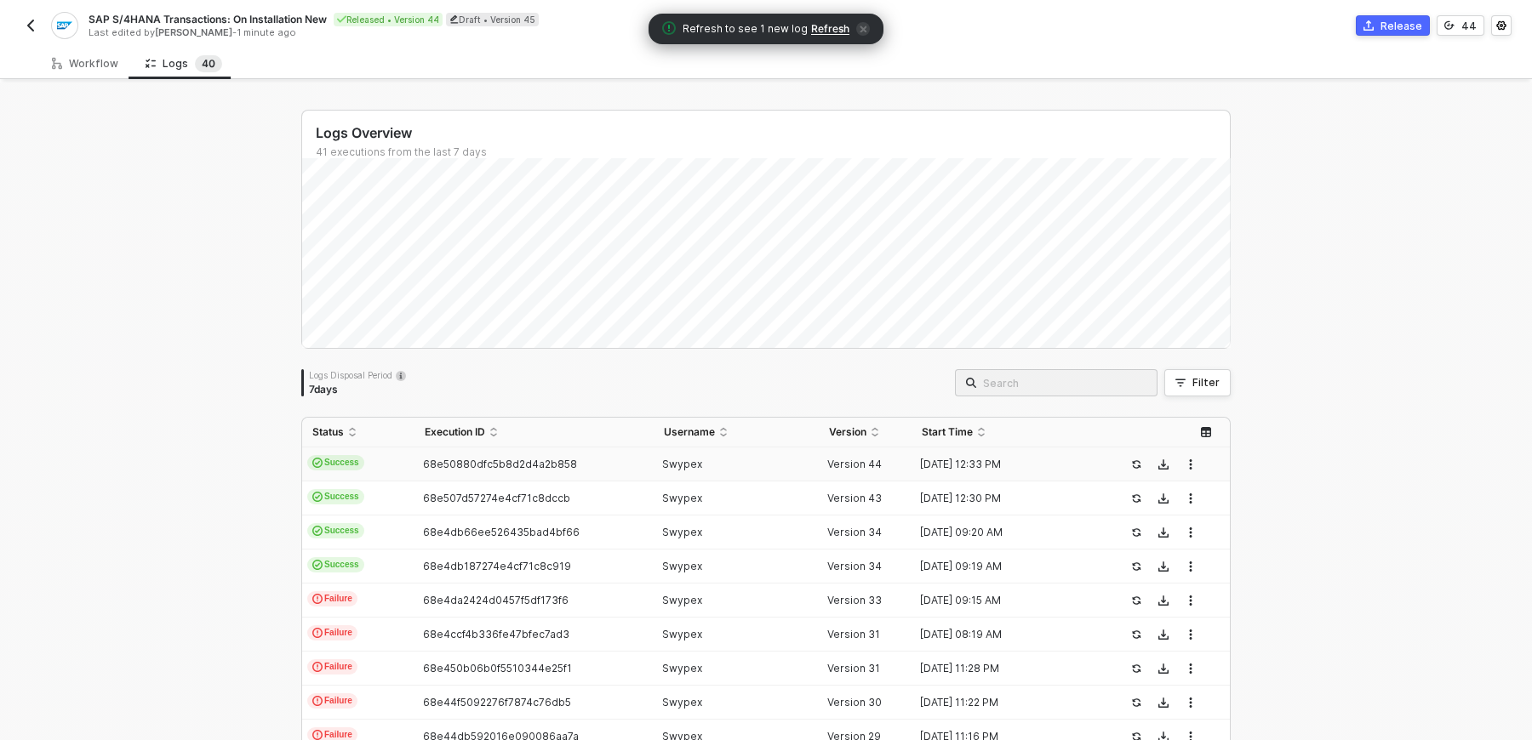
click at [811, 29] on span "Refresh" at bounding box center [830, 29] width 38 height 14
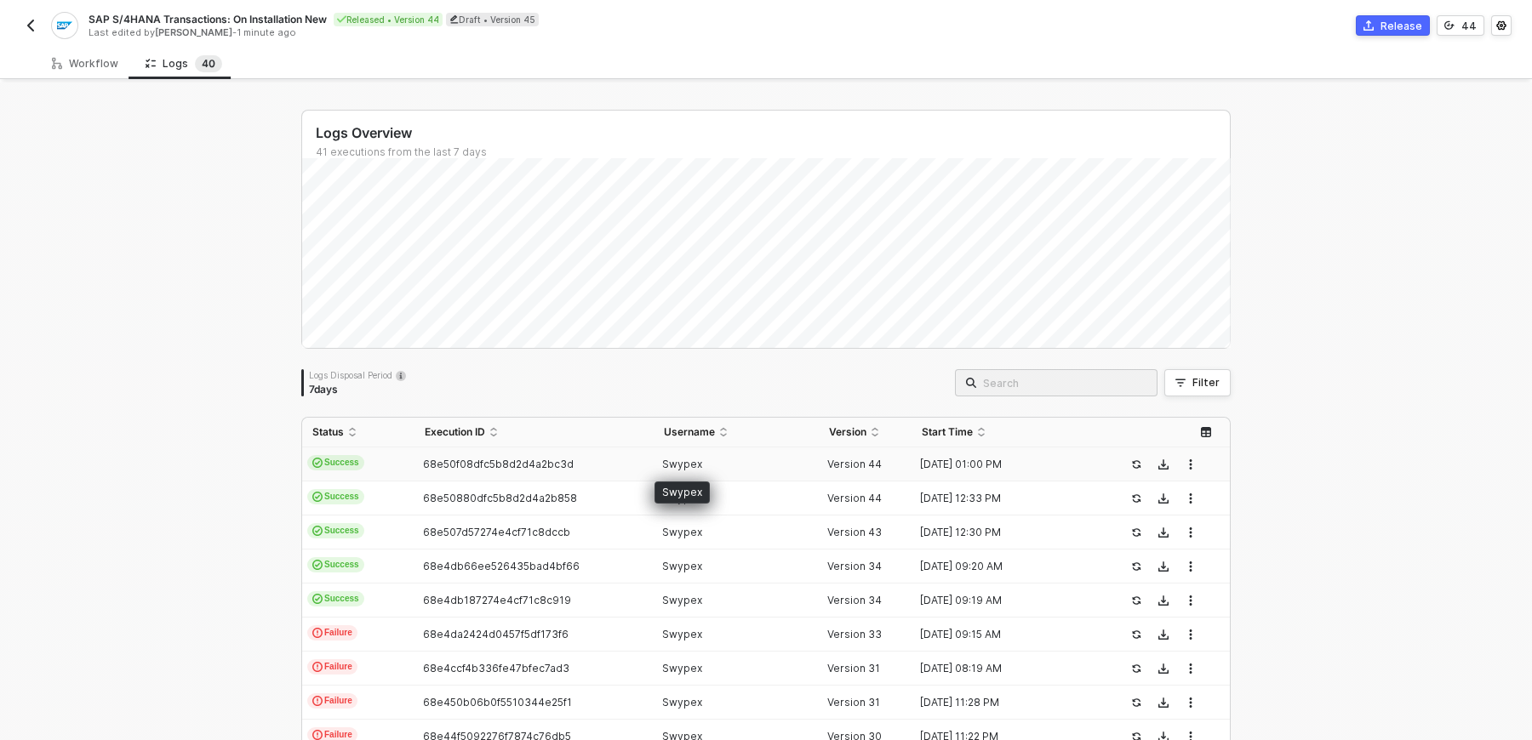
click at [694, 464] on span "Swypex" at bounding box center [682, 464] width 40 height 13
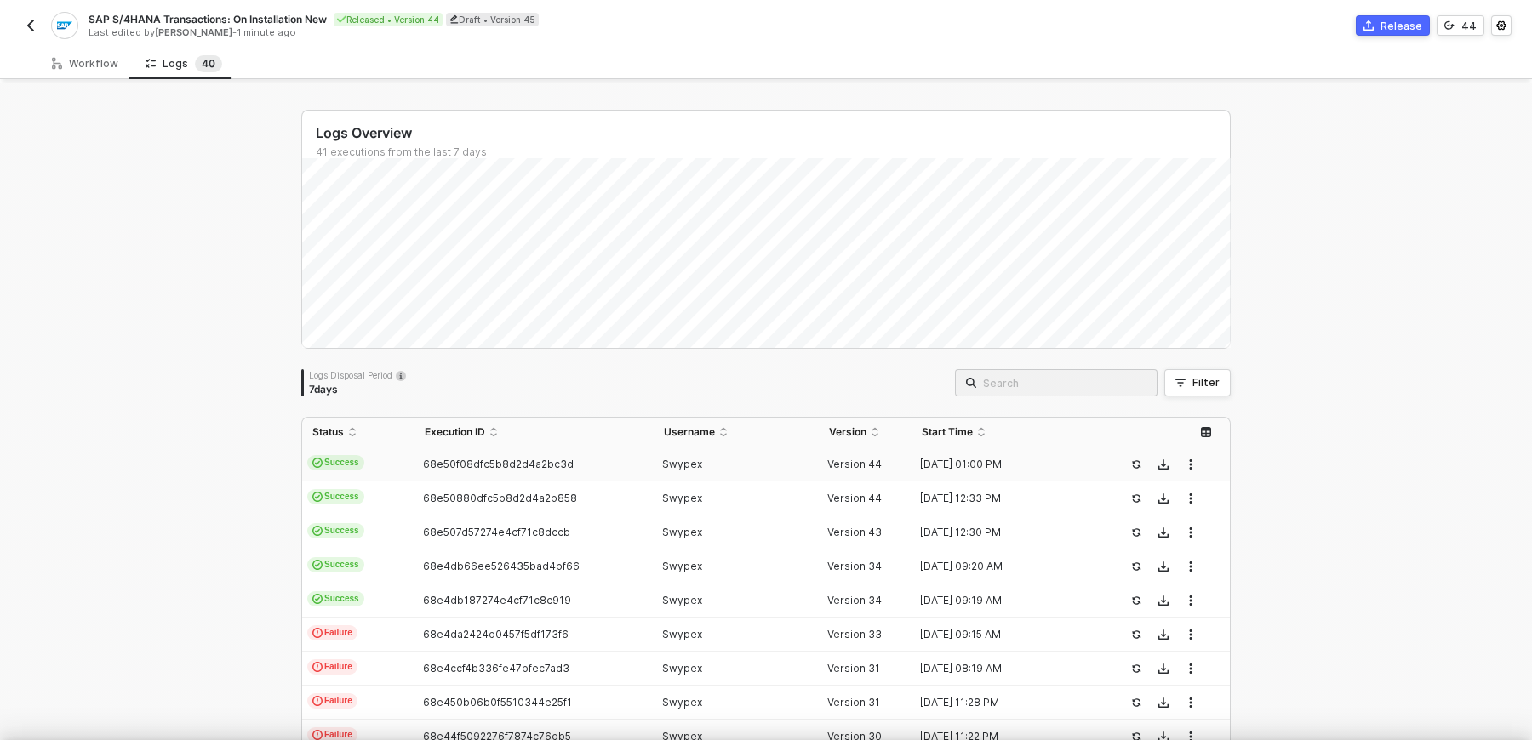
scroll to position [45, 0]
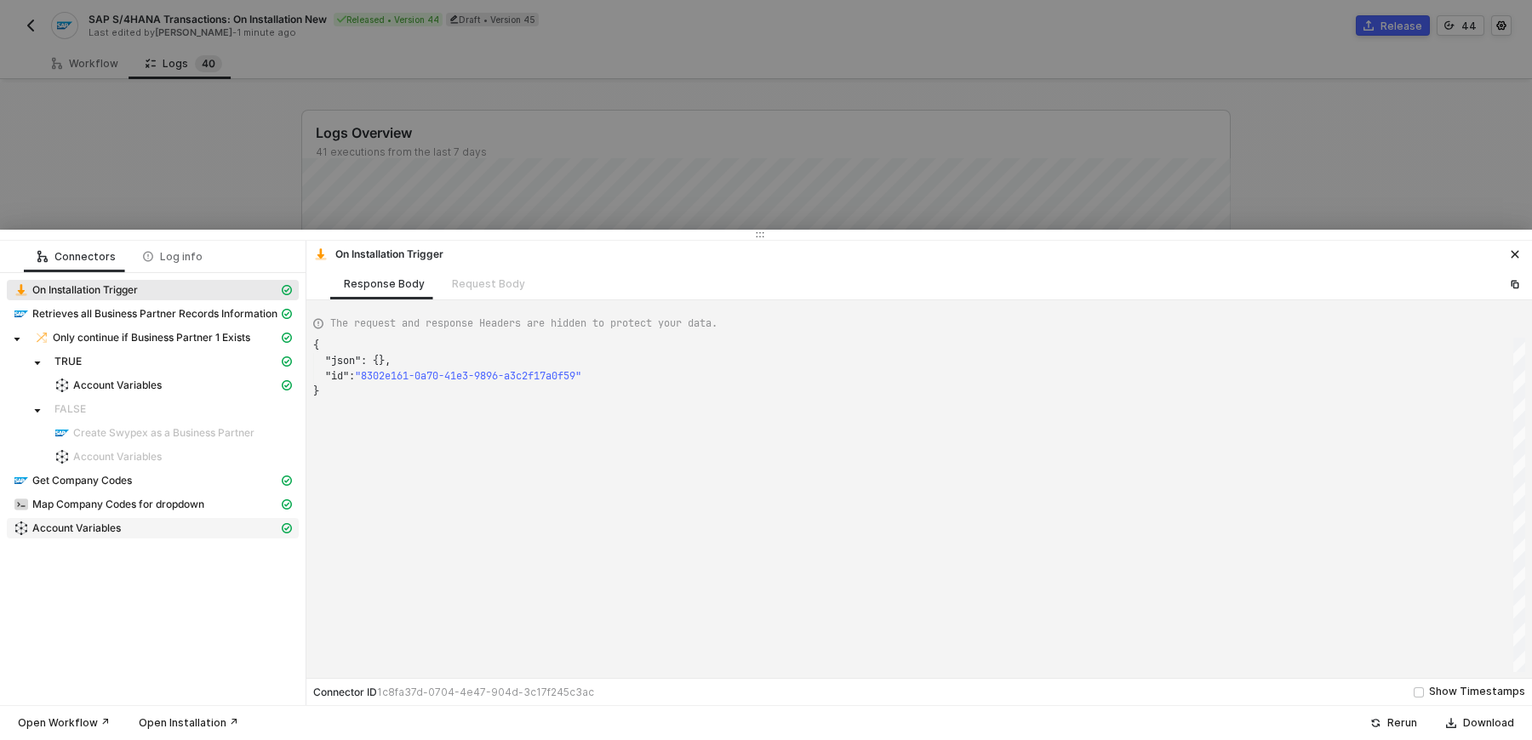
click at [121, 529] on div "Account Variables" at bounding box center [146, 528] width 265 height 15
type textarea "{ "json": { "variables": { "journalId": "de93c6eb-2393-f011-b41a-000d3a6da169",…"
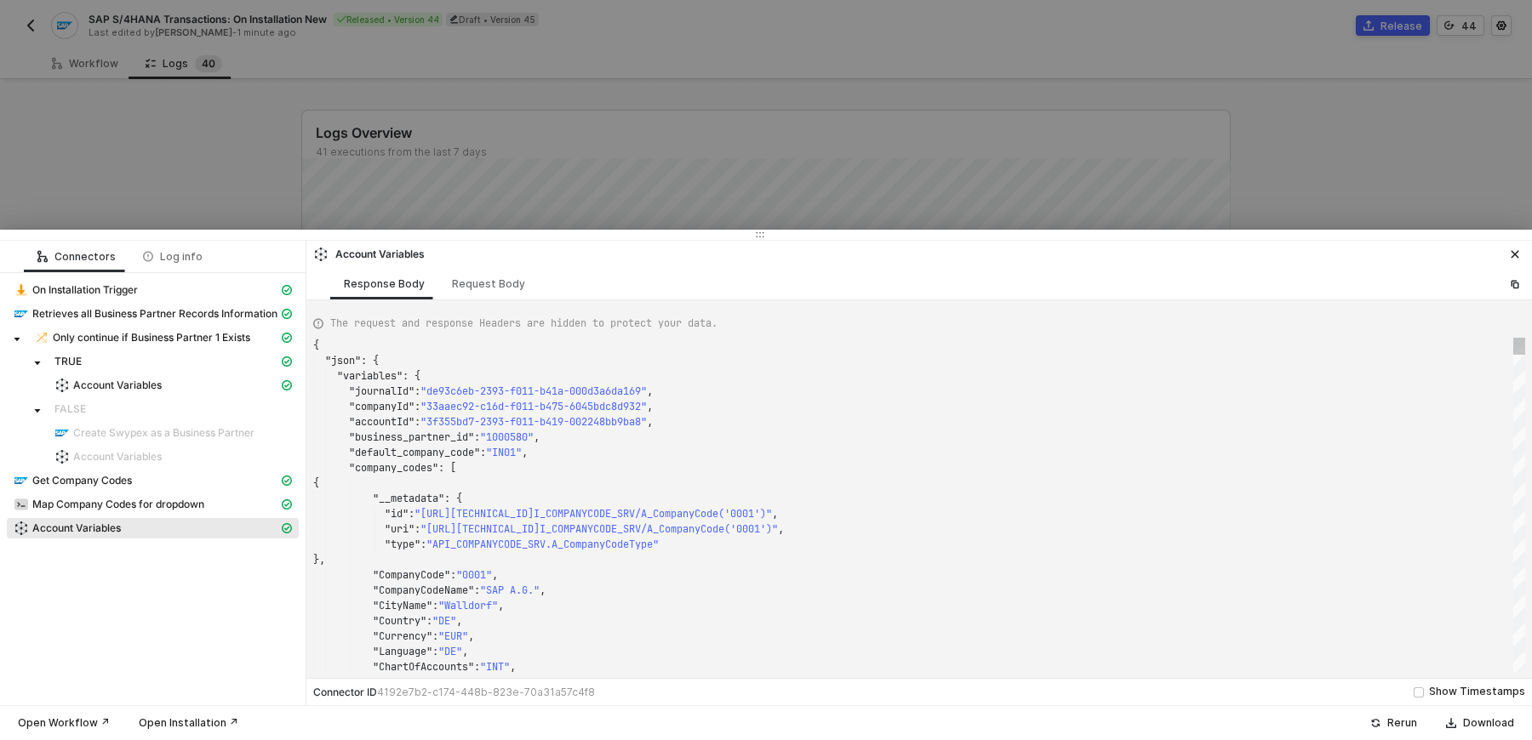
scroll to position [153, 0]
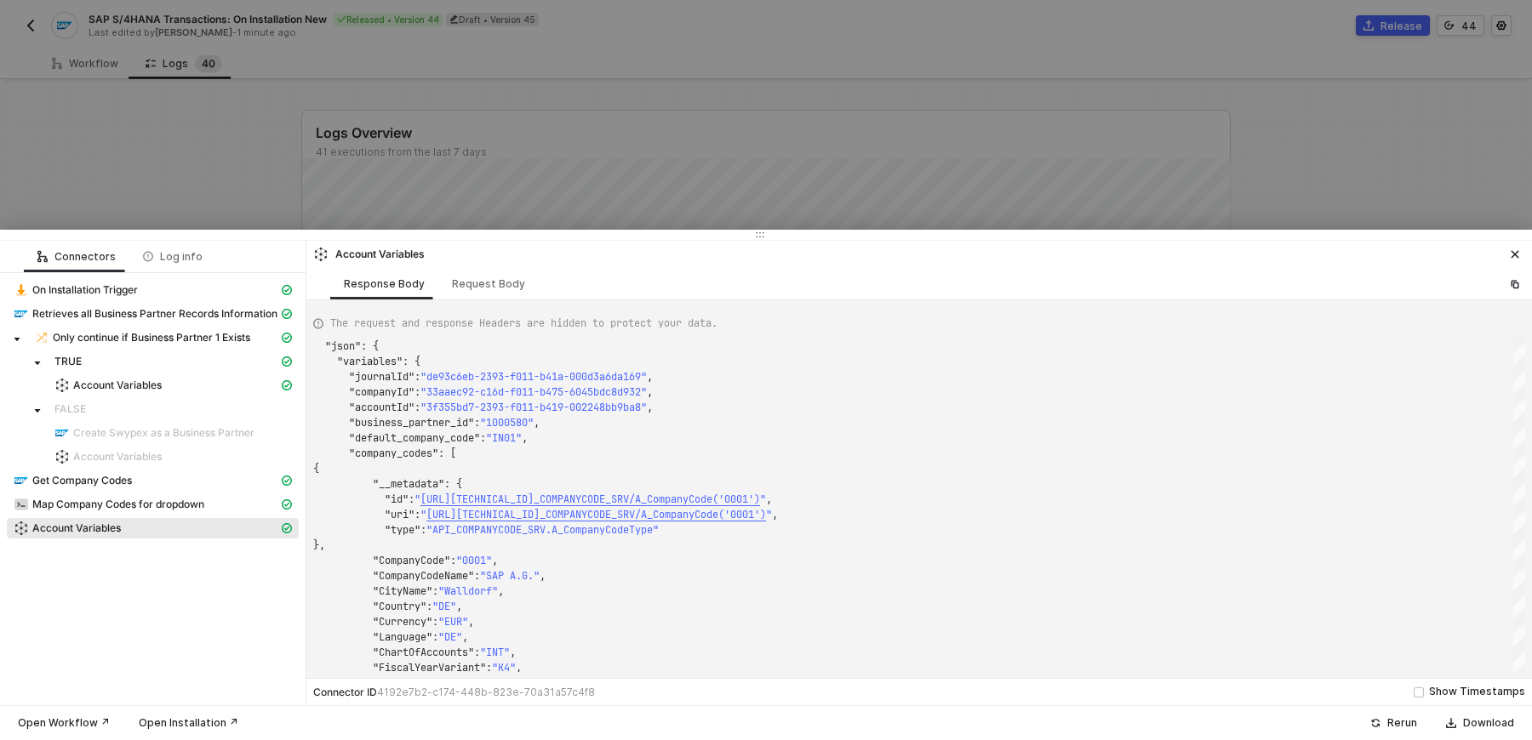
click at [252, 192] on div at bounding box center [766, 370] width 1532 height 740
